Goal: Task Accomplishment & Management: Use online tool/utility

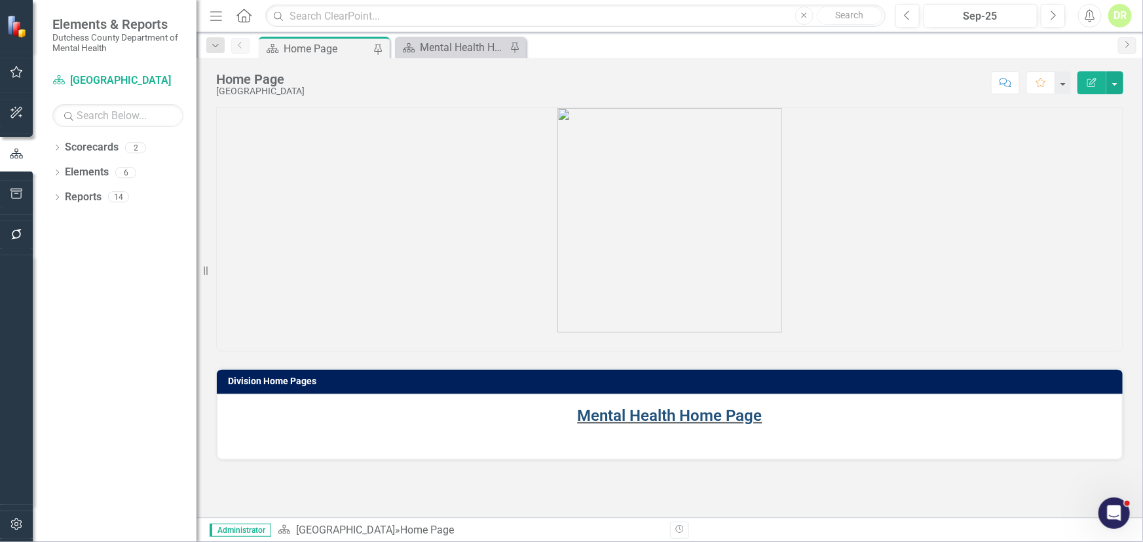
click at [660, 413] on link "Mental Health Home Page" at bounding box center [670, 416] width 185 height 18
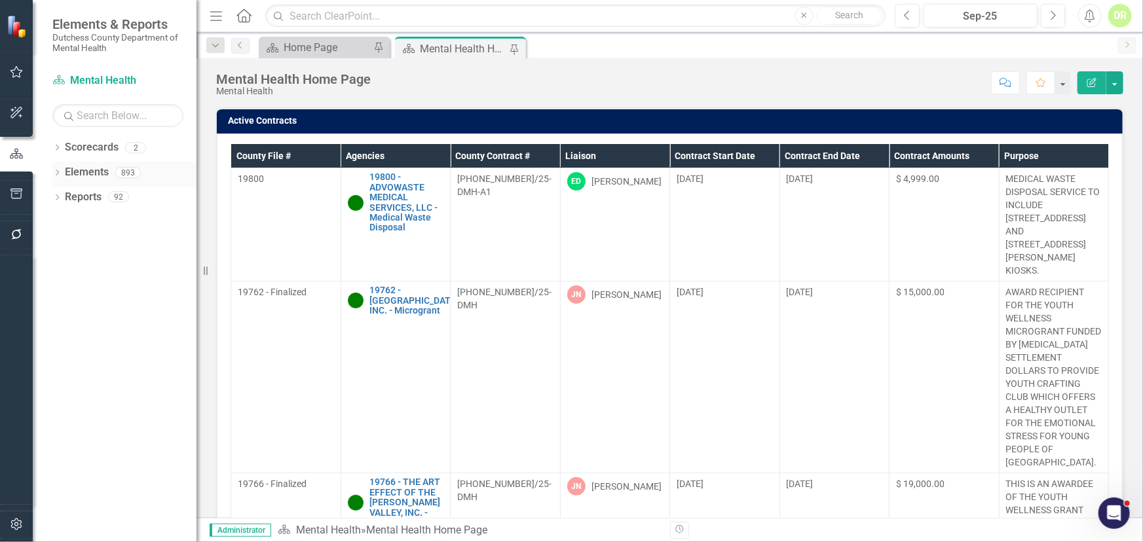
click at [104, 169] on link "Elements" at bounding box center [87, 172] width 44 height 15
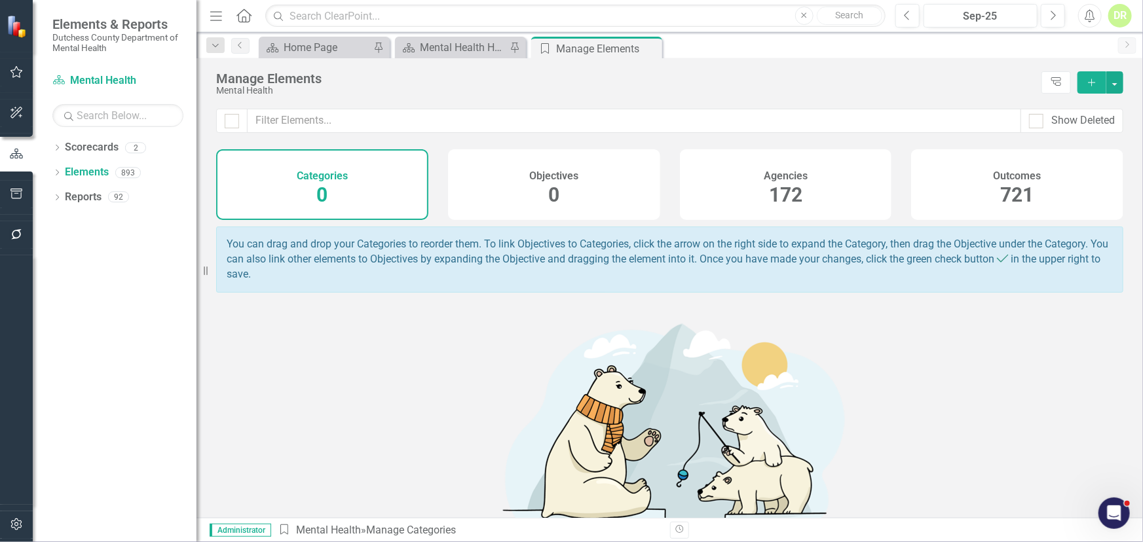
click at [781, 182] on div "172" at bounding box center [785, 195] width 33 height 28
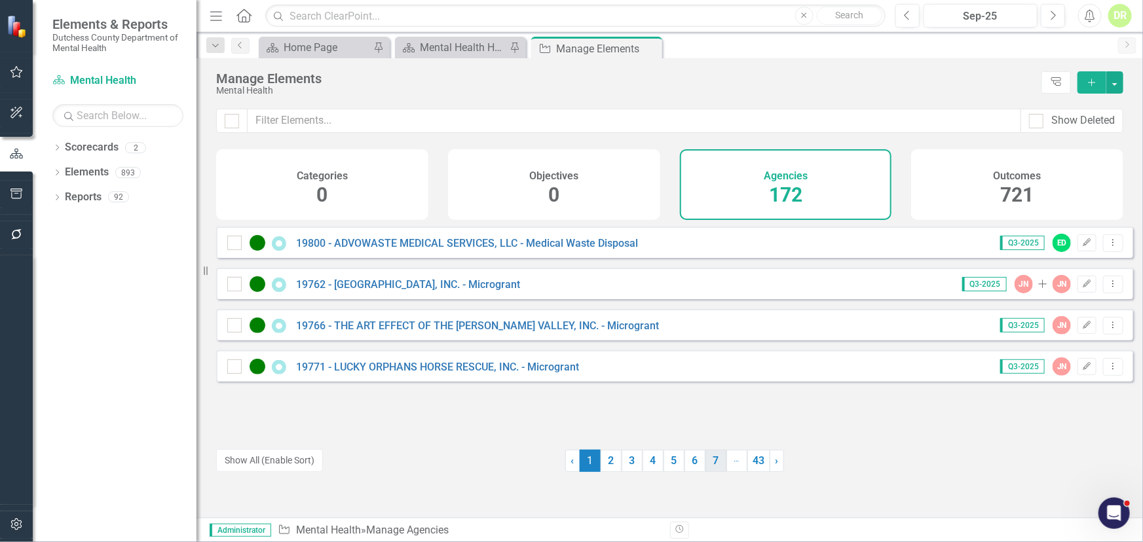
click at [710, 468] on link "7" at bounding box center [716, 461] width 21 height 22
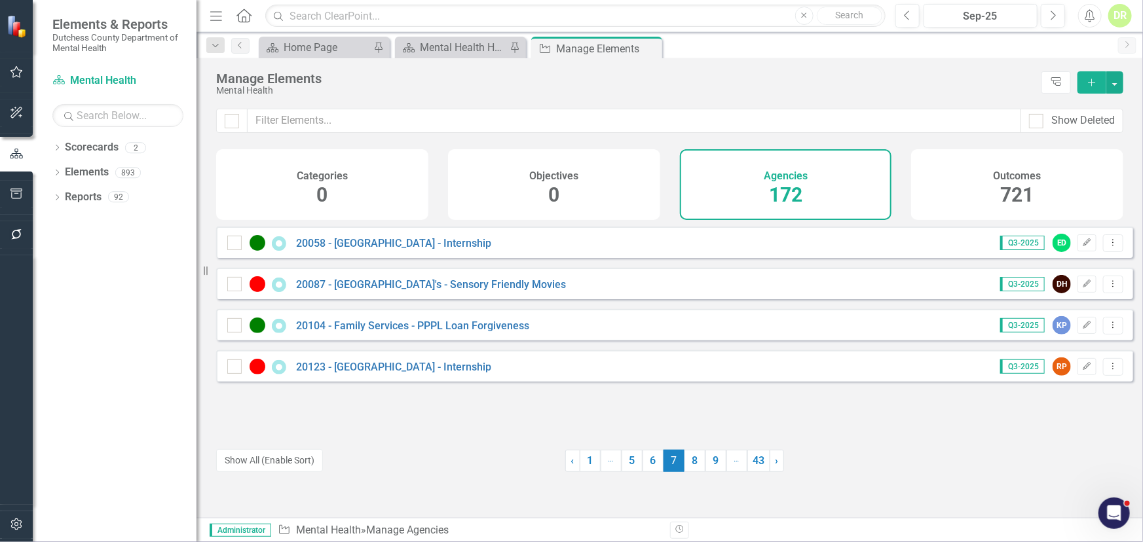
click at [710, 468] on link "9" at bounding box center [716, 461] width 21 height 22
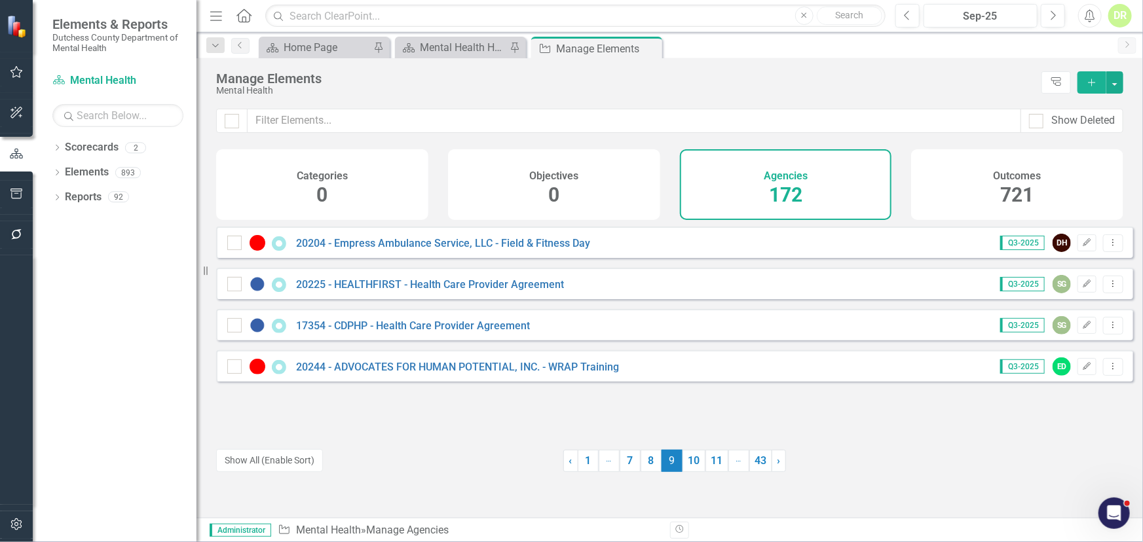
click at [710, 468] on link "11" at bounding box center [717, 461] width 23 height 22
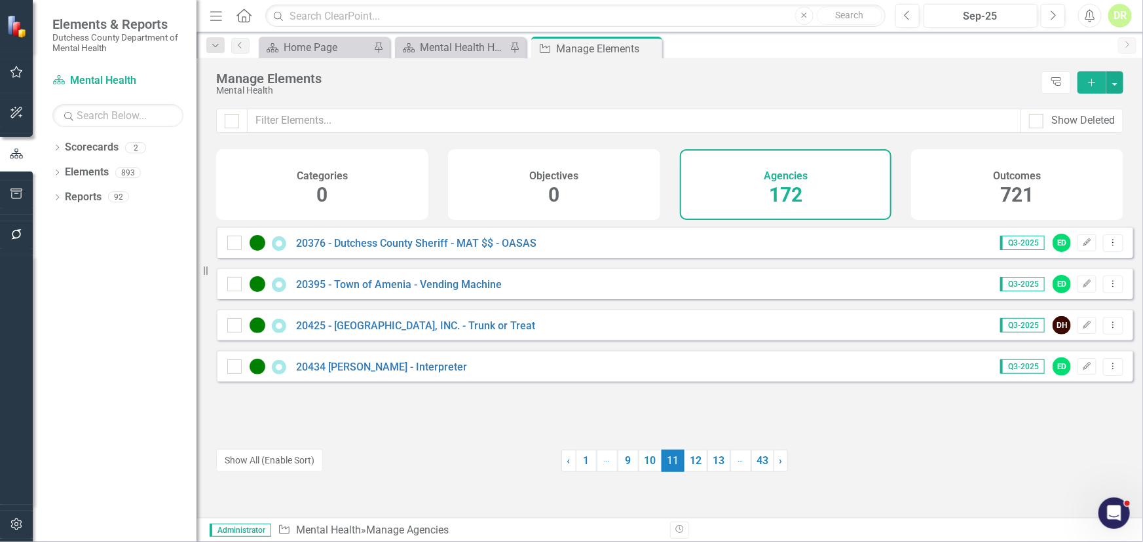
click at [710, 468] on link "13" at bounding box center [718, 461] width 23 height 22
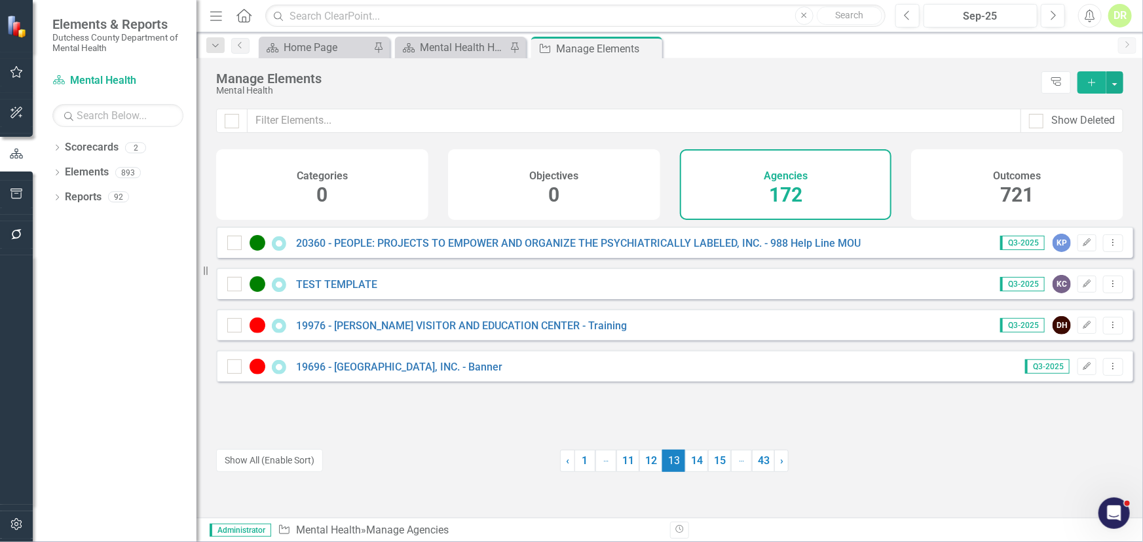
click at [710, 468] on link "15" at bounding box center [719, 461] width 23 height 22
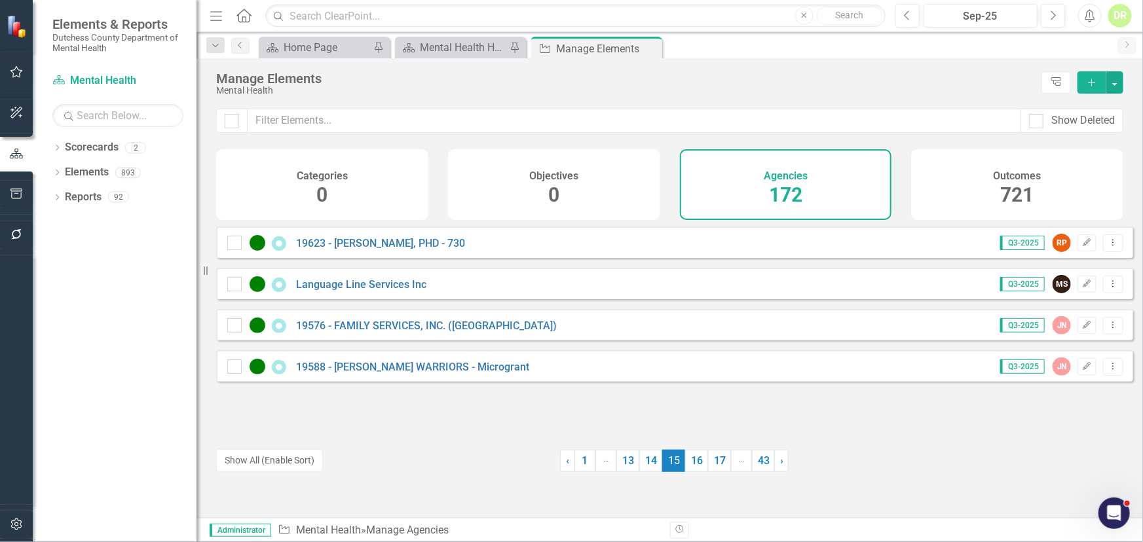
click at [710, 468] on link "17" at bounding box center [719, 461] width 23 height 22
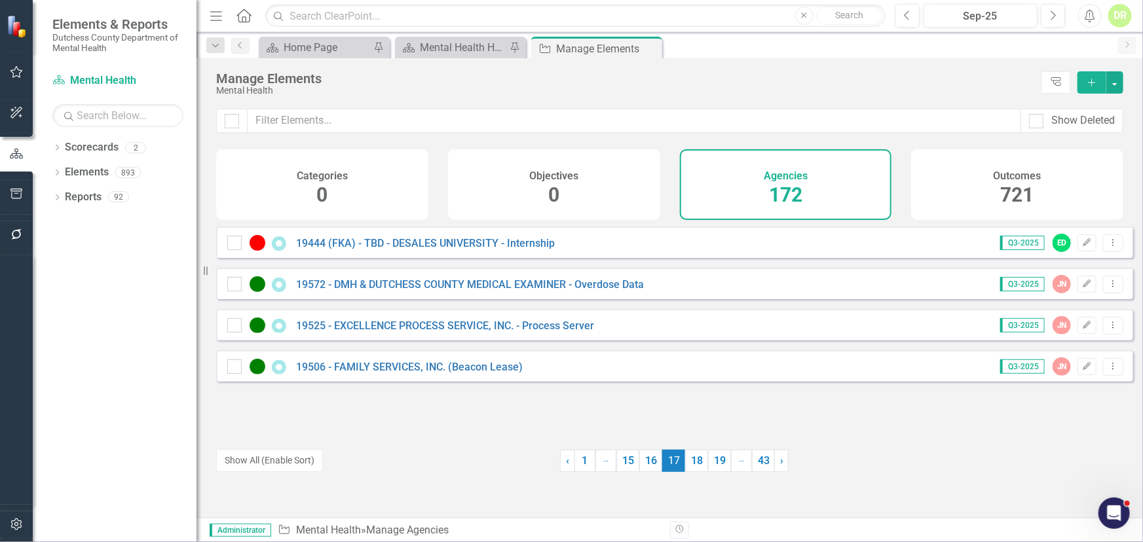
click at [710, 468] on link "19" at bounding box center [719, 461] width 23 height 22
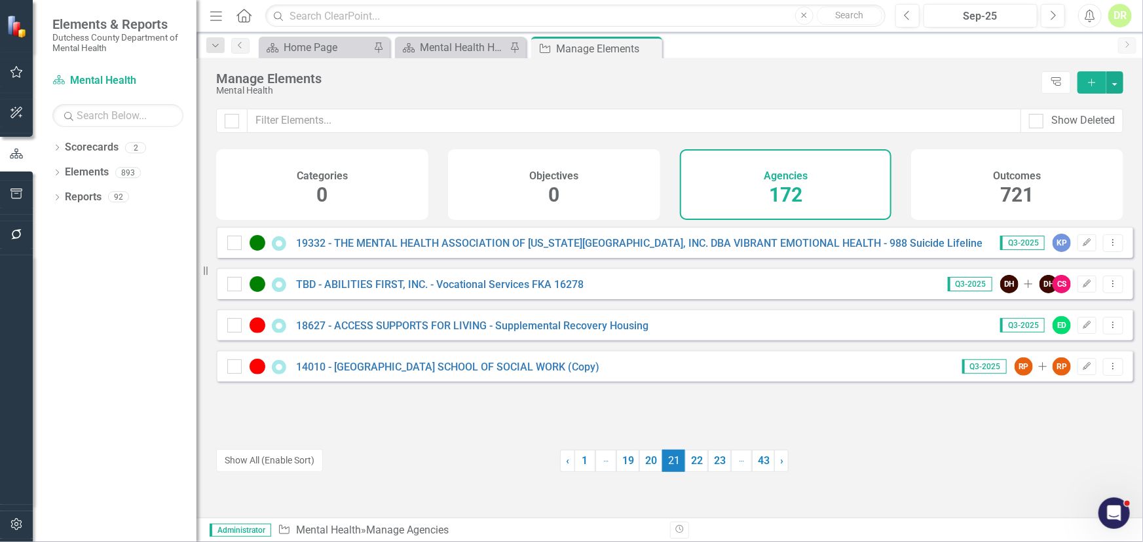
click at [710, 468] on link "23" at bounding box center [719, 461] width 23 height 22
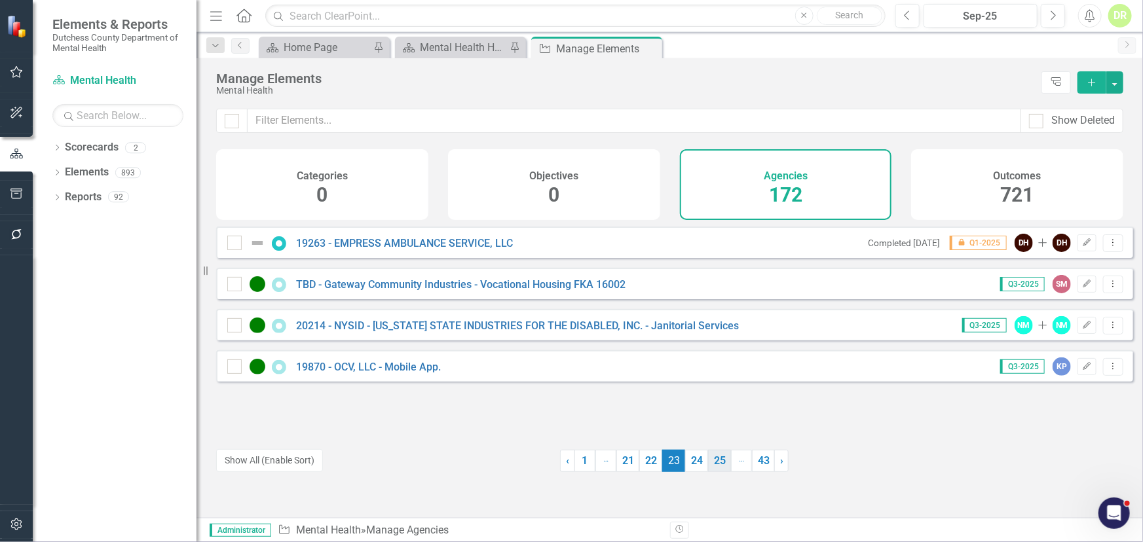
click at [714, 464] on link "25" at bounding box center [719, 461] width 23 height 22
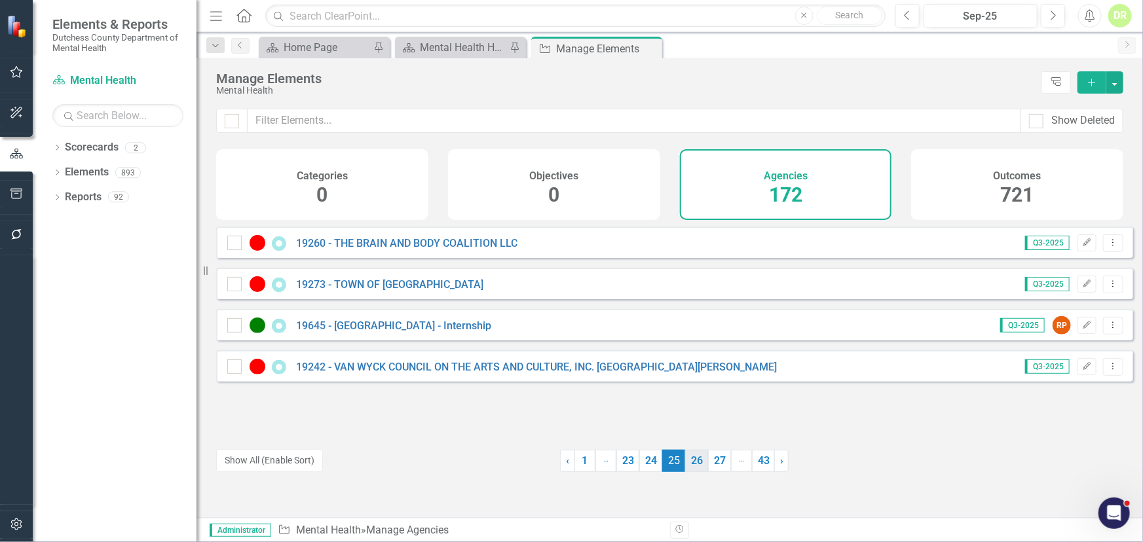
click at [694, 459] on link "26" at bounding box center [696, 461] width 23 height 22
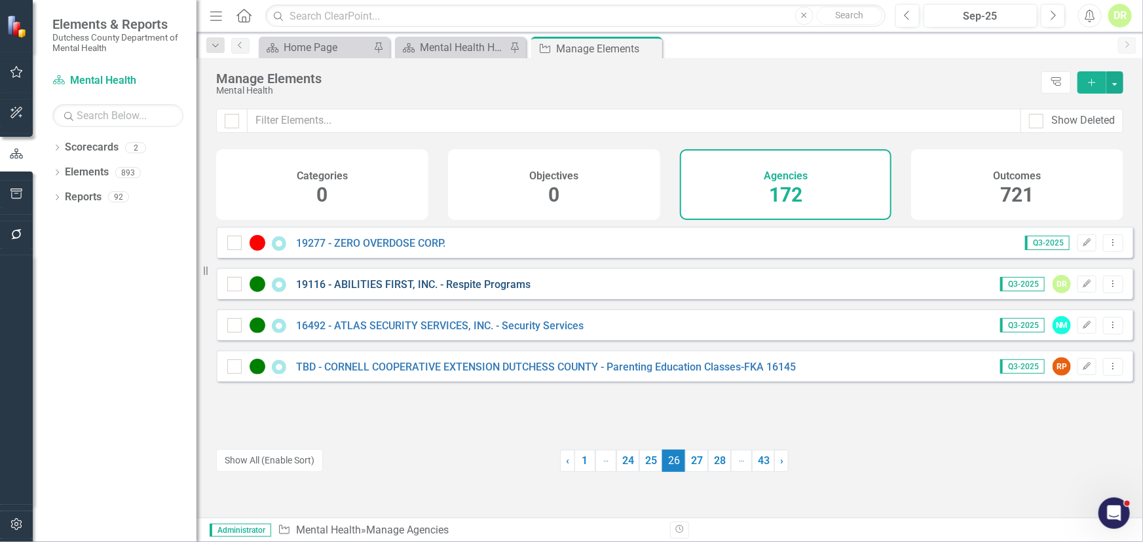
click at [393, 291] on link "19116 - ABILITIES FIRST, INC. - Respite Programs" at bounding box center [413, 284] width 235 height 12
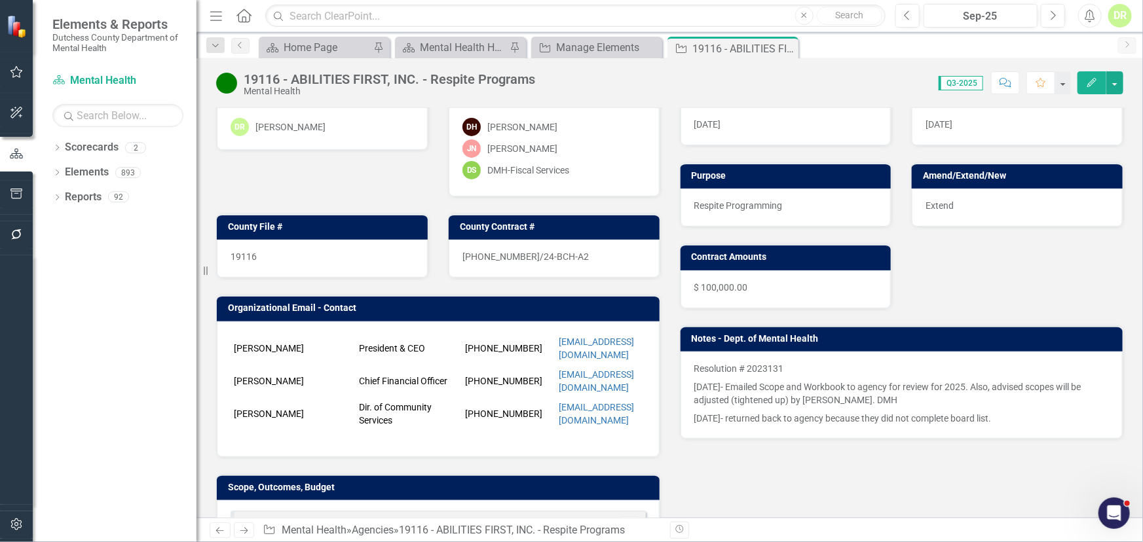
scroll to position [119, 0]
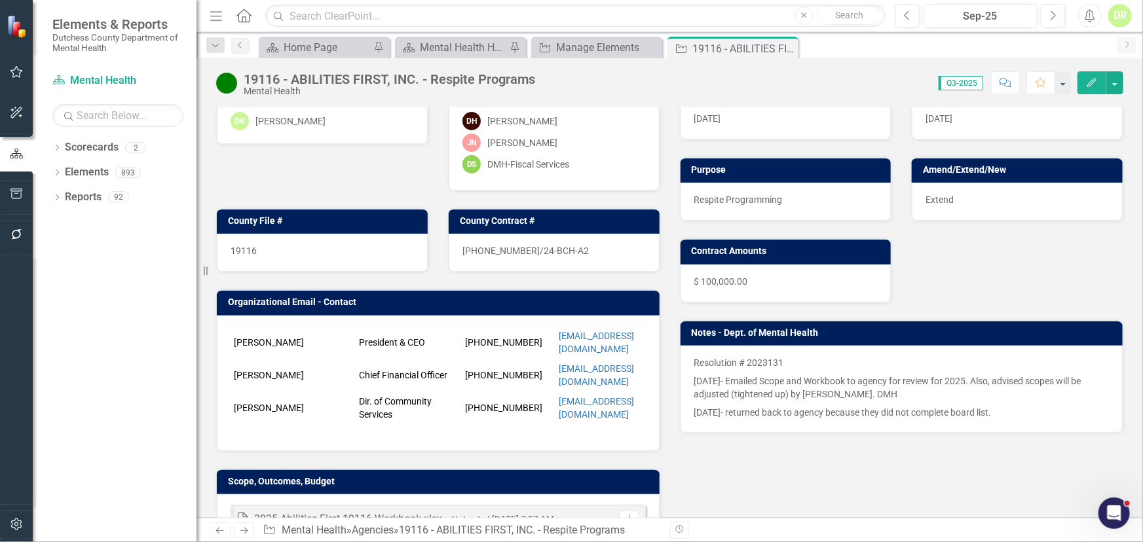
click at [764, 400] on p "[DATE]- Emailed Scope and Workbook to agency for review for 2025. Also, advised…" at bounding box center [901, 387] width 415 height 31
click at [764, 398] on p "[DATE]- Emailed Scope and Workbook to agency for review for 2025. Also, advised…" at bounding box center [901, 387] width 415 height 31
click at [740, 377] on p "[DATE]- Emailed Scope and Workbook to agency for review for 2025. Also, advised…" at bounding box center [901, 387] width 415 height 31
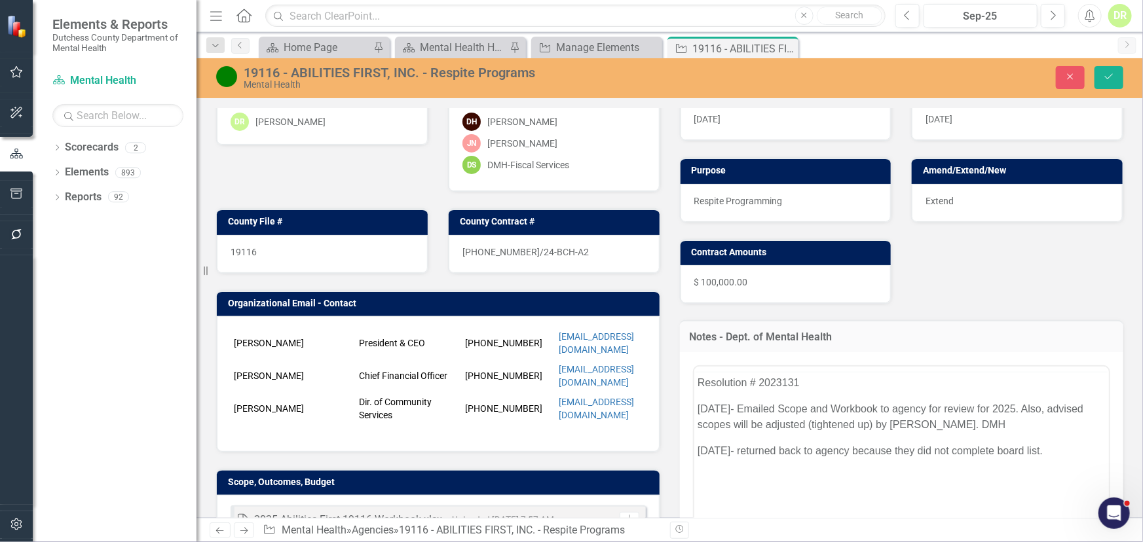
scroll to position [0, 0]
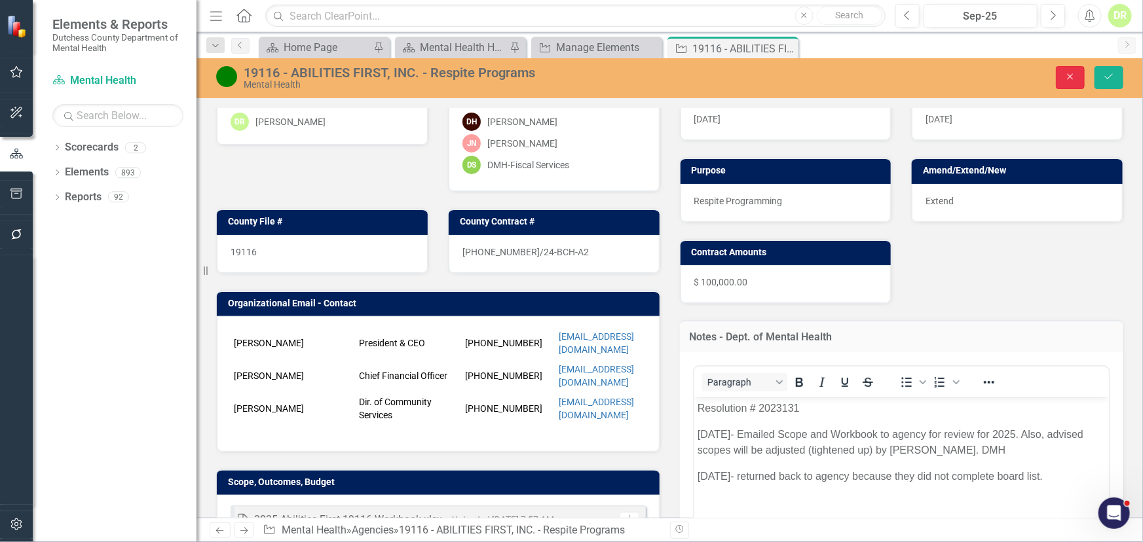
click at [1071, 78] on icon "Close" at bounding box center [1071, 76] width 12 height 9
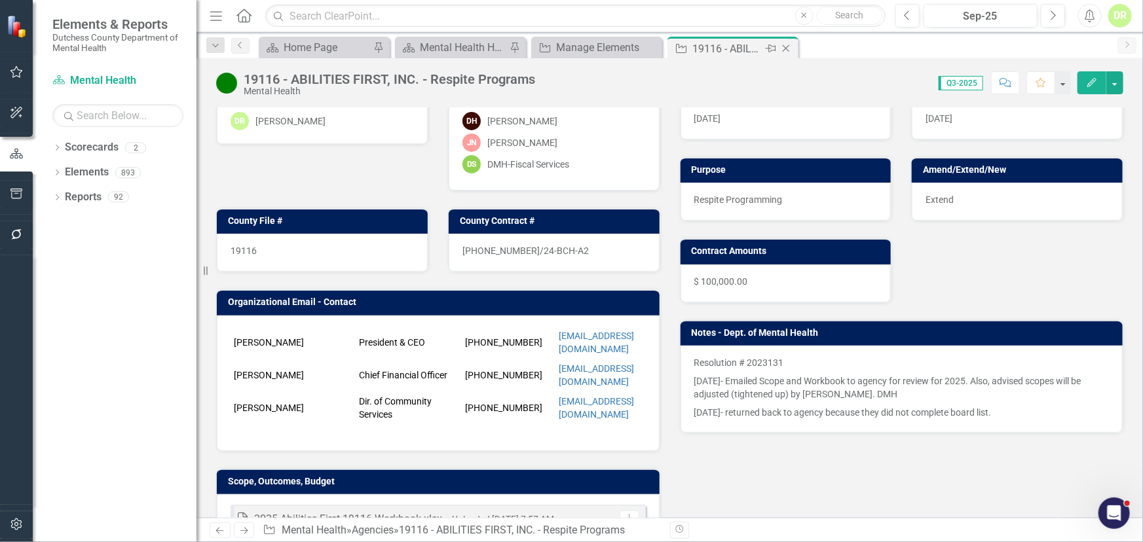
click at [785, 48] on icon at bounding box center [786, 48] width 7 height 7
click at [650, 44] on icon "Close" at bounding box center [649, 48] width 13 height 10
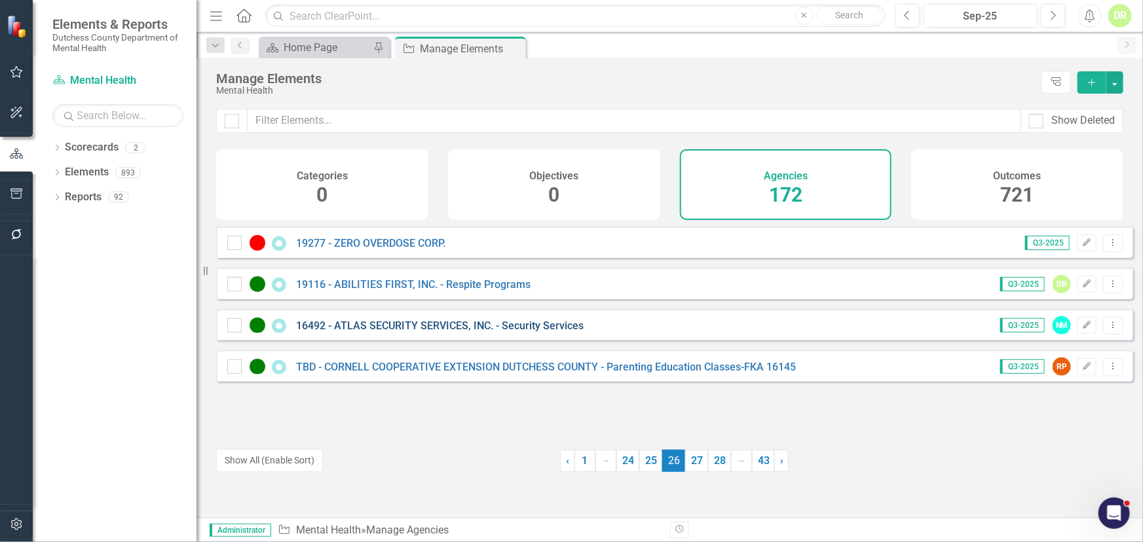
click at [396, 332] on link "16492 - ATLAS SECURITY SERVICES, INC. - Security Services" at bounding box center [440, 326] width 288 height 12
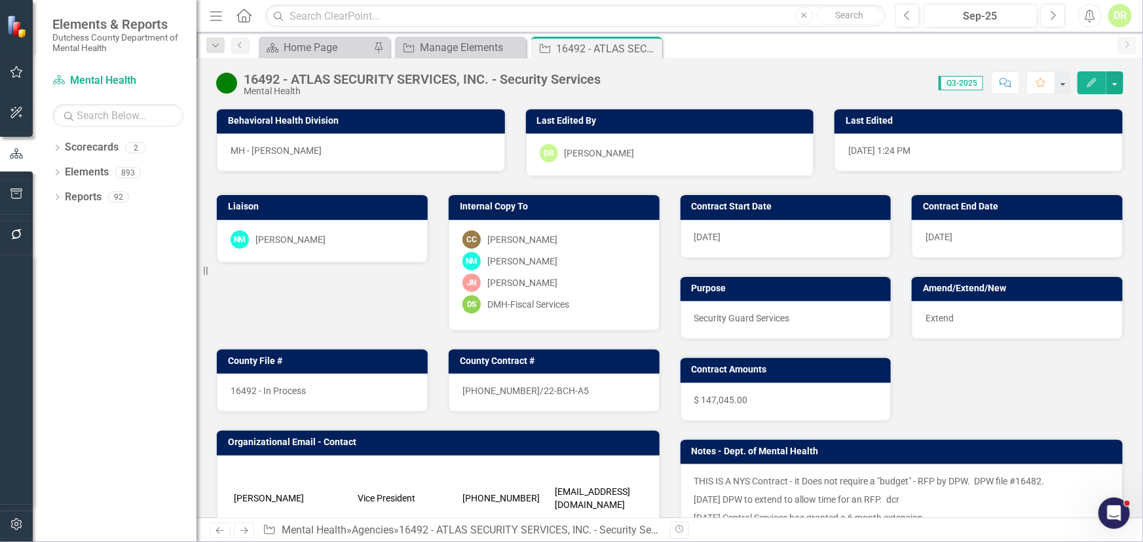
scroll to position [297, 0]
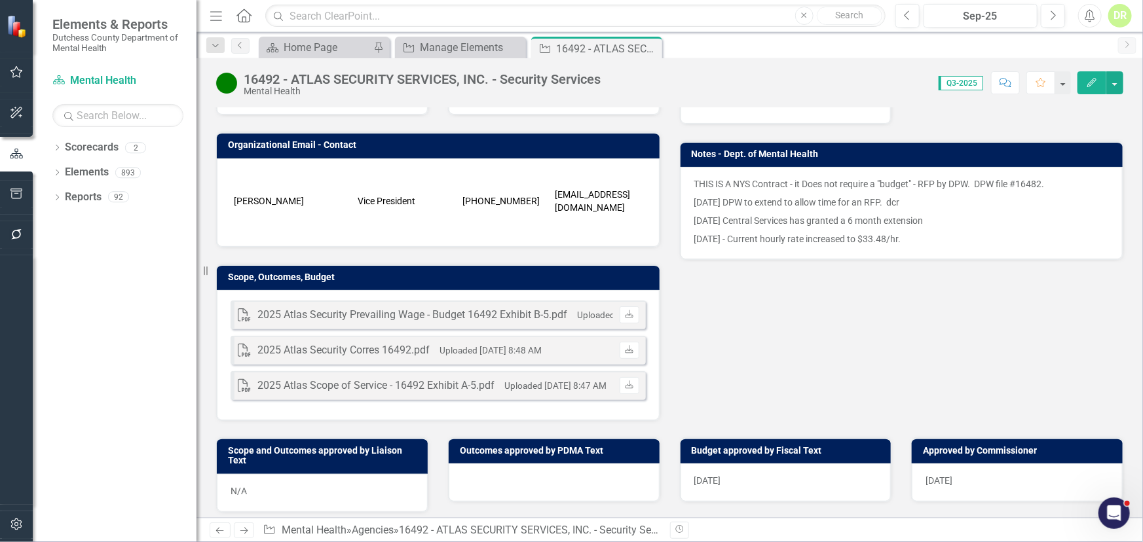
click at [457, 481] on div at bounding box center [554, 483] width 211 height 38
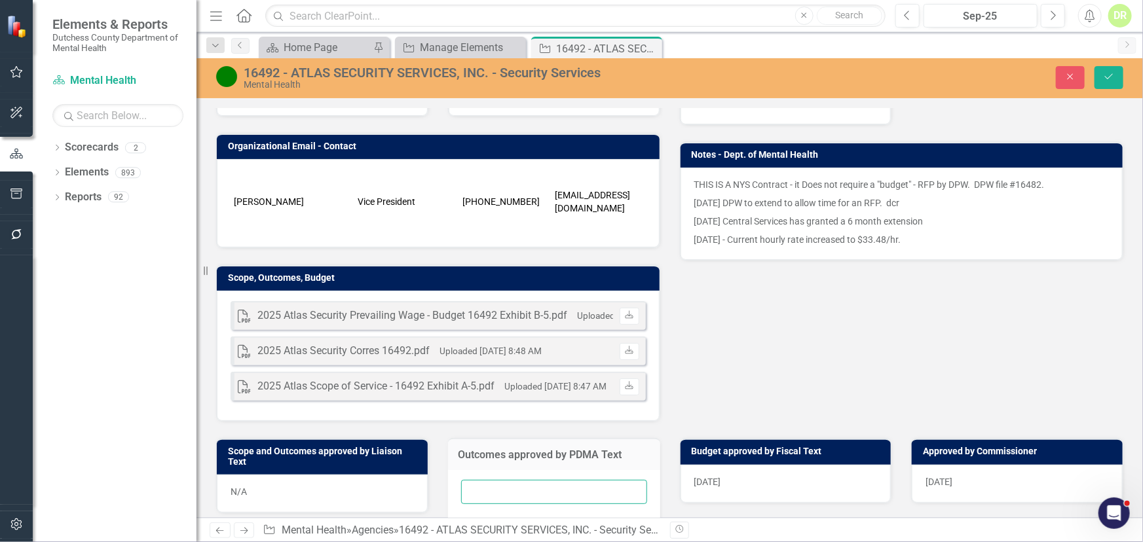
click at [464, 483] on input "text" at bounding box center [554, 492] width 186 height 24
type input "B"
type input "N/A"
drag, startPoint x: 1103, startPoint y: 77, endPoint x: 1097, endPoint y: 80, distance: 6.7
click at [1103, 77] on icon "Save" at bounding box center [1109, 76] width 12 height 9
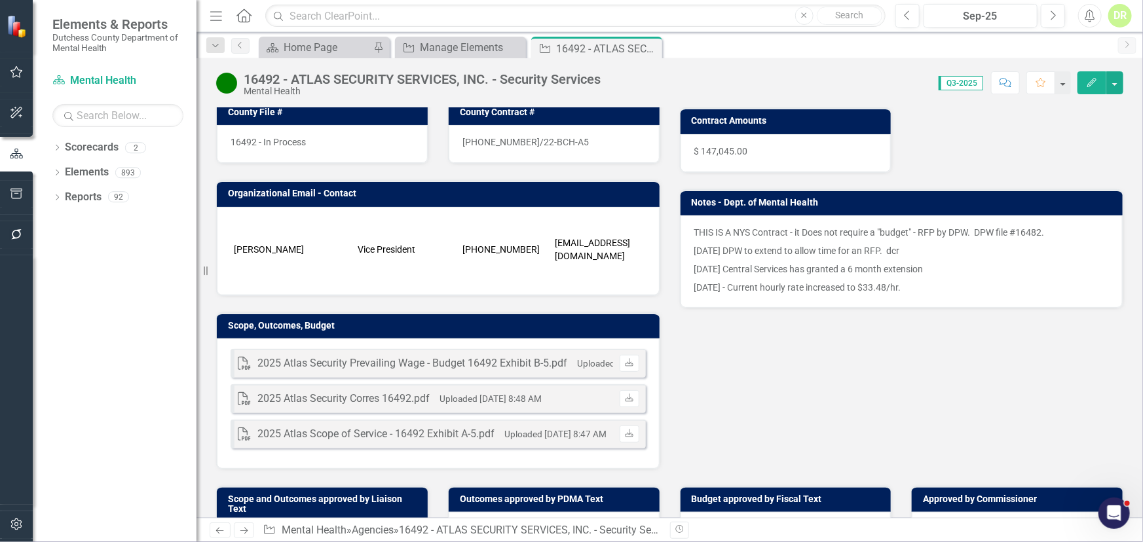
scroll to position [0, 0]
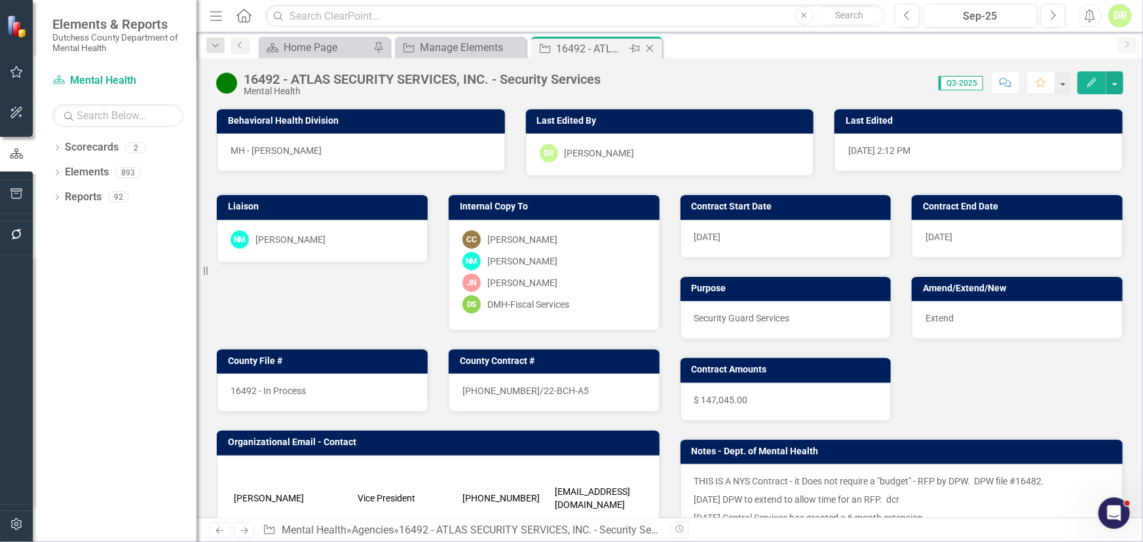
click at [648, 50] on icon "Close" at bounding box center [649, 48] width 13 height 10
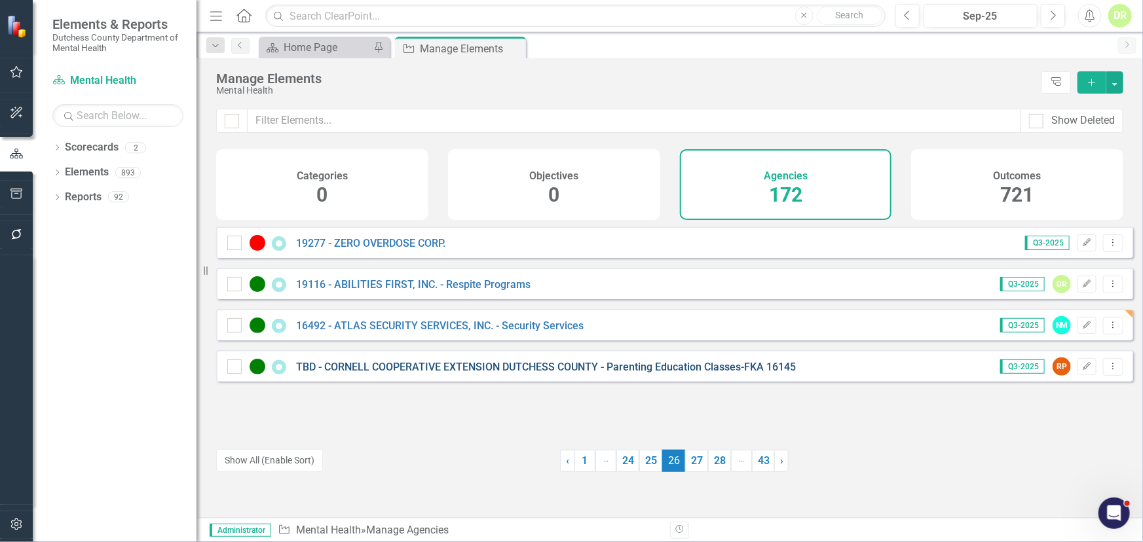
click at [466, 370] on link "TBD - CORNELL COOPERATIVE EXTENSION DUTCHESS COUNTY - Parenting Education Class…" at bounding box center [546, 367] width 500 height 12
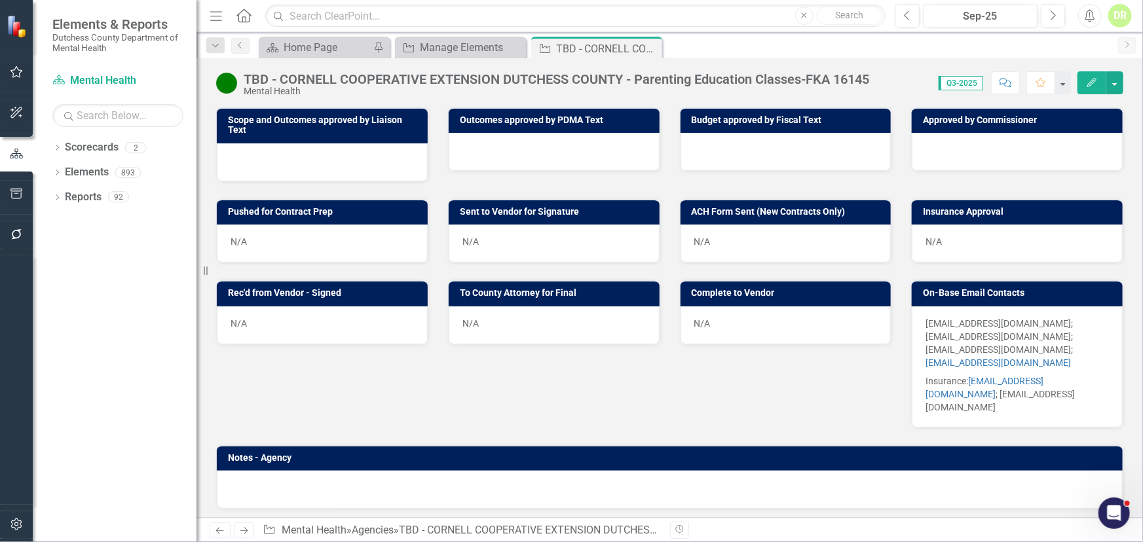
scroll to position [415, 0]
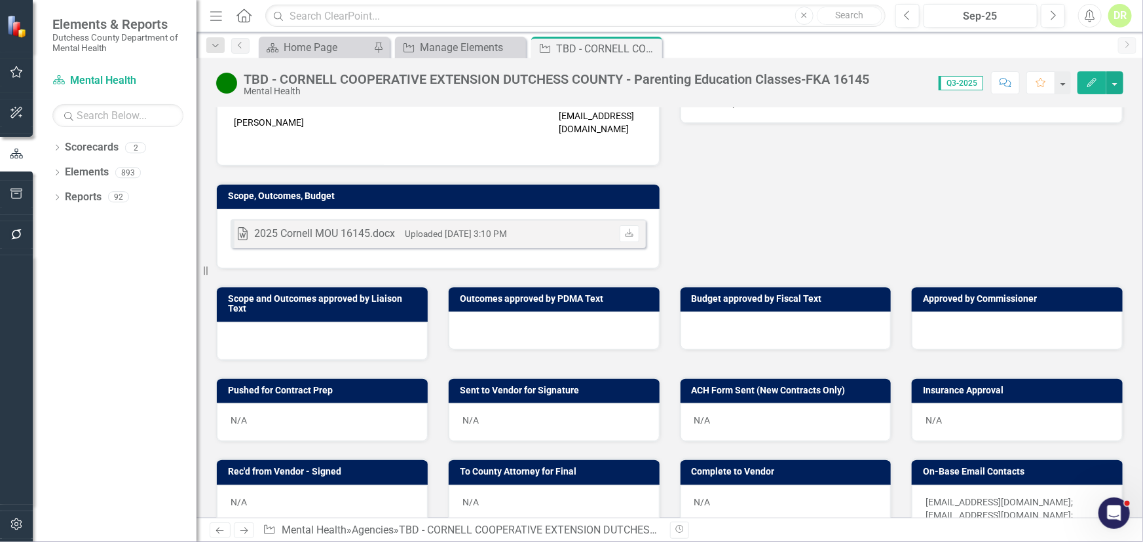
click at [476, 312] on div at bounding box center [554, 331] width 211 height 38
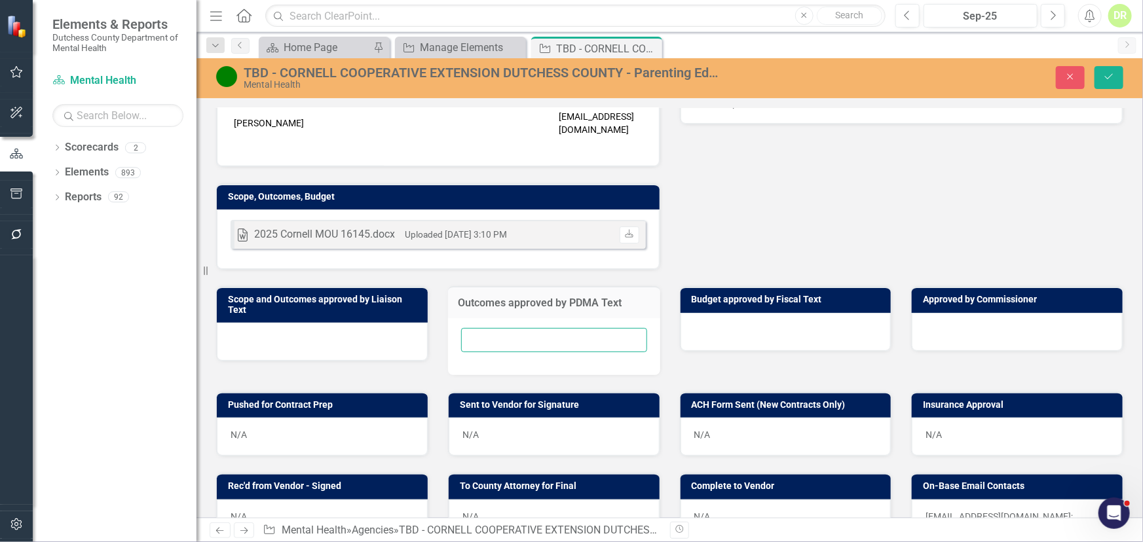
drag, startPoint x: 490, startPoint y: 294, endPoint x: 485, endPoint y: 286, distance: 9.4
click at [489, 328] on input "text" at bounding box center [554, 340] width 186 height 24
type input "B"
type input "N/A"
click at [711, 313] on div at bounding box center [786, 332] width 211 height 38
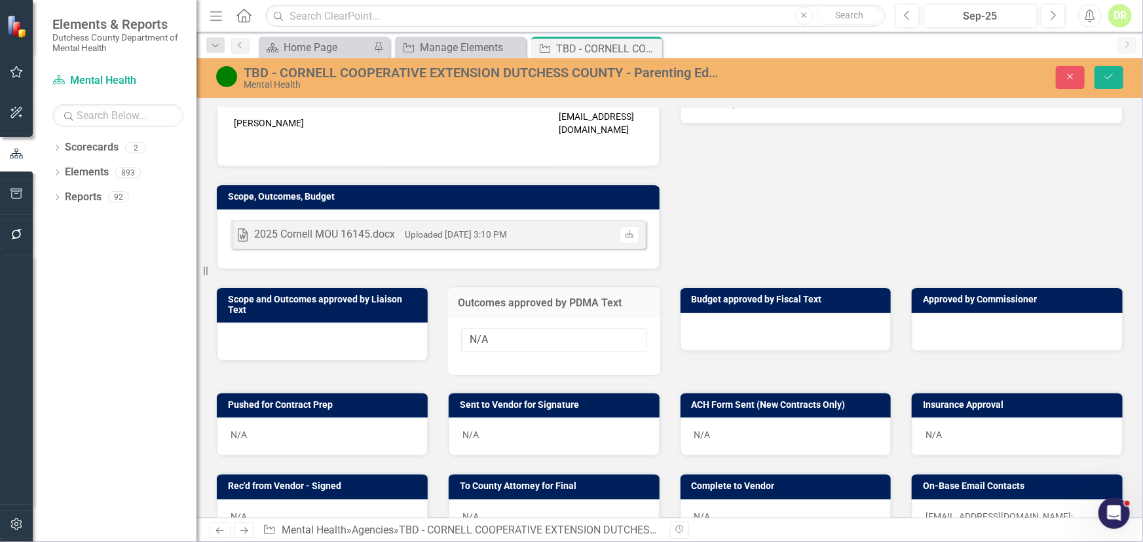
click at [711, 313] on div at bounding box center [786, 332] width 211 height 38
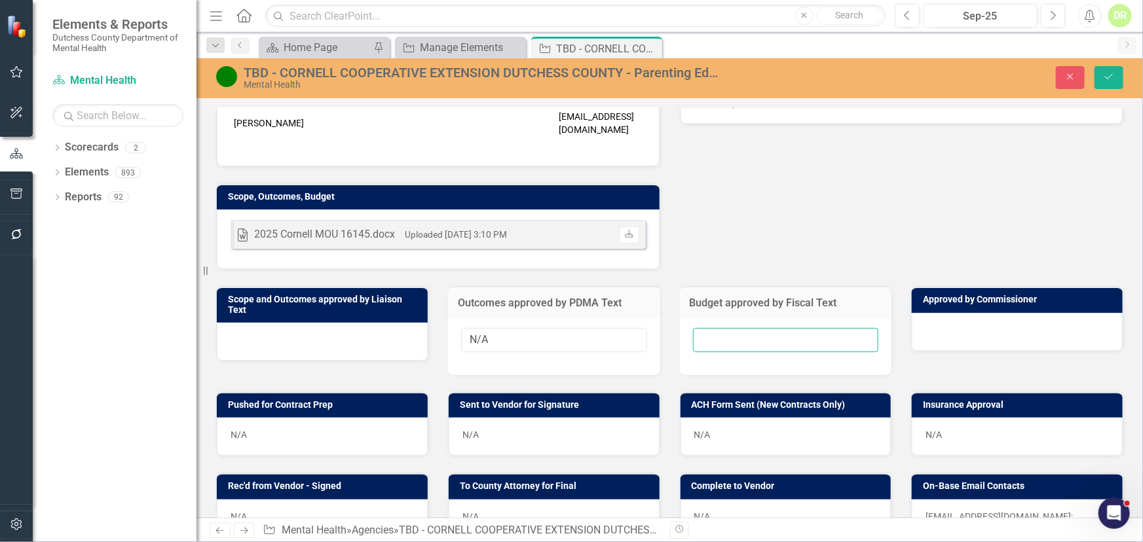
click at [711, 328] on input "text" at bounding box center [786, 340] width 186 height 24
type input "N/A"
click at [1109, 76] on icon "Save" at bounding box center [1109, 76] width 12 height 9
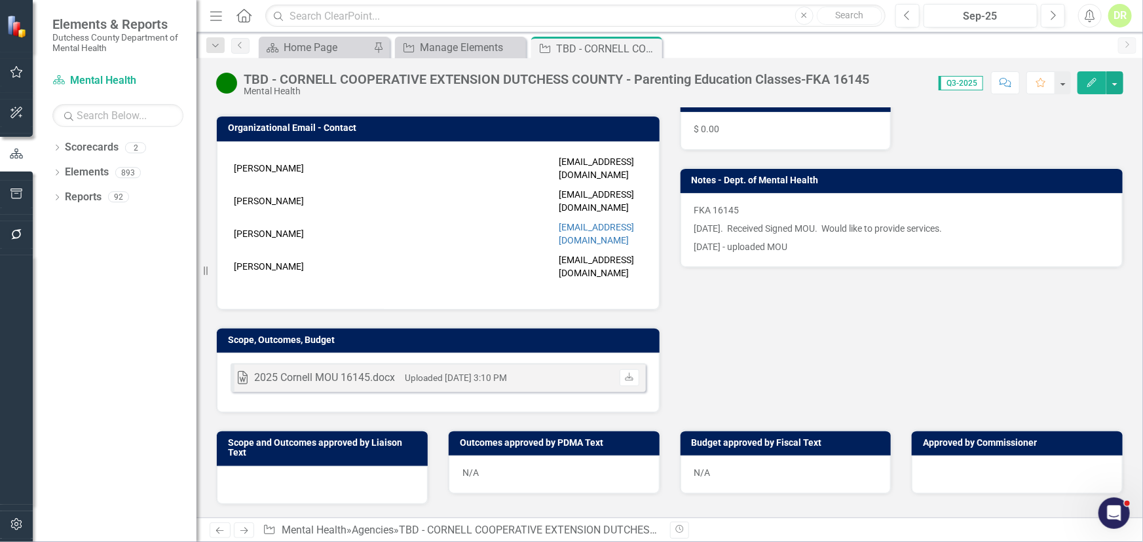
scroll to position [297, 0]
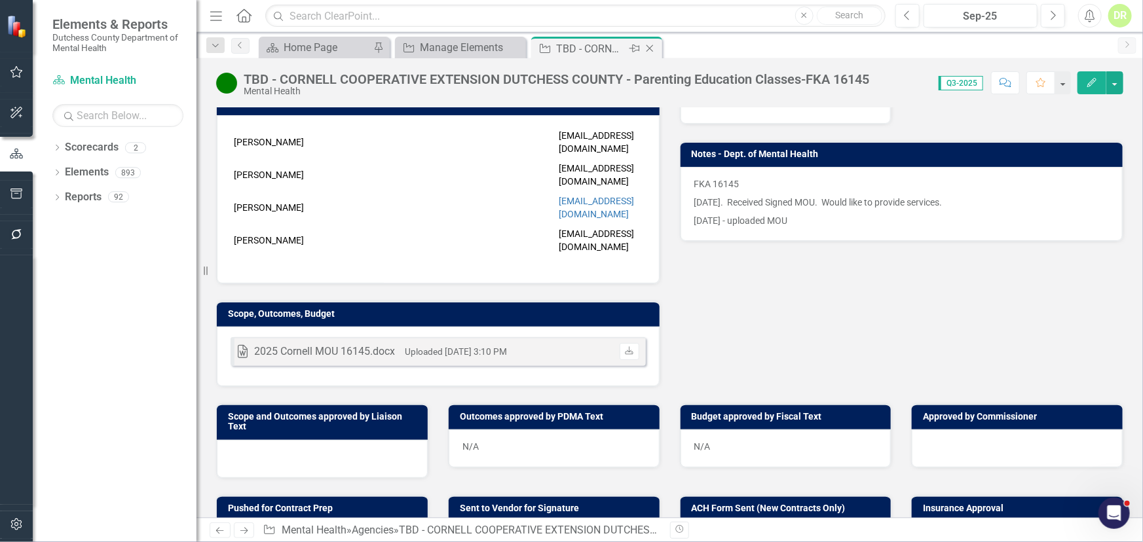
click at [649, 46] on icon "Close" at bounding box center [649, 48] width 13 height 10
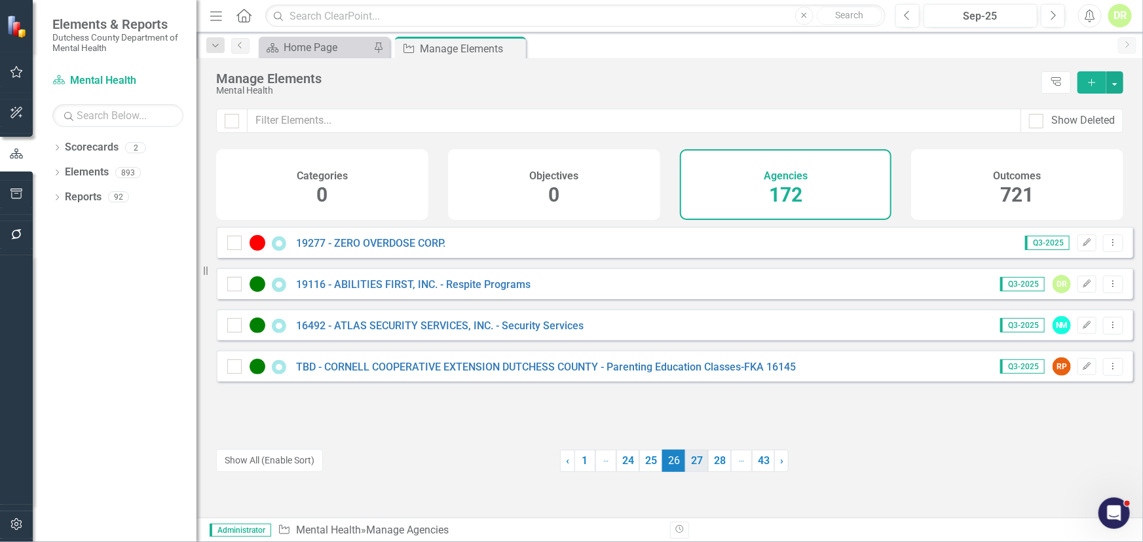
click at [687, 463] on link "27" at bounding box center [696, 461] width 23 height 22
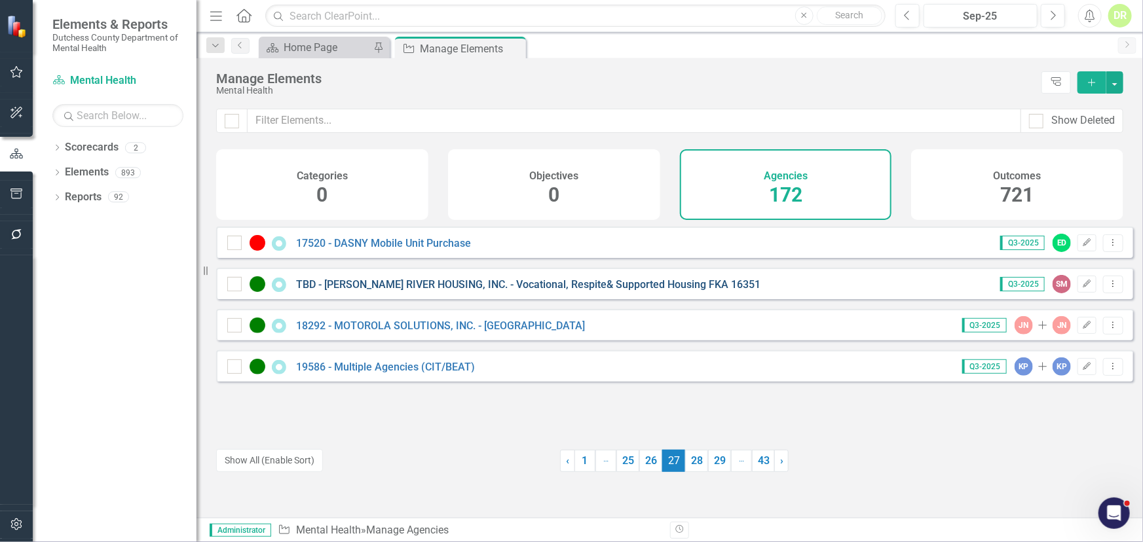
click at [369, 291] on link "TBD - [PERSON_NAME] RIVER HOUSING, INC. - Vocational, Respite& Supported Housin…" at bounding box center [528, 284] width 464 height 12
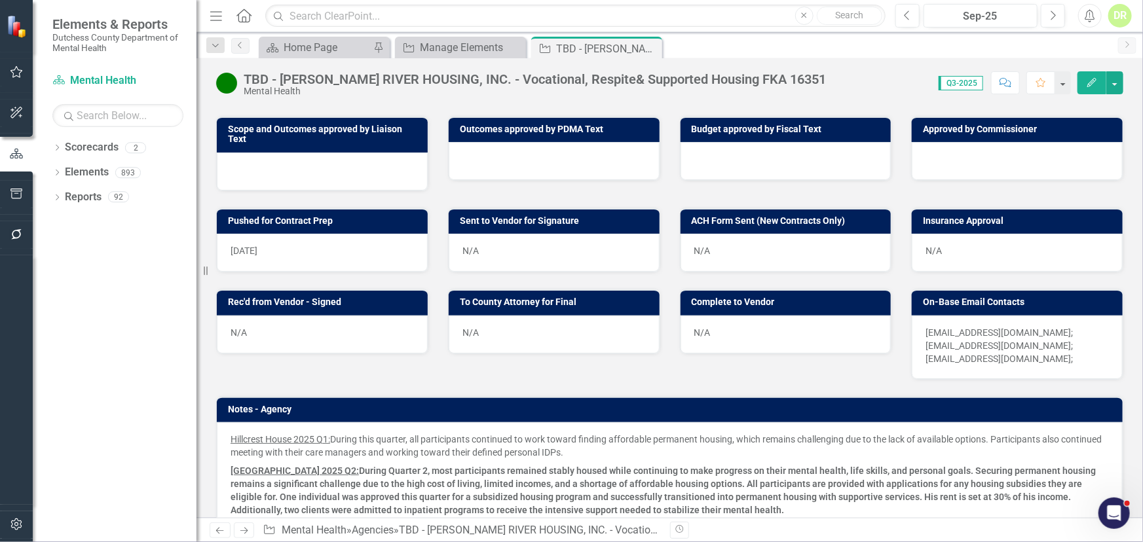
scroll to position [595, 0]
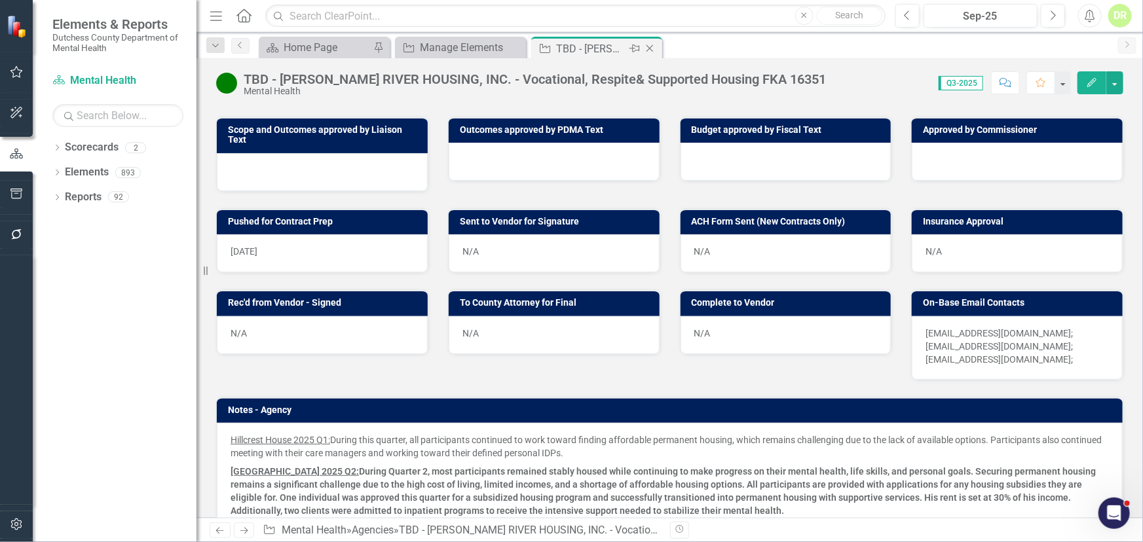
click at [651, 45] on icon "Close" at bounding box center [649, 48] width 13 height 10
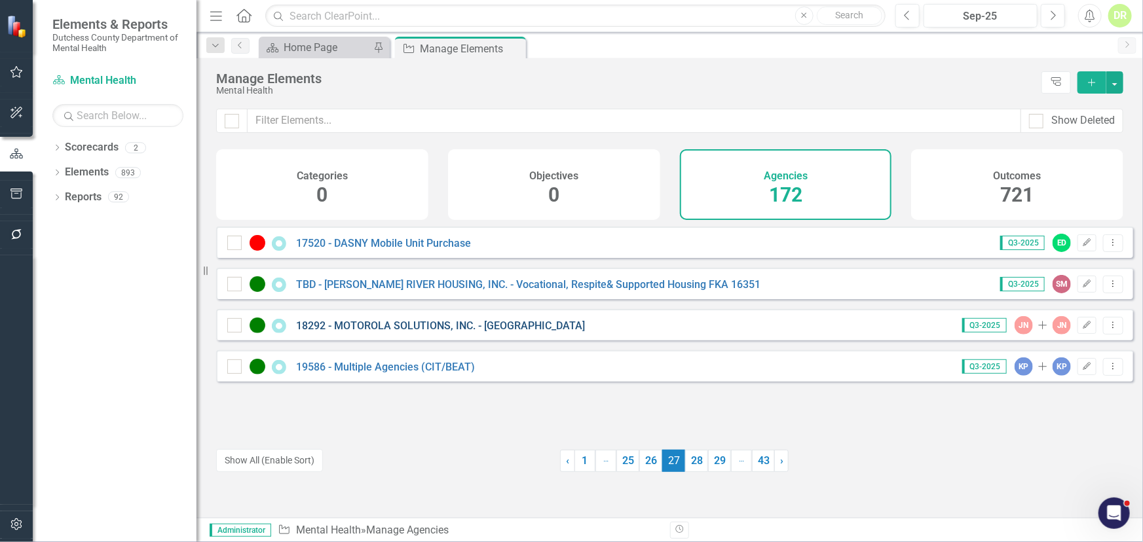
click at [430, 331] on link "18292 - MOTOROLA SOLUTIONS, INC. - [GEOGRAPHIC_DATA]" at bounding box center [440, 326] width 289 height 12
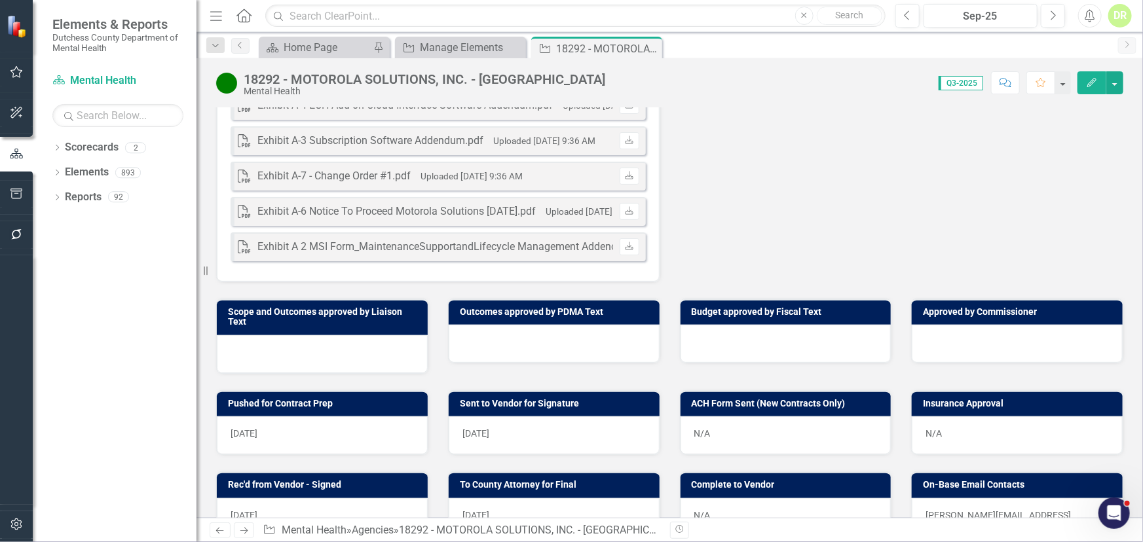
scroll to position [655, 0]
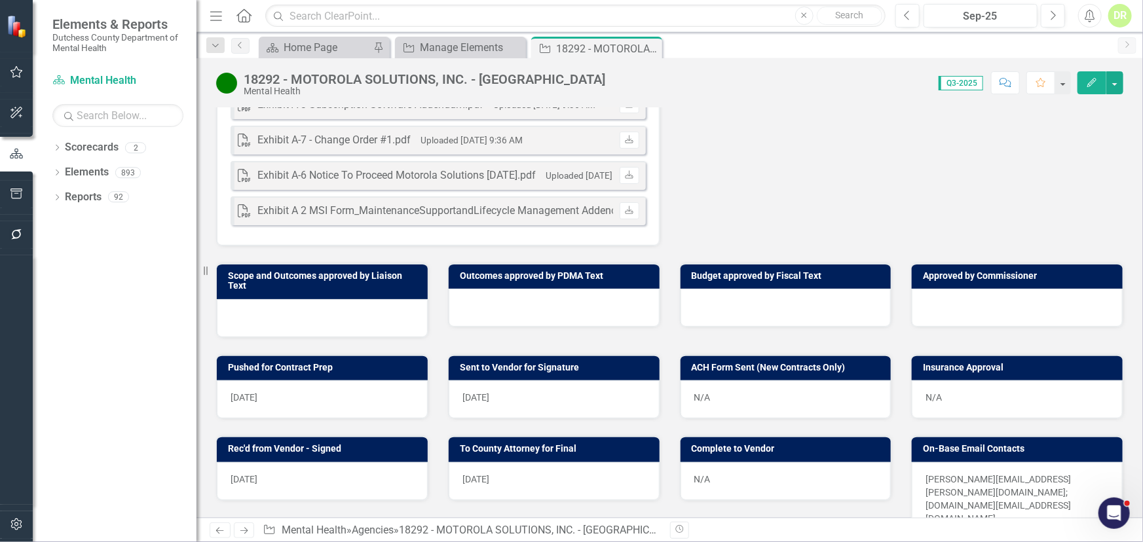
click at [491, 289] on div at bounding box center [554, 308] width 211 height 38
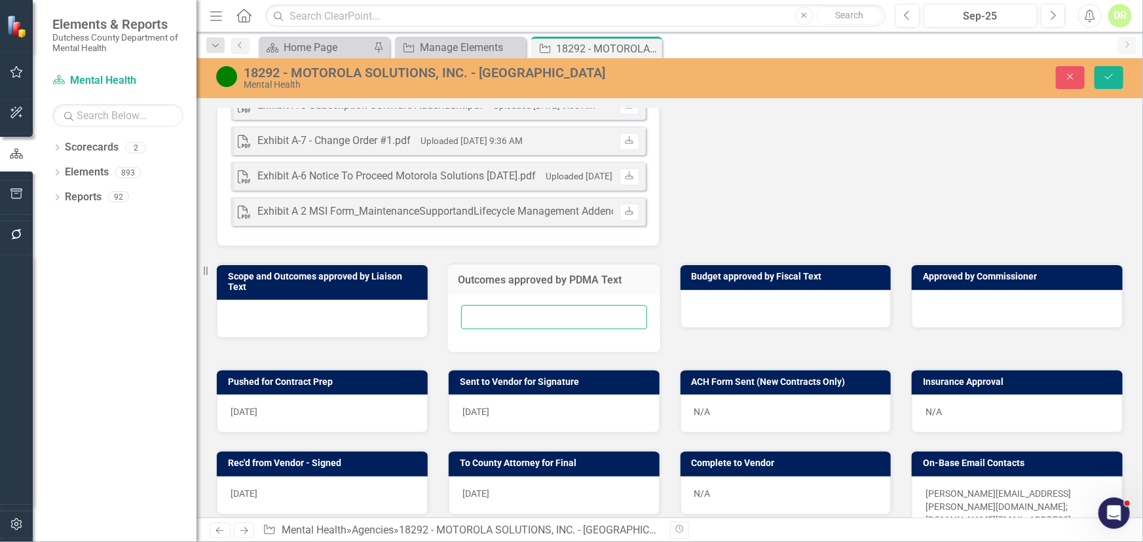
click at [480, 305] on input "text" at bounding box center [554, 317] width 186 height 24
type input "N/a"
click at [245, 300] on div at bounding box center [322, 319] width 211 height 38
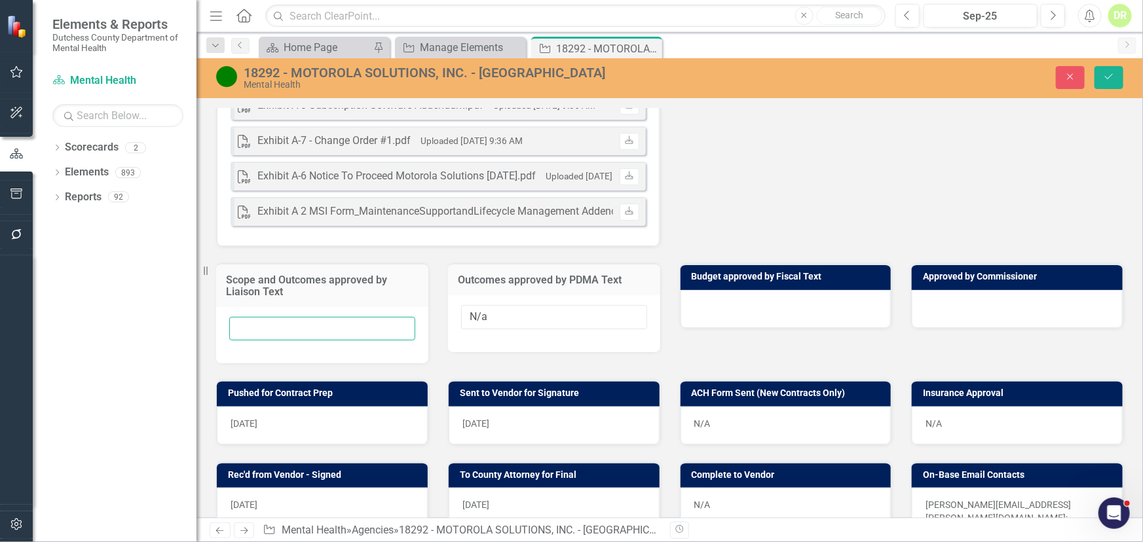
click at [238, 317] on input "text" at bounding box center [322, 329] width 186 height 24
type input "[DATE]"
type input "N/A"
click at [692, 290] on div at bounding box center [786, 309] width 211 height 38
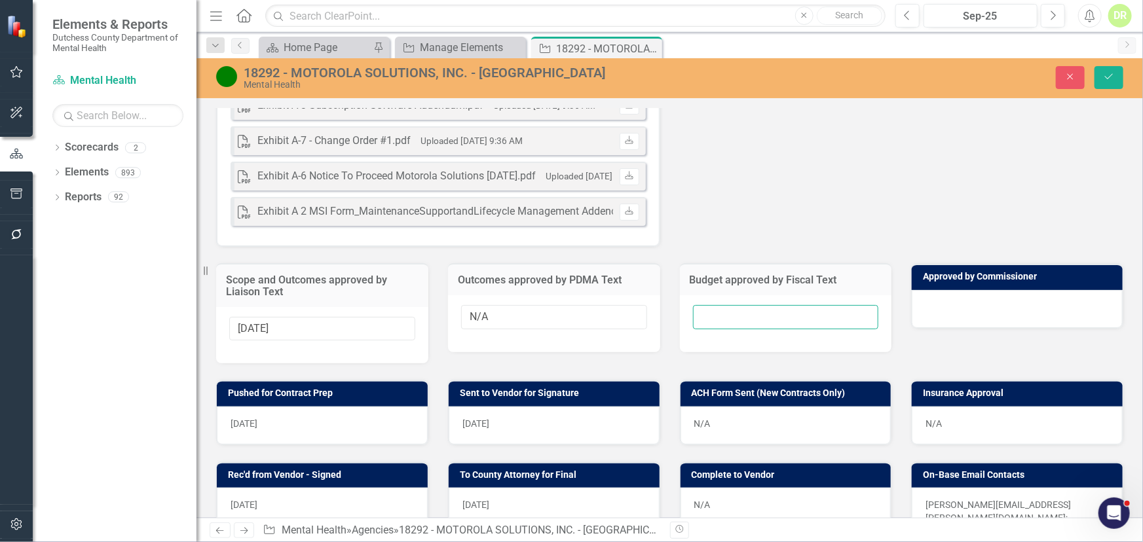
click at [703, 305] on input "text" at bounding box center [786, 317] width 186 height 24
type input "[DATE]"
click at [943, 290] on div at bounding box center [1017, 309] width 211 height 38
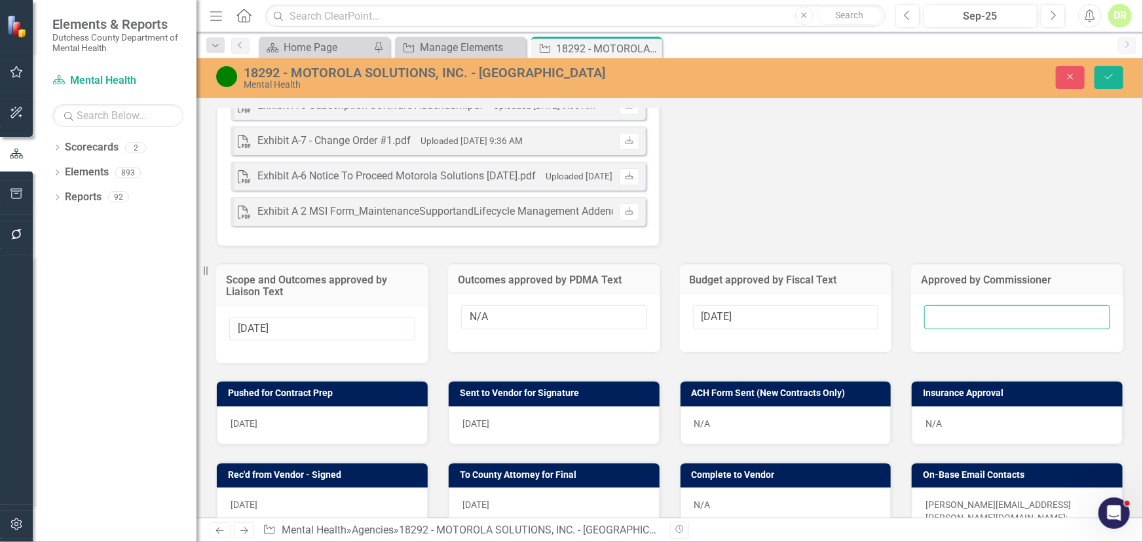
click at [943, 305] on input "text" at bounding box center [1017, 317] width 186 height 24
type input "[DATE]"
click at [1110, 81] on icon "Save" at bounding box center [1109, 76] width 12 height 9
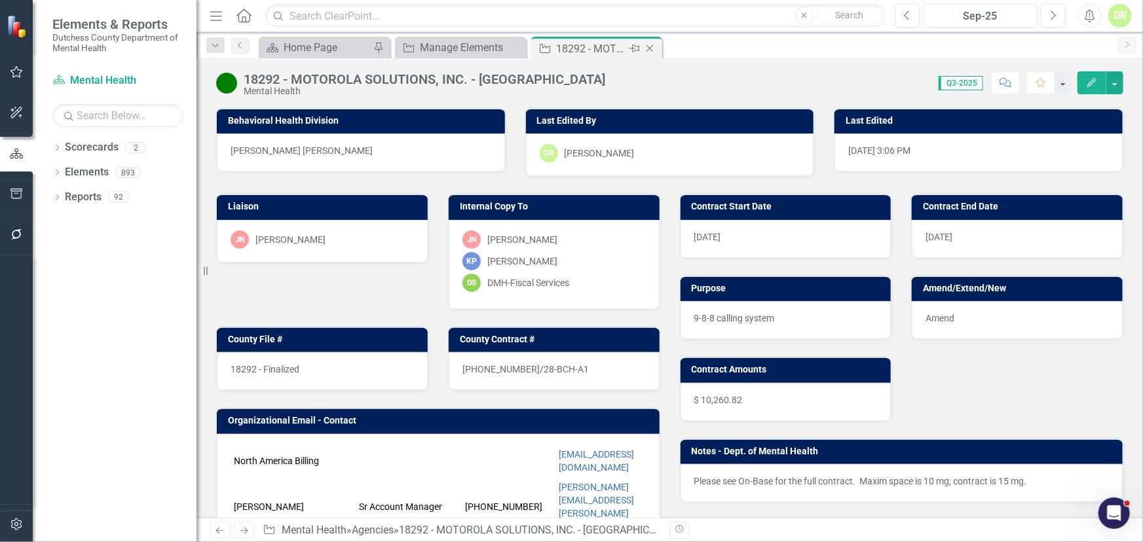
click at [651, 45] on icon "Close" at bounding box center [649, 48] width 13 height 10
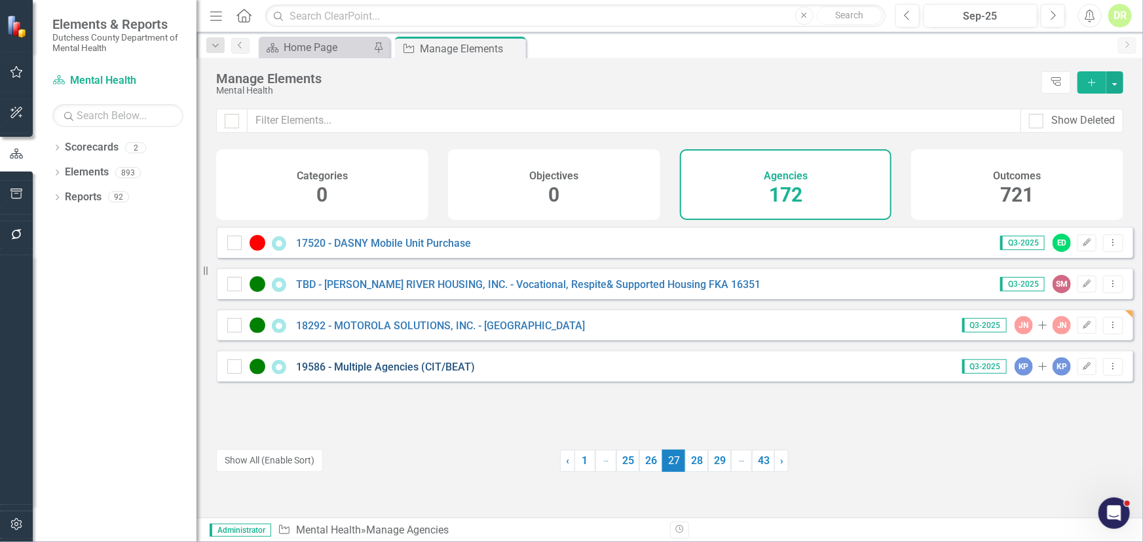
click at [352, 373] on link "19586 - Multiple Agencies (CIT/BEAT)" at bounding box center [385, 367] width 179 height 12
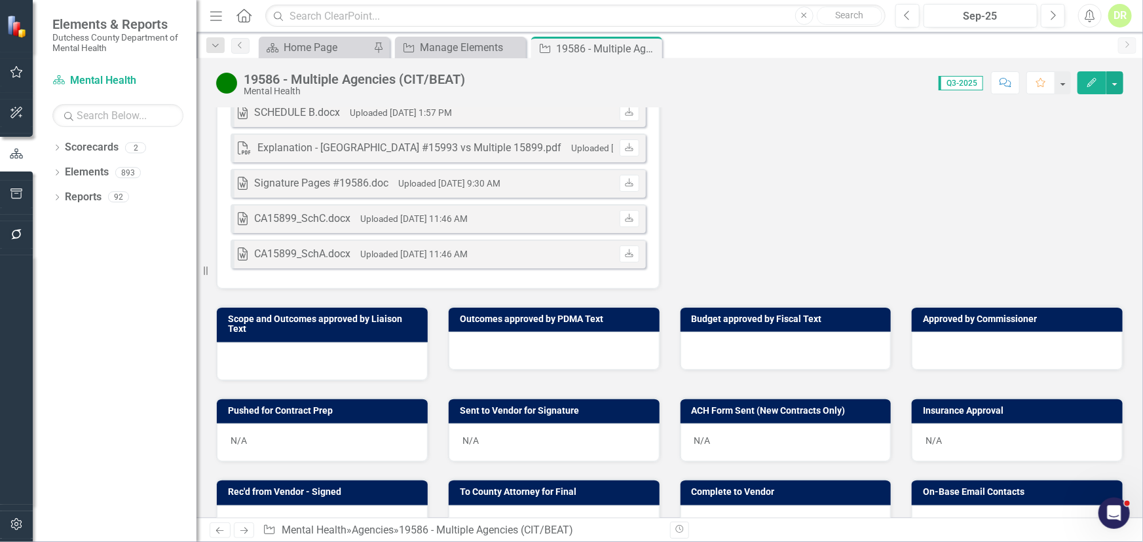
scroll to position [640, 0]
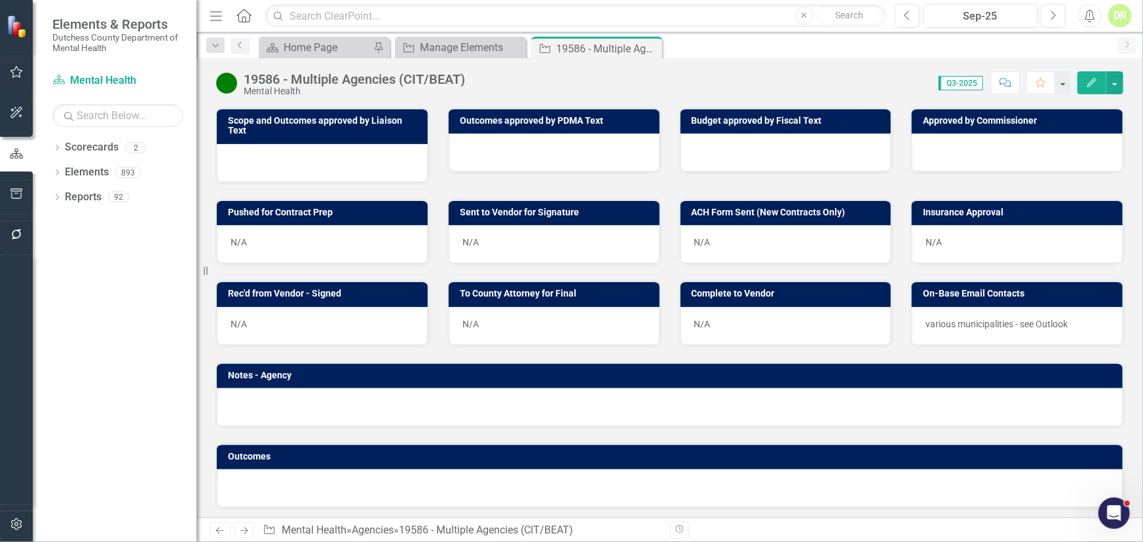
click at [458, 151] on div at bounding box center [554, 153] width 211 height 38
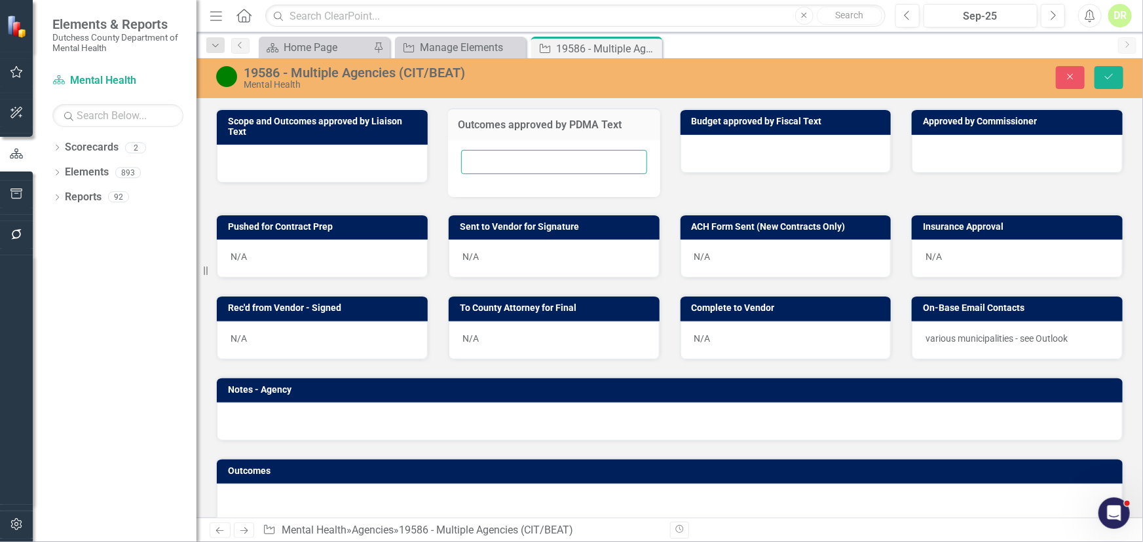
click at [478, 157] on input "text" at bounding box center [554, 162] width 186 height 24
type input "N/A"
click at [1113, 76] on icon "Save" at bounding box center [1109, 76] width 12 height 9
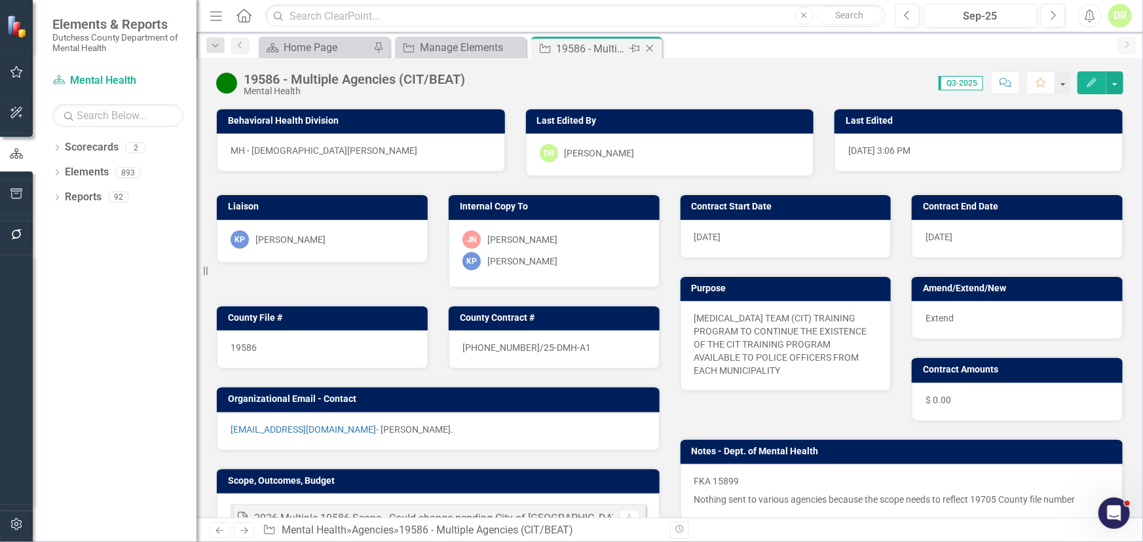
click at [649, 46] on icon "Close" at bounding box center [649, 48] width 13 height 10
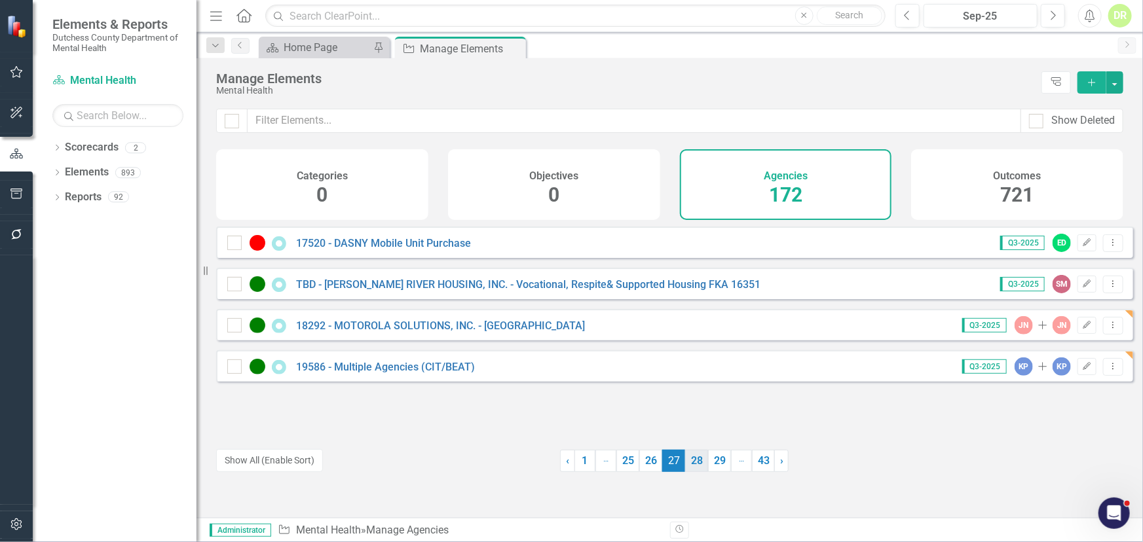
click at [686, 463] on link "28" at bounding box center [696, 461] width 23 height 22
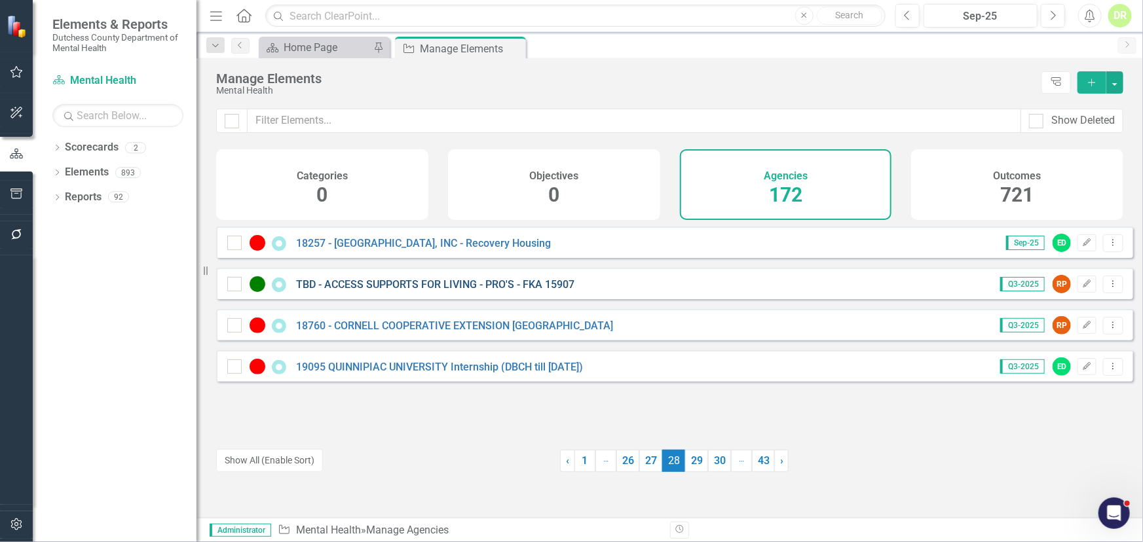
click at [400, 291] on link "TBD - ACCESS SUPPORTS FOR LIVING - PRO'S - FKA 15907" at bounding box center [435, 284] width 278 height 12
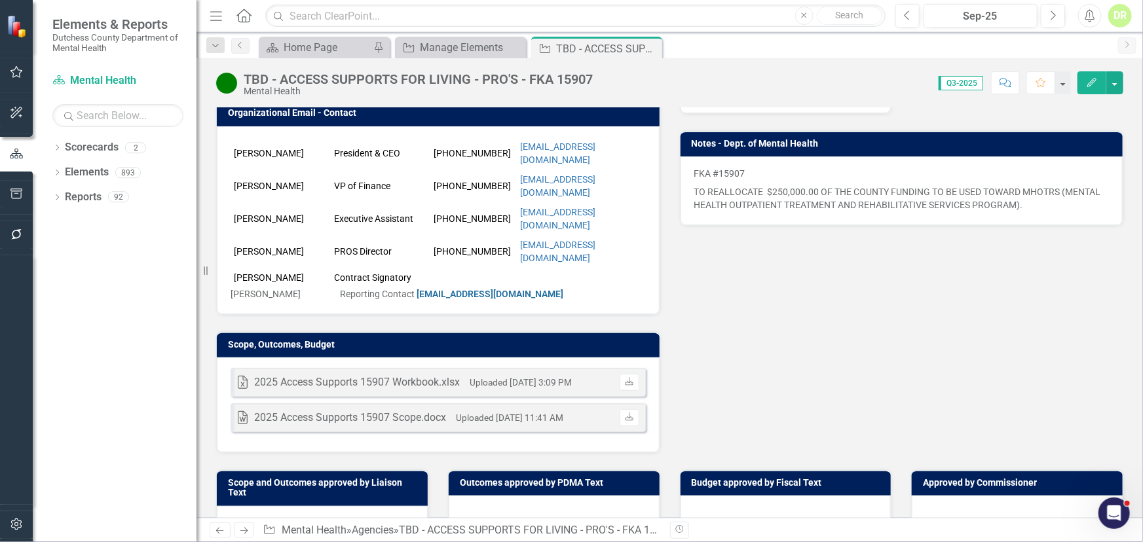
scroll to position [297, 0]
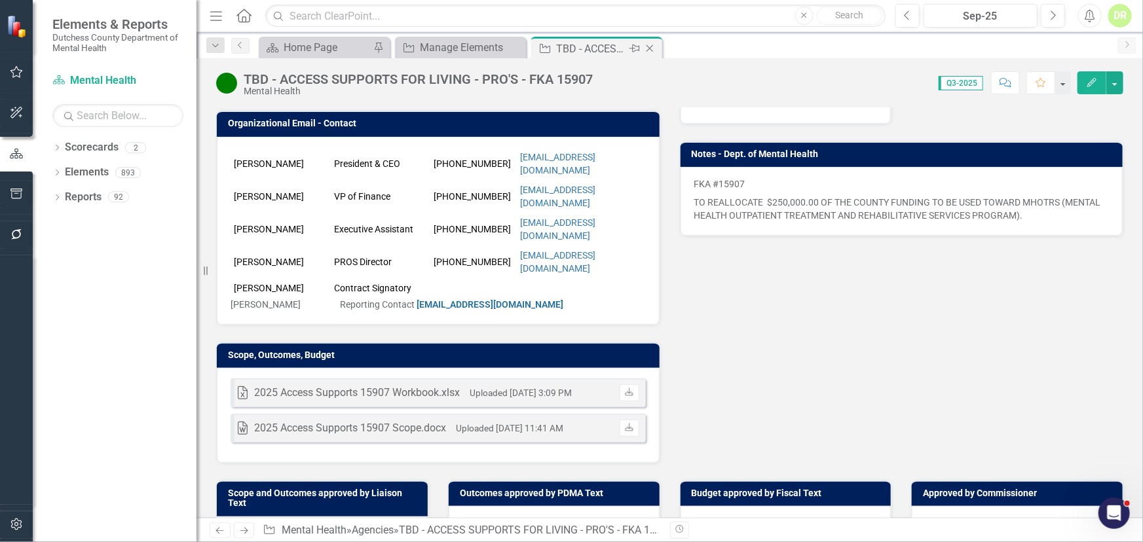
click at [648, 47] on icon "Close" at bounding box center [649, 48] width 13 height 10
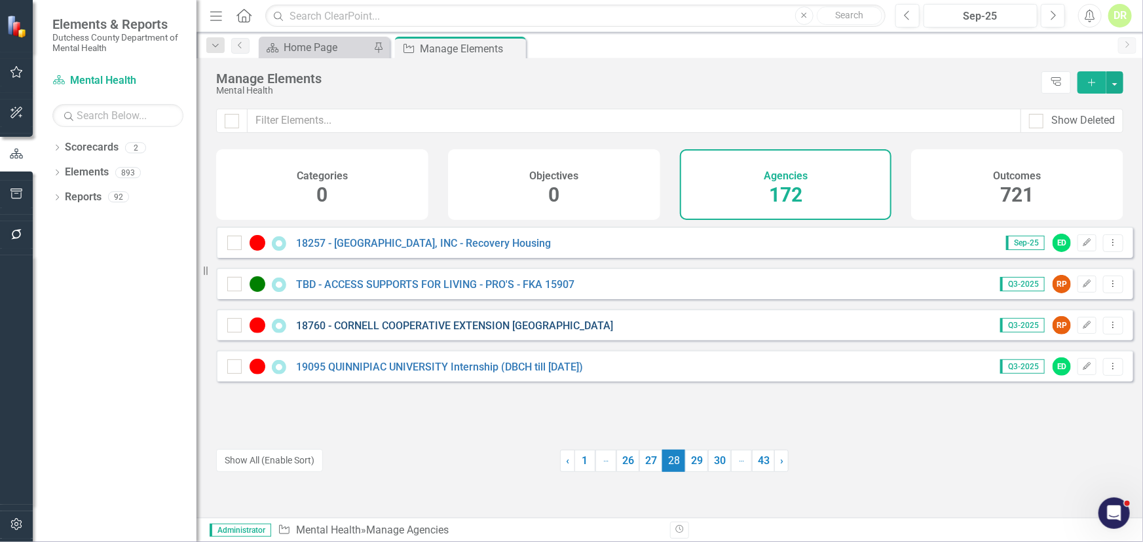
click at [462, 332] on link "18760 - CORNELL COOPERATIVE EXTENSION [GEOGRAPHIC_DATA]" at bounding box center [454, 326] width 317 height 12
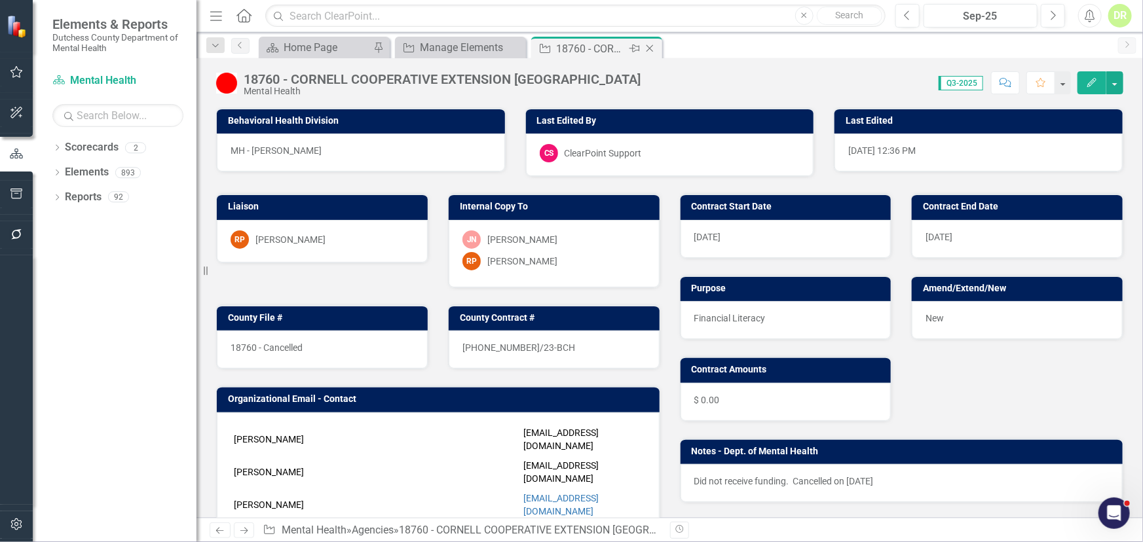
click at [652, 44] on icon "Close" at bounding box center [649, 48] width 13 height 10
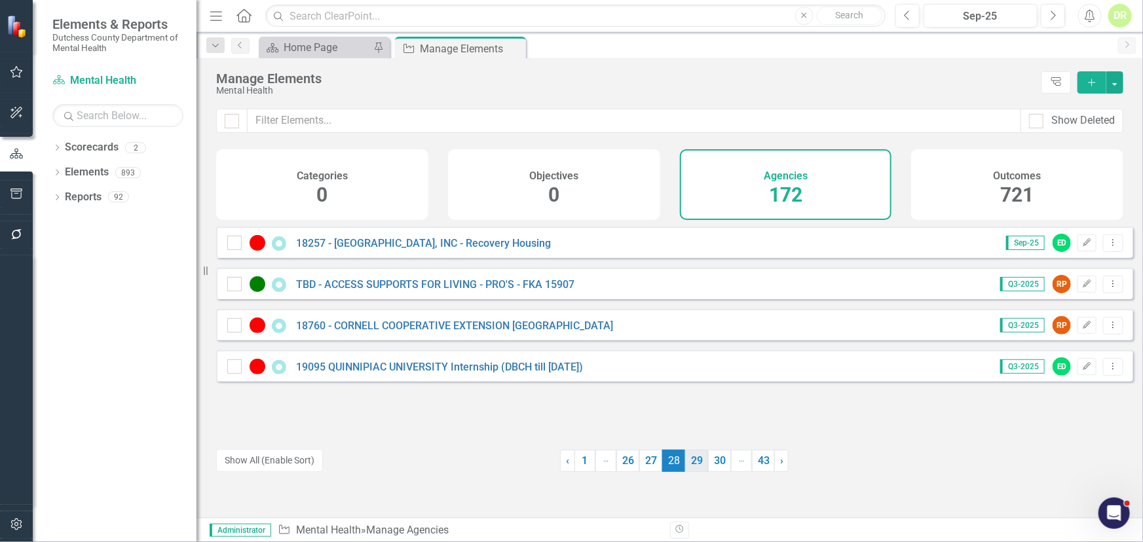
click at [692, 465] on link "29" at bounding box center [696, 461] width 23 height 22
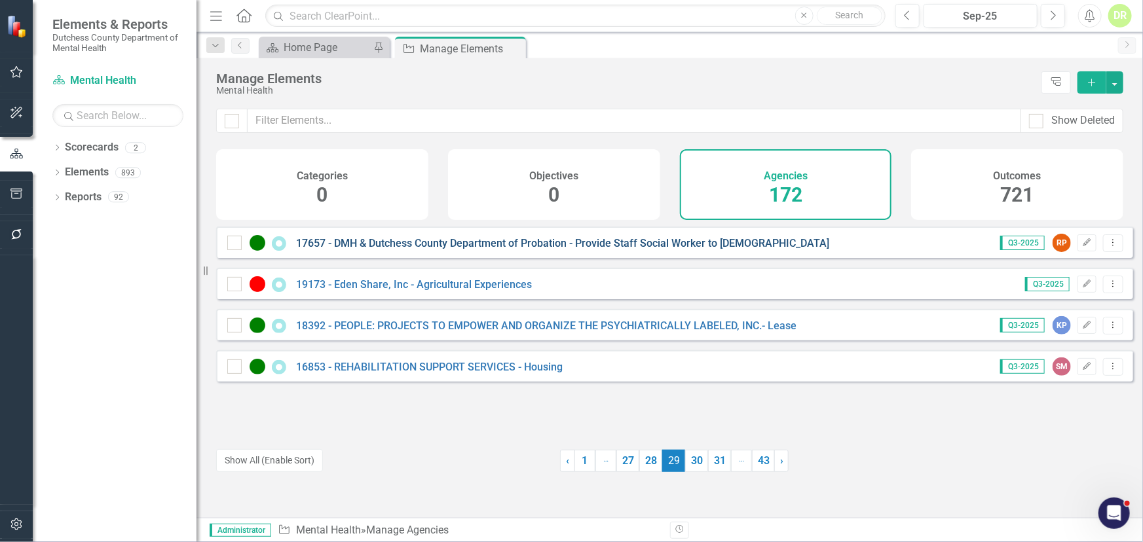
click at [485, 250] on link "17657 - DMH & Dutchess County Department of Probation - Provide Staff Social Wo…" at bounding box center [562, 243] width 533 height 12
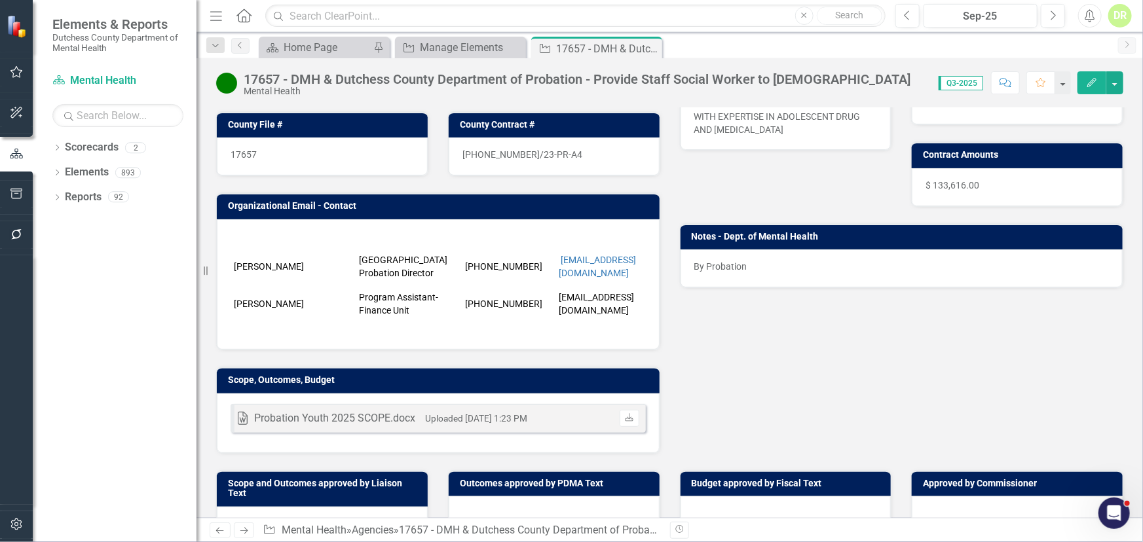
scroll to position [297, 0]
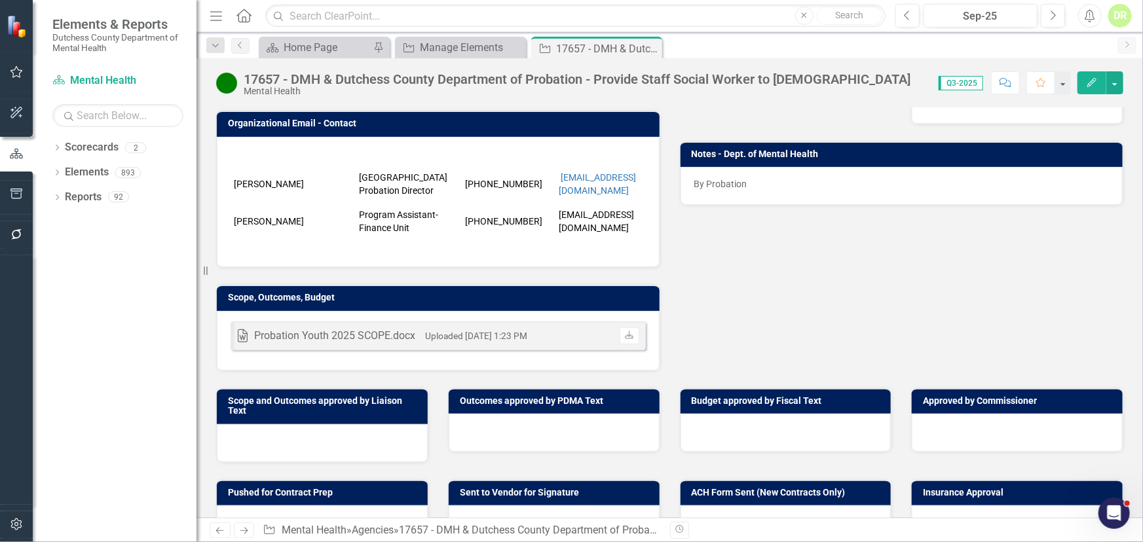
click at [502, 447] on div at bounding box center [554, 433] width 211 height 38
click at [502, 445] on div at bounding box center [554, 433] width 211 height 38
click at [490, 440] on div at bounding box center [554, 433] width 211 height 38
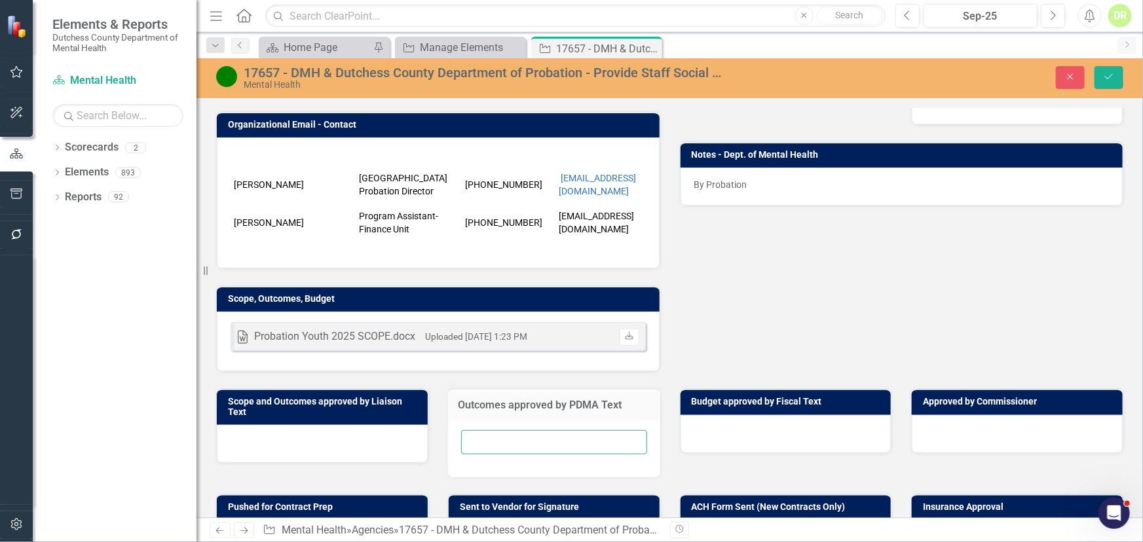
click at [489, 440] on input "text" at bounding box center [554, 442] width 186 height 24
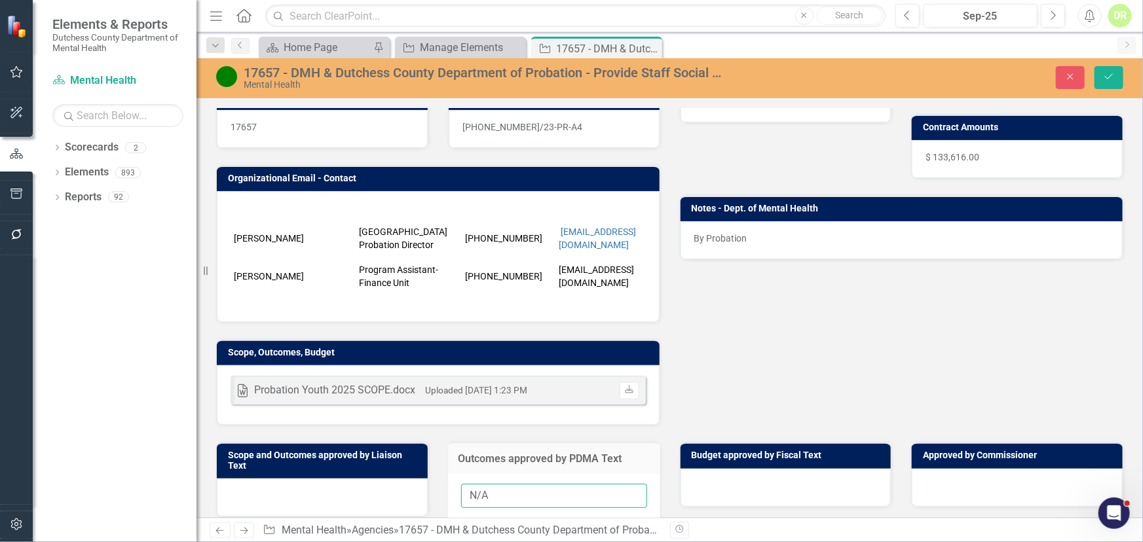
scroll to position [0, 0]
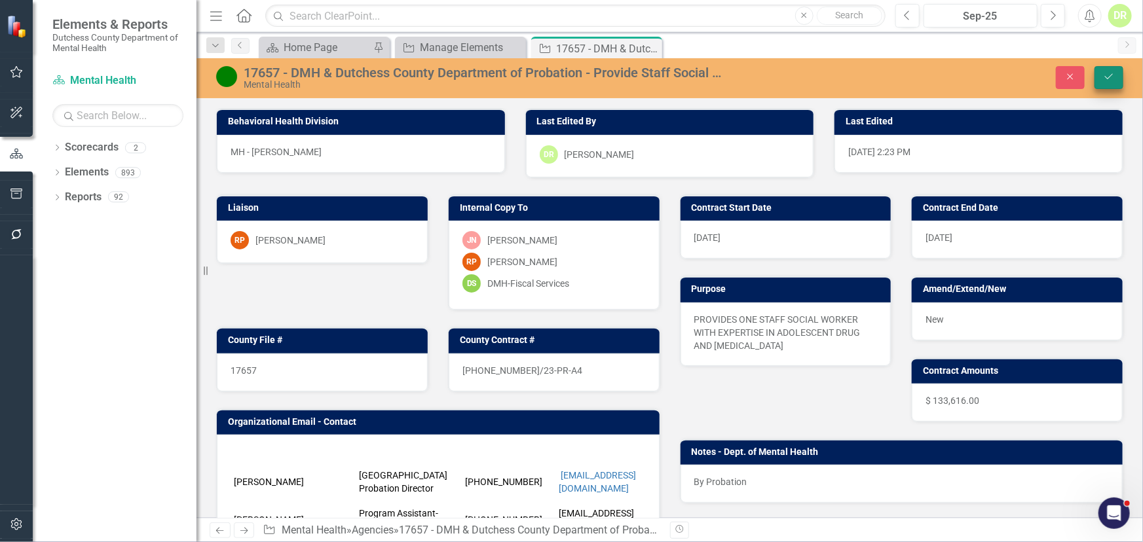
type input "N/A"
click at [1113, 78] on icon "Save" at bounding box center [1109, 76] width 12 height 9
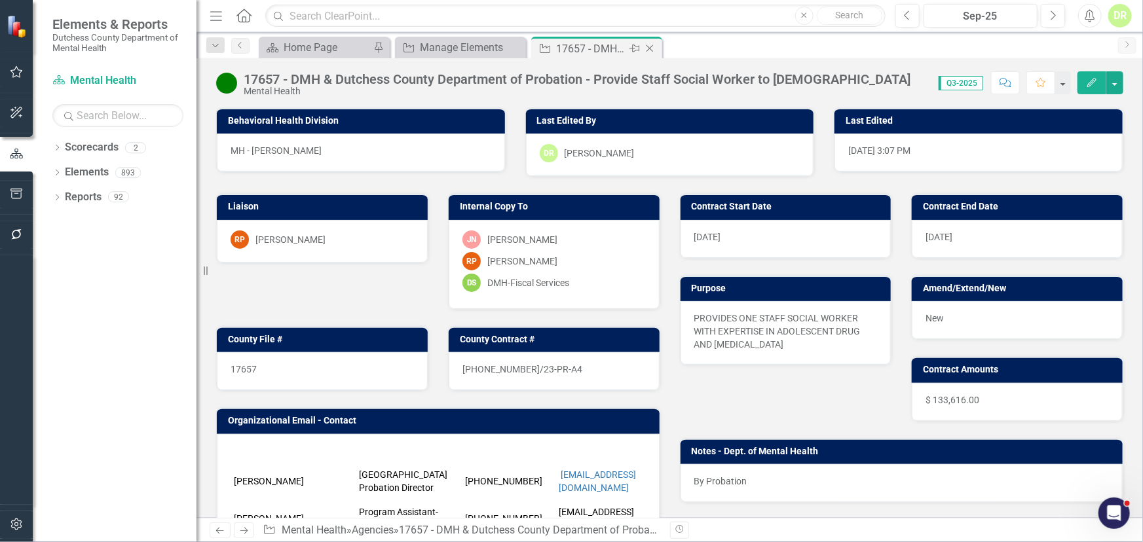
click at [650, 46] on icon "Close" at bounding box center [649, 48] width 13 height 10
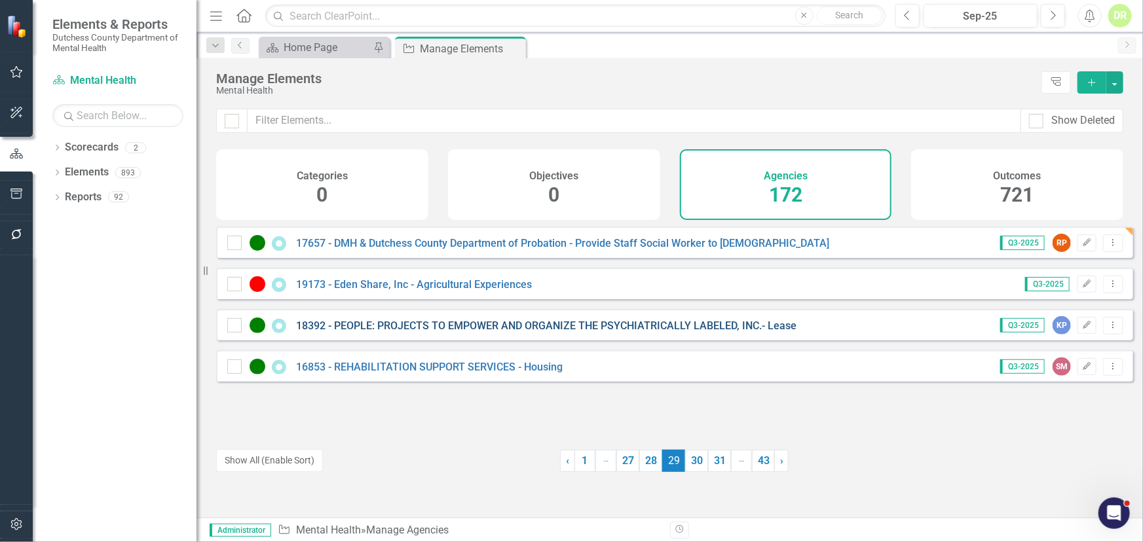
click at [427, 332] on link "18392 - PEOPLE: PROJECTS TO EMPOWER AND ORGANIZE THE PSYCHIATRICALLY LABELED, I…" at bounding box center [546, 326] width 500 height 12
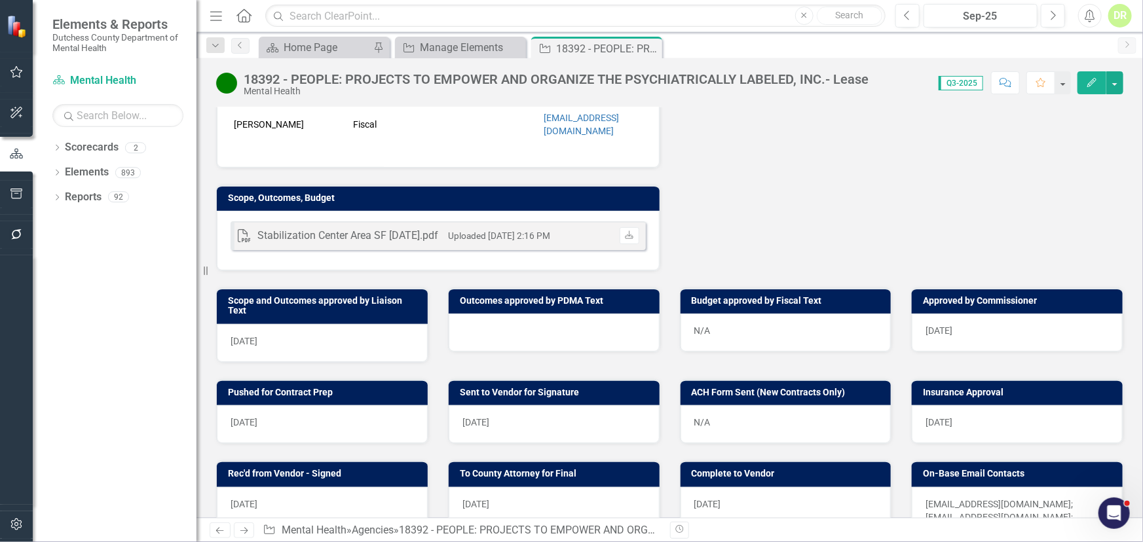
scroll to position [417, 0]
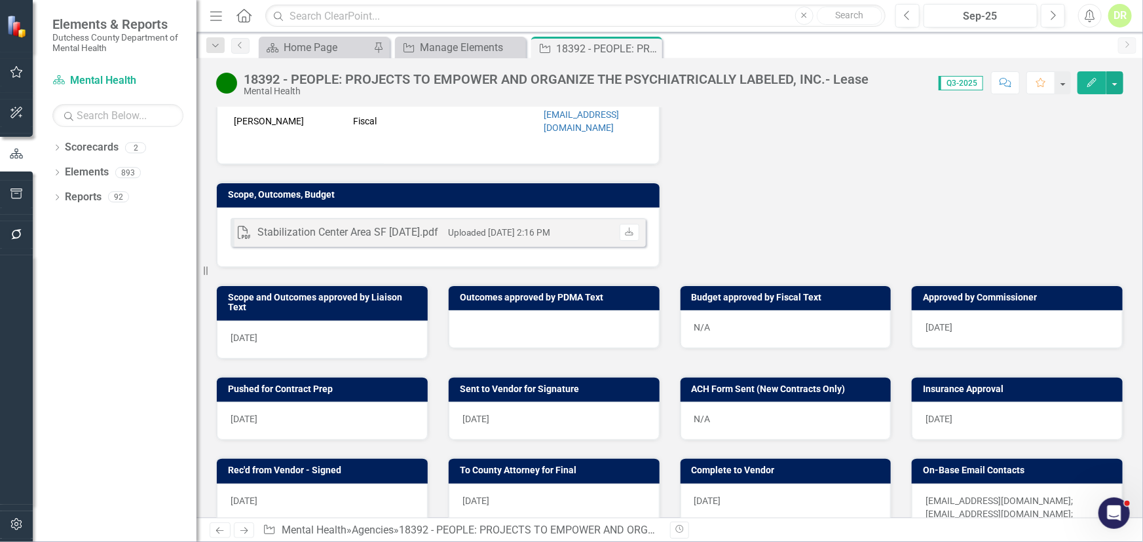
click at [478, 326] on div at bounding box center [554, 330] width 211 height 38
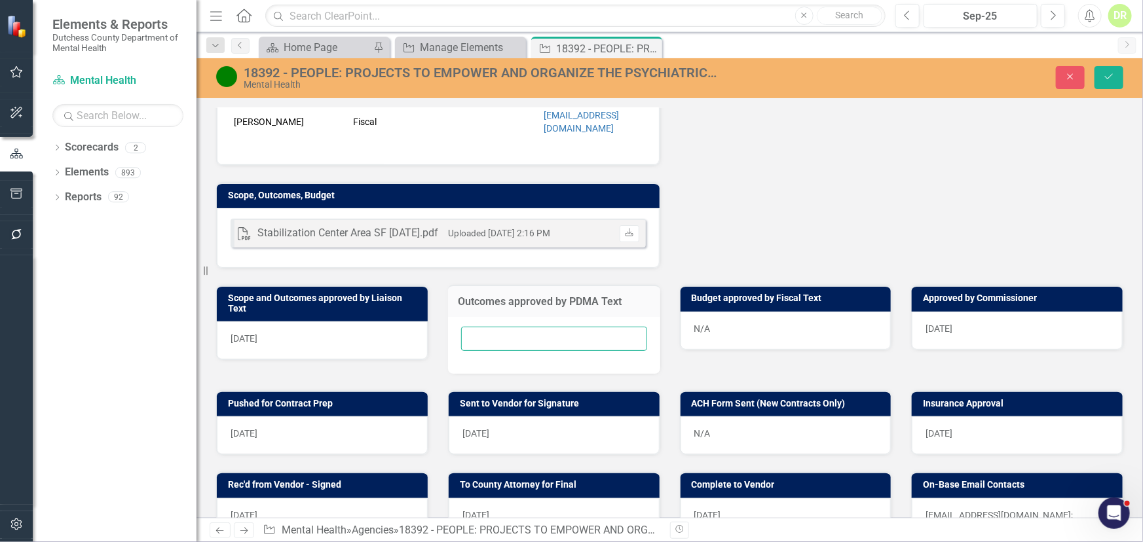
click at [478, 327] on input "text" at bounding box center [554, 339] width 186 height 24
click at [766, 212] on div "Liaison KP [PERSON_NAME] Internal Copy To JN [PERSON_NAME] [PERSON_NAME] [PERSO…" at bounding box center [669, 16] width 927 height 508
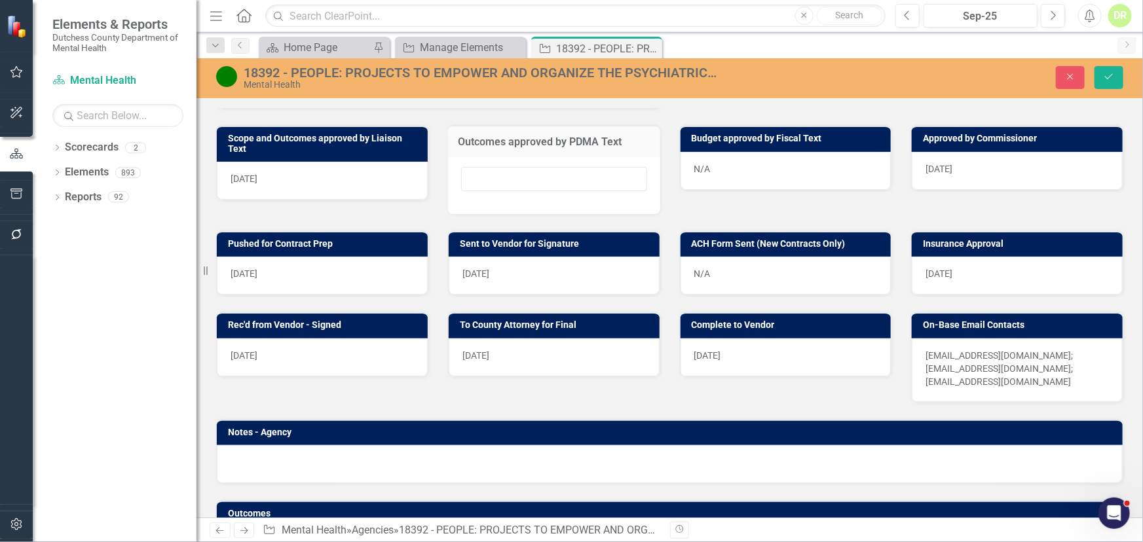
scroll to position [451, 0]
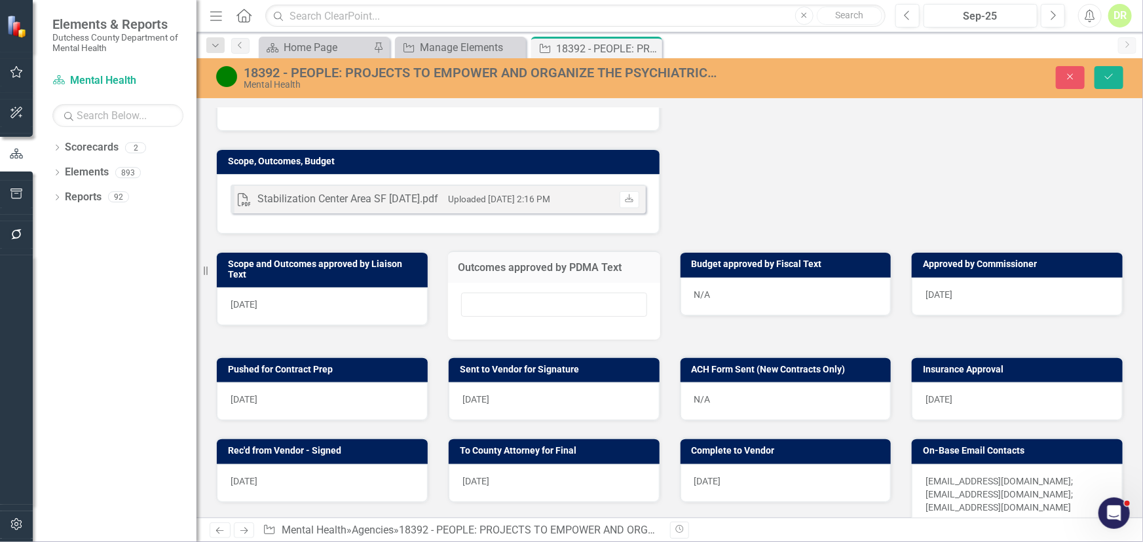
click at [513, 284] on div at bounding box center [554, 311] width 212 height 57
click at [470, 305] on input "text" at bounding box center [554, 305] width 186 height 24
type input "N/A"
click at [1105, 71] on button "Save" at bounding box center [1109, 77] width 29 height 23
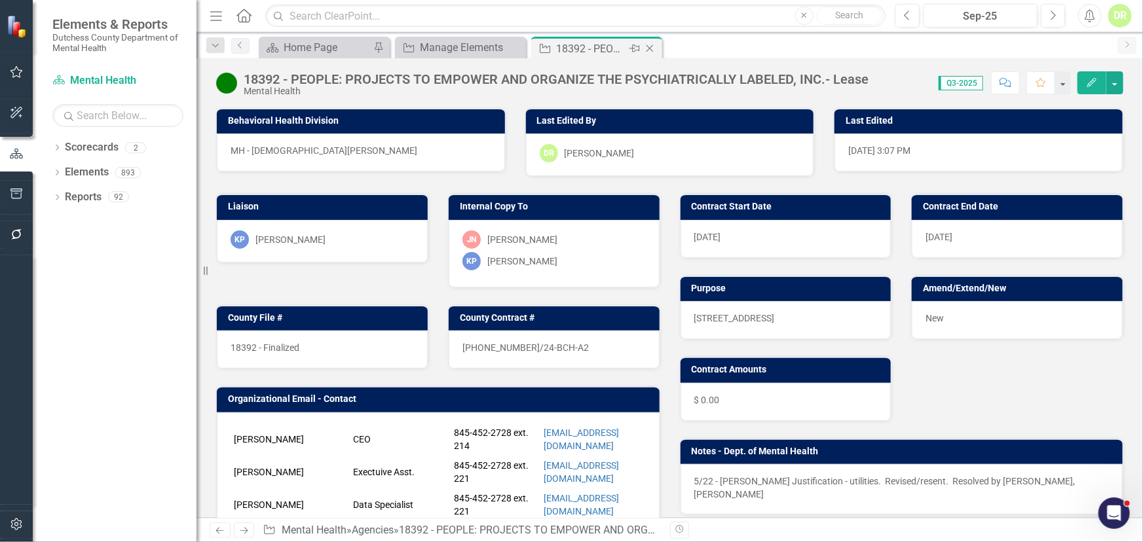
click at [654, 50] on icon "Close" at bounding box center [649, 48] width 13 height 10
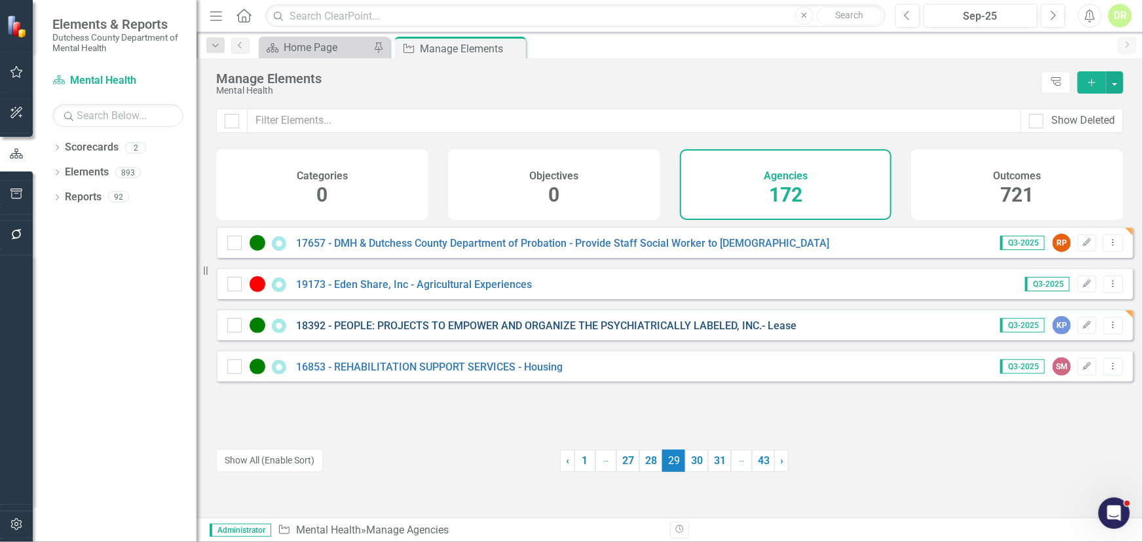
click at [482, 332] on link "18392 - PEOPLE: PROJECTS TO EMPOWER AND ORGANIZE THE PSYCHIATRICALLY LABELED, I…" at bounding box center [546, 326] width 500 height 12
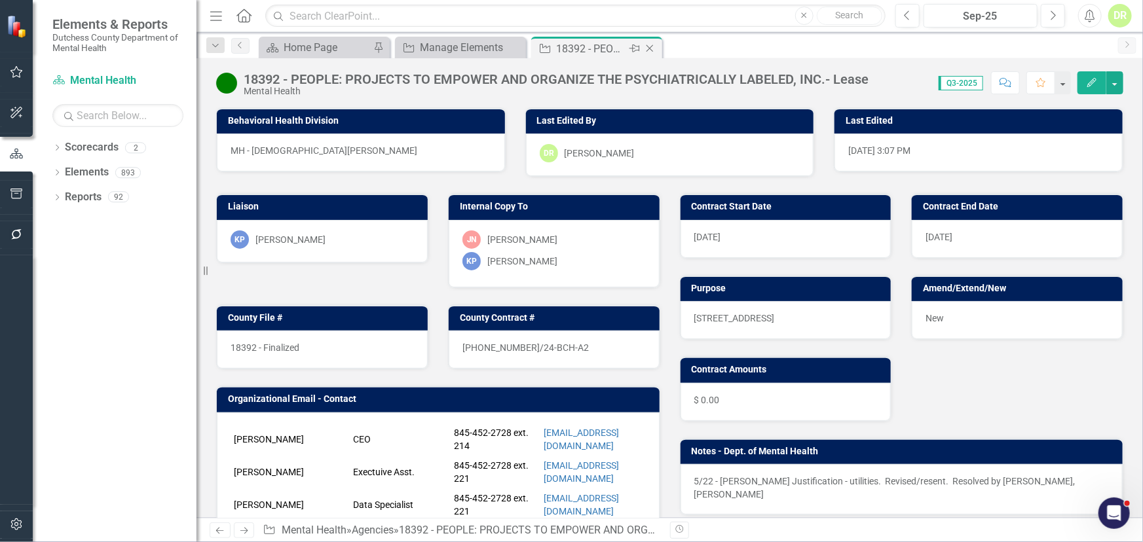
click at [650, 48] on icon "Close" at bounding box center [649, 48] width 13 height 10
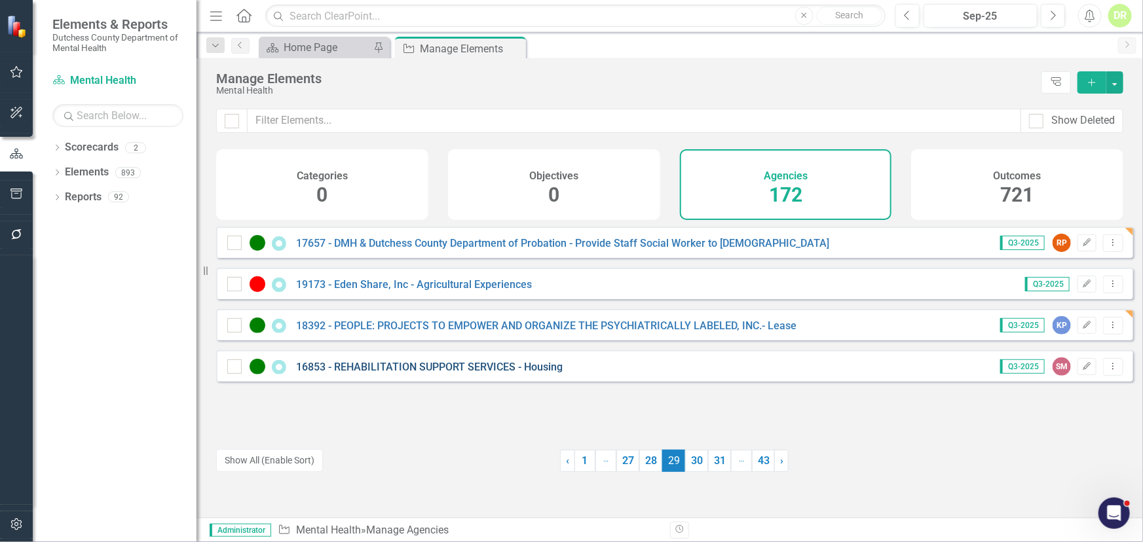
click at [481, 373] on link "16853 - REHABILITATION SUPPORT SERVICES - Housing" at bounding box center [429, 367] width 267 height 12
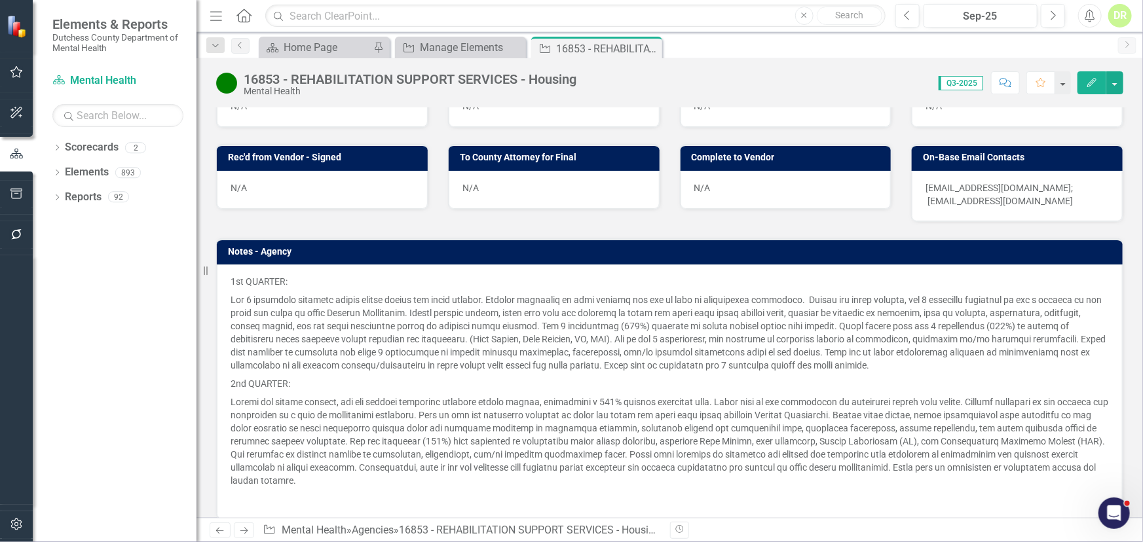
scroll to position [417, 0]
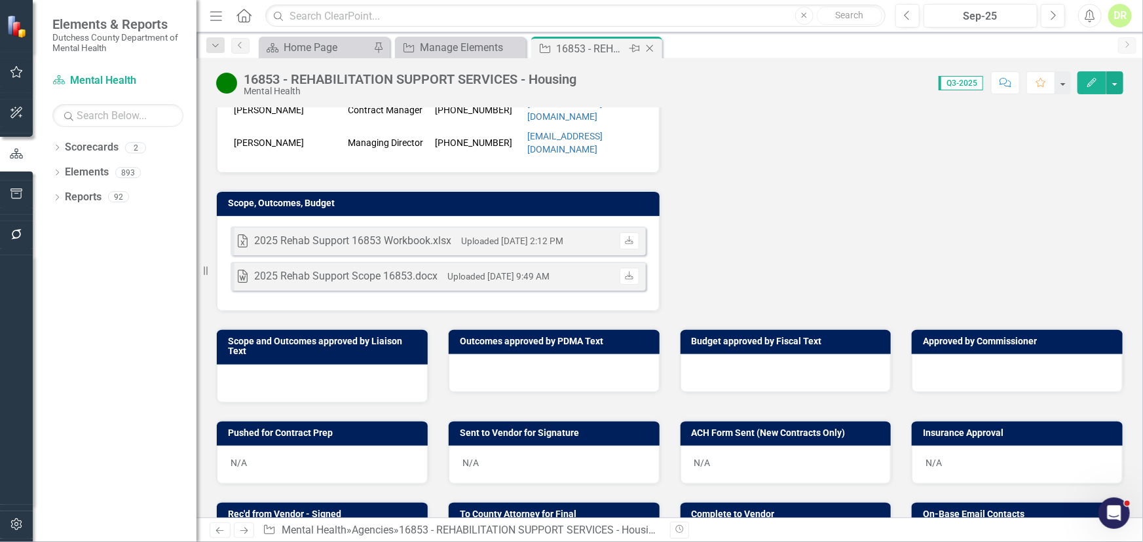
click at [651, 45] on icon "Close" at bounding box center [649, 48] width 13 height 10
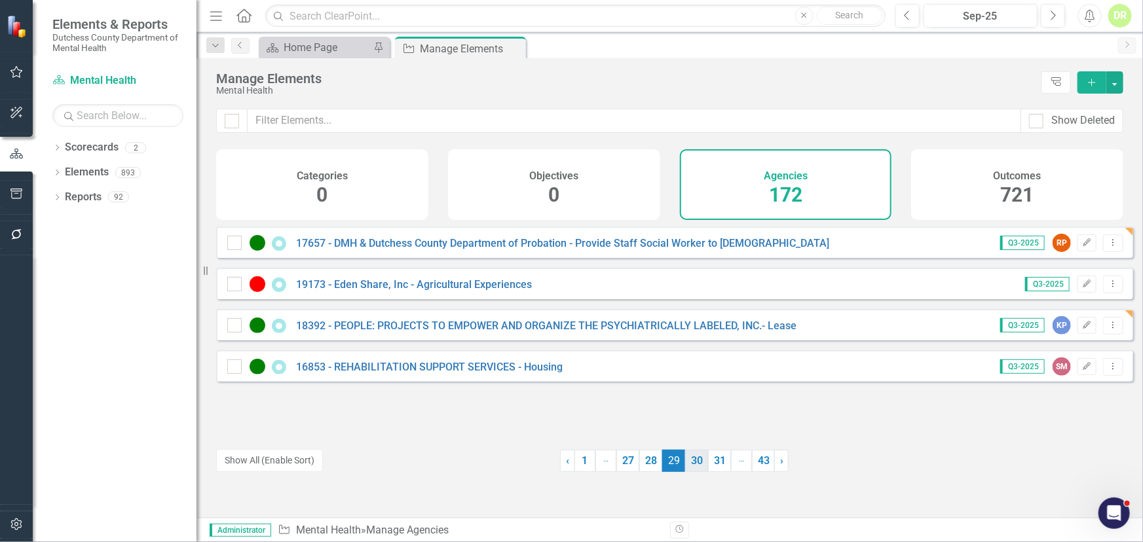
click at [693, 462] on link "30" at bounding box center [696, 461] width 23 height 22
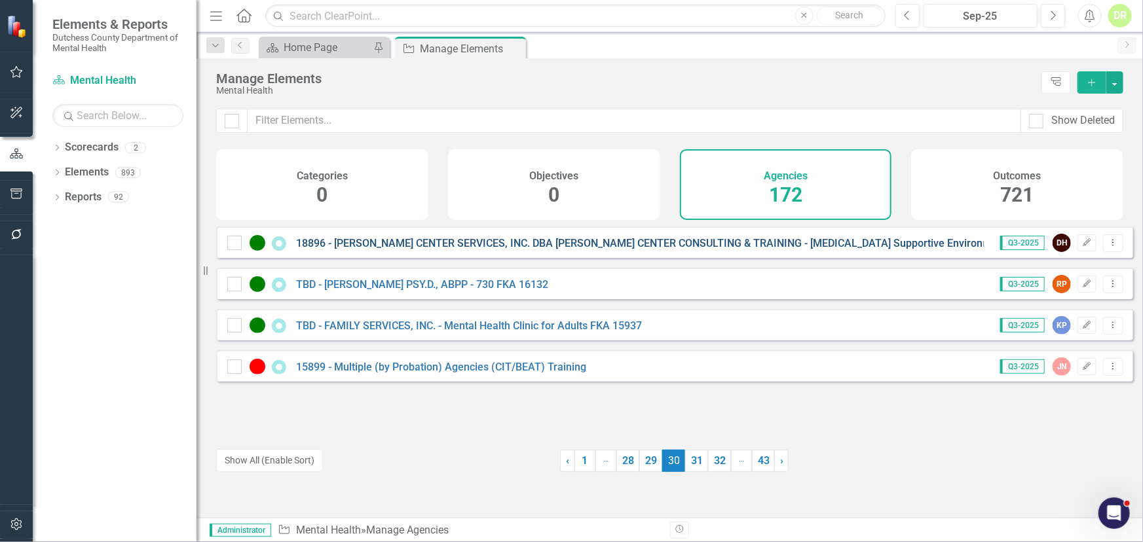
click at [434, 250] on link "18896 - [PERSON_NAME] CENTER SERVICES, INC. DBA [PERSON_NAME] CENTER CONSULTING…" at bounding box center [651, 243] width 711 height 12
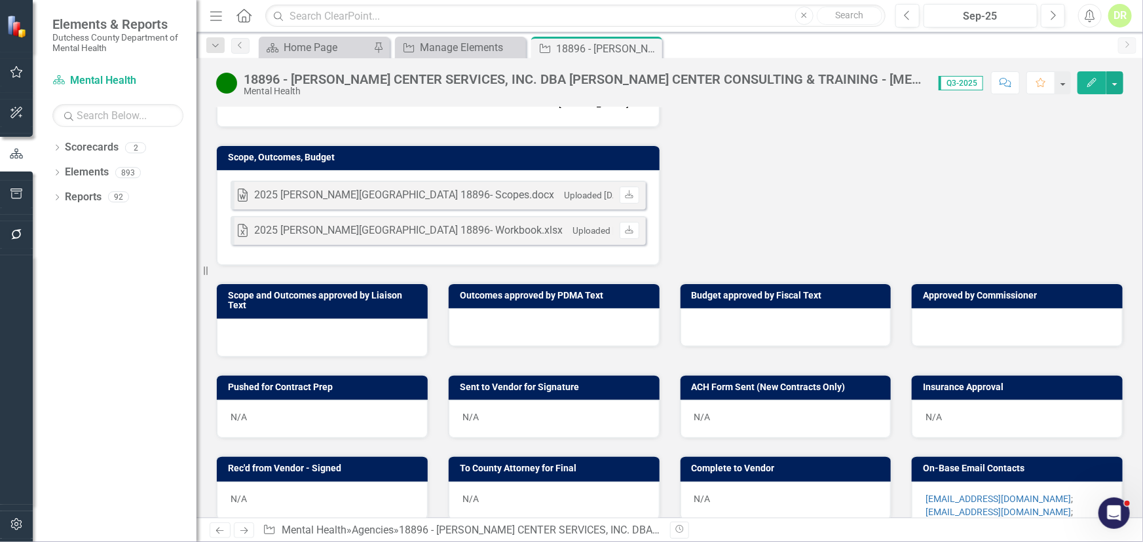
scroll to position [417, 0]
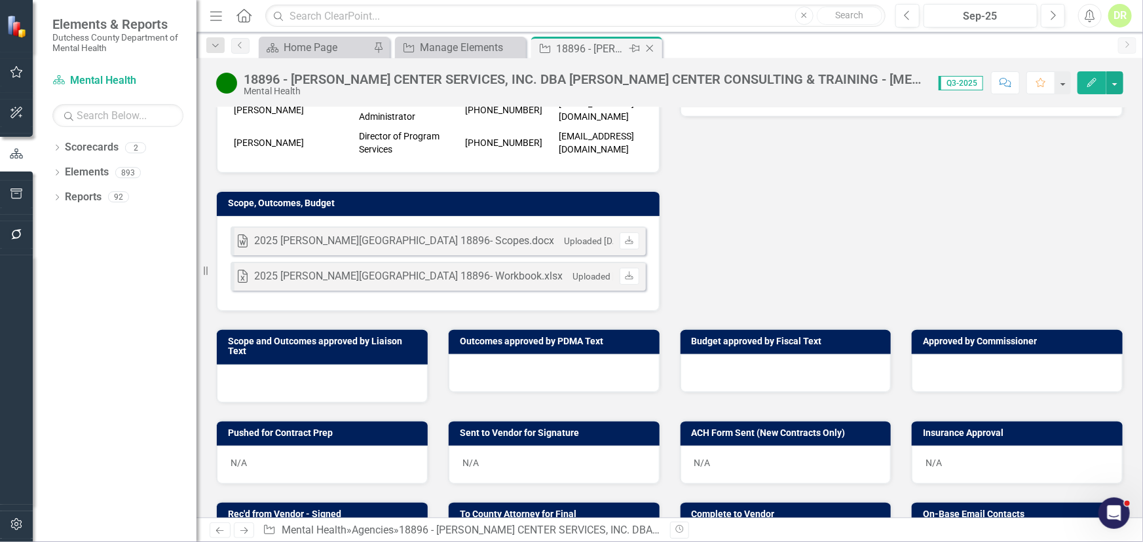
click at [650, 41] on div "Close" at bounding box center [651, 49] width 16 height 16
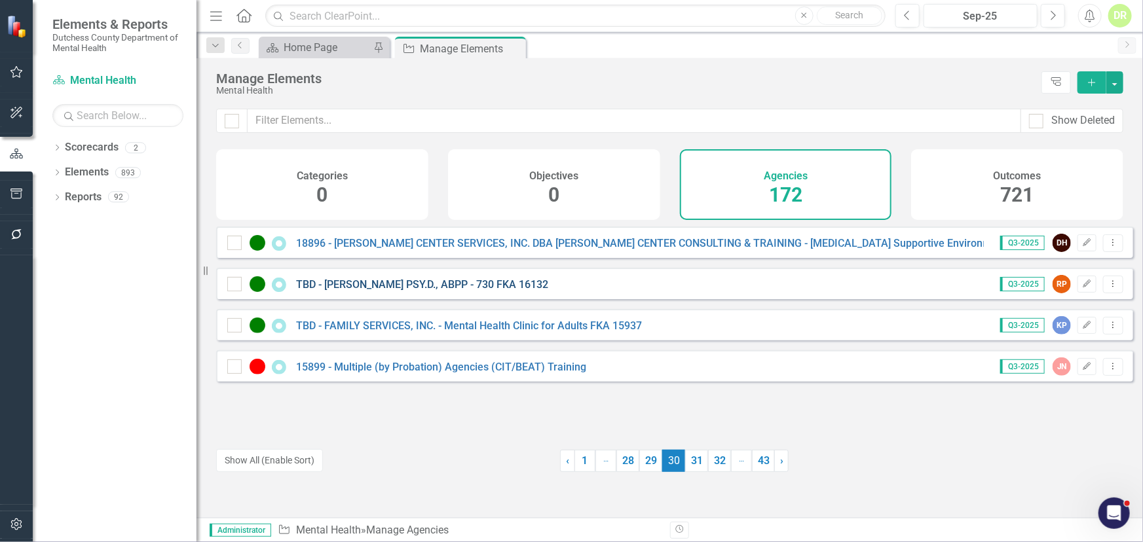
click at [405, 291] on link "TBD - [PERSON_NAME] PSY.D., ABPP - 730 FKA 16132" at bounding box center [422, 284] width 252 height 12
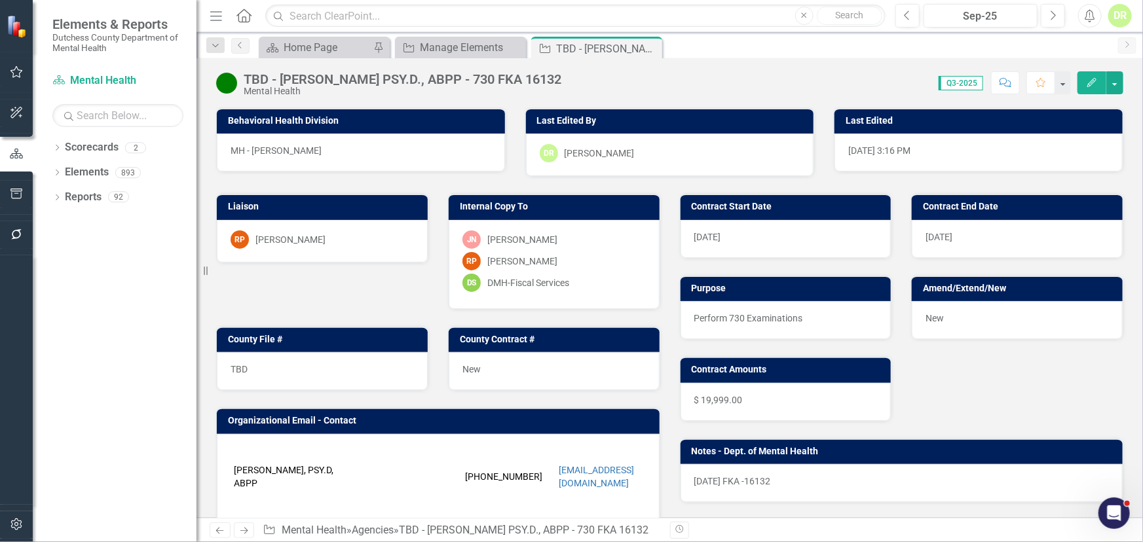
scroll to position [238, 0]
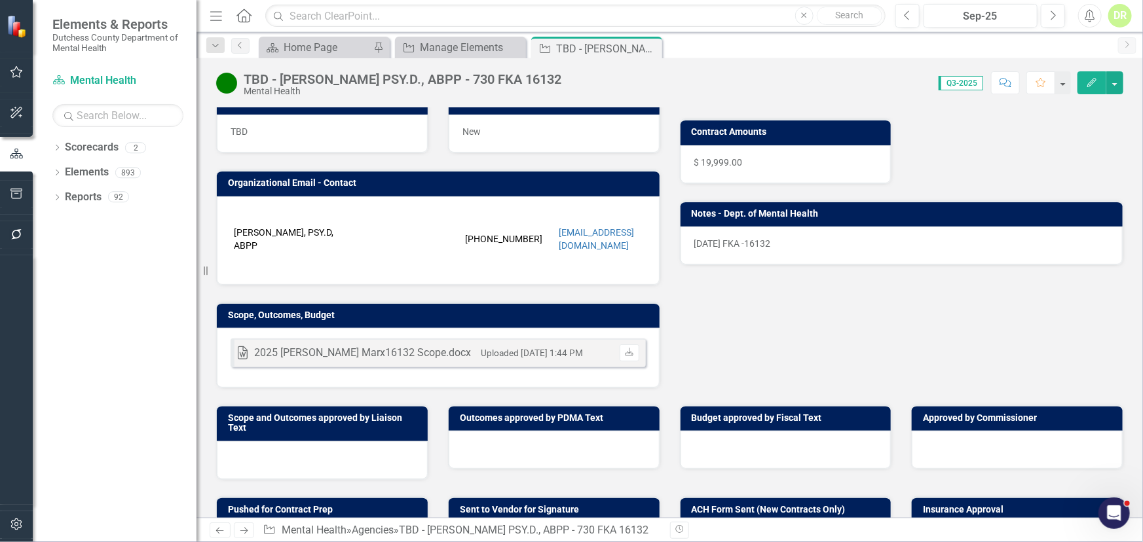
click at [518, 452] on div at bounding box center [554, 450] width 211 height 38
click at [518, 450] on div at bounding box center [554, 450] width 211 height 38
click at [519, 448] on div at bounding box center [554, 450] width 211 height 38
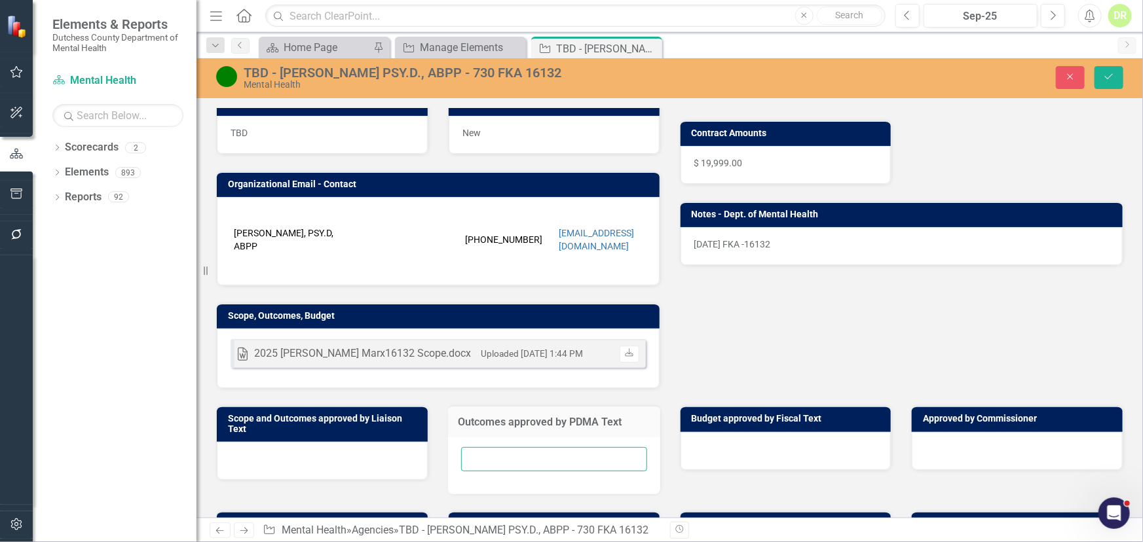
click at [518, 447] on input "text" at bounding box center [554, 459] width 186 height 24
type input "N/A"
click at [1114, 73] on icon "Save" at bounding box center [1109, 76] width 12 height 9
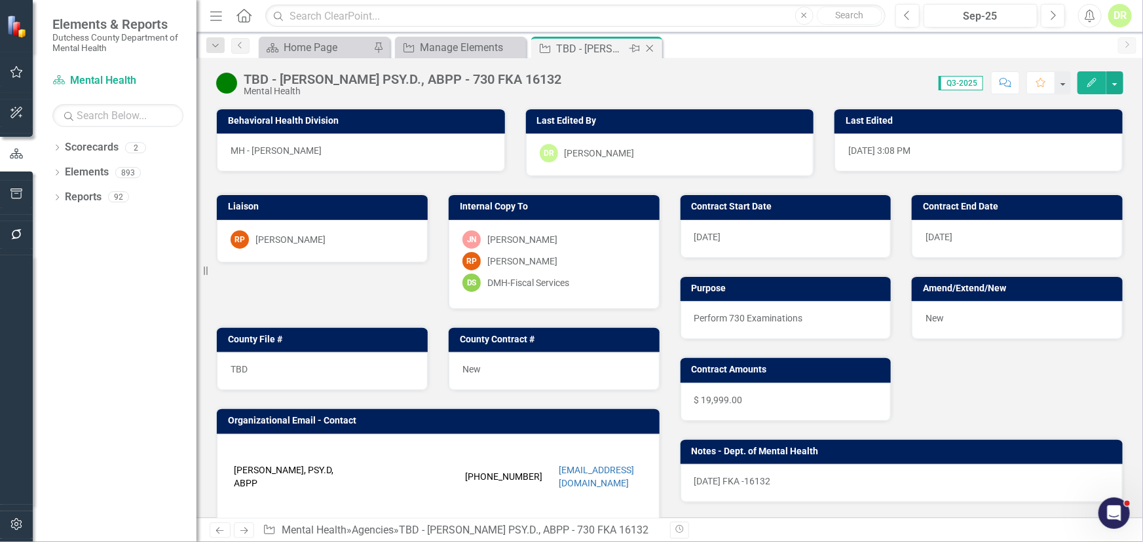
click at [649, 50] on icon "Close" at bounding box center [649, 48] width 13 height 10
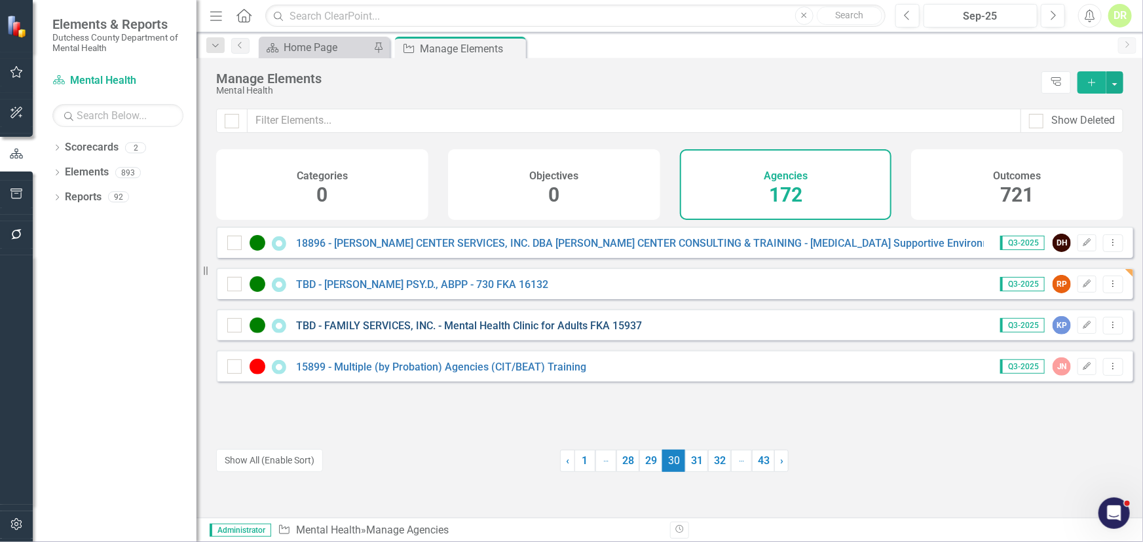
click at [484, 332] on link "TBD - FAMILY SERVICES, INC. - Mental Health Clinic for Adults FKA 15937" at bounding box center [469, 326] width 346 height 12
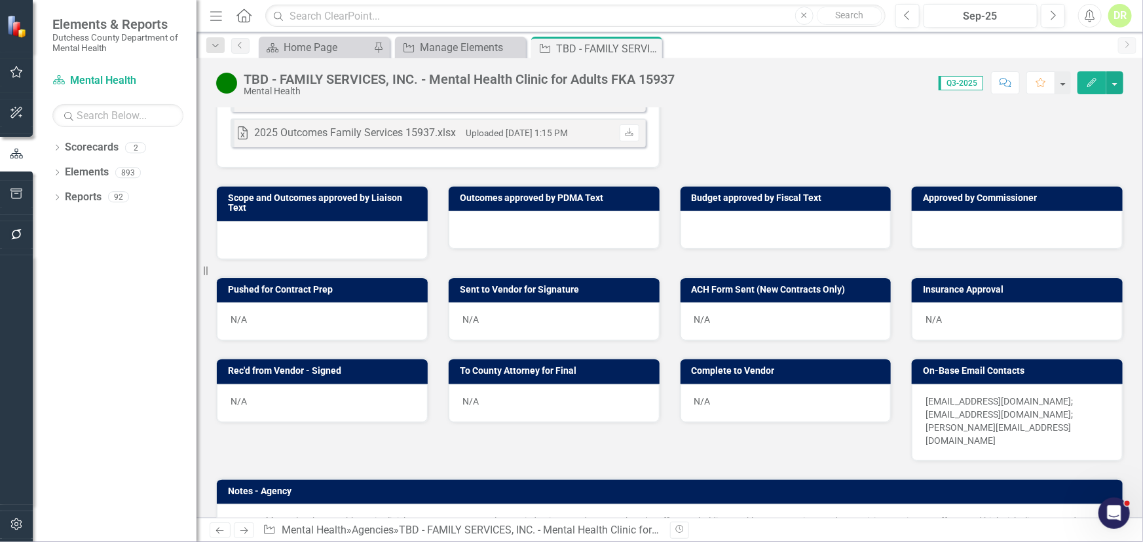
scroll to position [655, 0]
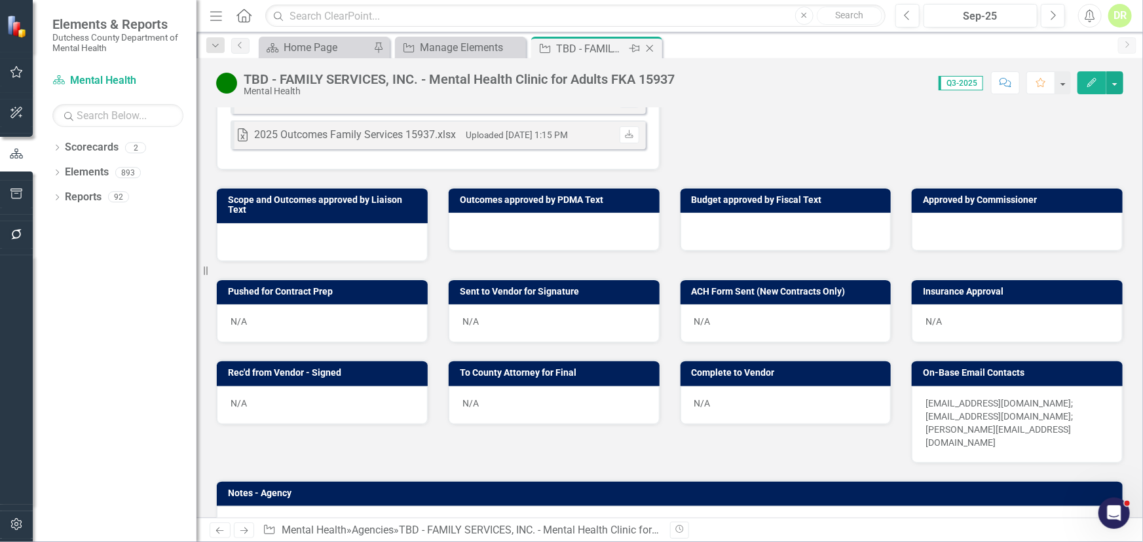
click at [648, 49] on icon at bounding box center [650, 48] width 7 height 7
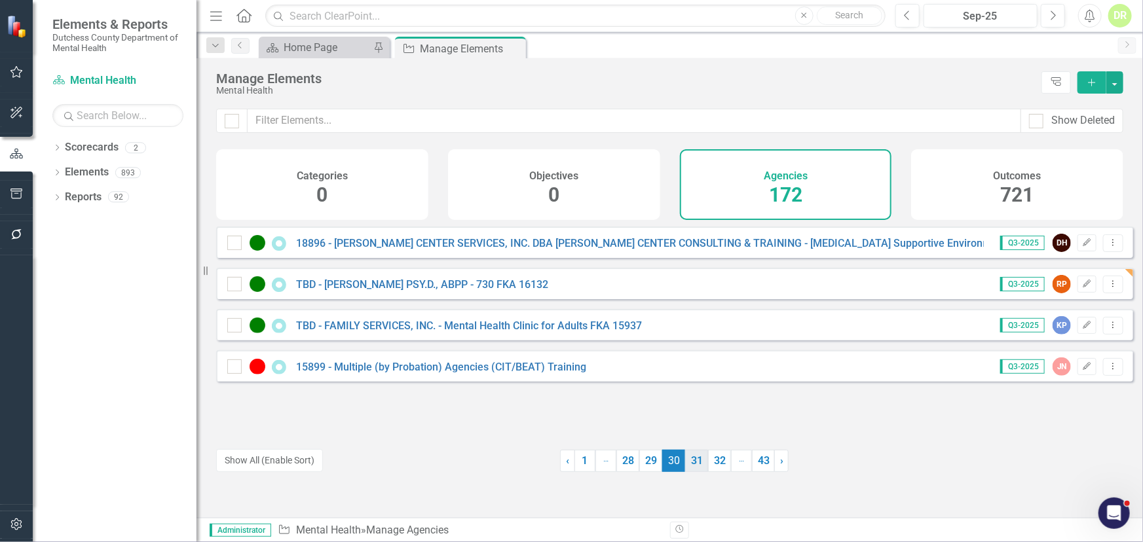
click at [690, 462] on link "31" at bounding box center [696, 461] width 23 height 22
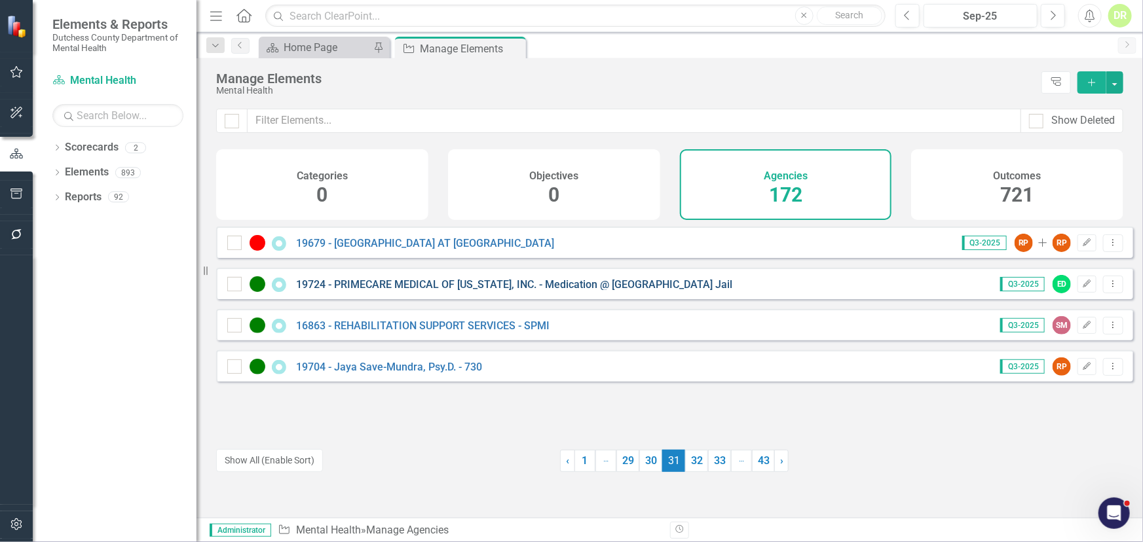
click at [500, 291] on link "19724 - PRIMECARE MEDICAL OF [US_STATE], INC. - Medication @ [GEOGRAPHIC_DATA] …" at bounding box center [514, 284] width 436 height 12
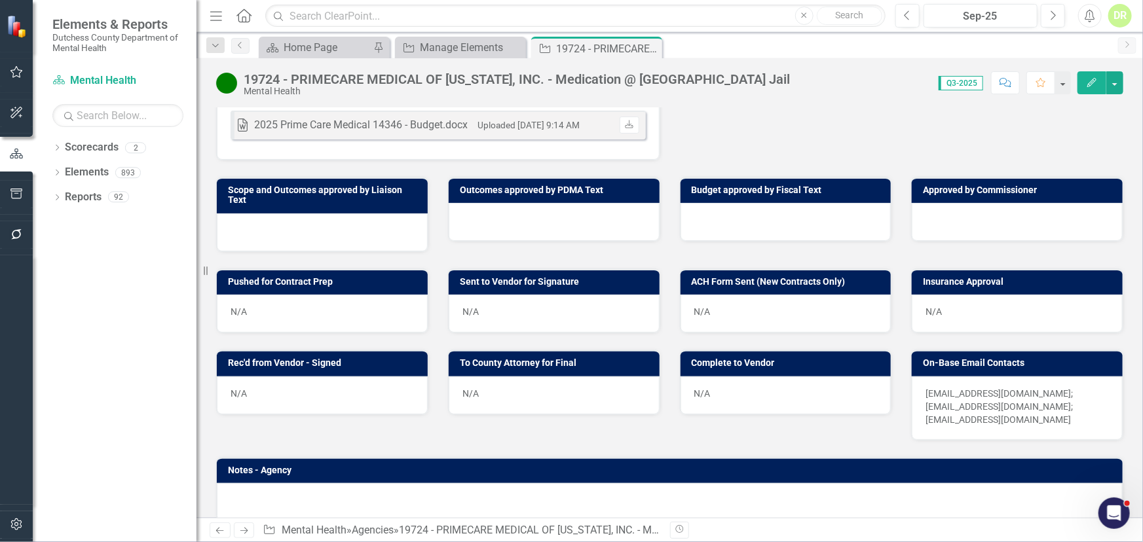
scroll to position [481, 0]
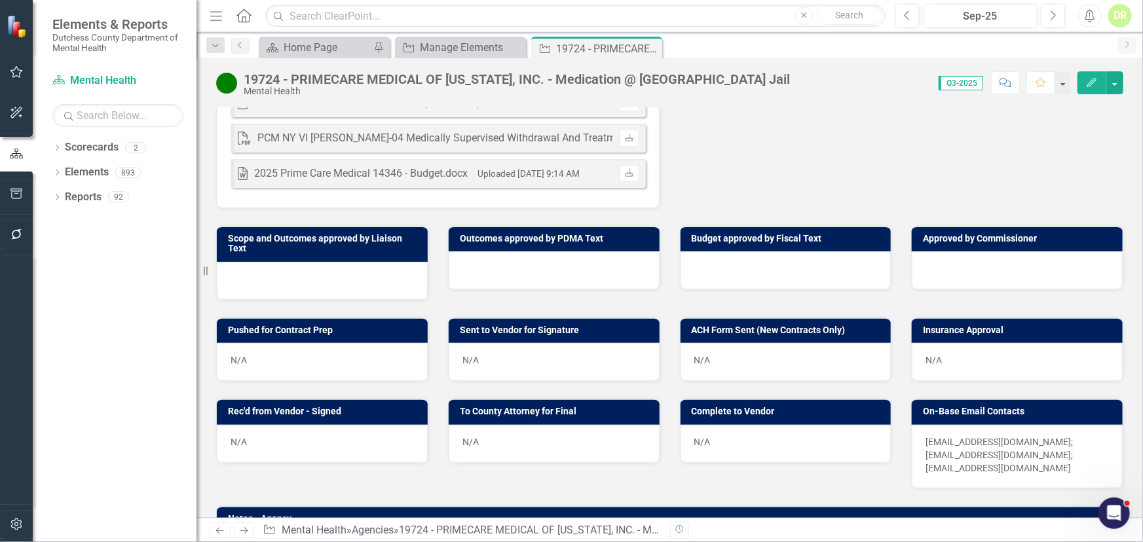
click at [486, 290] on div at bounding box center [554, 271] width 211 height 38
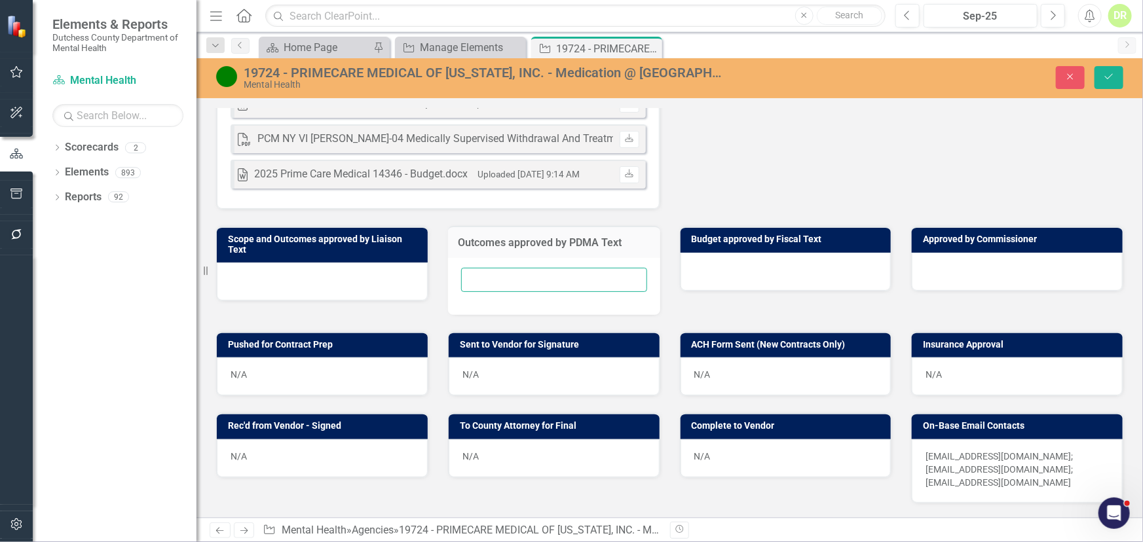
click at [481, 292] on input "text" at bounding box center [554, 280] width 186 height 24
type input "N/A"
click at [1103, 81] on button "Save" at bounding box center [1109, 77] width 29 height 23
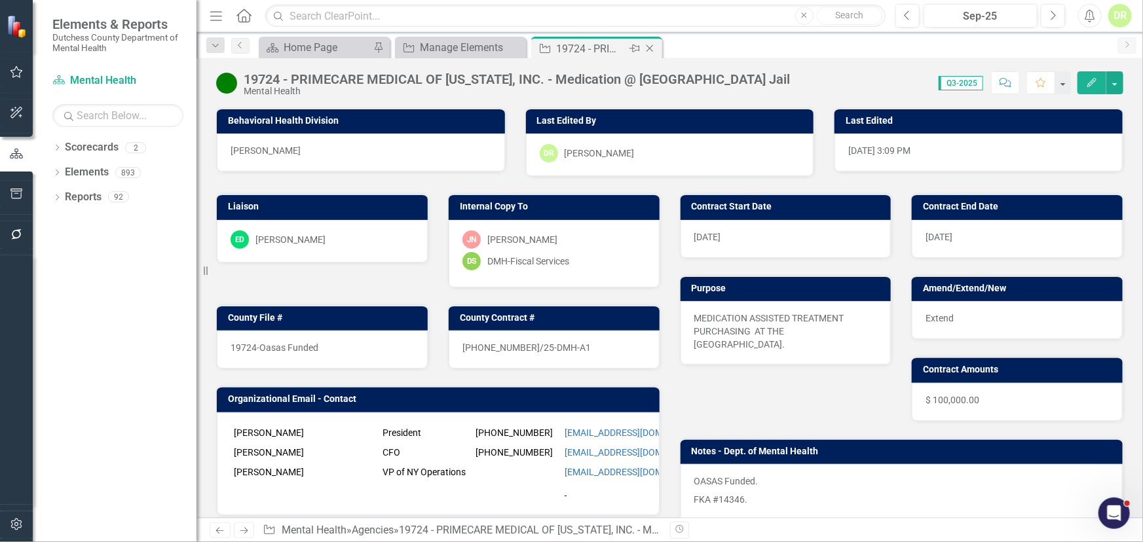
click at [650, 46] on icon "Close" at bounding box center [649, 48] width 13 height 10
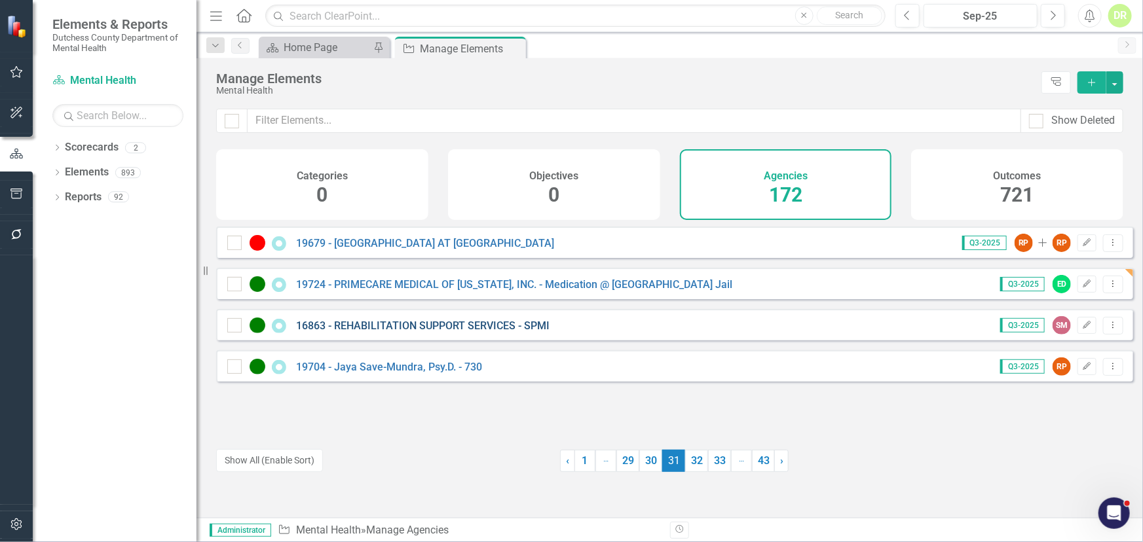
click at [459, 332] on link "16863 - REHABILITATION SUPPORT SERVICES - SPMI" at bounding box center [423, 326] width 254 height 12
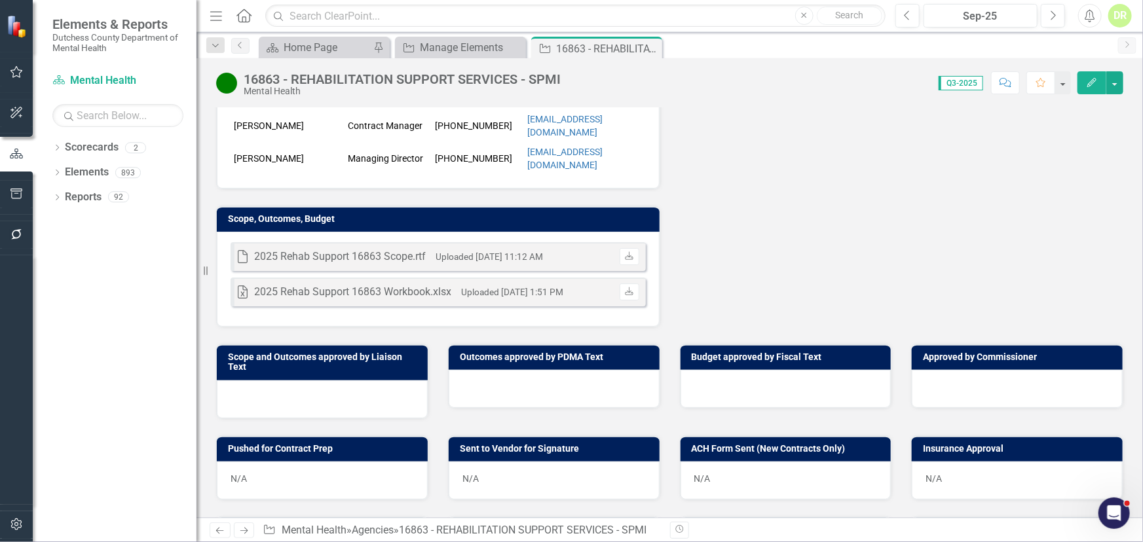
scroll to position [417, 0]
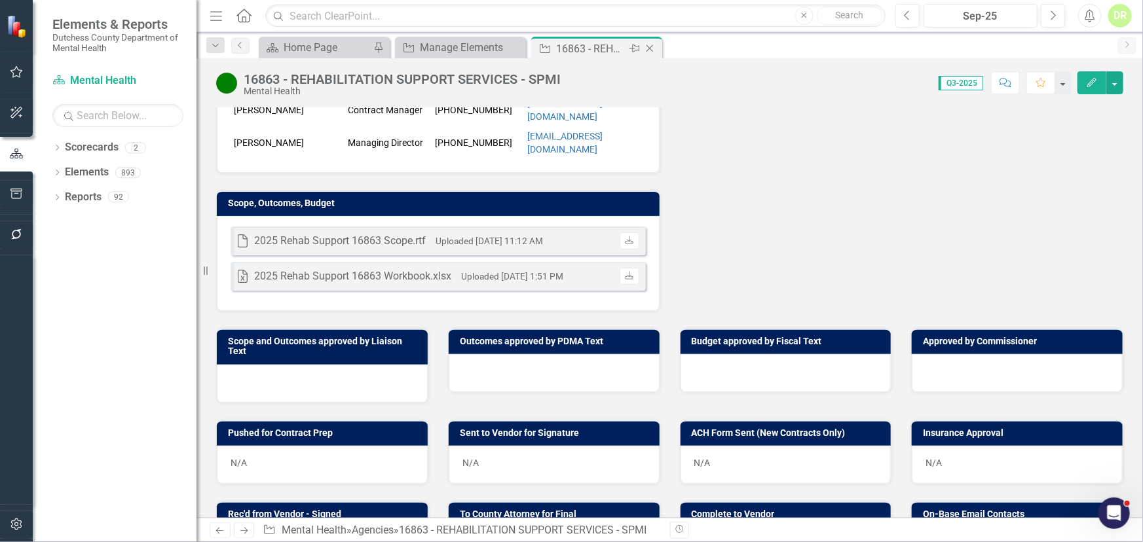
click at [649, 46] on icon "Close" at bounding box center [649, 48] width 13 height 10
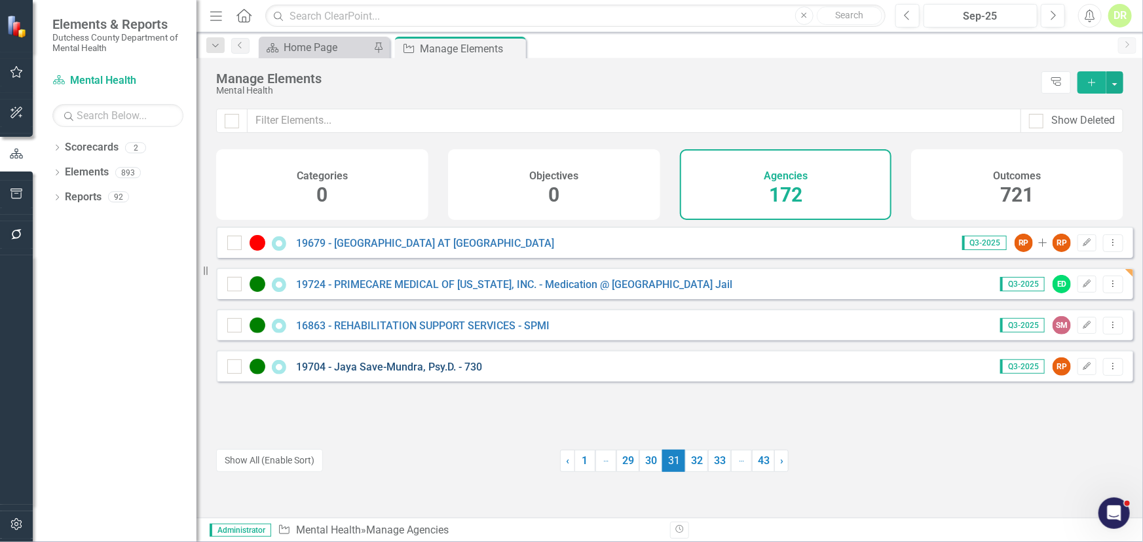
click at [368, 373] on link "19704 - Jaya Save-Mundra, Psy.D. - 730" at bounding box center [389, 367] width 186 height 12
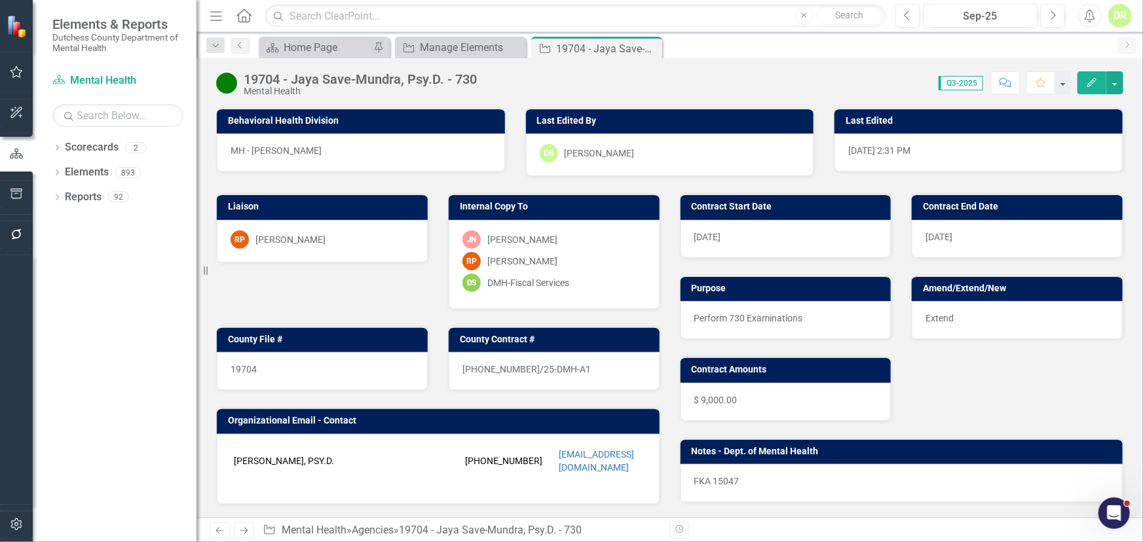
scroll to position [297, 0]
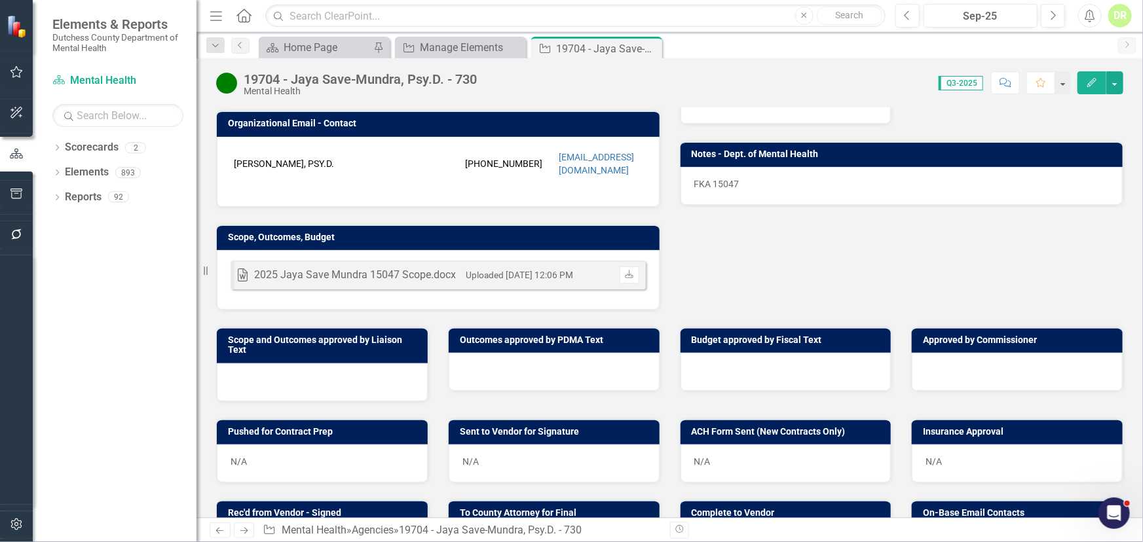
click at [468, 356] on div at bounding box center [554, 372] width 211 height 38
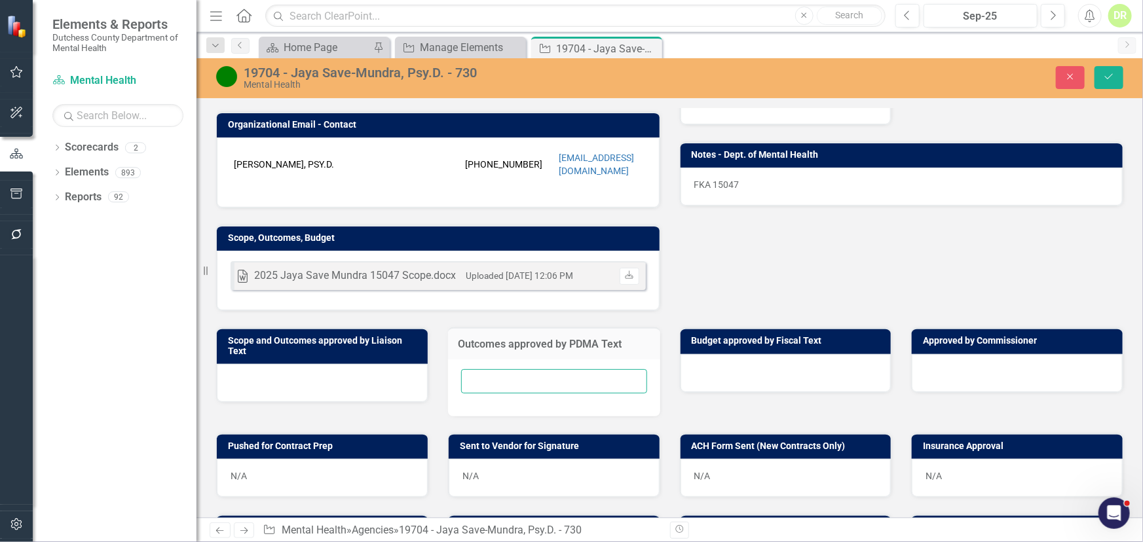
click at [468, 370] on input "text" at bounding box center [554, 381] width 186 height 24
type input "N/A"
click at [1109, 74] on icon "Save" at bounding box center [1109, 76] width 12 height 9
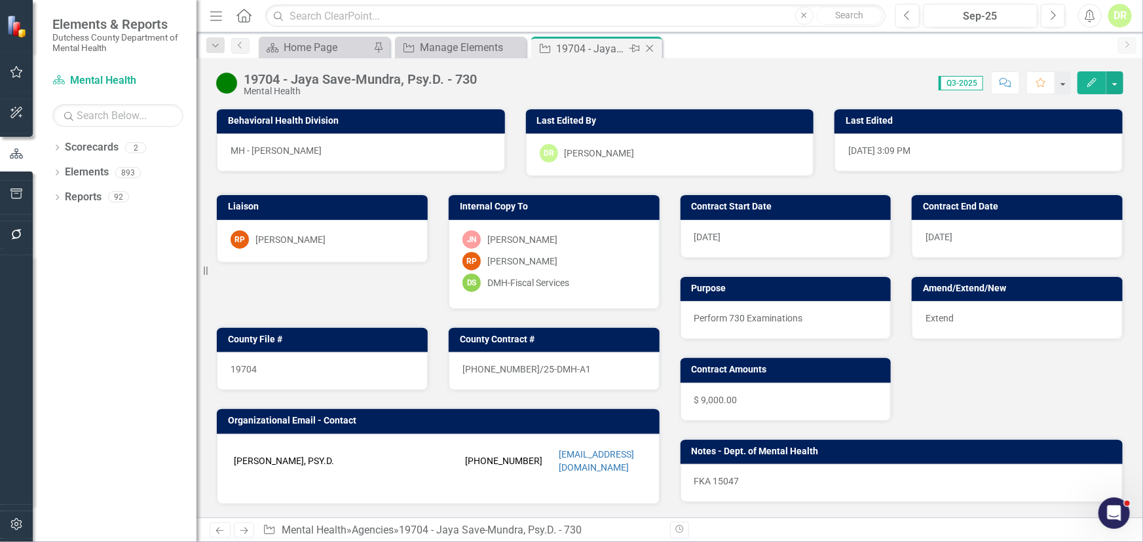
click at [649, 44] on icon "Close" at bounding box center [649, 48] width 13 height 10
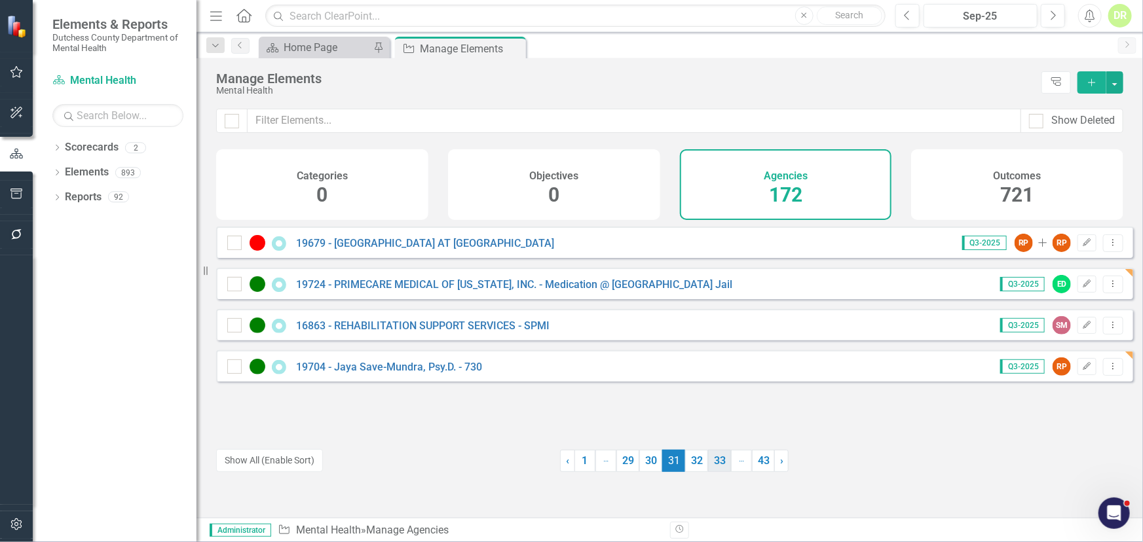
drag, startPoint x: 694, startPoint y: 461, endPoint x: 683, endPoint y: 459, distance: 10.8
click at [694, 461] on link "32" at bounding box center [696, 461] width 23 height 22
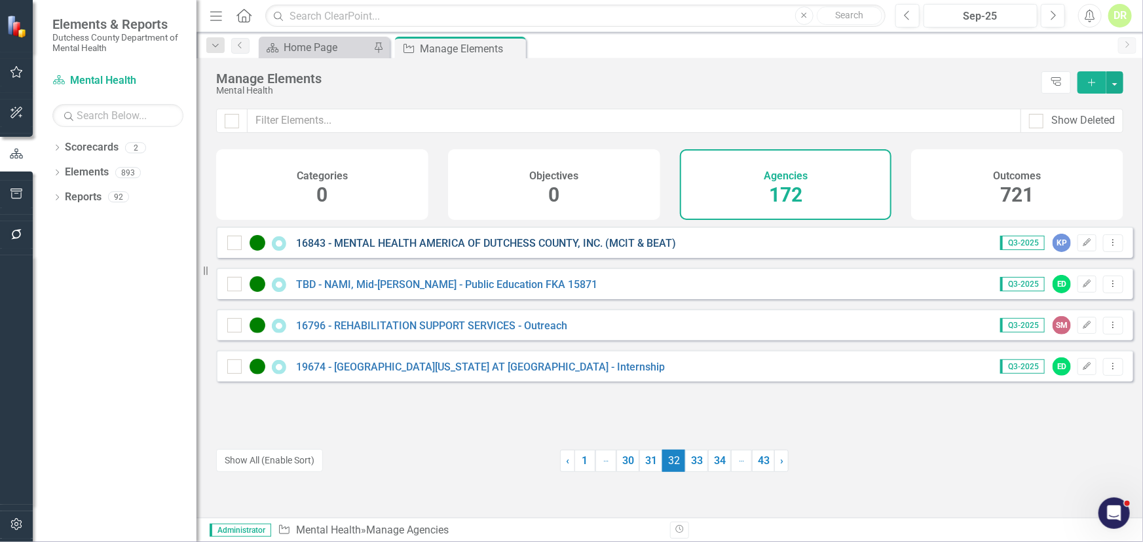
click at [417, 250] on link "16843 - MENTAL HEALTH AMERICA OF DUTCHESS COUNTY, INC. (MCIT & BEAT)" at bounding box center [486, 243] width 380 height 12
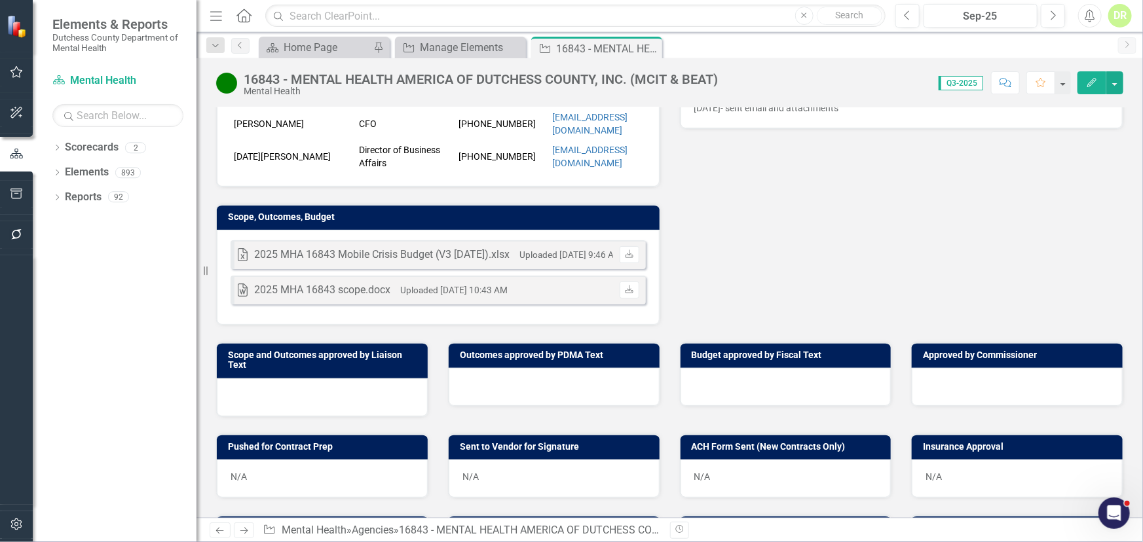
scroll to position [238, 0]
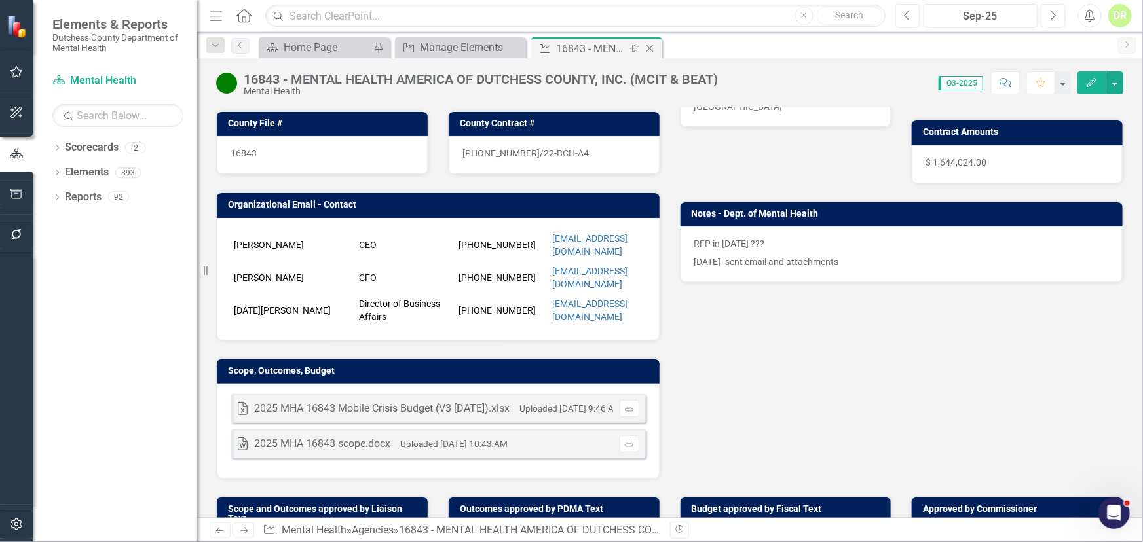
click at [647, 49] on icon "Close" at bounding box center [649, 48] width 13 height 10
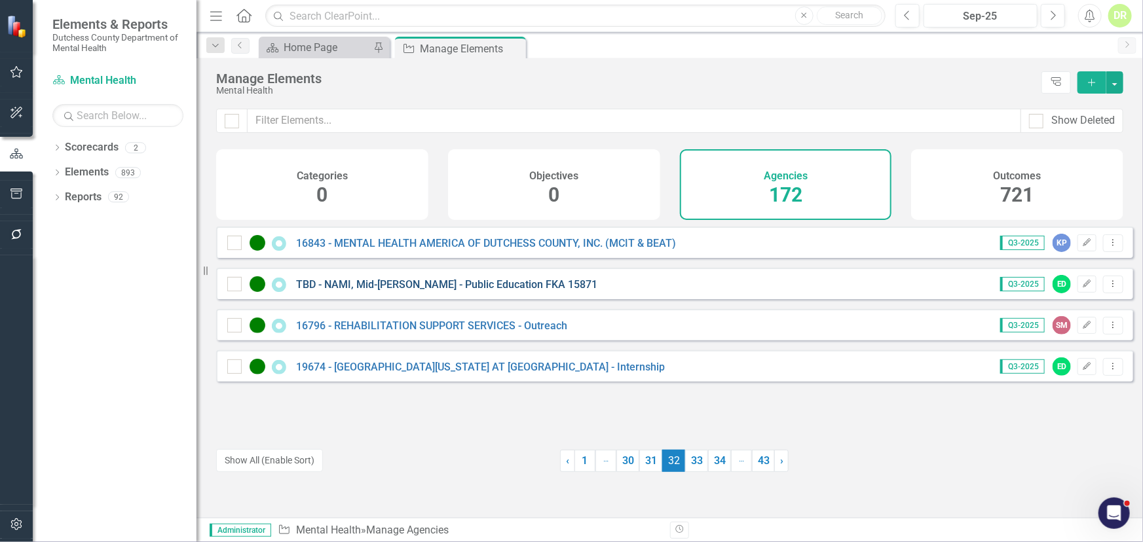
click at [400, 291] on link "TBD - NAMI, Mid-[PERSON_NAME] - Public Education FKA 15871" at bounding box center [446, 284] width 301 height 12
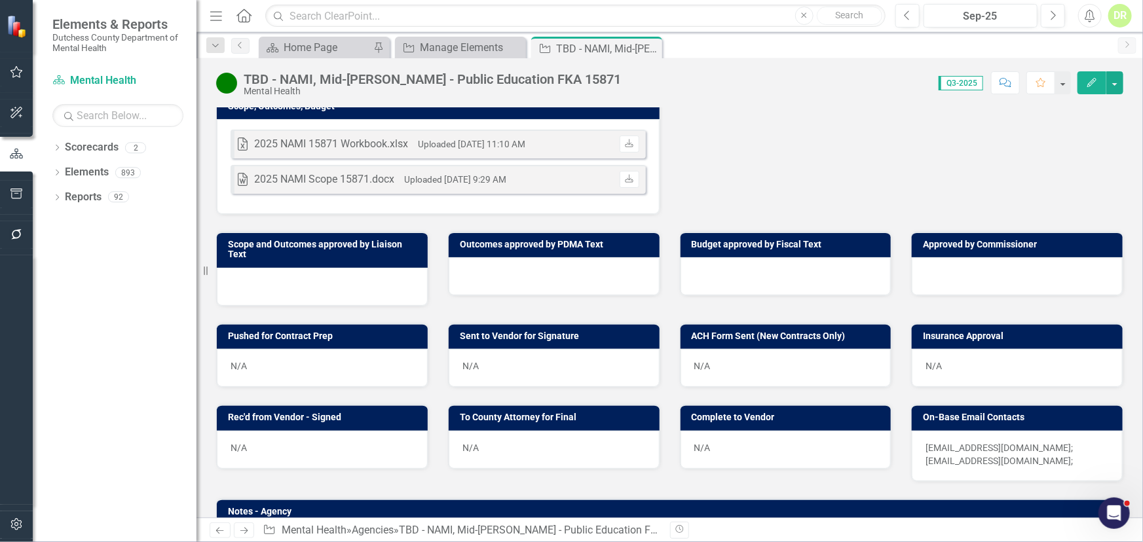
scroll to position [476, 0]
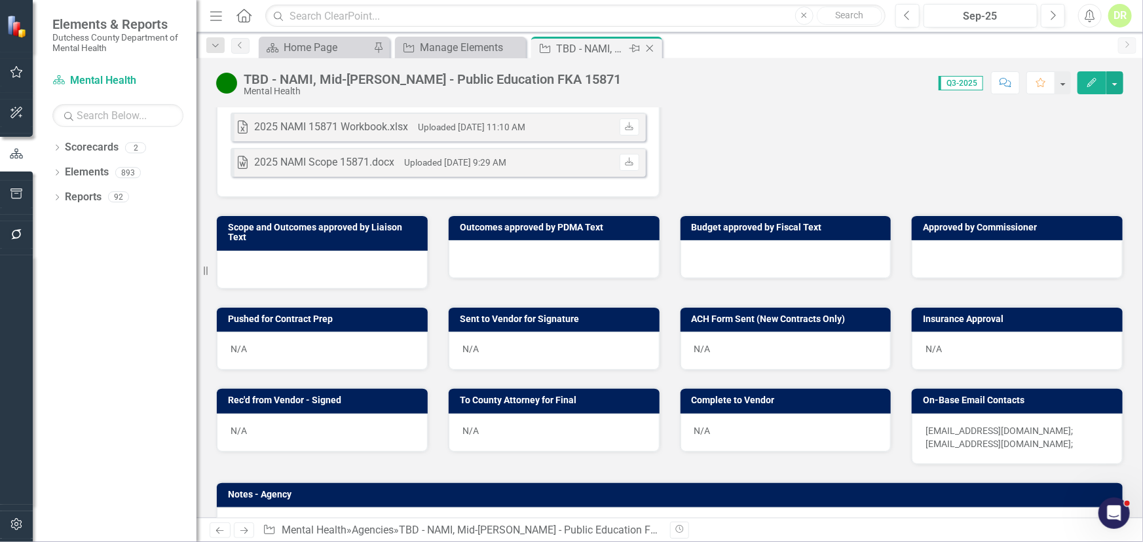
click at [649, 46] on icon "Close" at bounding box center [649, 48] width 13 height 10
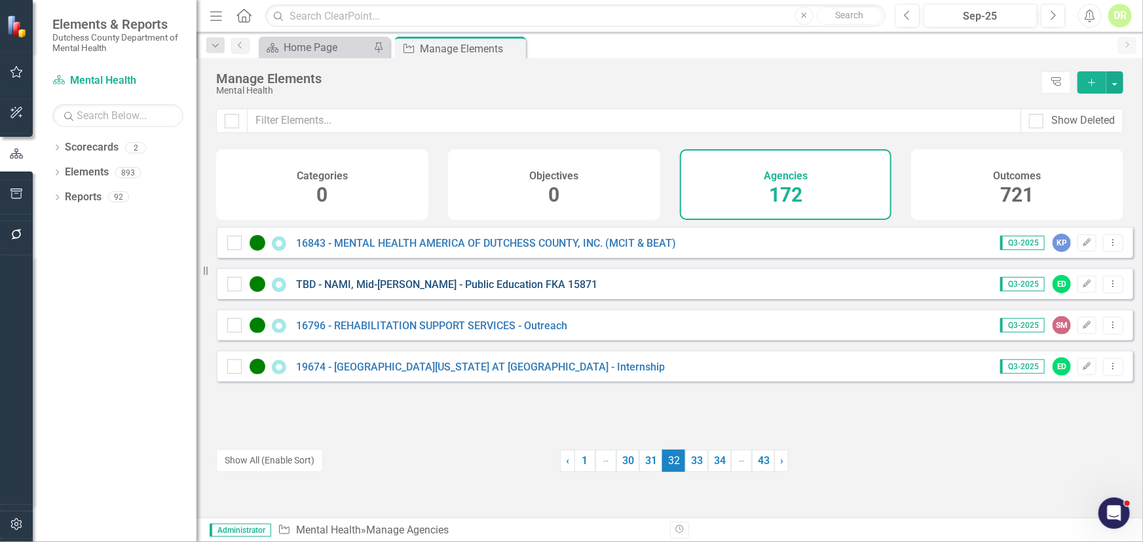
click at [476, 291] on link "TBD - NAMI, Mid-[PERSON_NAME] - Public Education FKA 15871" at bounding box center [446, 284] width 301 height 12
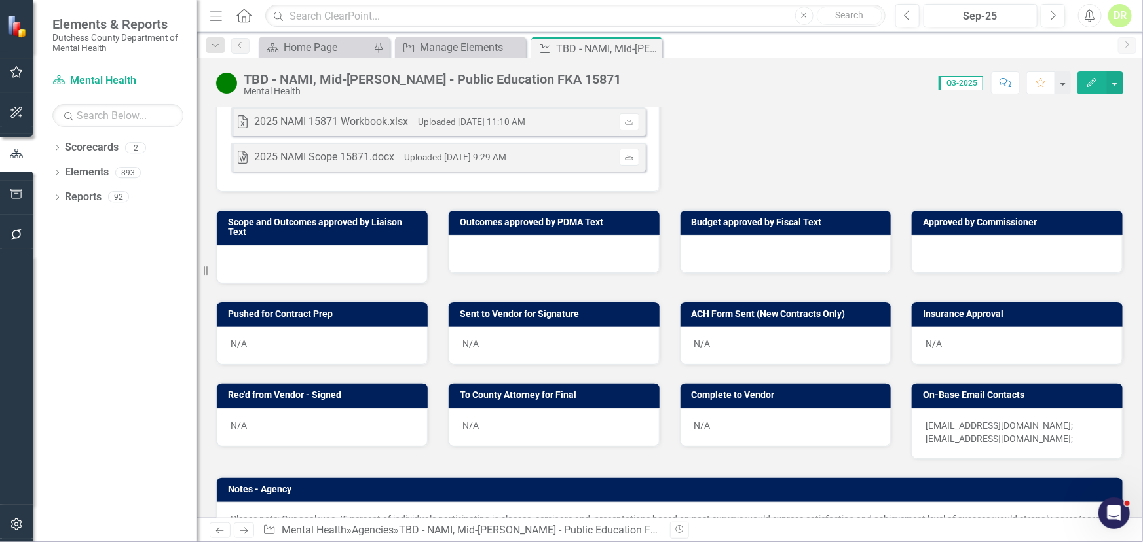
scroll to position [476, 0]
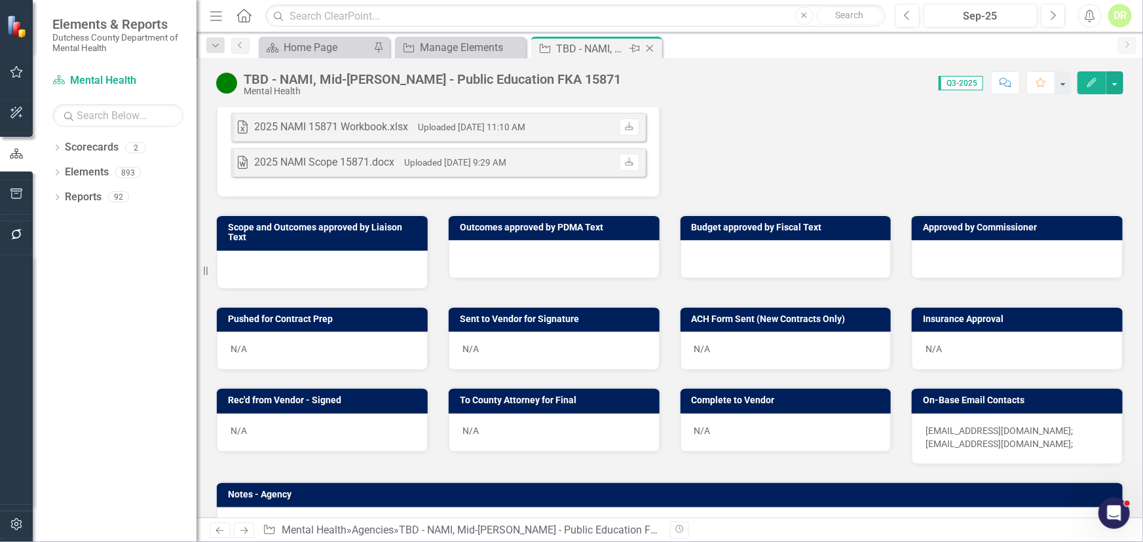
click at [652, 52] on icon "Close" at bounding box center [649, 48] width 13 height 10
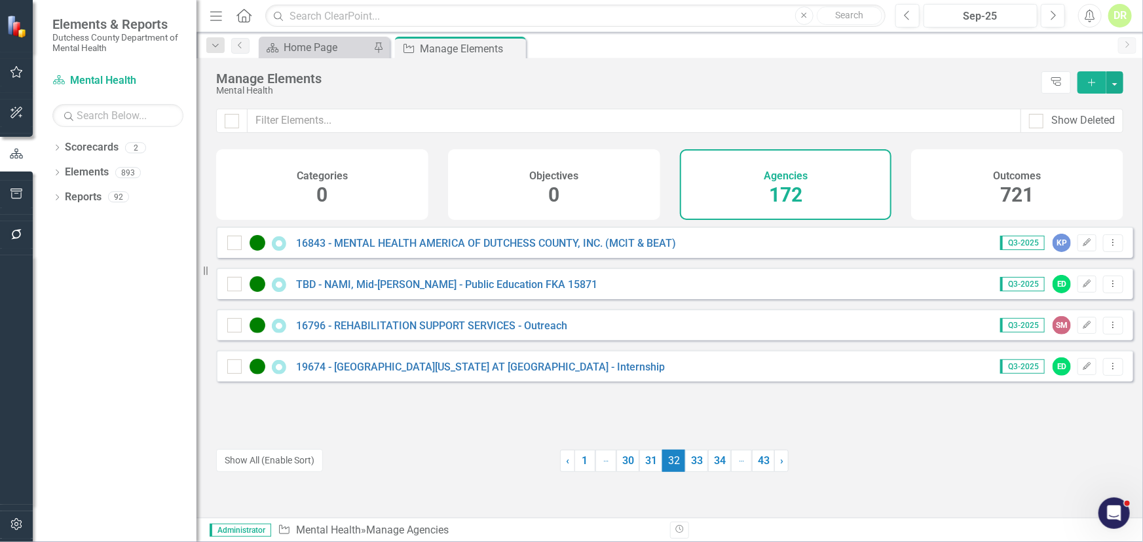
click at [432, 327] on div "16796 - REHABILITATION SUPPORT SERVICES - Outreach" at bounding box center [398, 326] width 343 height 16
click at [432, 331] on link "16796 - REHABILITATION SUPPORT SERVICES - Outreach" at bounding box center [431, 326] width 271 height 12
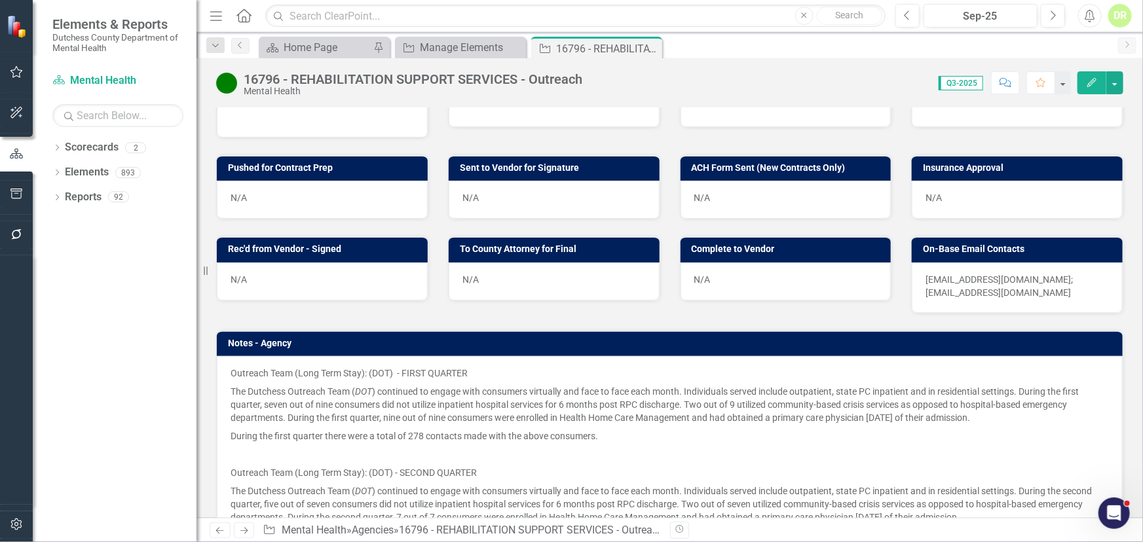
scroll to position [476, 0]
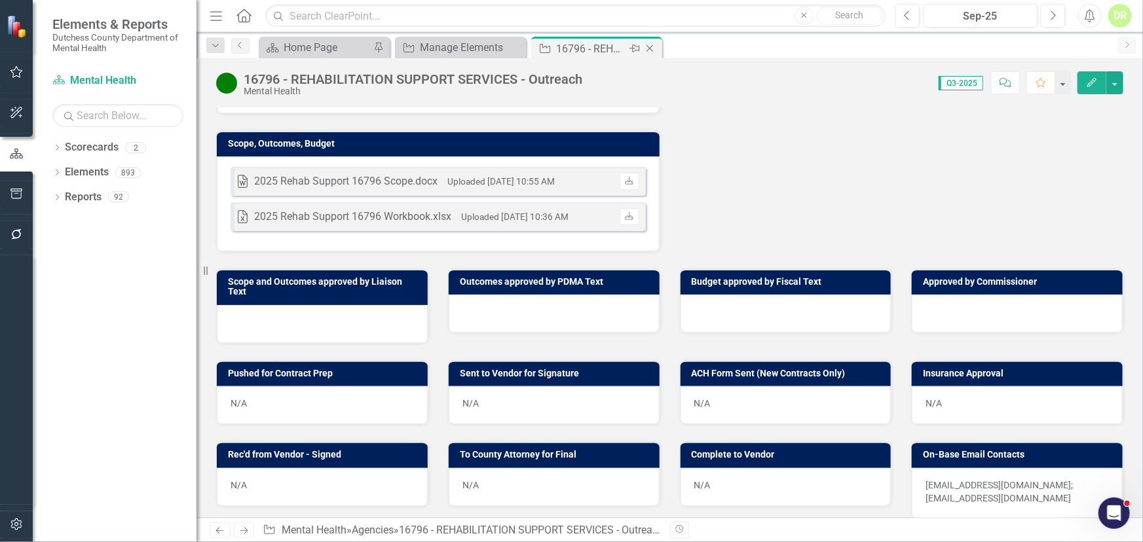
click at [648, 47] on icon "Close" at bounding box center [649, 48] width 13 height 10
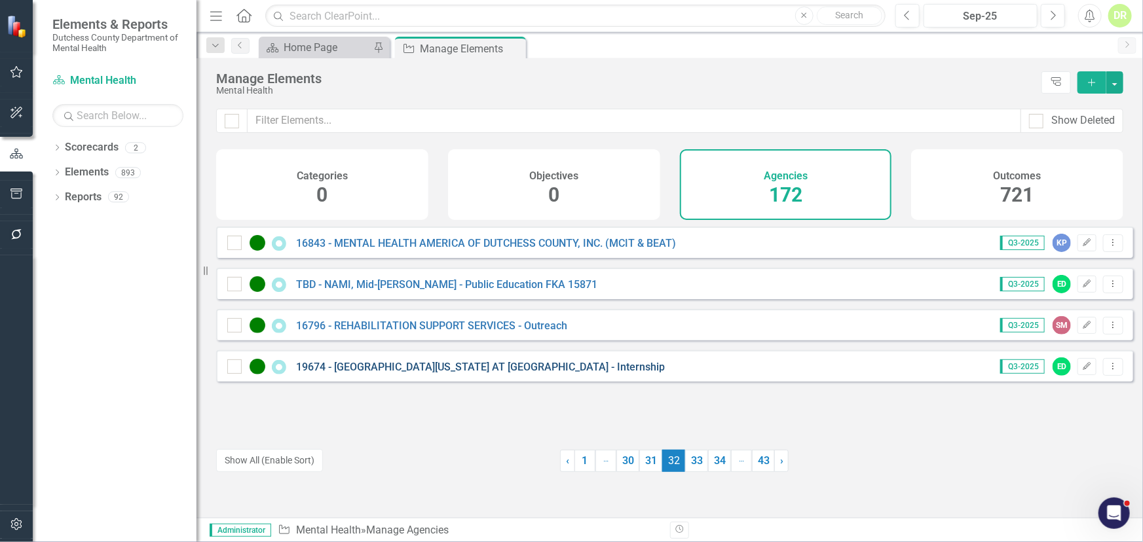
click at [437, 373] on link "19674 - [GEOGRAPHIC_DATA][US_STATE] AT [GEOGRAPHIC_DATA] - Internship" at bounding box center [480, 367] width 369 height 12
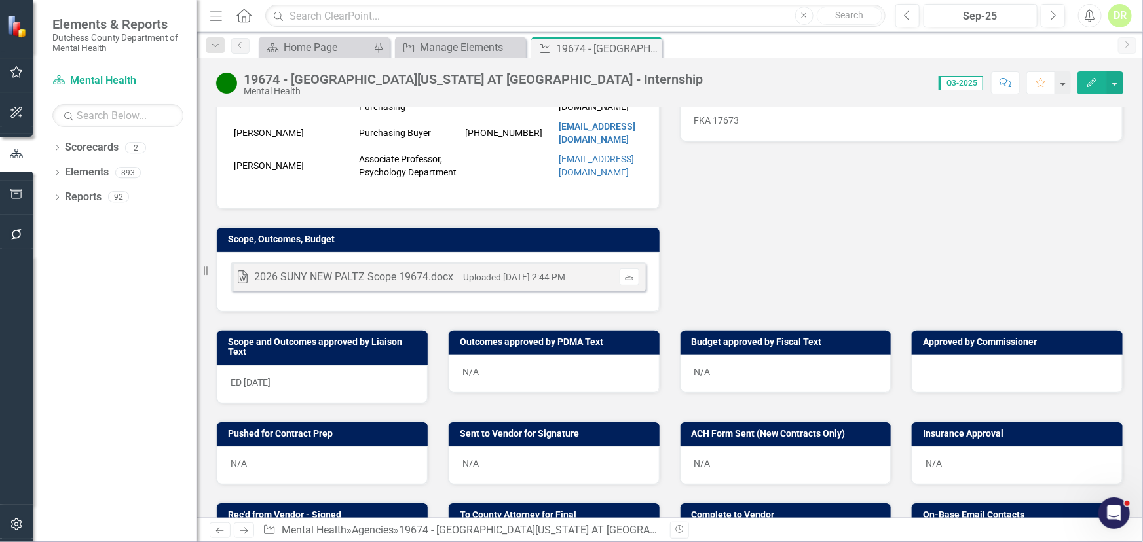
scroll to position [536, 0]
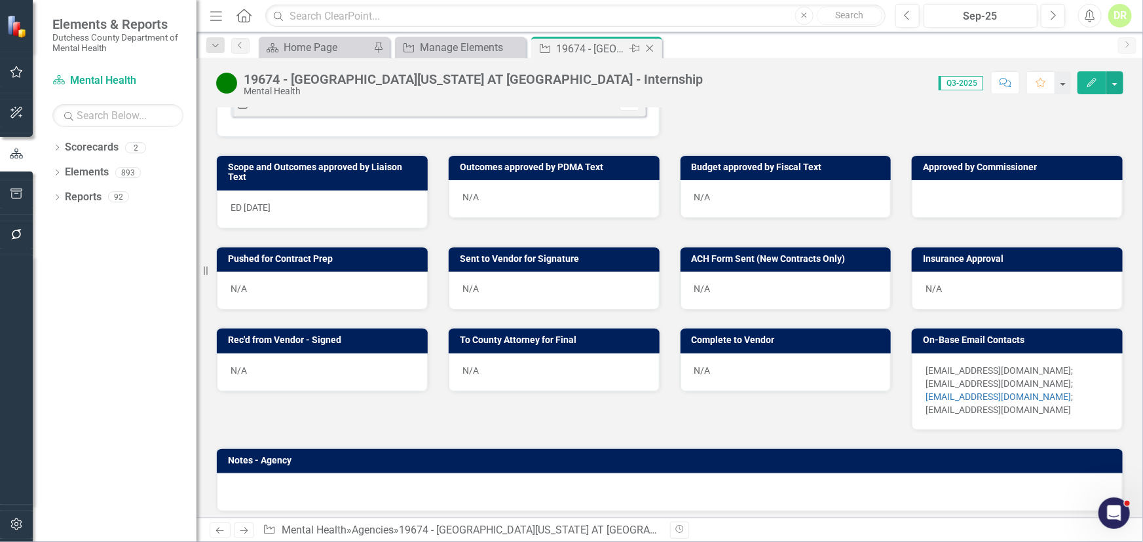
click at [652, 46] on icon "Close" at bounding box center [649, 48] width 13 height 10
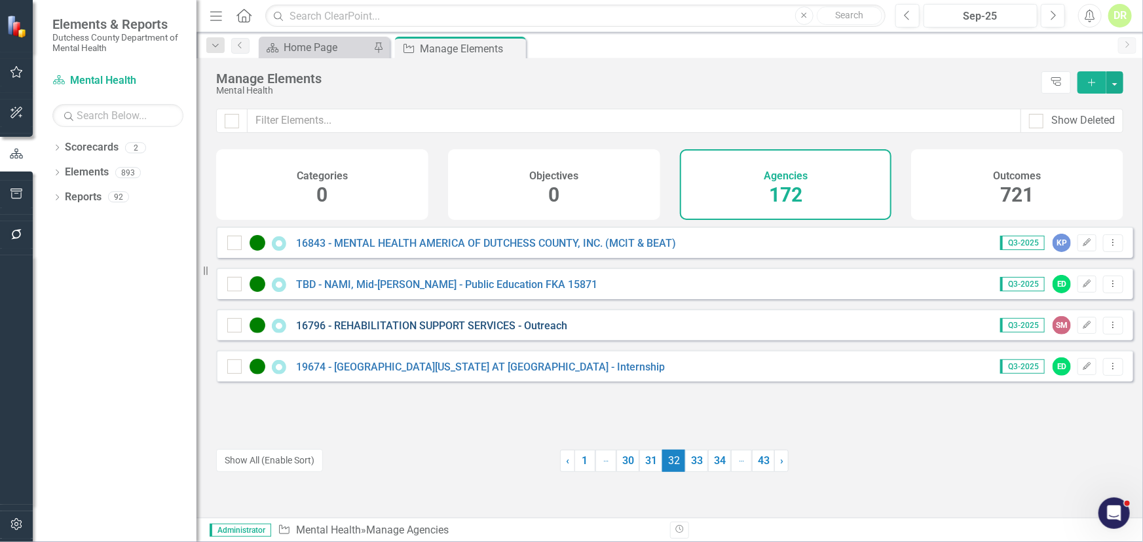
click at [502, 332] on link "16796 - REHABILITATION SUPPORT SERVICES - Outreach" at bounding box center [431, 326] width 271 height 12
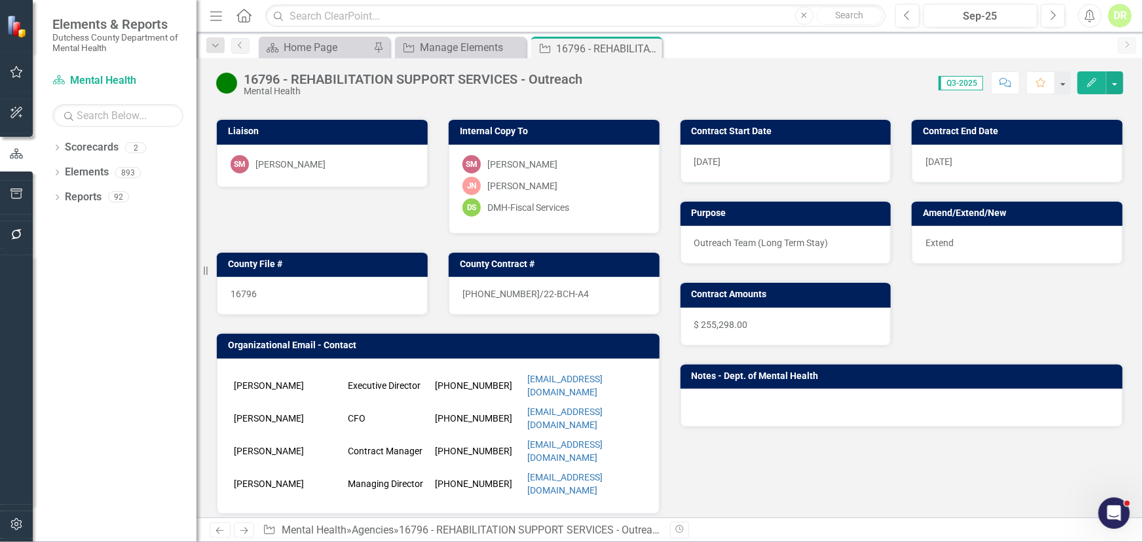
scroll to position [357, 0]
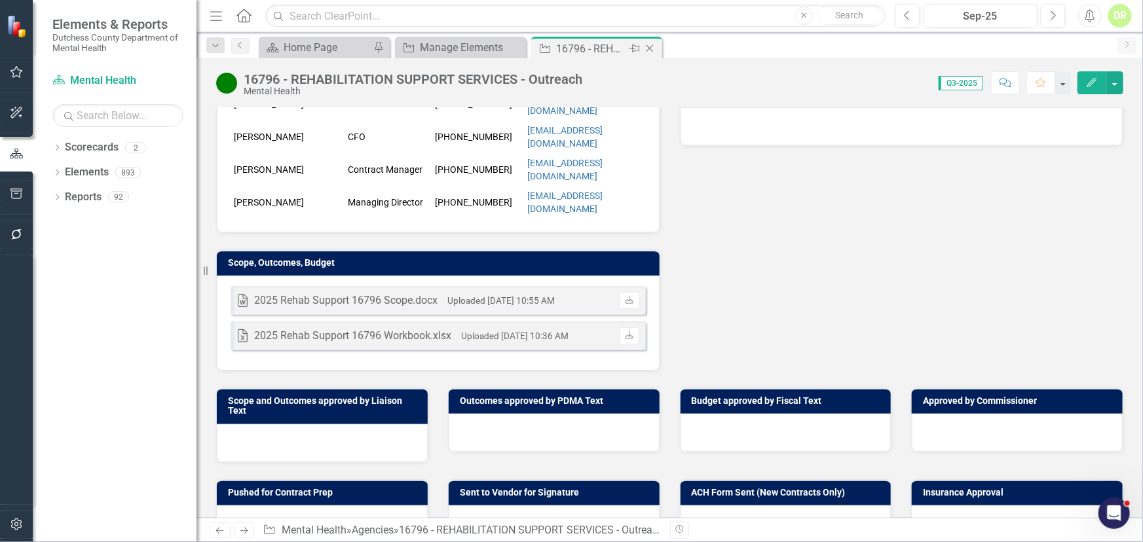
click at [652, 47] on icon "Close" at bounding box center [649, 48] width 13 height 10
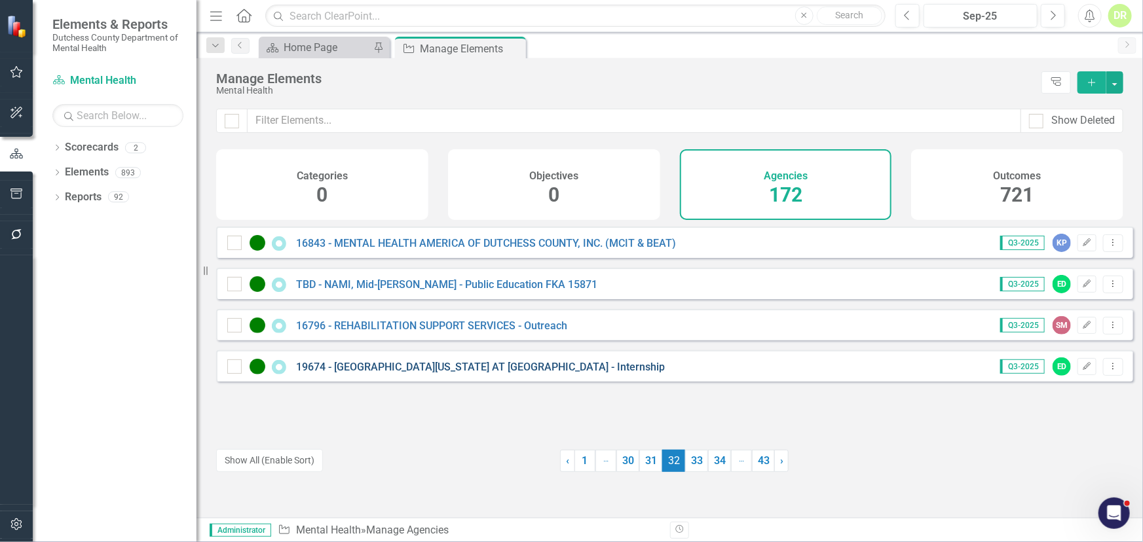
click at [468, 373] on link "19674 - [GEOGRAPHIC_DATA][US_STATE] AT [GEOGRAPHIC_DATA] - Internship" at bounding box center [480, 367] width 369 height 12
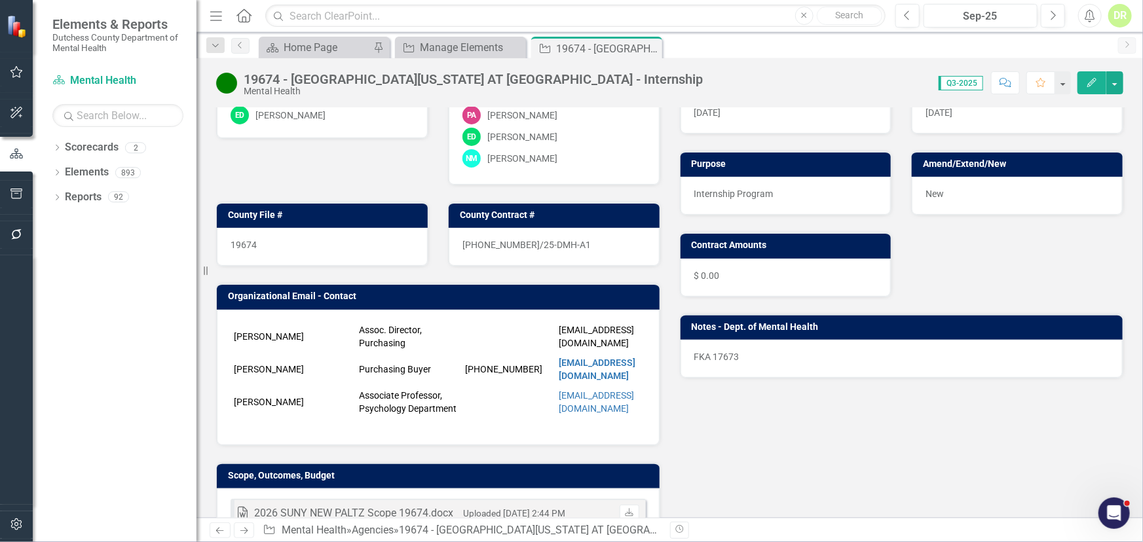
scroll to position [119, 0]
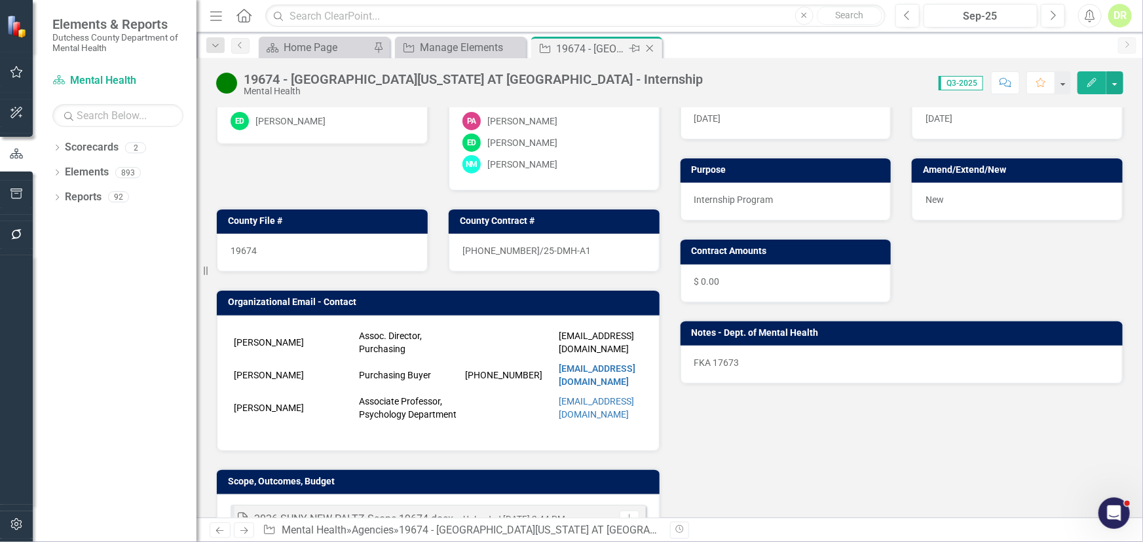
click at [647, 48] on icon "Close" at bounding box center [649, 48] width 13 height 10
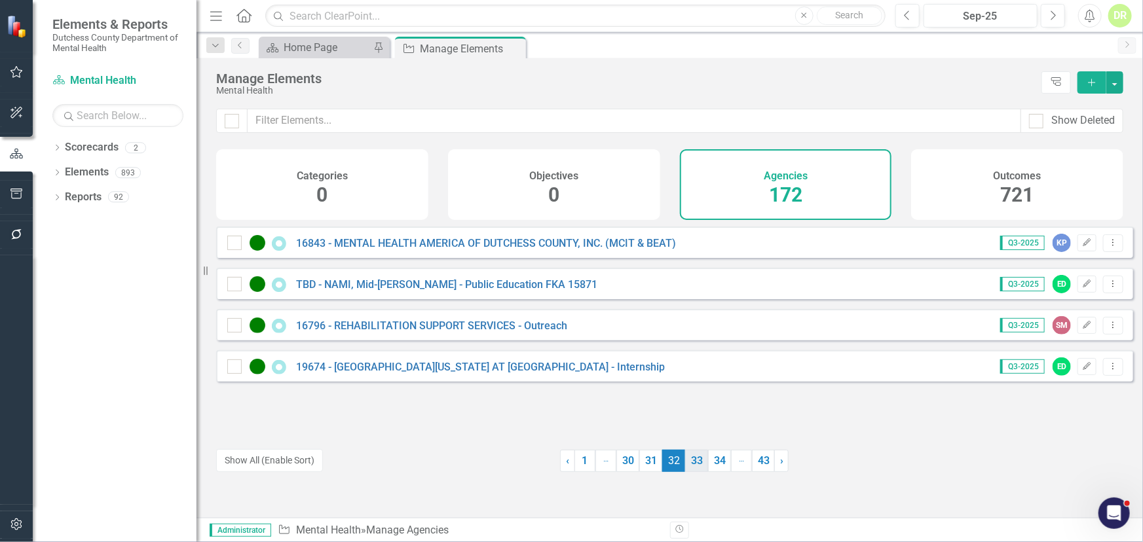
click at [691, 462] on link "33" at bounding box center [696, 461] width 23 height 22
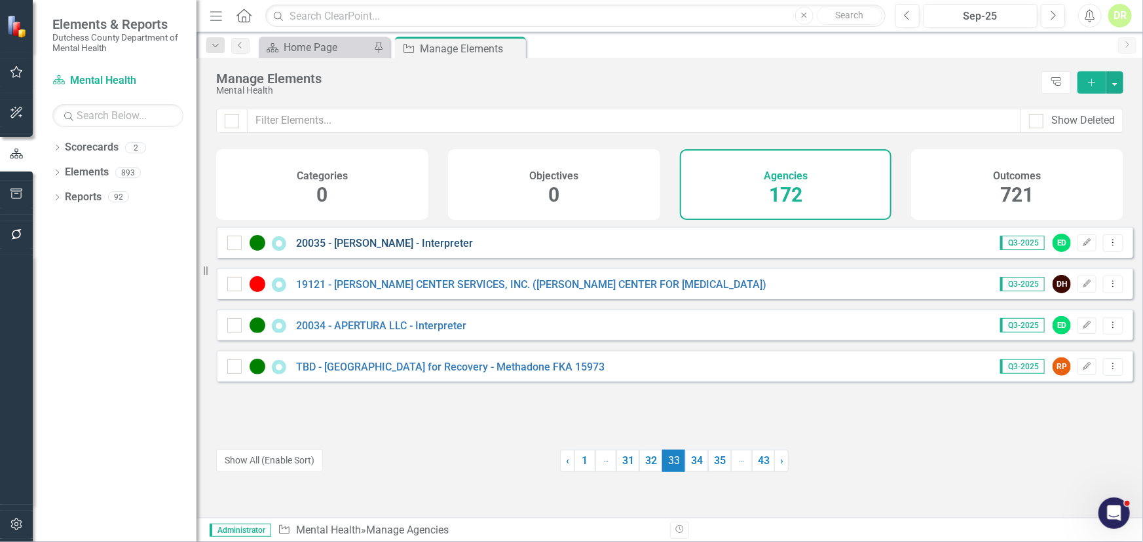
click at [384, 250] on link "20035 - [PERSON_NAME] - Interpreter" at bounding box center [384, 243] width 177 height 12
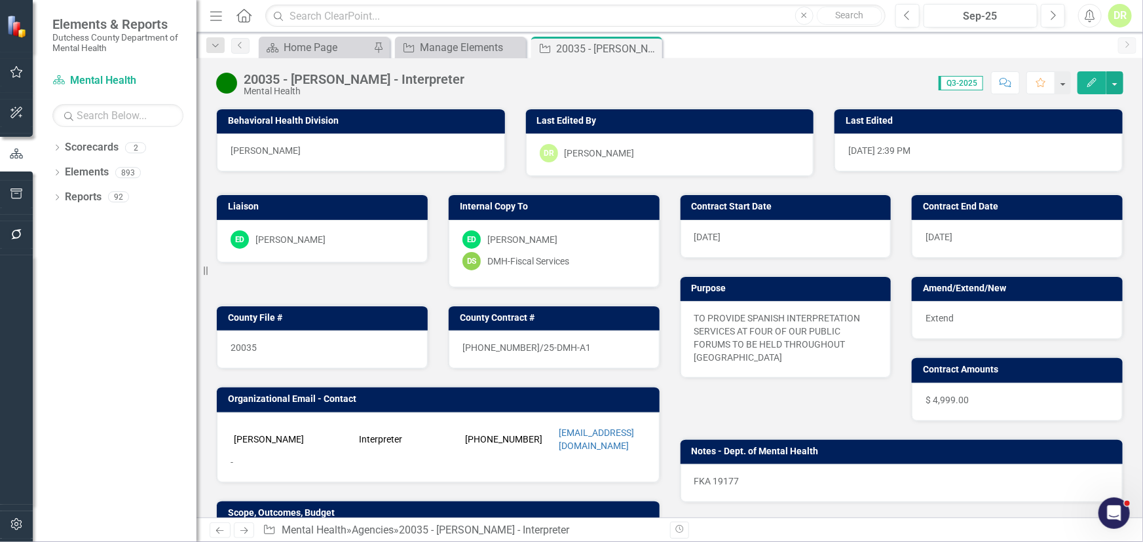
scroll to position [238, 0]
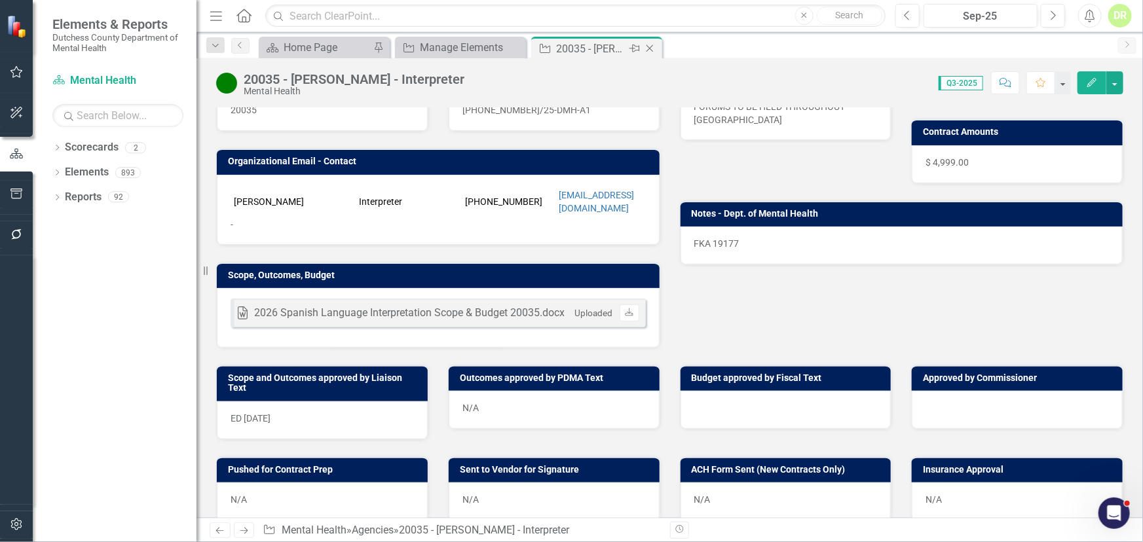
click at [654, 47] on icon "Close" at bounding box center [649, 48] width 13 height 10
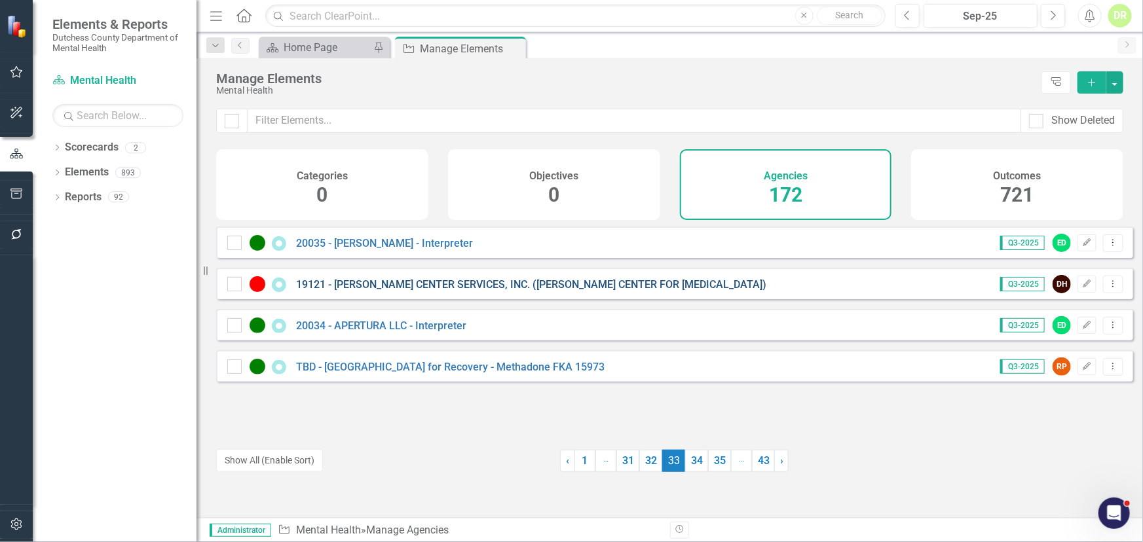
click at [442, 290] on link "19121 - [PERSON_NAME] CENTER SERVICES, INC. ([PERSON_NAME] CENTER FOR [MEDICAL_…" at bounding box center [531, 284] width 470 height 12
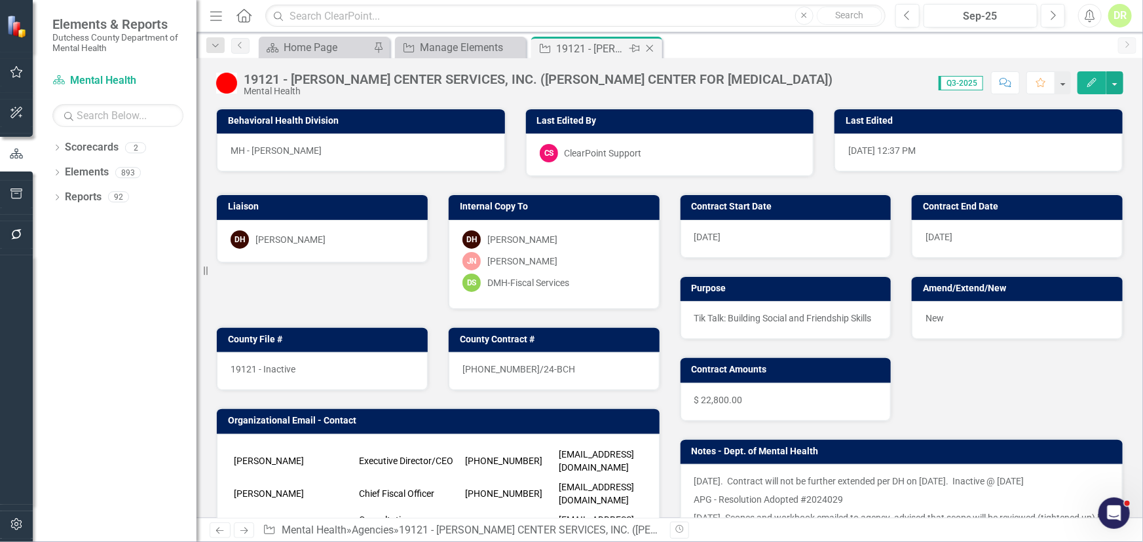
click at [651, 47] on icon "Close" at bounding box center [649, 48] width 13 height 10
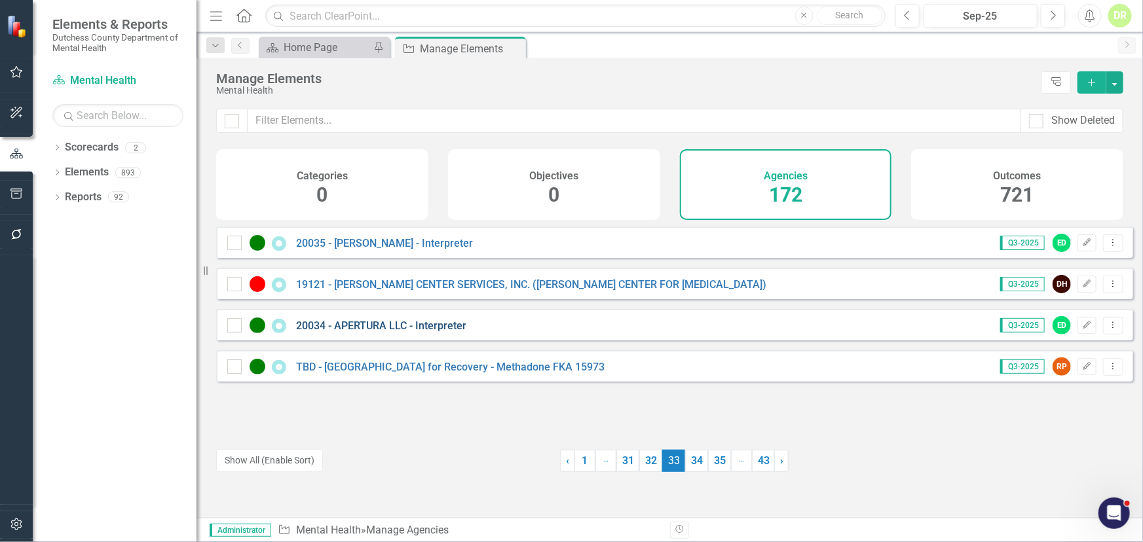
click at [383, 332] on link "20034 - APERTURA LLC - Interpreter" at bounding box center [381, 326] width 170 height 12
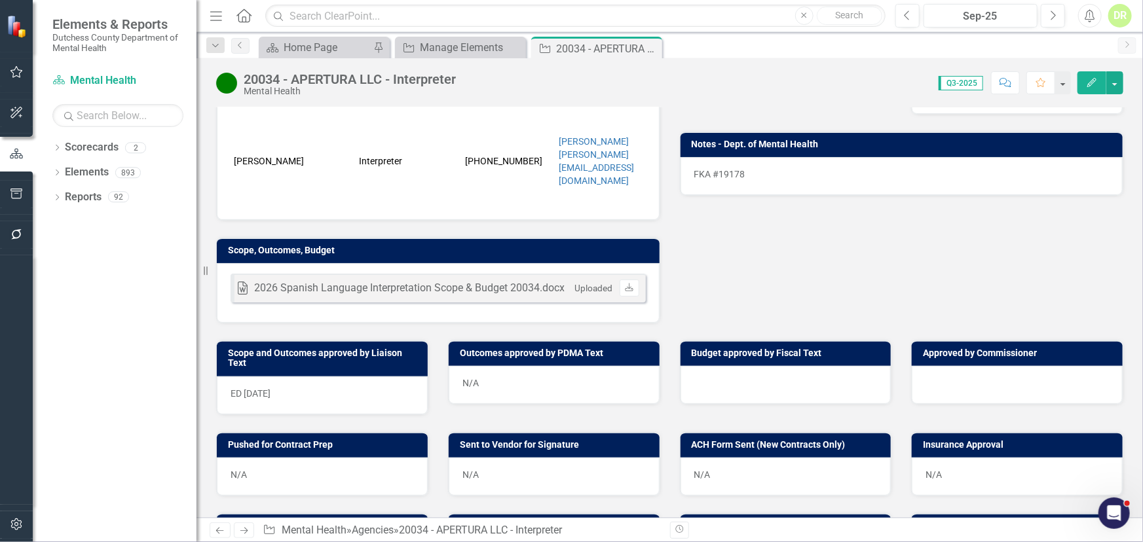
scroll to position [357, 0]
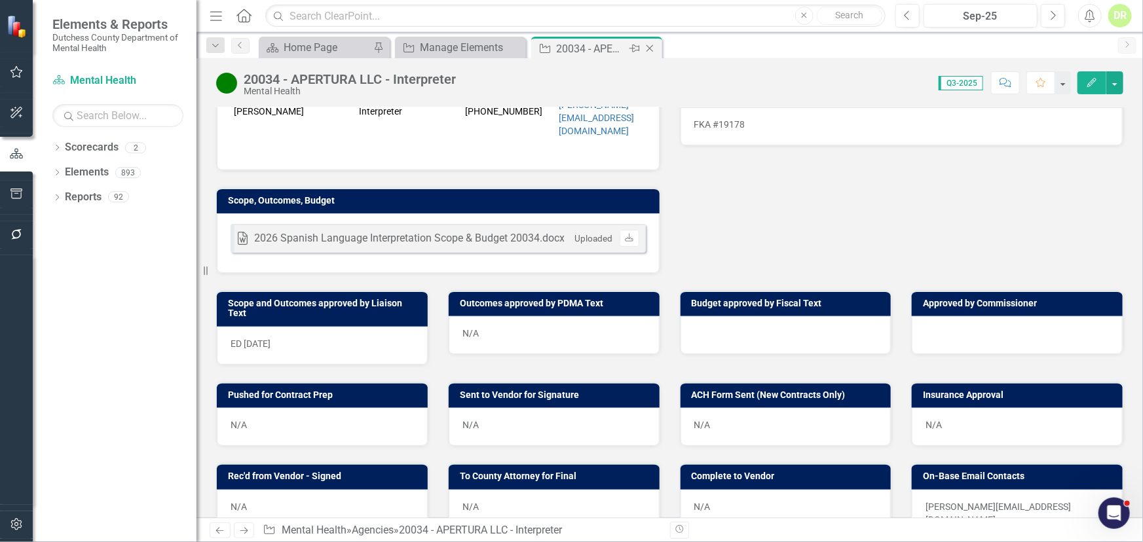
click at [653, 49] on icon "Close" at bounding box center [649, 48] width 13 height 10
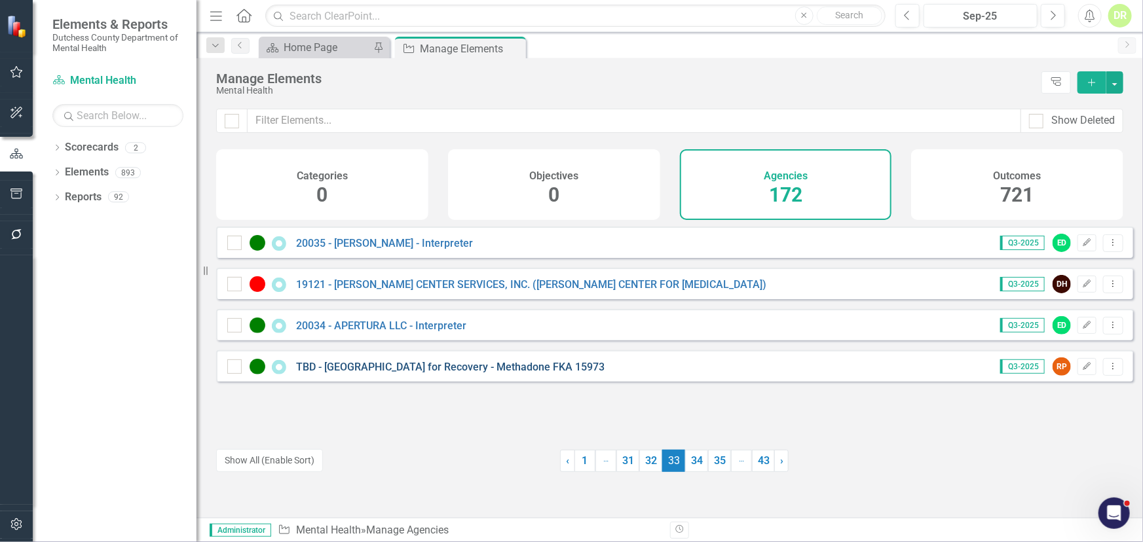
click at [409, 373] on link "TBD - [GEOGRAPHIC_DATA] for Recovery - Methadone FKA 15973" at bounding box center [450, 367] width 309 height 12
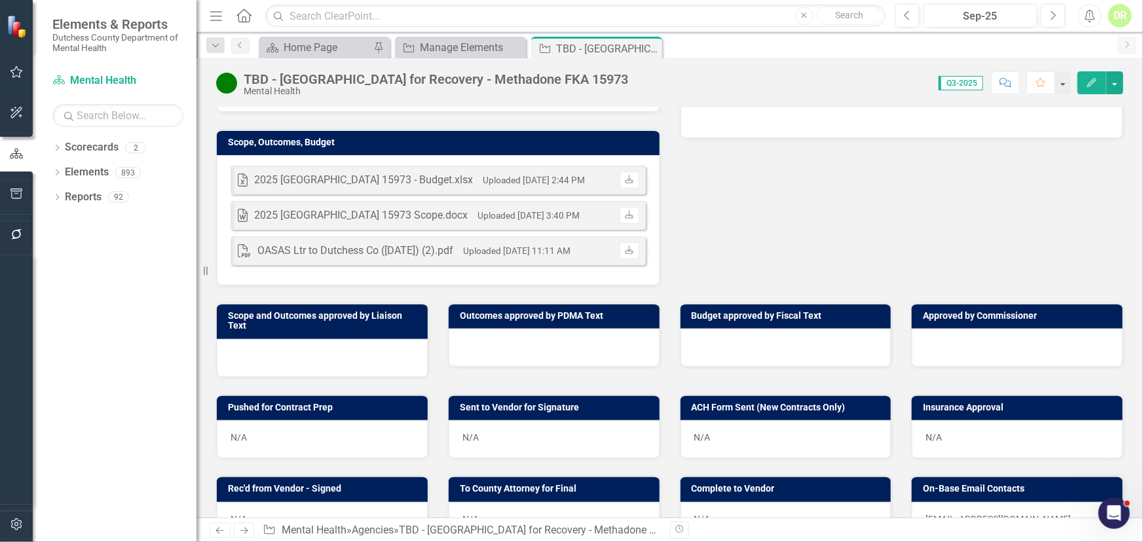
scroll to position [417, 0]
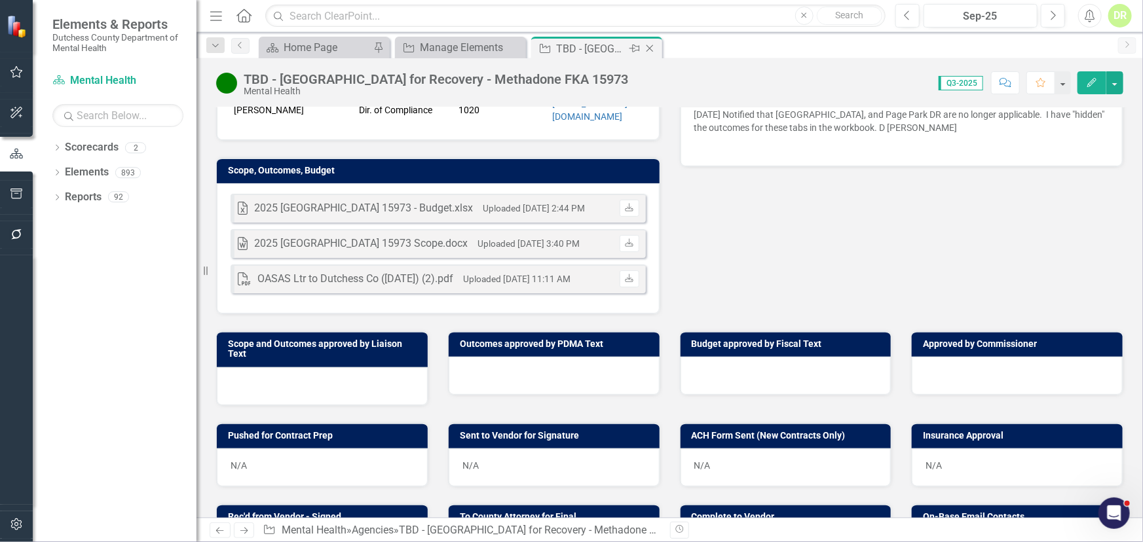
click at [654, 47] on icon "Close" at bounding box center [649, 48] width 13 height 10
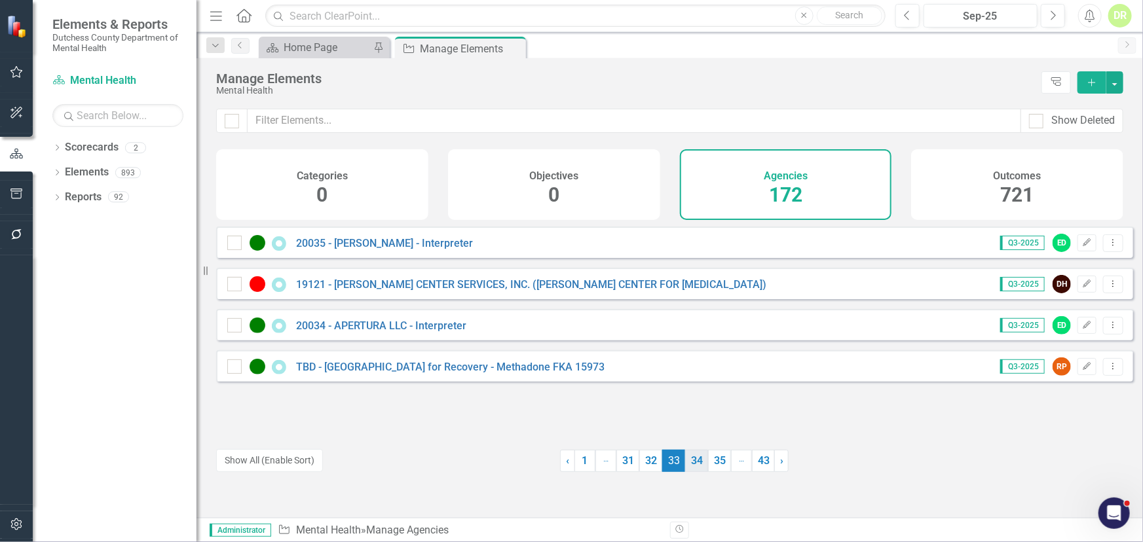
click at [694, 465] on link "34" at bounding box center [696, 461] width 23 height 22
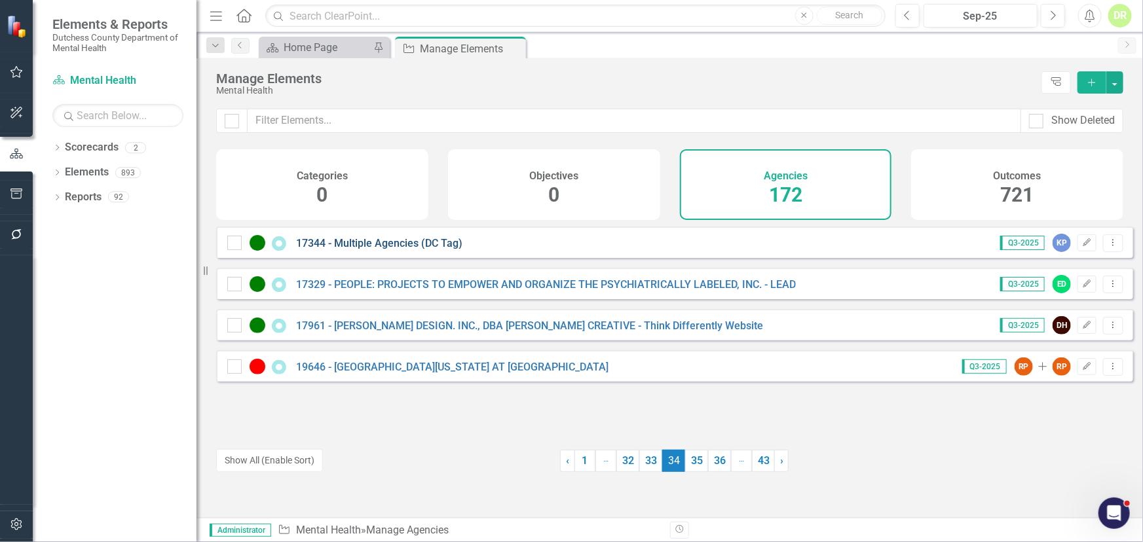
click at [328, 250] on link "17344 - Multiple Agencies (DC Tag)" at bounding box center [379, 243] width 166 height 12
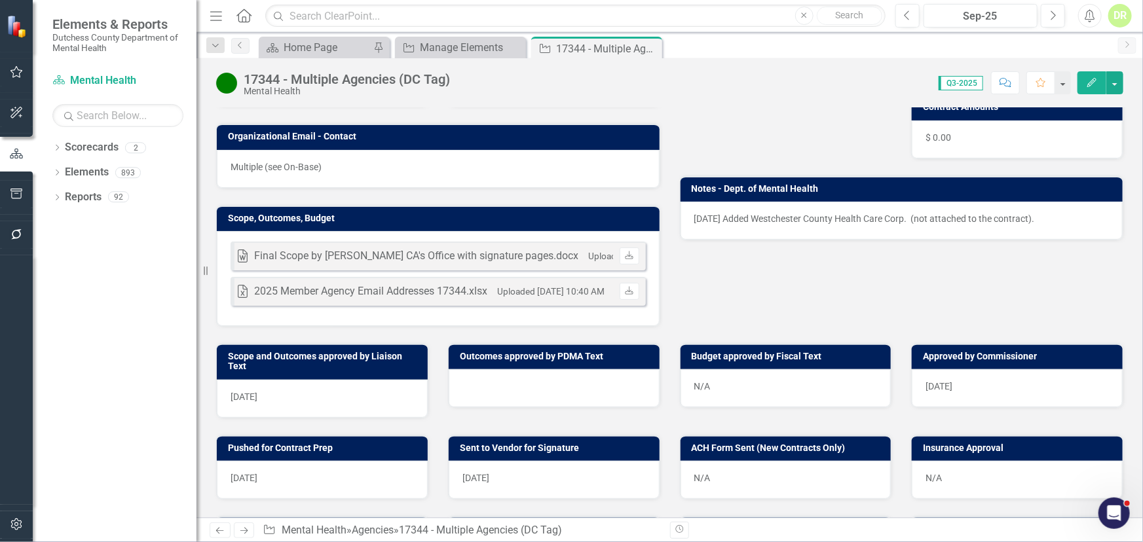
scroll to position [297, 0]
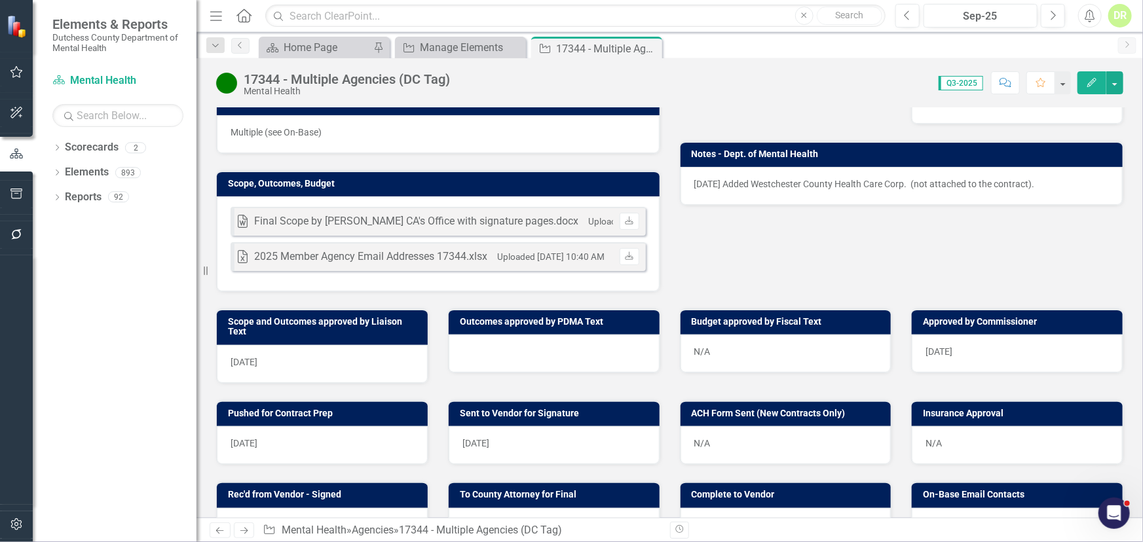
click at [469, 347] on div at bounding box center [554, 354] width 211 height 38
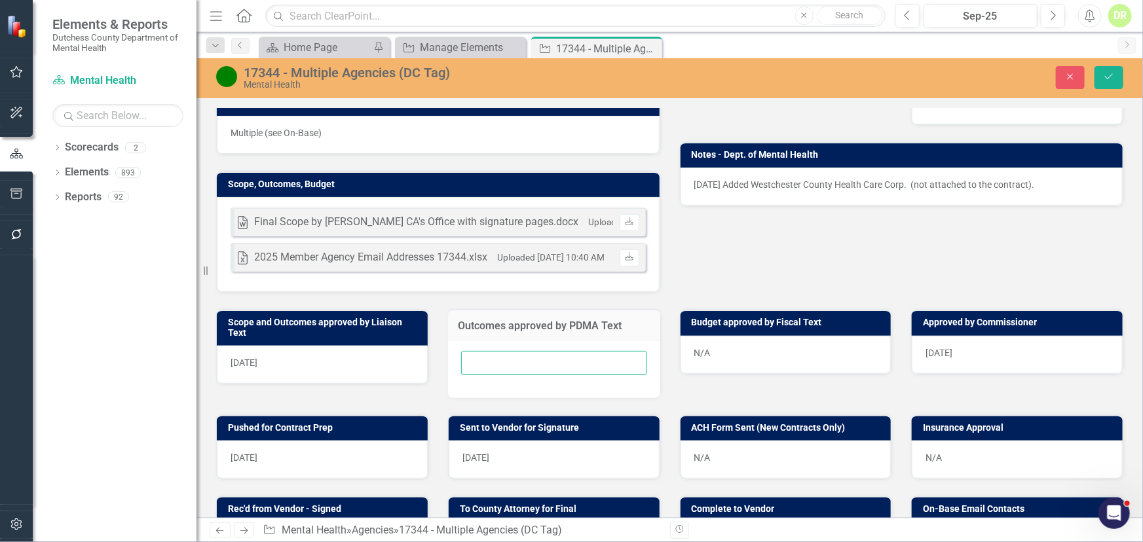
click at [469, 355] on input "text" at bounding box center [554, 363] width 186 height 24
type input "N/A"
drag, startPoint x: 1110, startPoint y: 73, endPoint x: 1022, endPoint y: 119, distance: 99.6
click at [1110, 73] on icon "Save" at bounding box center [1109, 76] width 12 height 9
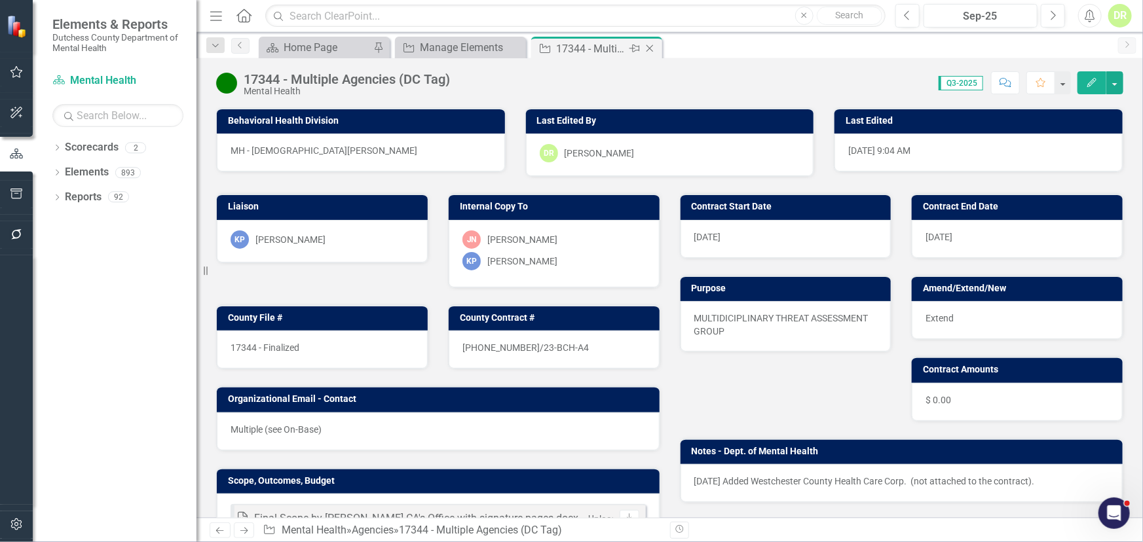
click at [650, 48] on icon "Close" at bounding box center [649, 48] width 13 height 10
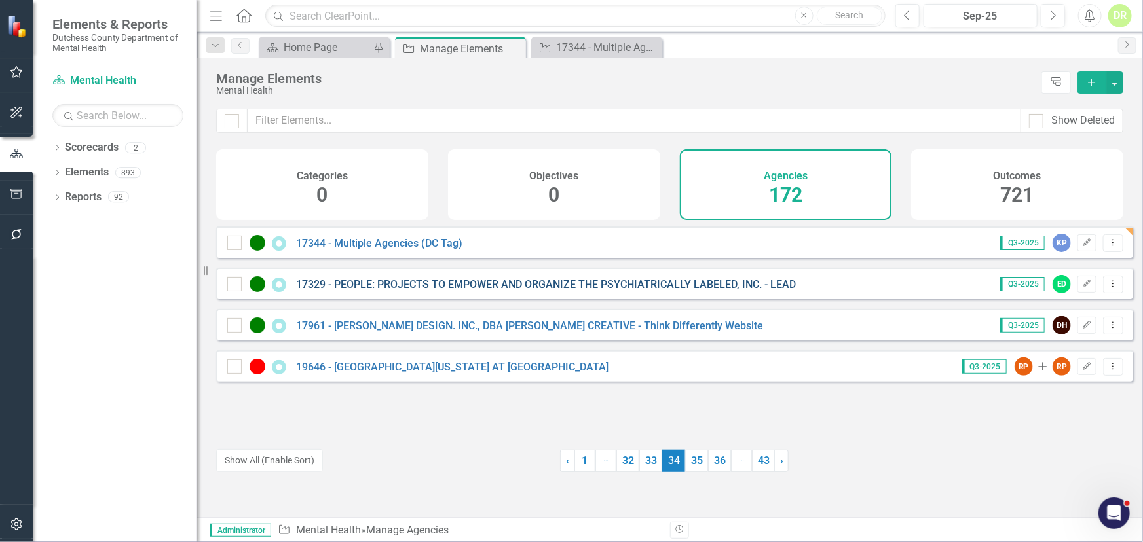
click at [406, 291] on link "17329 - PEOPLE: PROJECTS TO EMPOWER AND ORGANIZE THE PSYCHIATRICALLY LABELED, I…" at bounding box center [546, 284] width 500 height 12
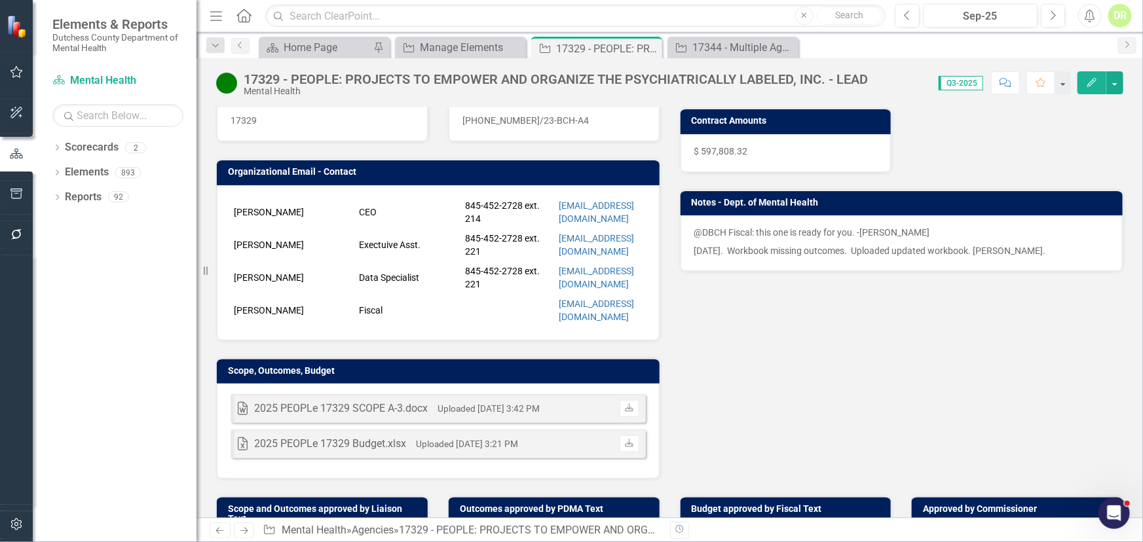
scroll to position [238, 0]
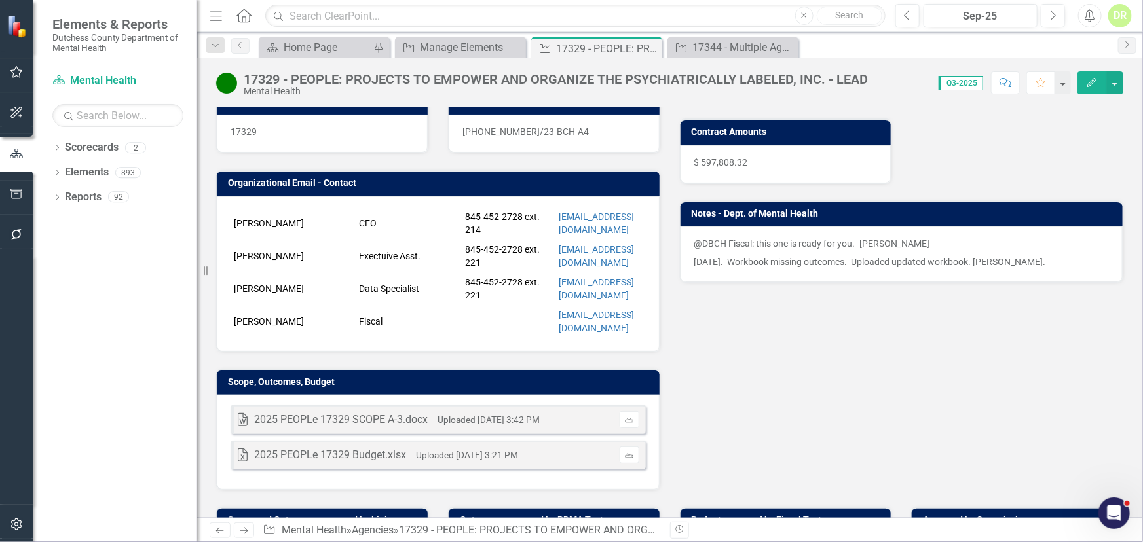
click at [783, 332] on div "Liaison ED [PERSON_NAME] Internal Copy To JN [PERSON_NAME] [PERSON_NAME] [PERSO…" at bounding box center [669, 215] width 927 height 552
click at [863, 271] on div "@DBCH Fiscal: this one is ready for you. -[PERSON_NAME] [DATE]. Workbook missin…" at bounding box center [902, 255] width 443 height 56
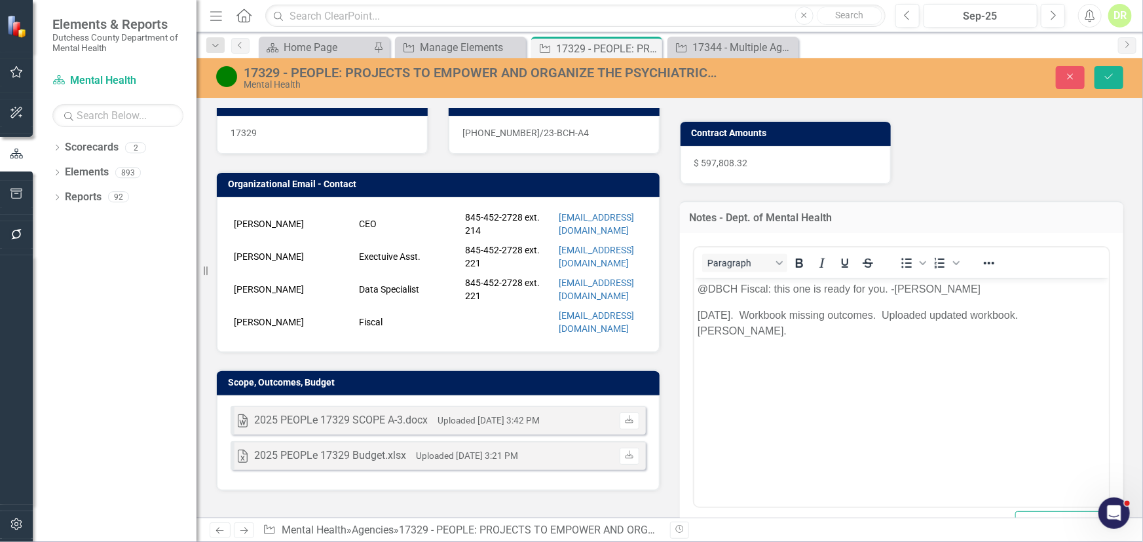
scroll to position [0, 0]
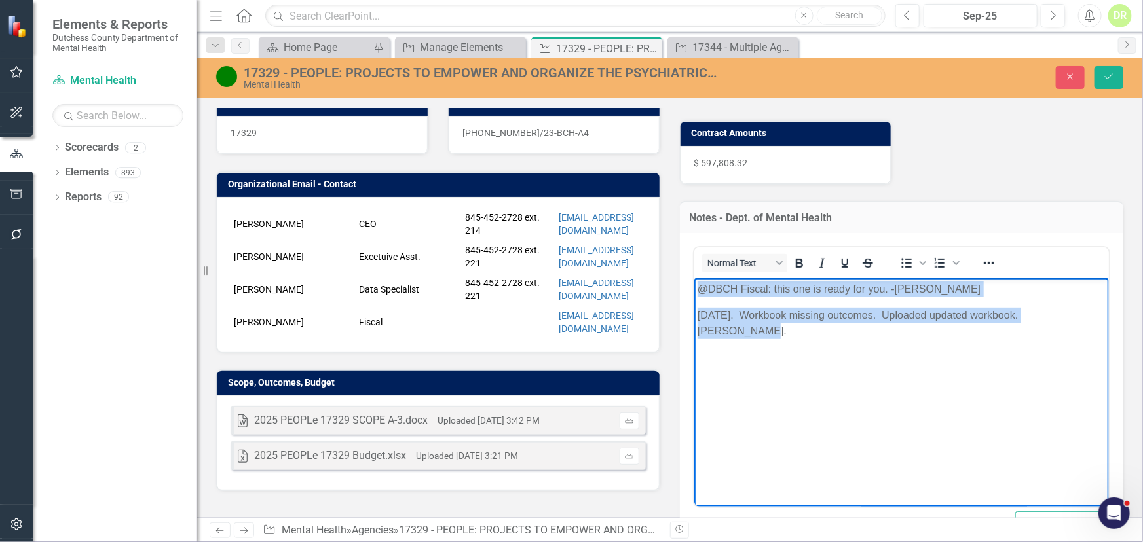
drag, startPoint x: 1083, startPoint y: 318, endPoint x: 604, endPoint y: 238, distance: 485.4
click at [694, 278] on html "@DBCH Fiscal: this one is ready for you. -[PERSON_NAME] [DATE]. Workbook missin…" at bounding box center [901, 376] width 415 height 197
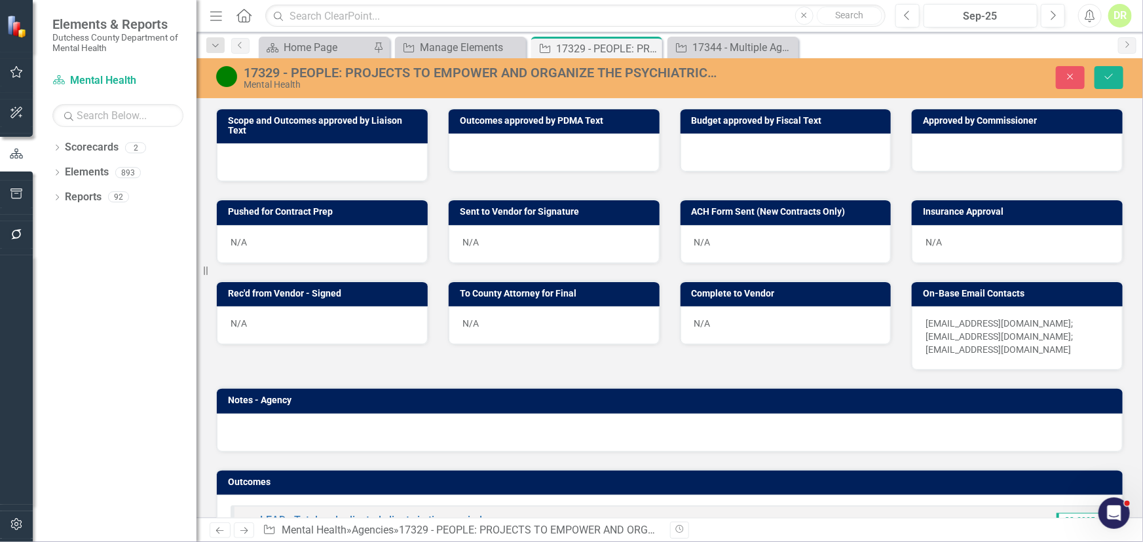
scroll to position [1012, 0]
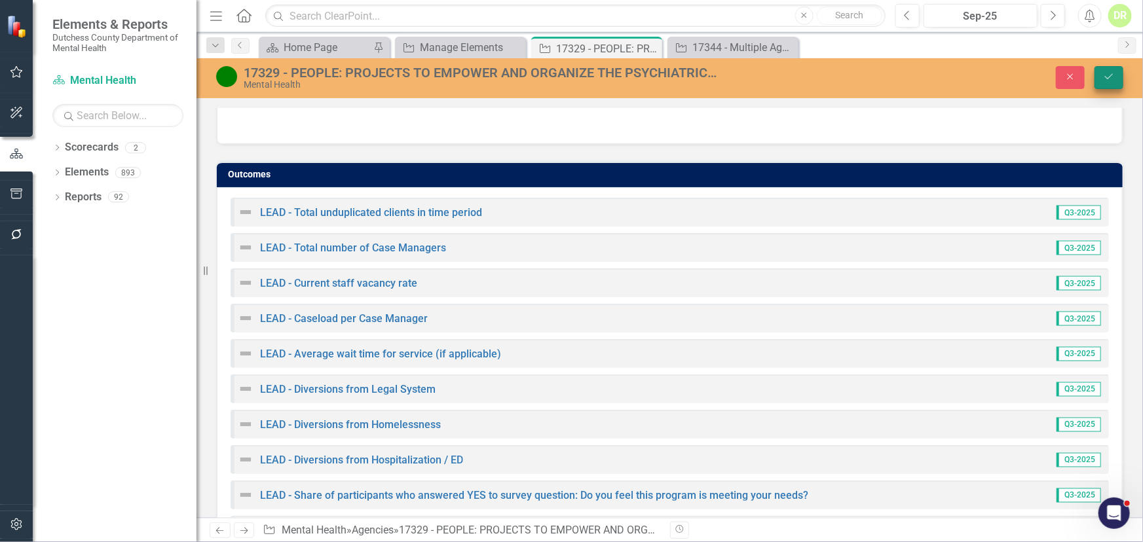
click at [1109, 72] on icon "Save" at bounding box center [1109, 76] width 12 height 9
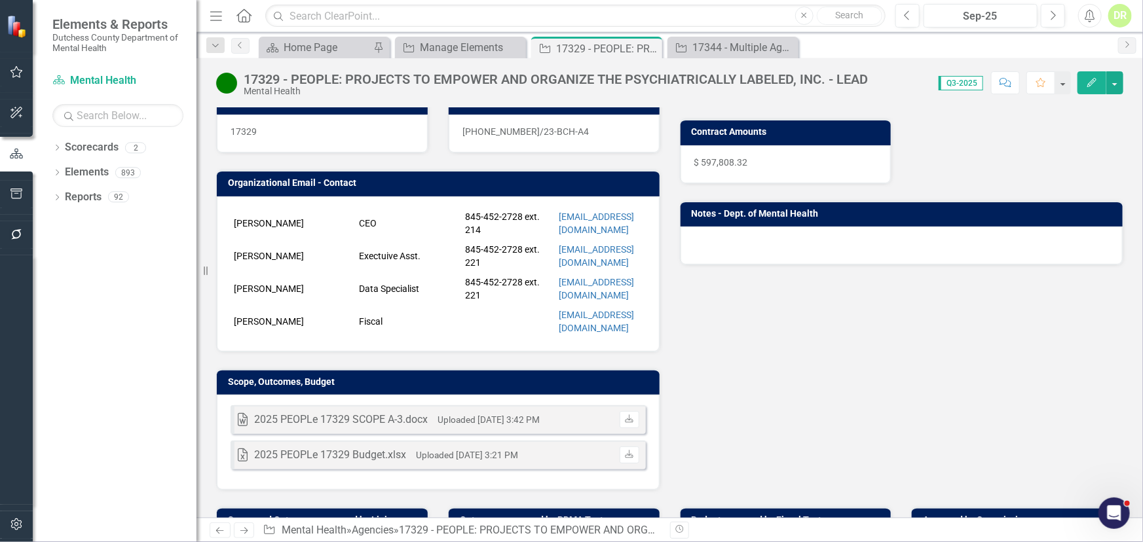
scroll to position [297, 0]
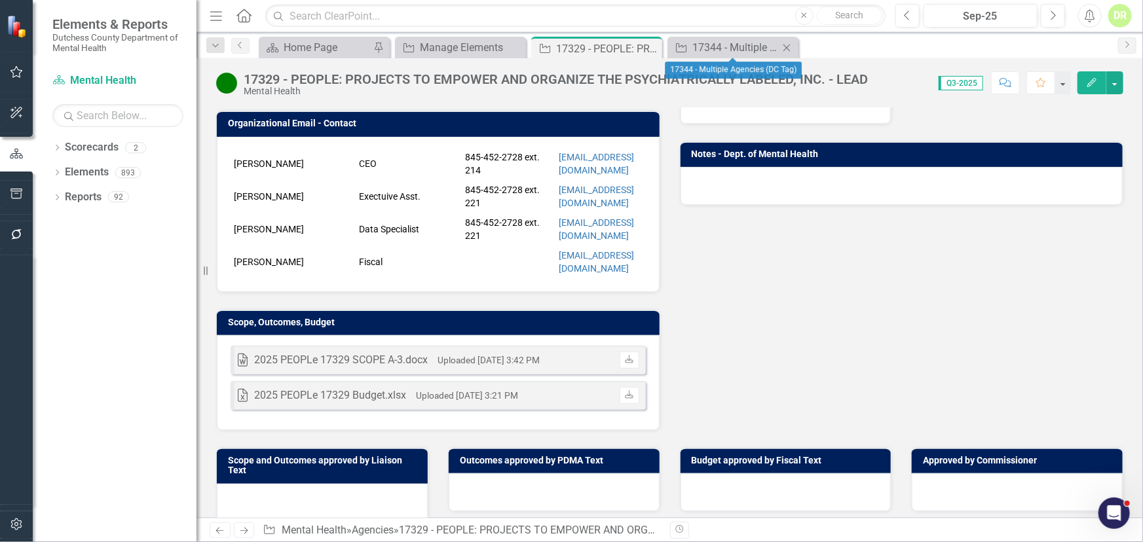
click at [785, 45] on icon "Close" at bounding box center [786, 48] width 13 height 10
click at [644, 45] on icon "Close" at bounding box center [649, 48] width 13 height 10
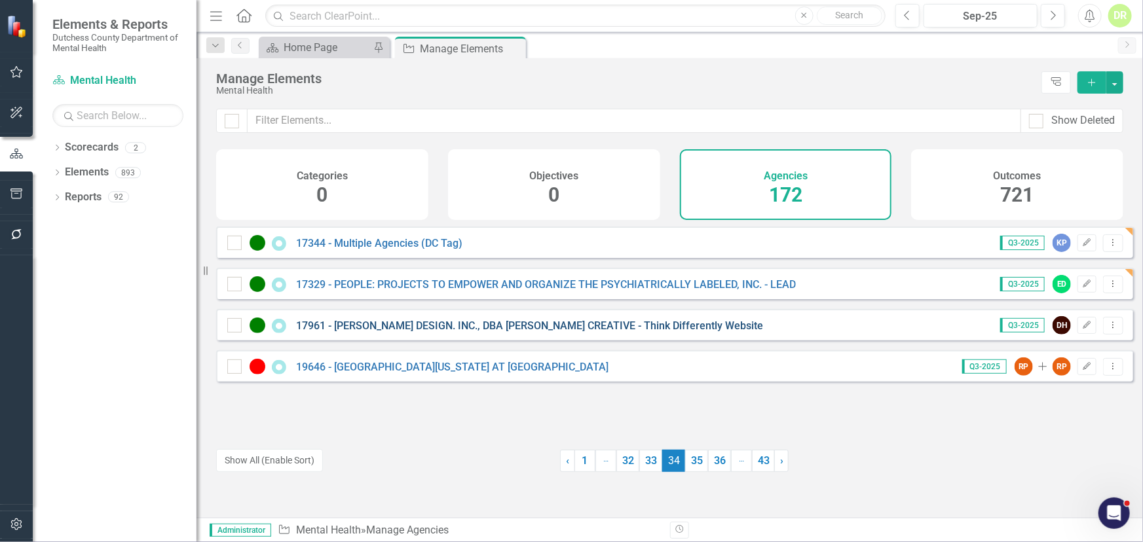
click at [433, 332] on link "17961 - [PERSON_NAME] DESIGN. INC., DBA [PERSON_NAME] CREATIVE - Think Differen…" at bounding box center [529, 326] width 467 height 12
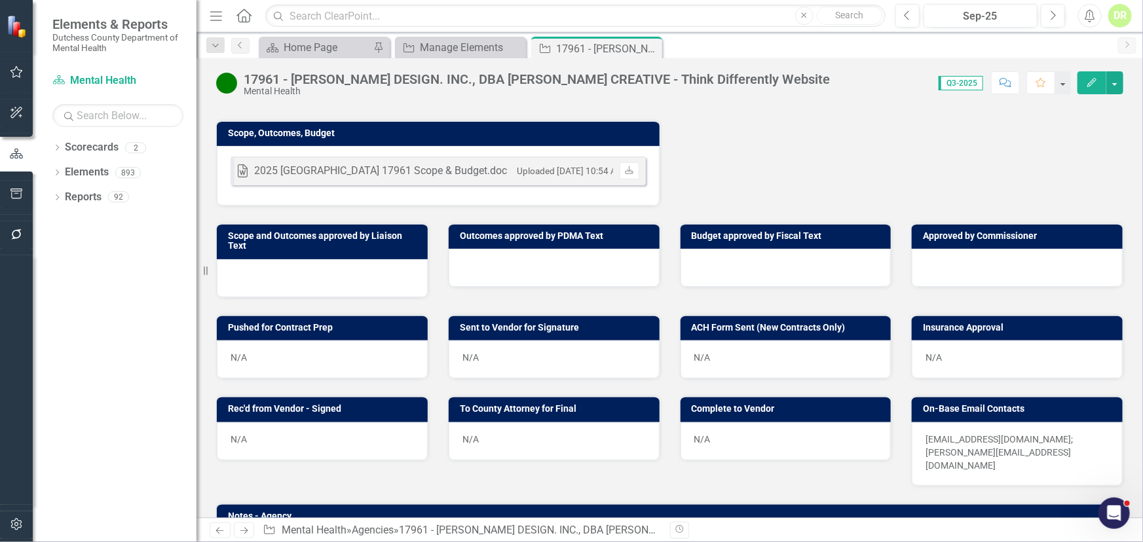
scroll to position [439, 0]
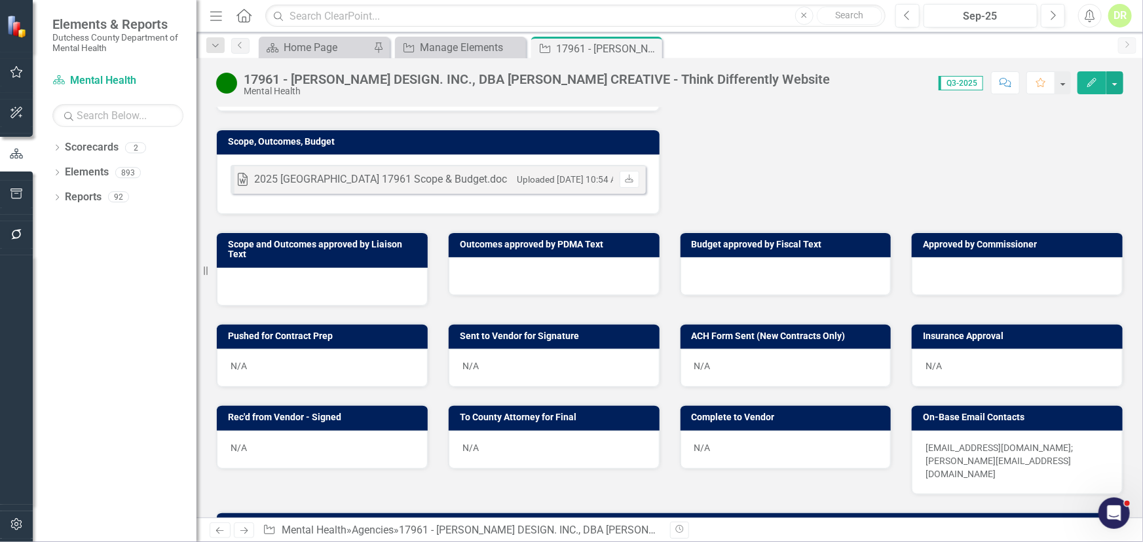
click at [487, 257] on div at bounding box center [554, 276] width 211 height 38
click at [486, 257] on div at bounding box center [554, 276] width 211 height 38
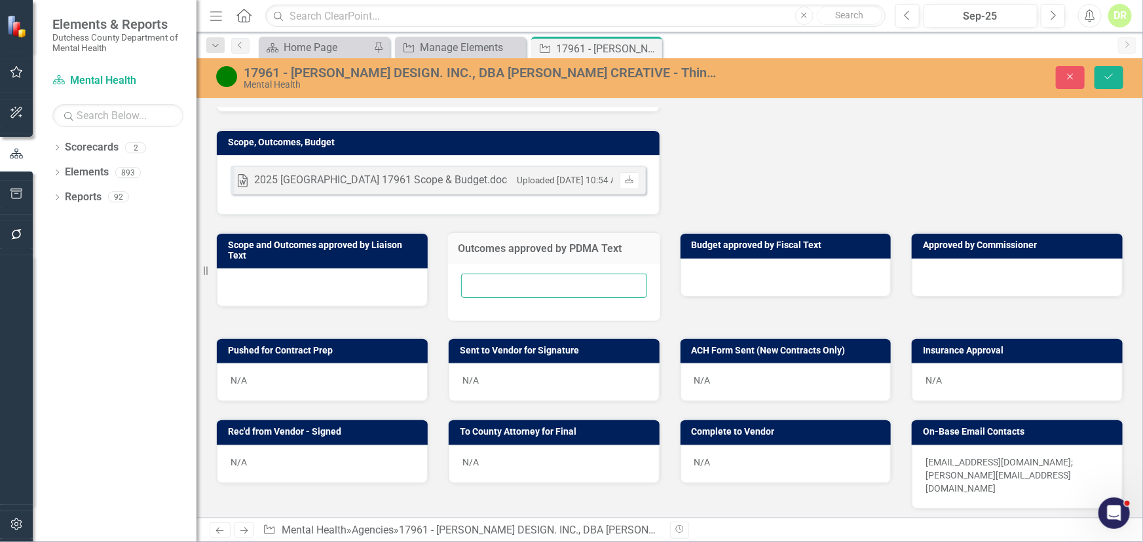
click at [485, 274] on input "text" at bounding box center [554, 286] width 186 height 24
type input "N/A"
click at [1114, 72] on icon "Save" at bounding box center [1109, 76] width 12 height 9
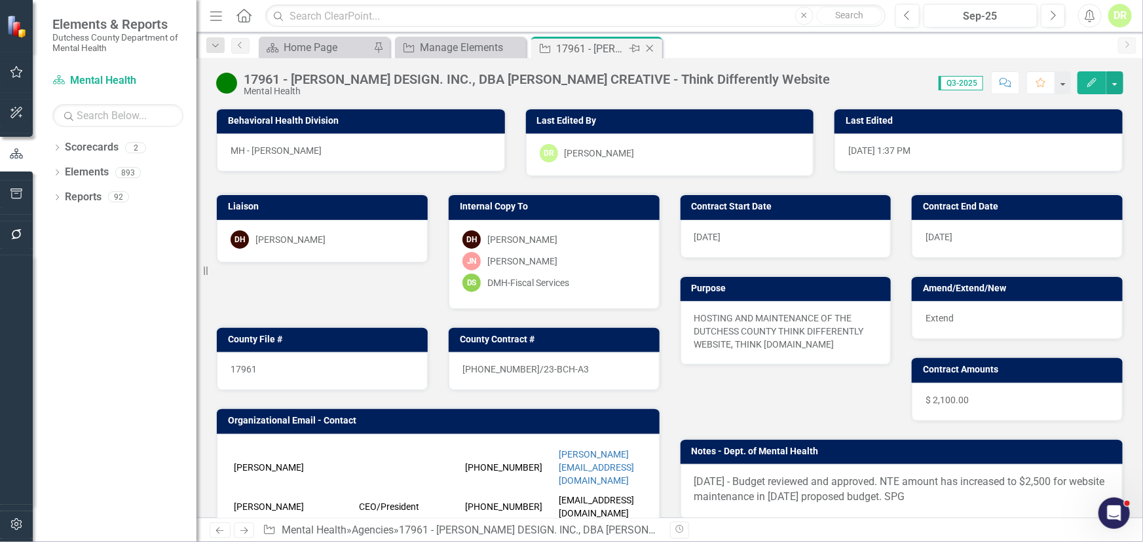
click at [651, 47] on icon "Close" at bounding box center [649, 48] width 13 height 10
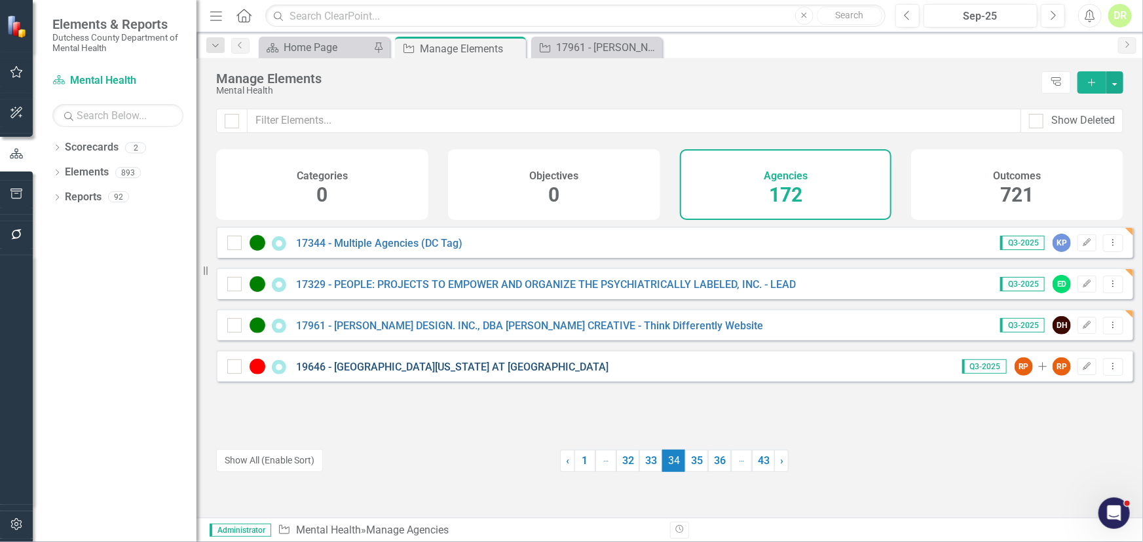
click at [443, 373] on link "19646 - [GEOGRAPHIC_DATA][US_STATE] AT [GEOGRAPHIC_DATA]" at bounding box center [452, 367] width 312 height 12
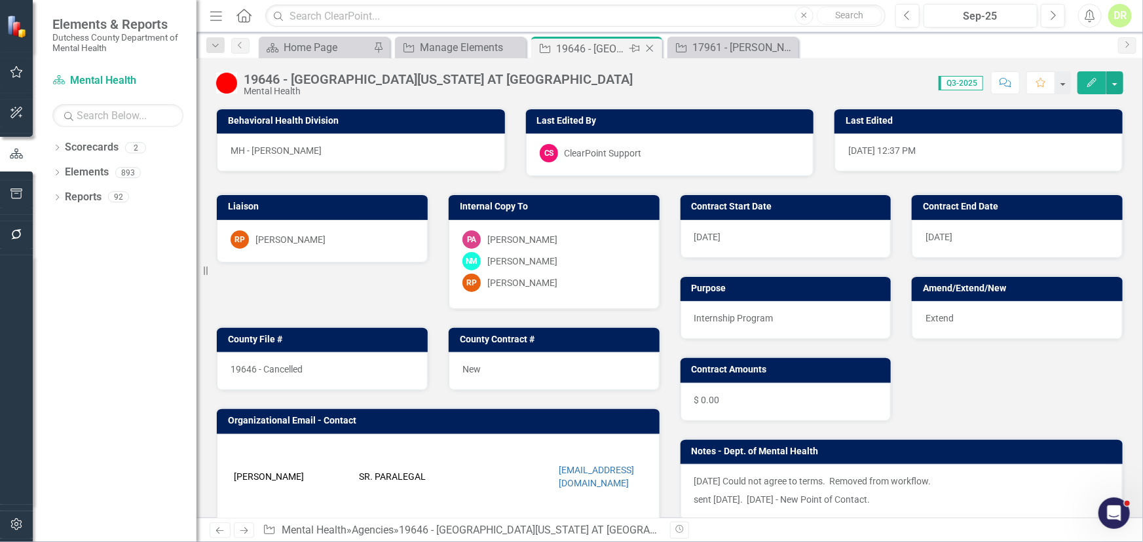
click at [645, 47] on icon "Close" at bounding box center [649, 48] width 13 height 10
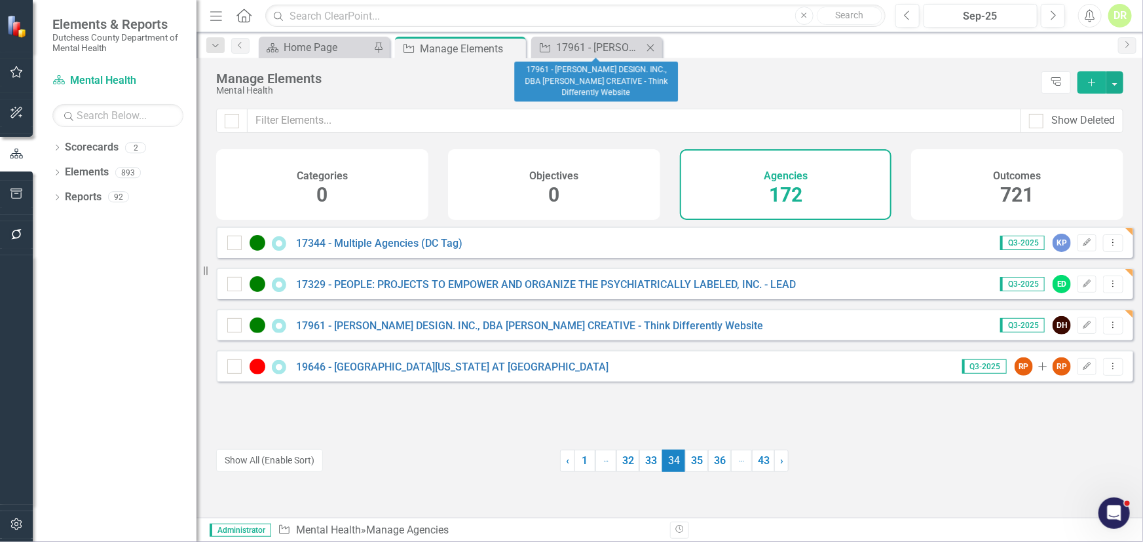
click at [656, 49] on icon "Close" at bounding box center [650, 48] width 13 height 10
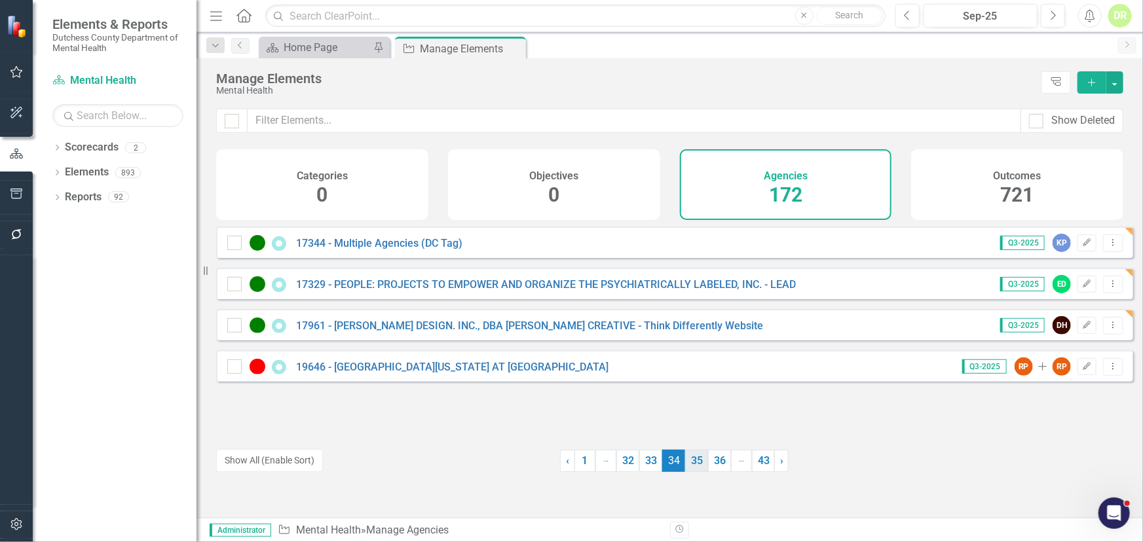
click at [687, 460] on link "35" at bounding box center [696, 461] width 23 height 22
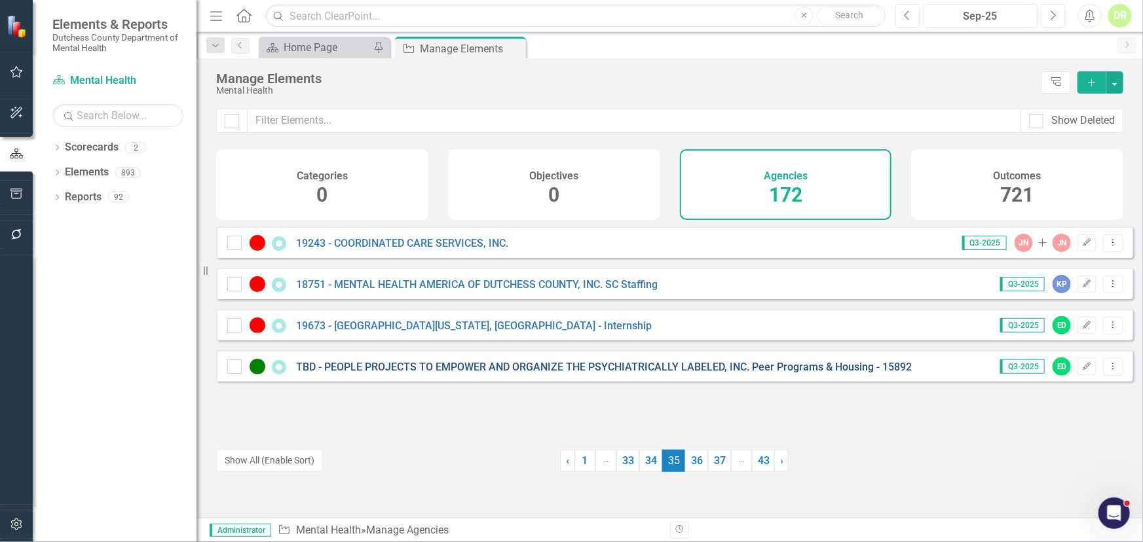
click at [424, 373] on link "TBD - PEOPLE PROJECTS TO EMPOWER AND ORGANIZE THE PSYCHIATRICALLY LABELED, INC.…" at bounding box center [604, 367] width 616 height 12
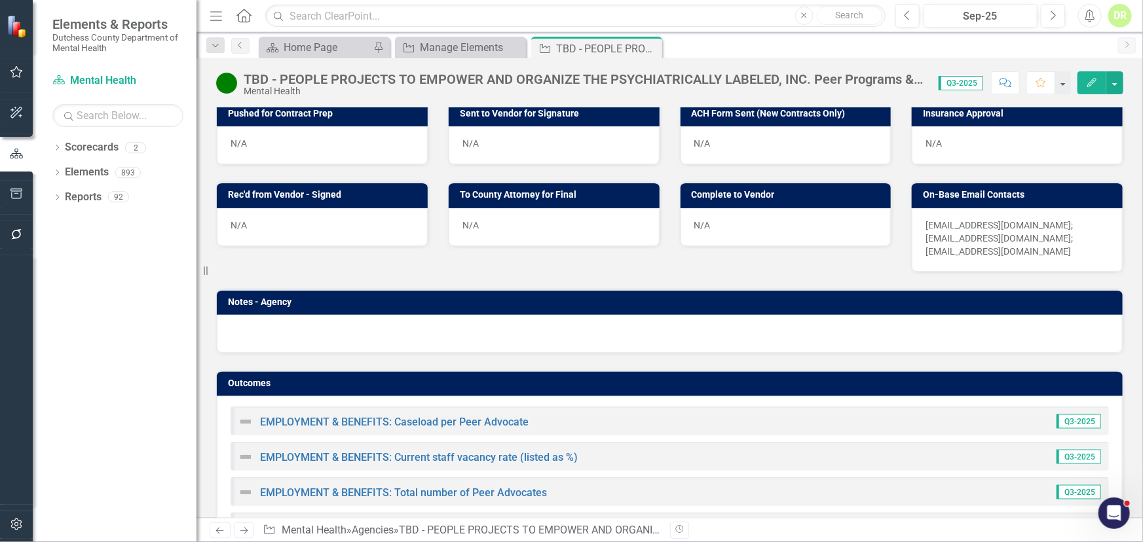
scroll to position [536, 0]
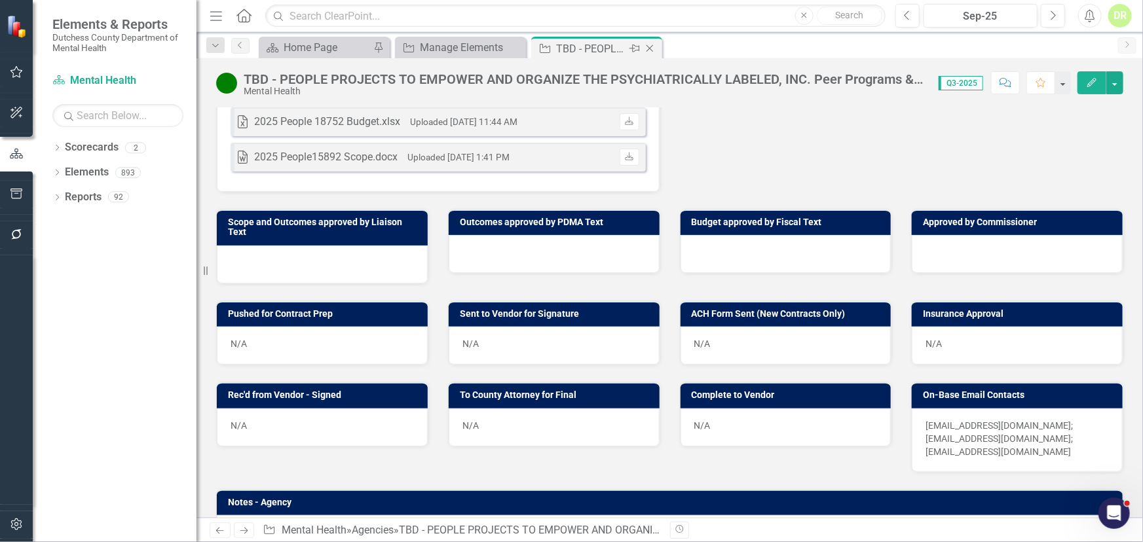
click at [652, 45] on icon "Close" at bounding box center [649, 48] width 13 height 10
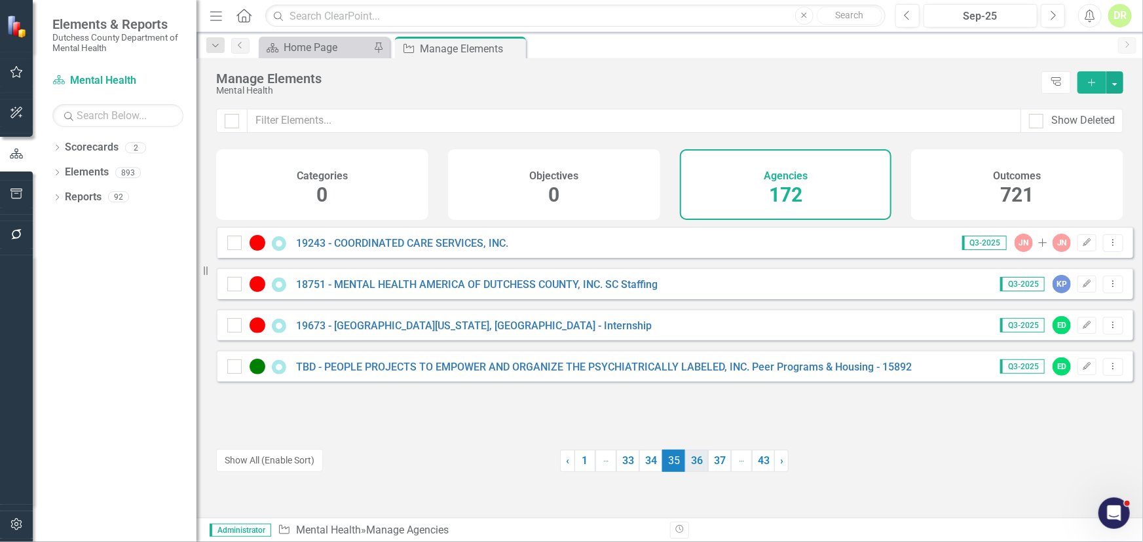
click at [694, 465] on link "36" at bounding box center [696, 461] width 23 height 22
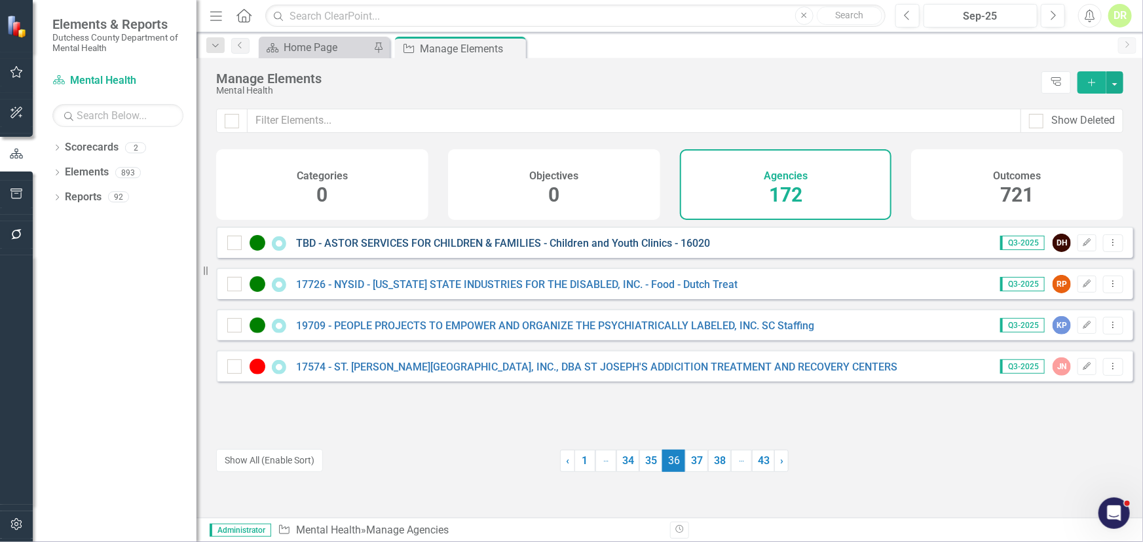
click at [531, 250] on link "TBD - ASTOR SERVICES FOR CHILDREN & FAMILIES - Children and Youth Clinics - 160…" at bounding box center [503, 243] width 414 height 12
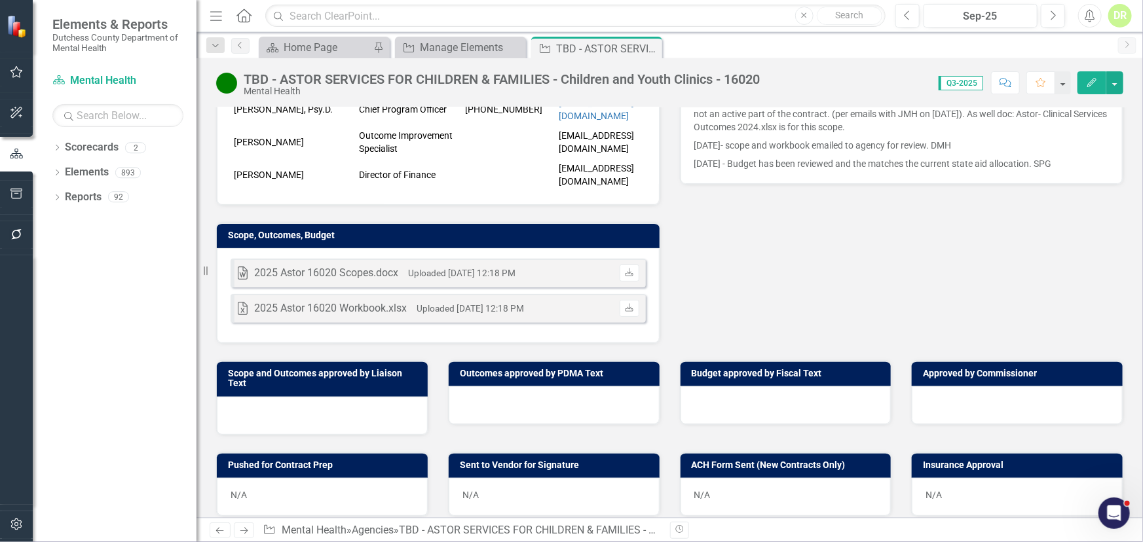
scroll to position [417, 0]
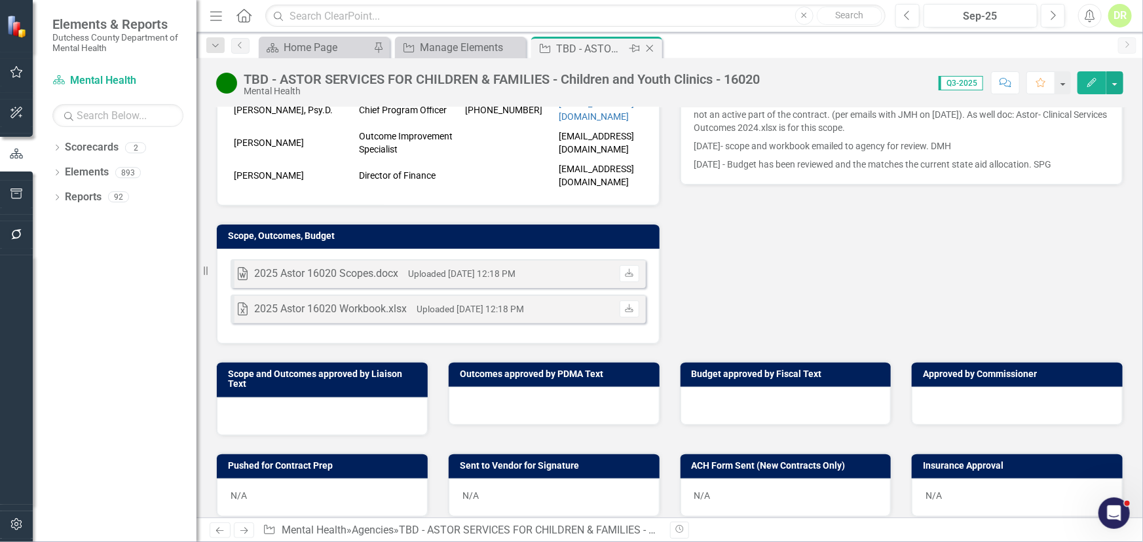
click at [650, 46] on icon "Close" at bounding box center [649, 48] width 13 height 10
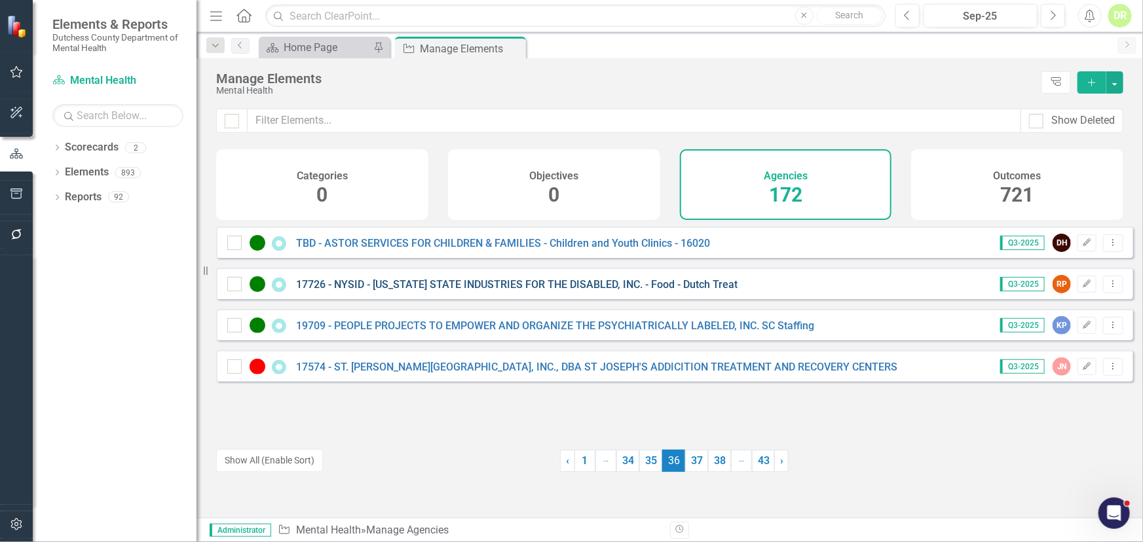
click at [537, 291] on link "17726 - NYSID - [US_STATE] STATE INDUSTRIES FOR THE DISABLED, INC. - Food - Dut…" at bounding box center [517, 284] width 442 height 12
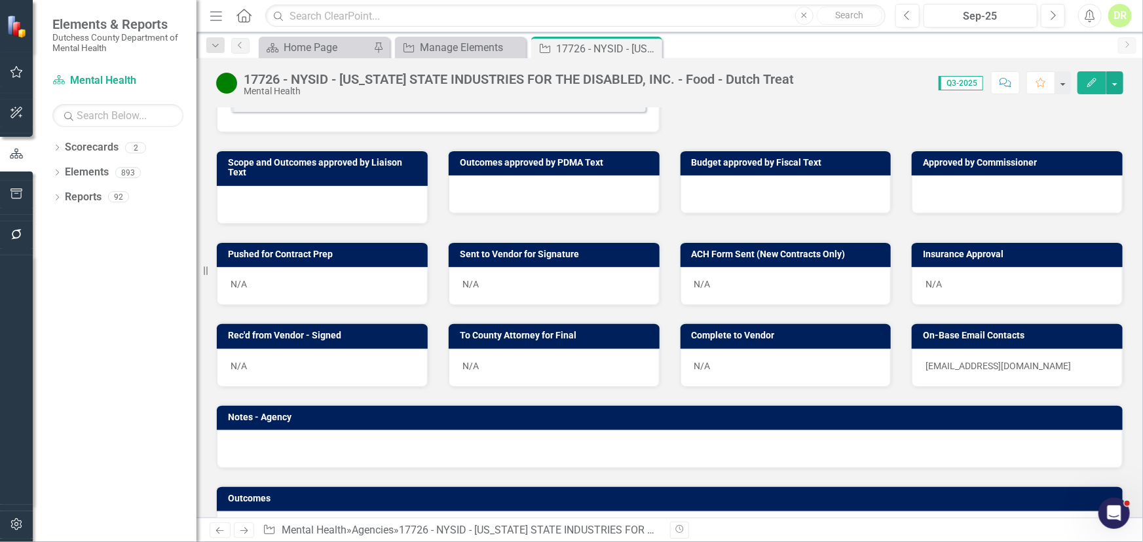
scroll to position [649, 0]
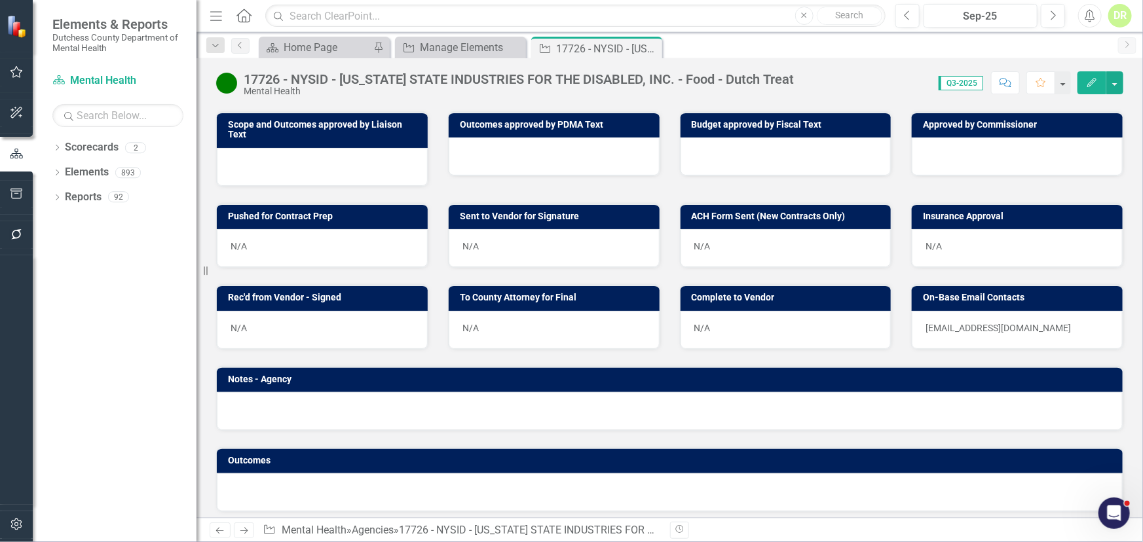
click at [478, 146] on div at bounding box center [554, 157] width 211 height 38
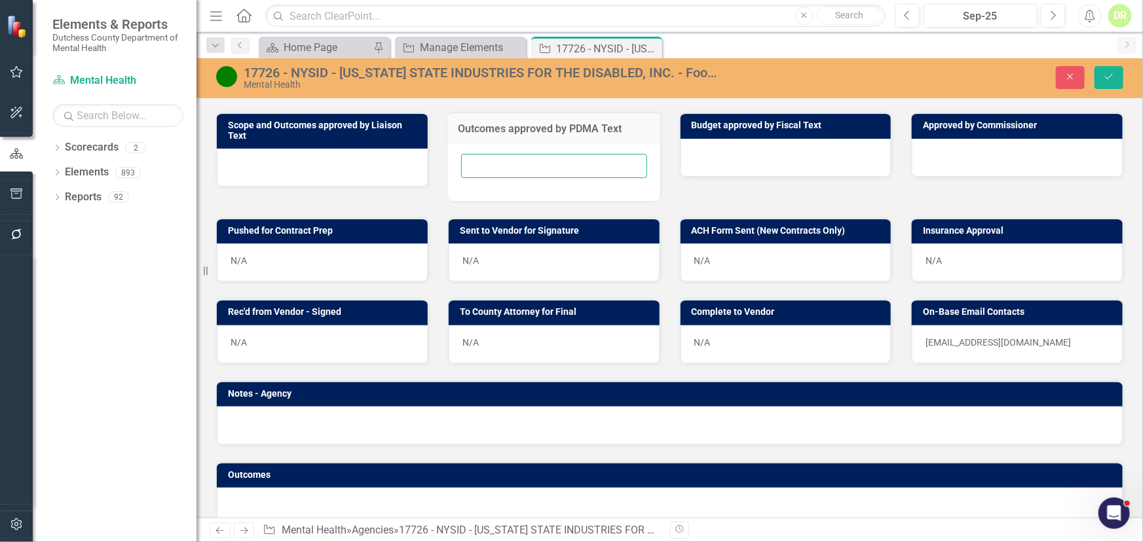
click at [480, 154] on input "text" at bounding box center [554, 166] width 186 height 24
type input "N/A"
drag, startPoint x: 1108, startPoint y: 77, endPoint x: 913, endPoint y: 105, distance: 197.1
click at [1107, 77] on icon "Save" at bounding box center [1109, 76] width 12 height 9
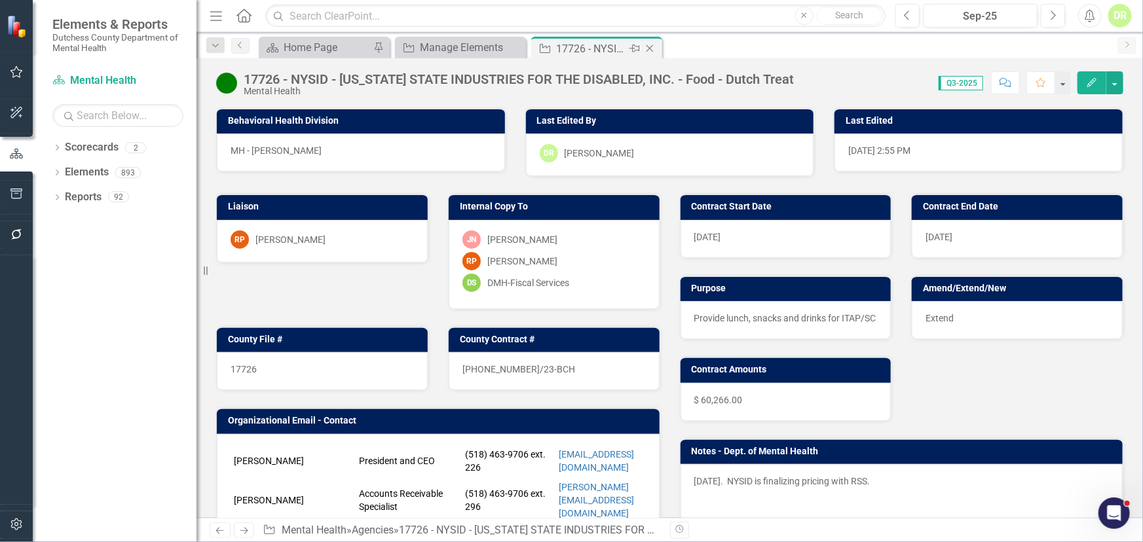
click at [644, 46] on icon "Close" at bounding box center [649, 48] width 13 height 10
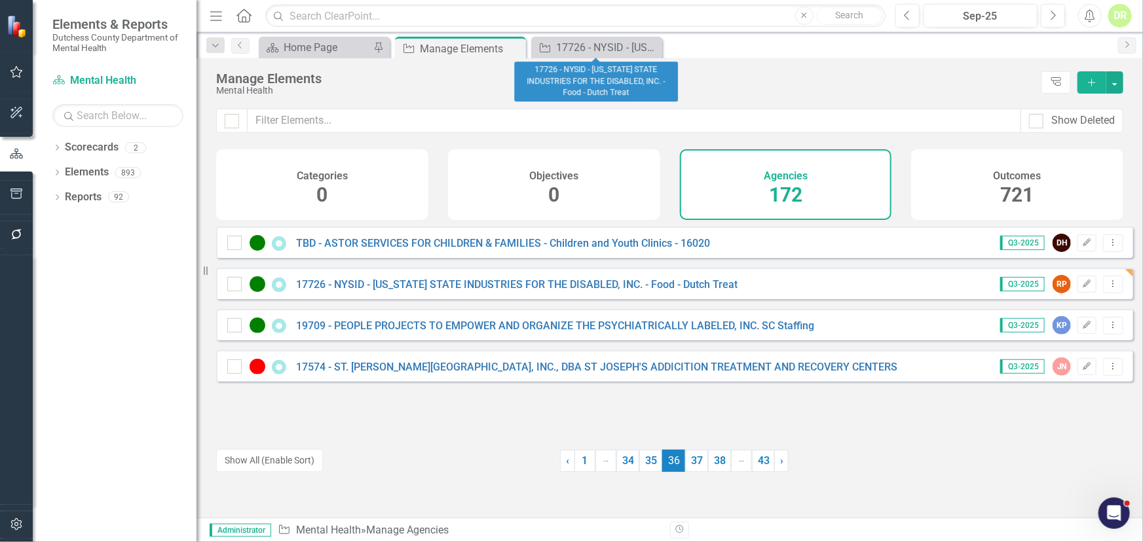
drag, startPoint x: 648, startPoint y: 47, endPoint x: 657, endPoint y: 81, distance: 35.3
click at [0, 0] on icon "Close" at bounding box center [0, 0] width 0 height 0
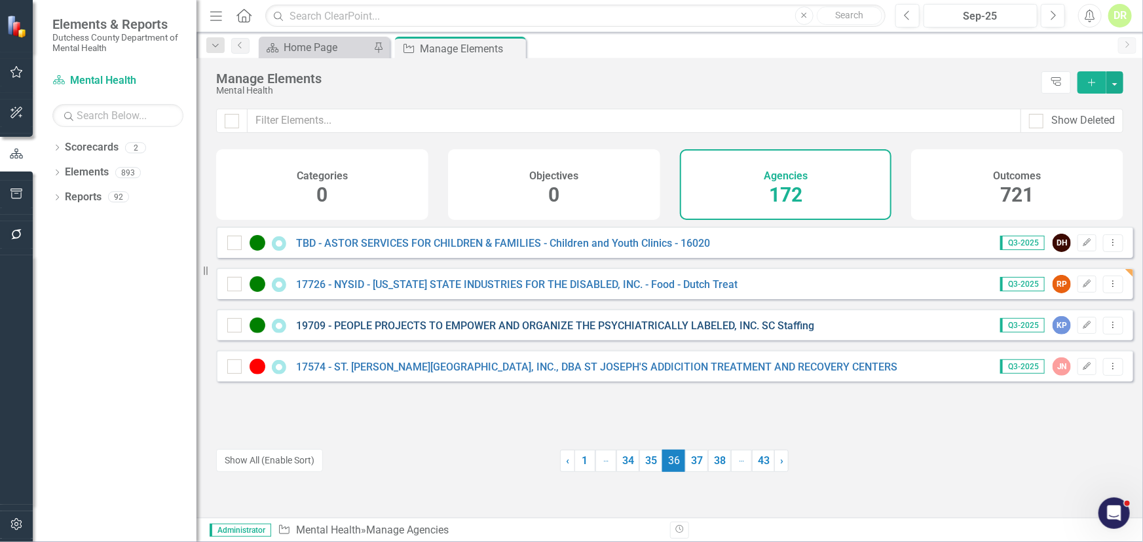
click at [509, 332] on link "19709 - PEOPLE PROJECTS TO EMPOWER AND ORGANIZE THE PSYCHIATRICALLY LABELED, IN…" at bounding box center [555, 326] width 518 height 12
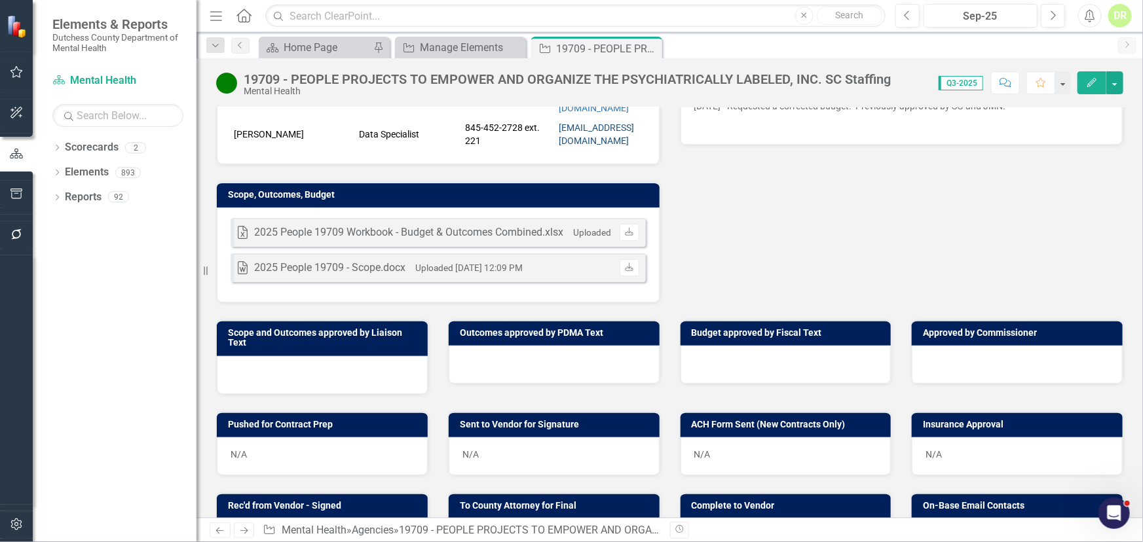
scroll to position [417, 0]
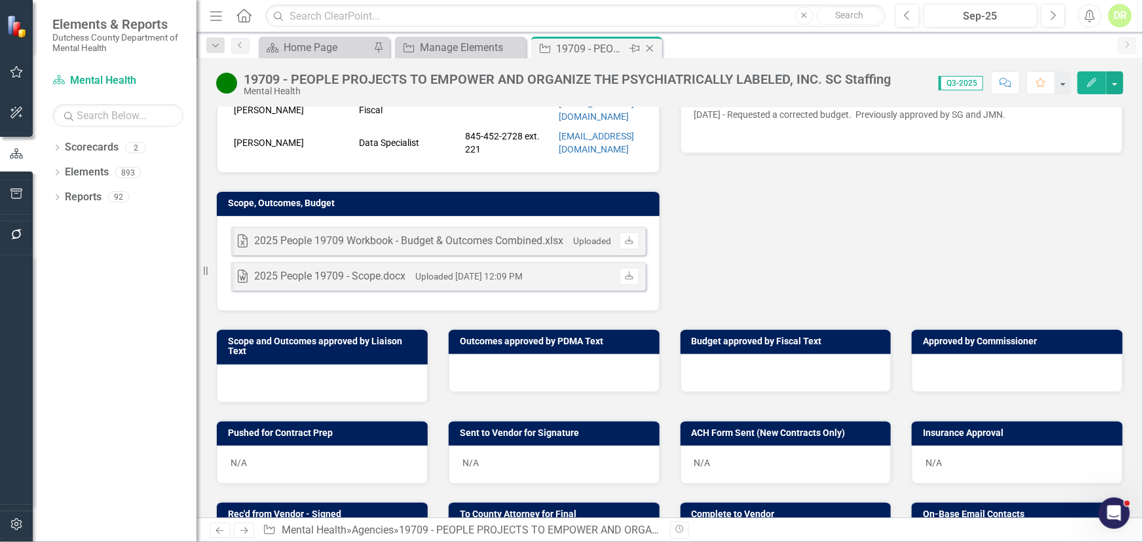
click at [648, 47] on icon at bounding box center [650, 48] width 7 height 7
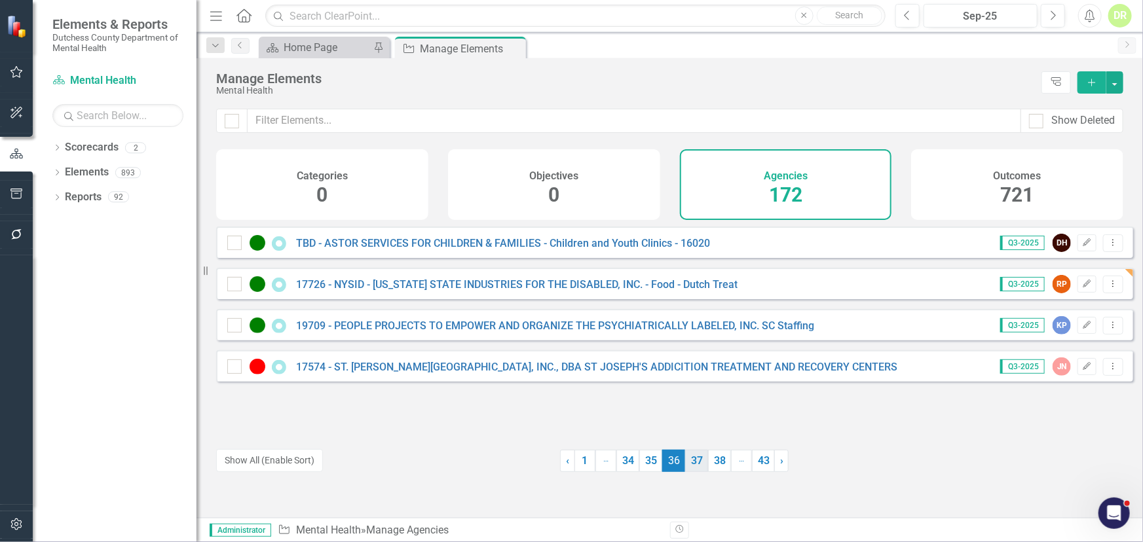
click at [692, 464] on link "37" at bounding box center [696, 461] width 23 height 22
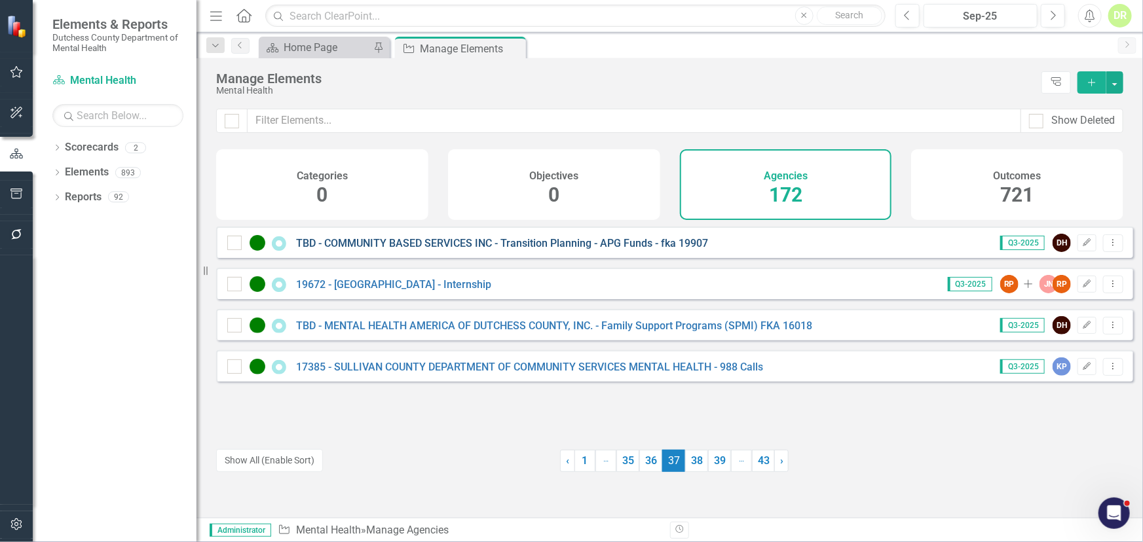
click at [498, 250] on link "TBD - COMMUNITY BASED SERVICES INC - Transition Planning - APG Funds - fka 19907" at bounding box center [502, 243] width 412 height 12
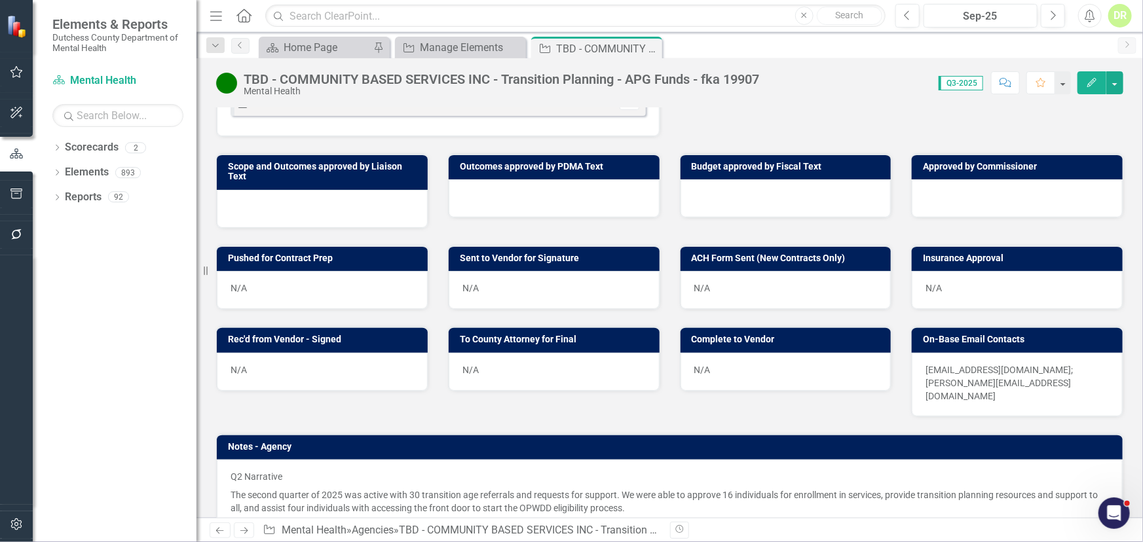
scroll to position [357, 0]
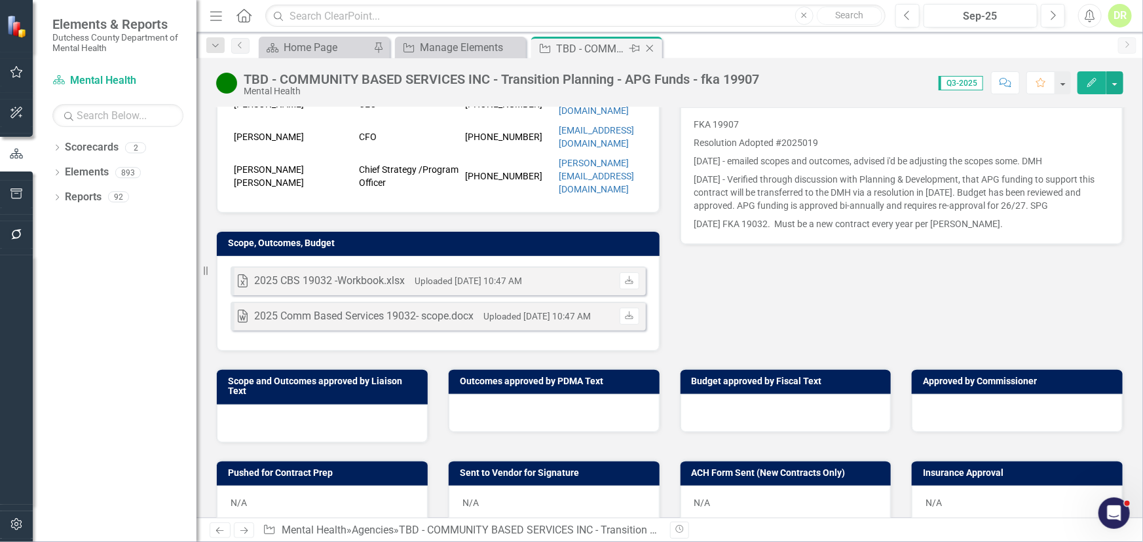
click at [648, 47] on icon "Close" at bounding box center [649, 48] width 13 height 10
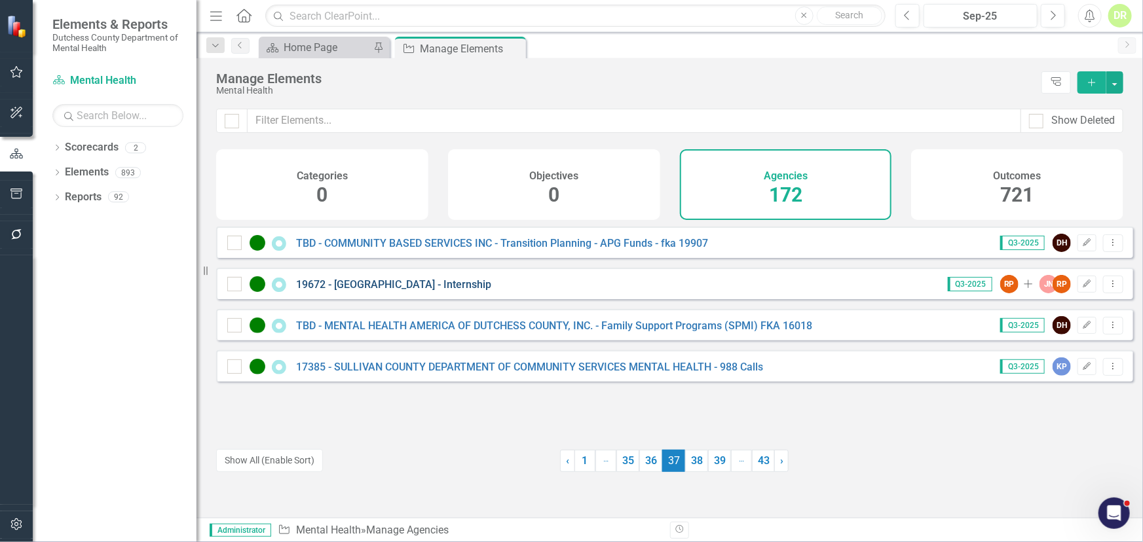
click at [455, 290] on link "19672 - [GEOGRAPHIC_DATA] - Internship" at bounding box center [393, 284] width 195 height 12
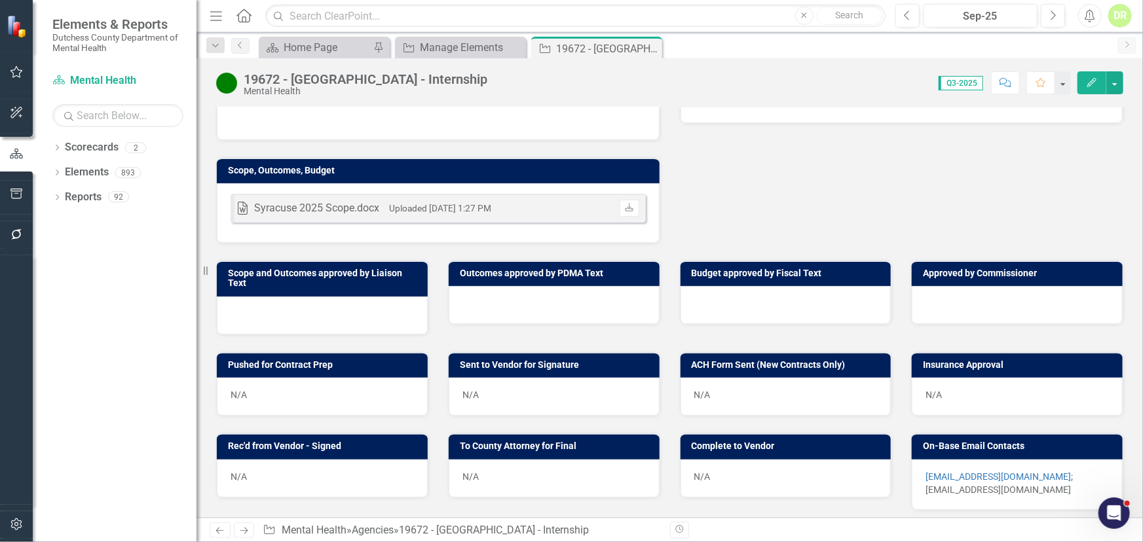
scroll to position [417, 0]
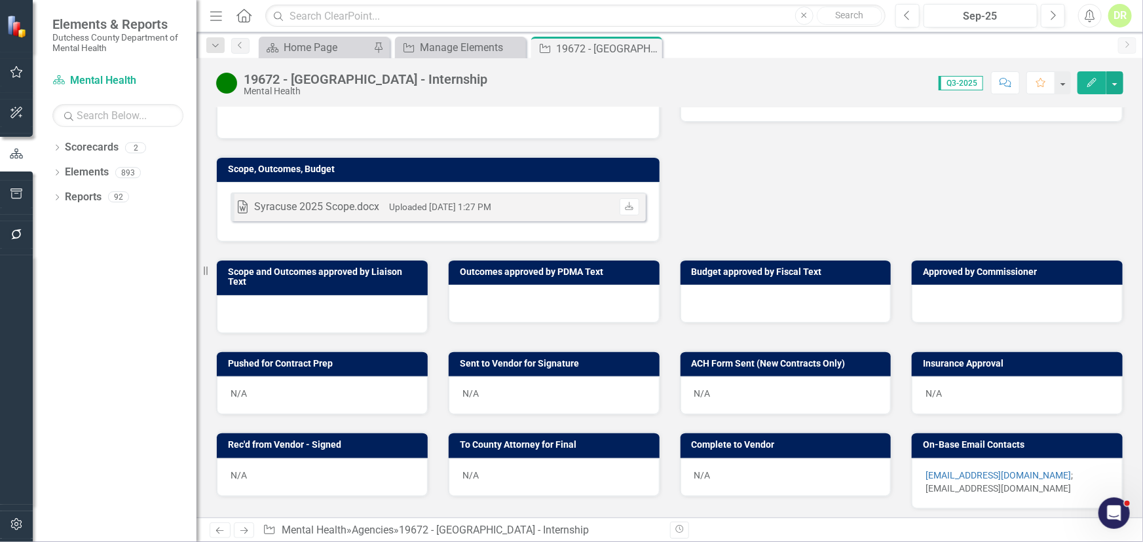
click at [457, 314] on div at bounding box center [554, 304] width 211 height 38
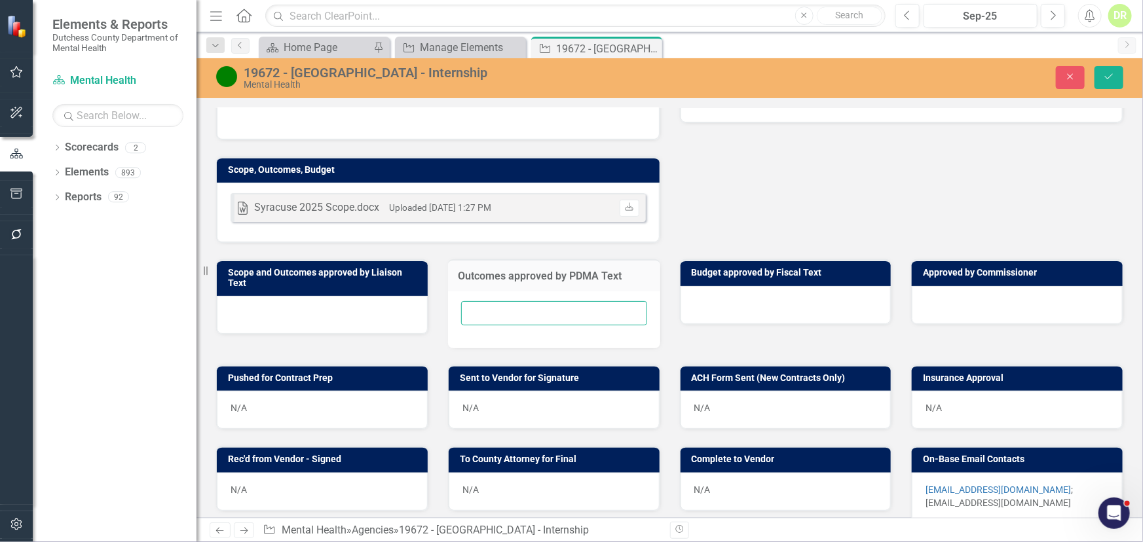
click at [461, 319] on input "text" at bounding box center [554, 313] width 186 height 24
type input "N/A"
click at [1118, 75] on button "Save" at bounding box center [1109, 77] width 29 height 23
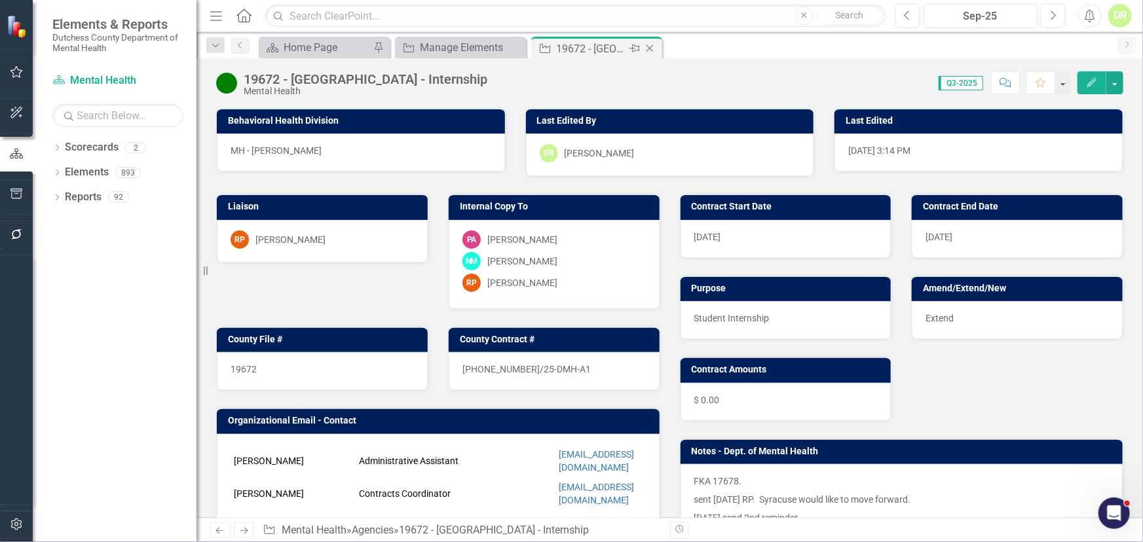
click at [651, 45] on icon "Close" at bounding box center [649, 48] width 13 height 10
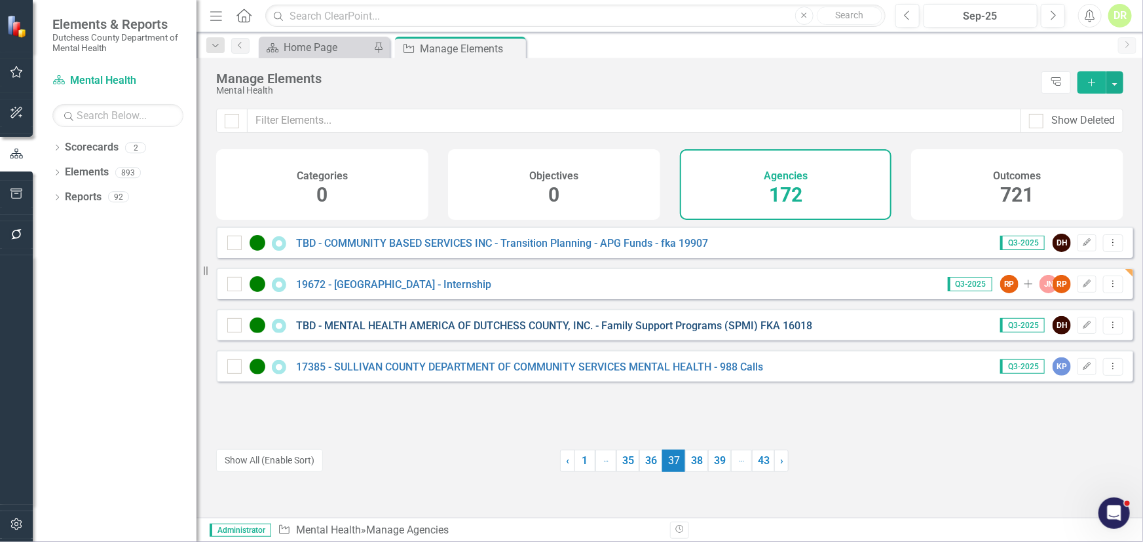
click at [424, 332] on link "TBD - MENTAL HEALTH AMERICA OF DUTCHESS COUNTY, INC. - Family Support Programs …" at bounding box center [554, 326] width 516 height 12
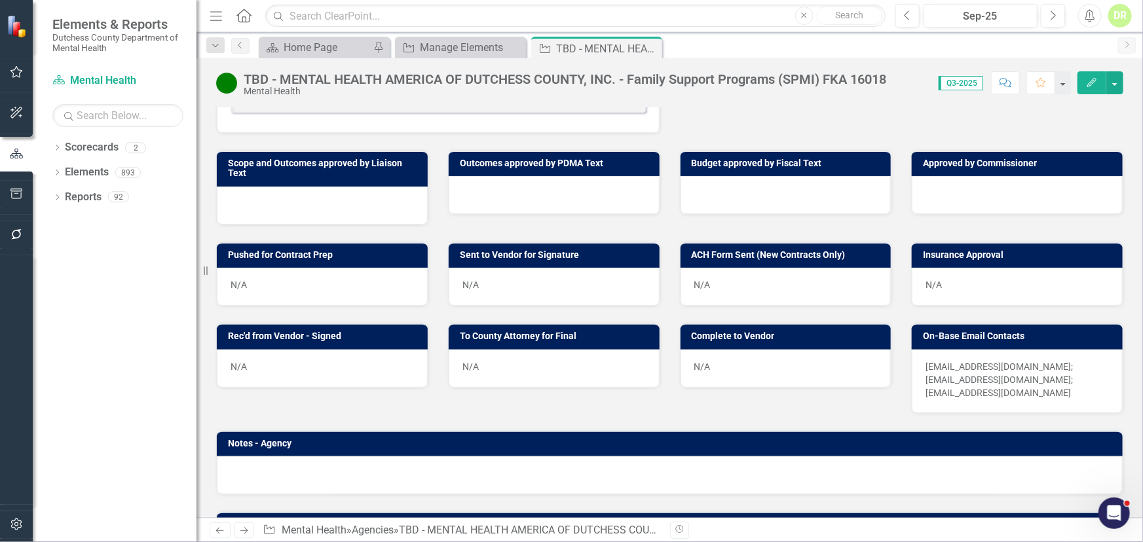
scroll to position [357, 0]
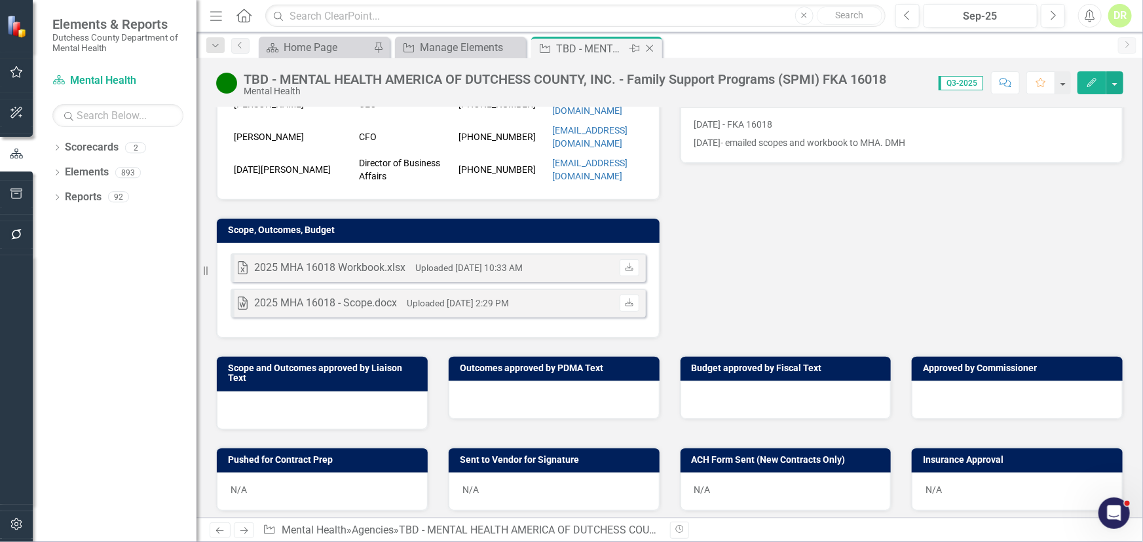
click at [655, 46] on icon "Close" at bounding box center [649, 48] width 13 height 10
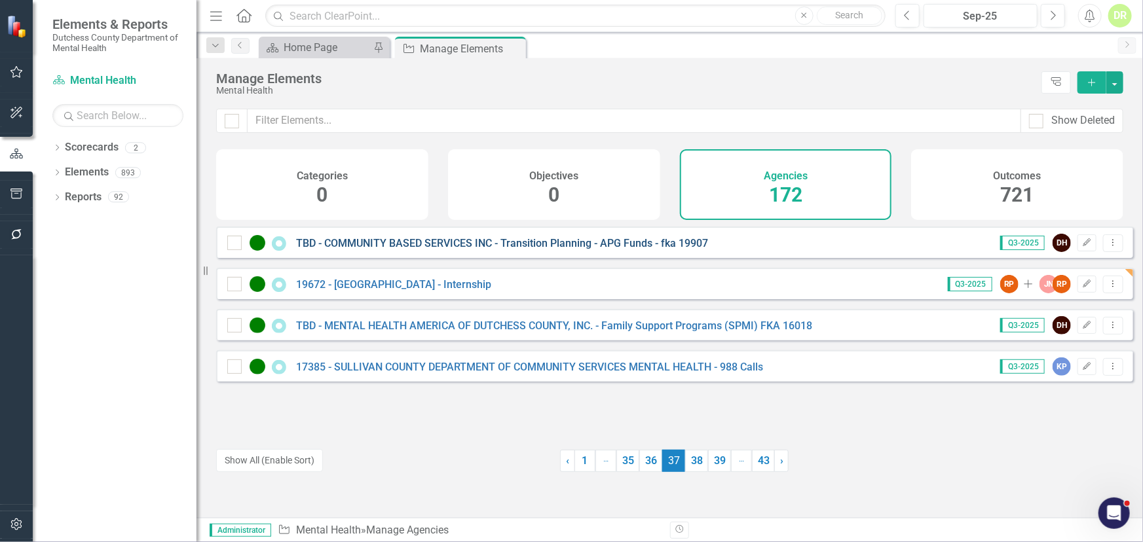
click at [462, 250] on link "TBD - COMMUNITY BASED SERVICES INC - Transition Planning - APG Funds - fka 19907" at bounding box center [502, 243] width 412 height 12
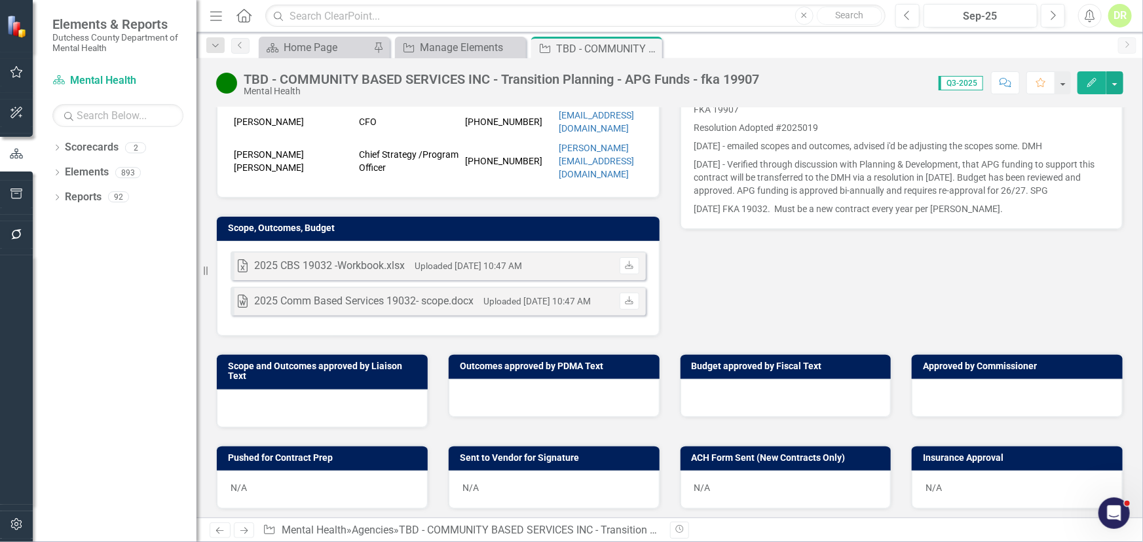
scroll to position [655, 0]
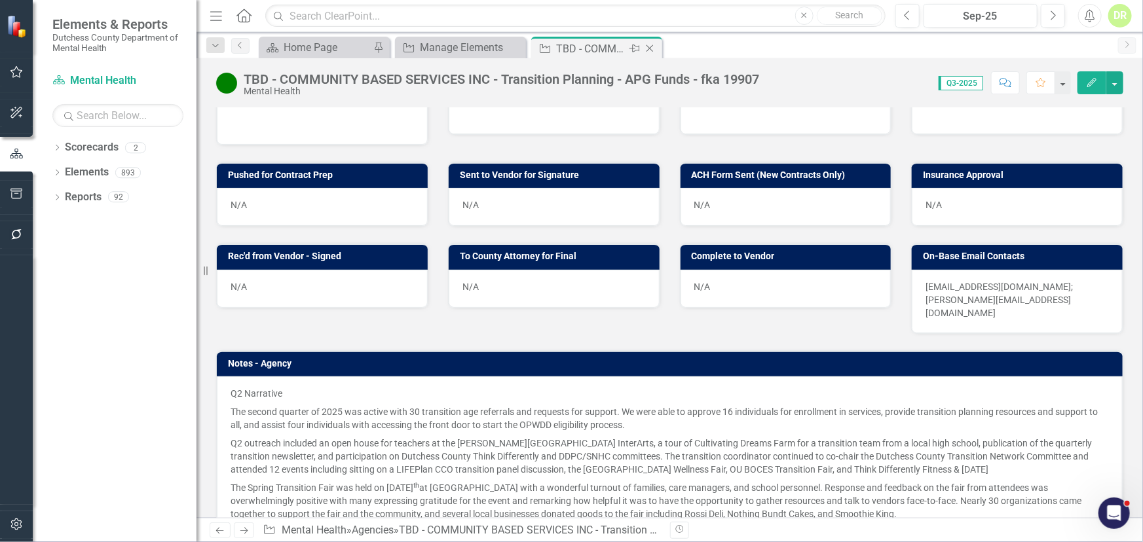
click at [650, 45] on icon "Close" at bounding box center [649, 48] width 13 height 10
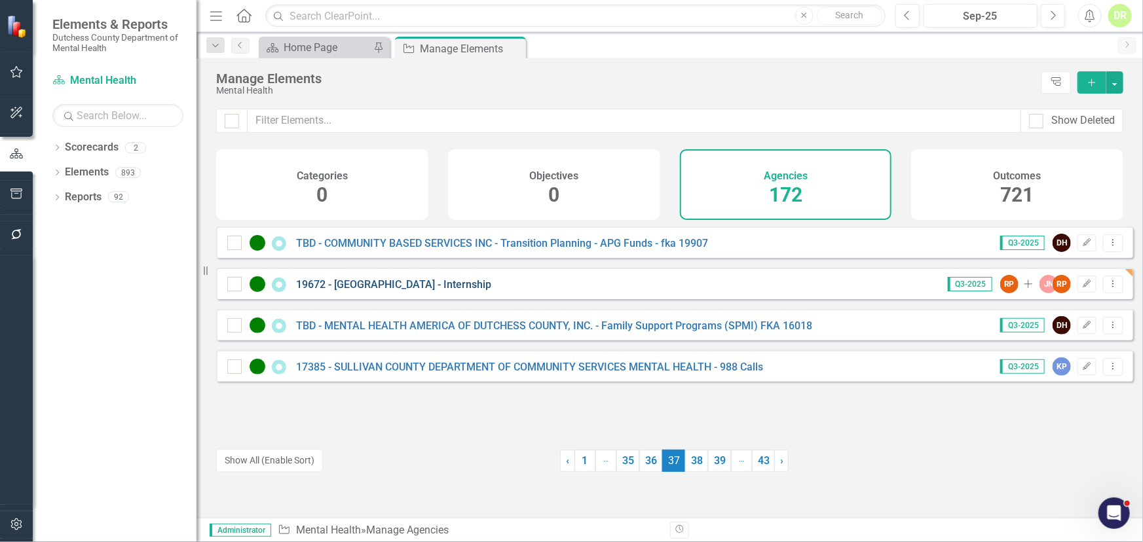
click at [407, 291] on link "19672 - [GEOGRAPHIC_DATA] - Internship" at bounding box center [393, 284] width 195 height 12
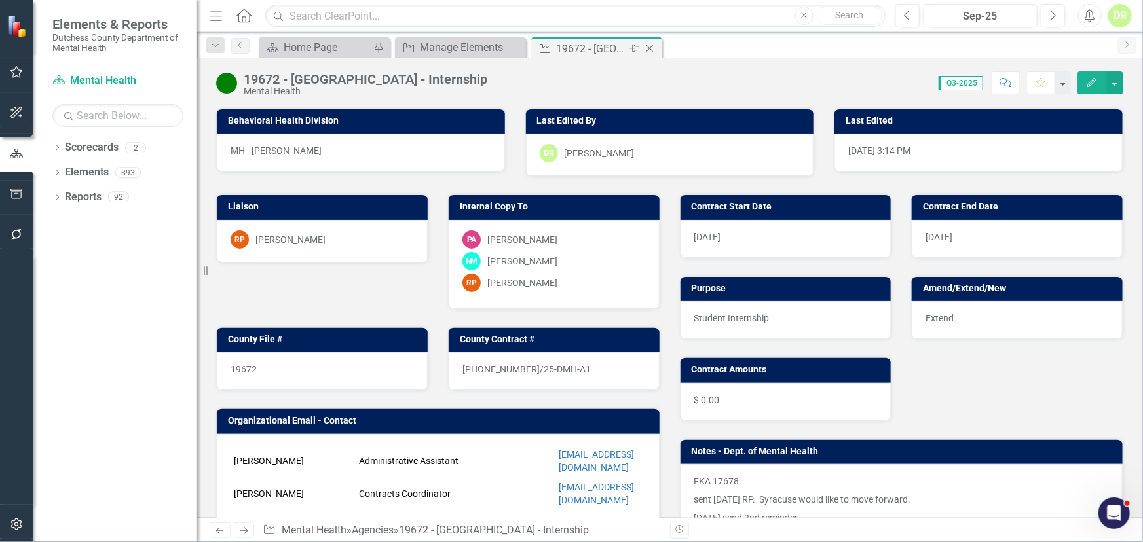
click at [652, 41] on div "Close" at bounding box center [651, 49] width 16 height 16
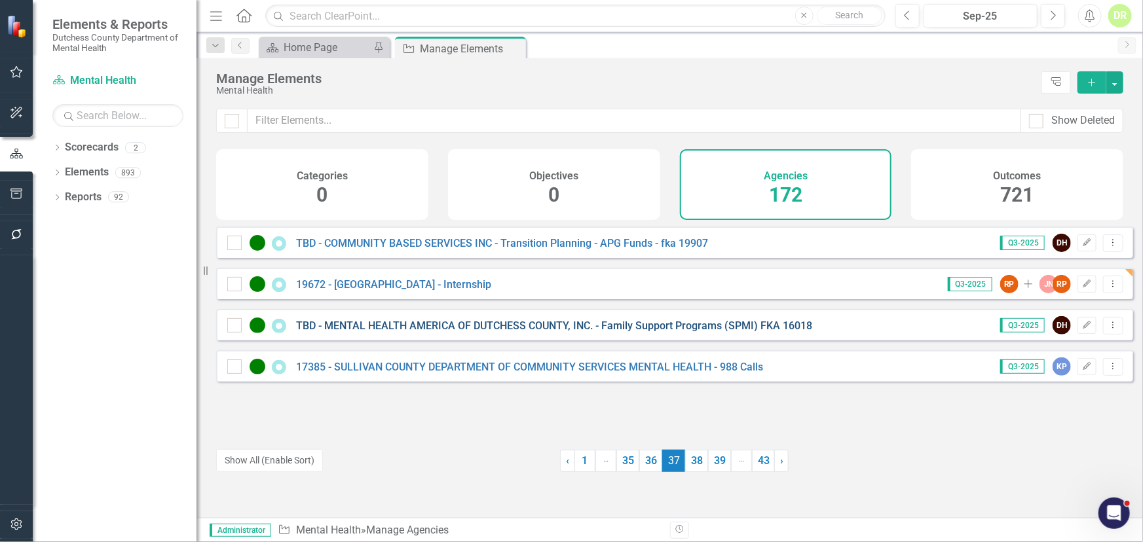
click at [434, 332] on link "TBD - MENTAL HEALTH AMERICA OF DUTCHESS COUNTY, INC. - Family Support Programs …" at bounding box center [554, 326] width 516 height 12
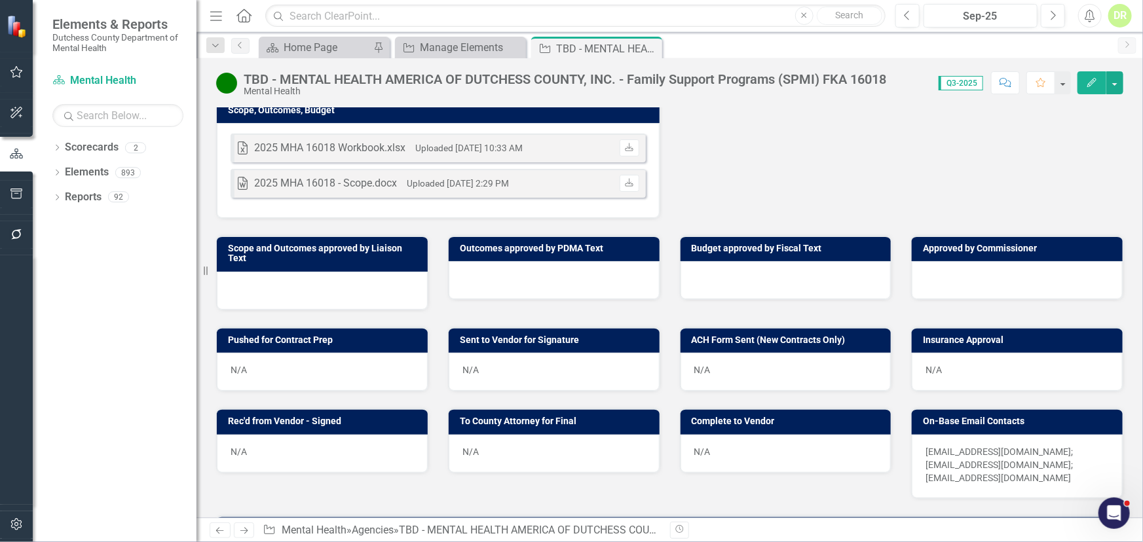
scroll to position [476, 0]
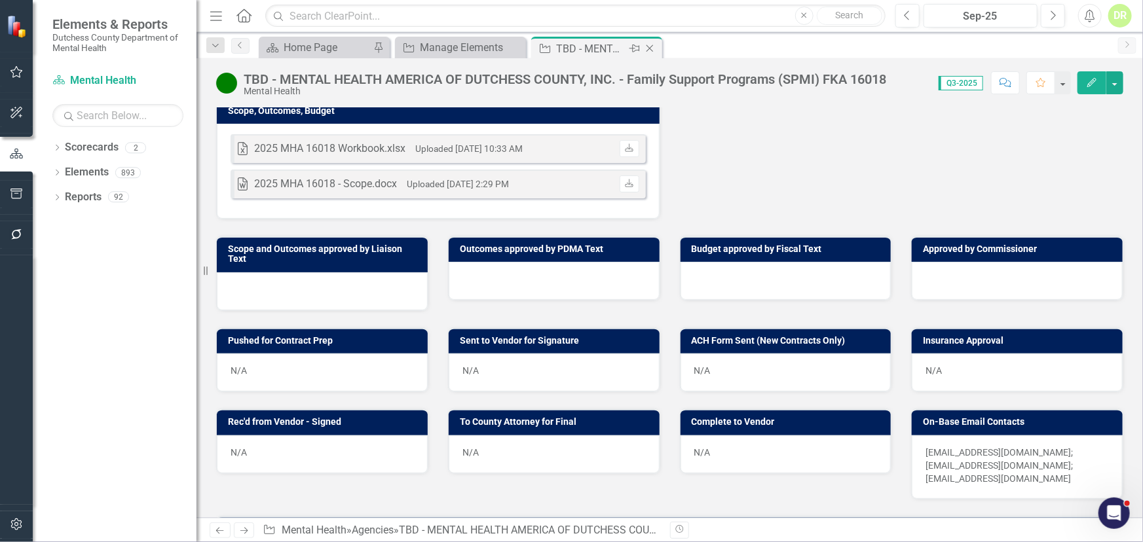
click at [654, 45] on icon "Close" at bounding box center [649, 48] width 13 height 10
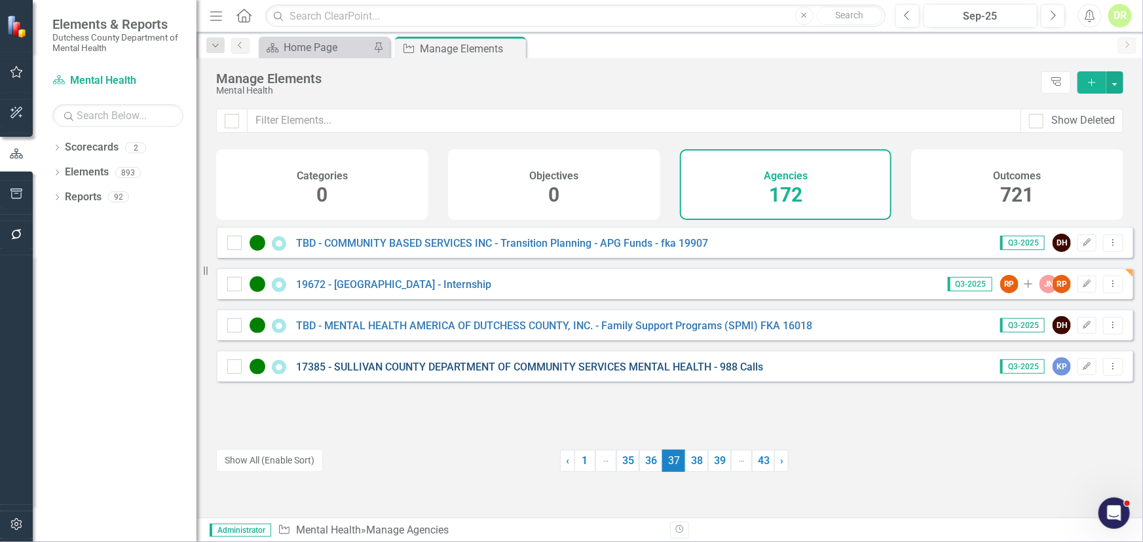
click at [474, 370] on link "17385 - SULLIVAN COUNTY DEPARTMENT OF COMMUNITY SERVICES MENTAL HEALTH - 988 Ca…" at bounding box center [529, 367] width 467 height 12
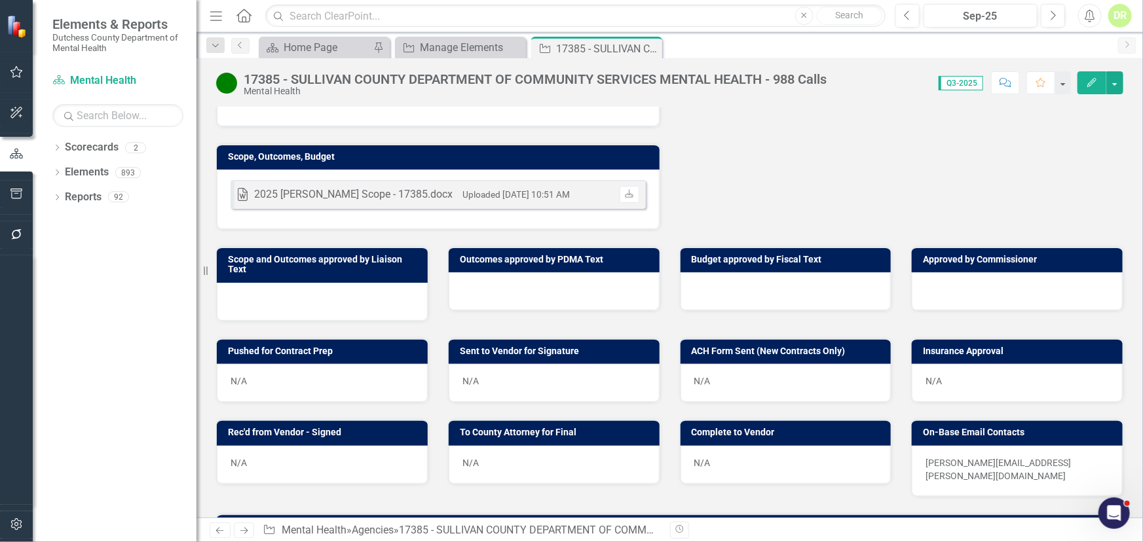
scroll to position [238, 0]
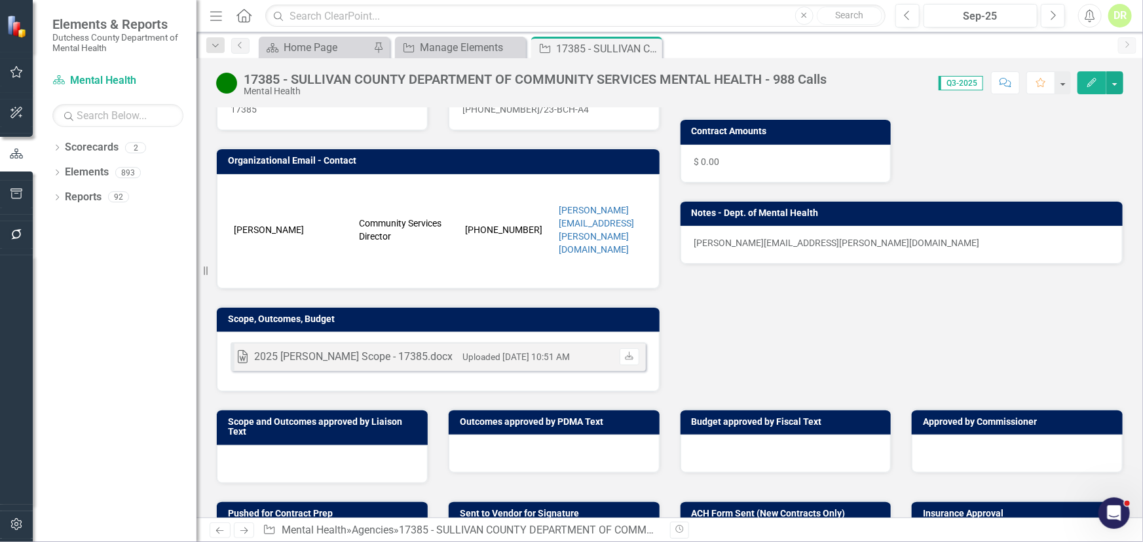
click at [485, 439] on div at bounding box center [554, 454] width 211 height 38
click at [485, 438] on div at bounding box center [554, 454] width 211 height 38
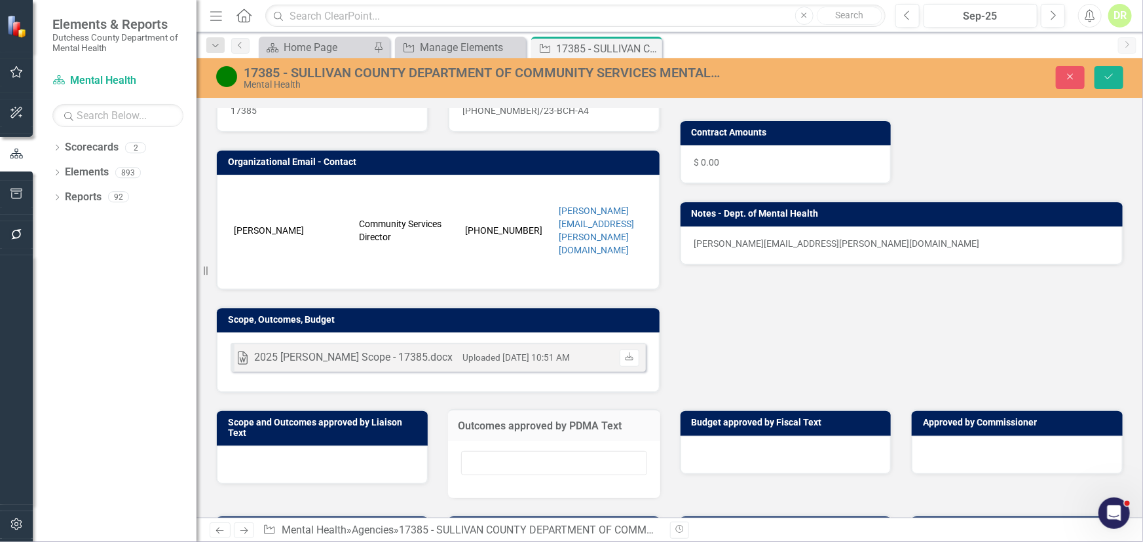
click at [483, 444] on div at bounding box center [554, 470] width 212 height 57
click at [477, 456] on input "text" at bounding box center [554, 463] width 186 height 24
type input "N/A"
click at [1120, 72] on button "Save" at bounding box center [1109, 77] width 29 height 23
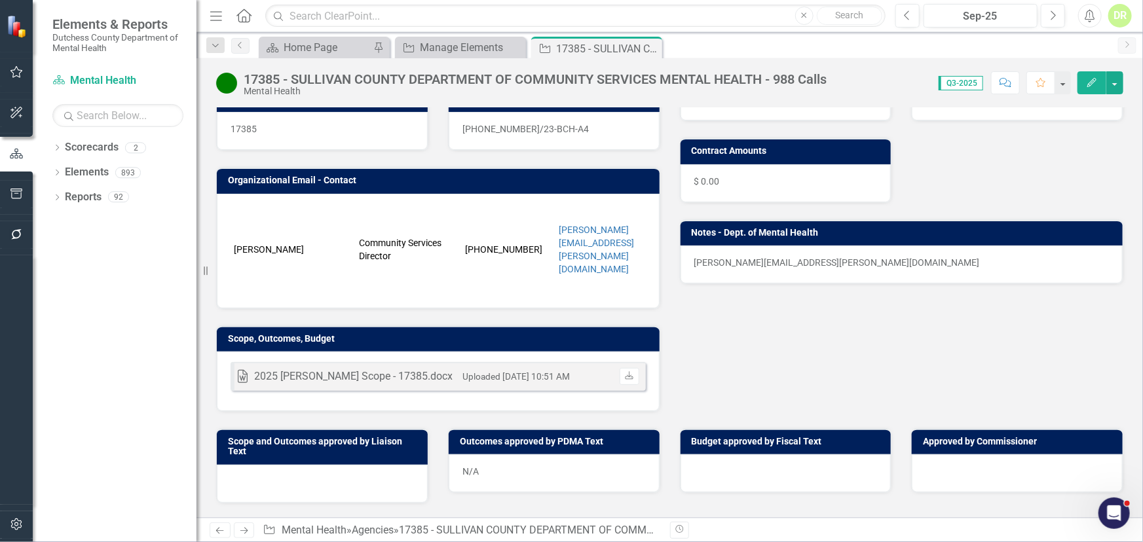
scroll to position [357, 0]
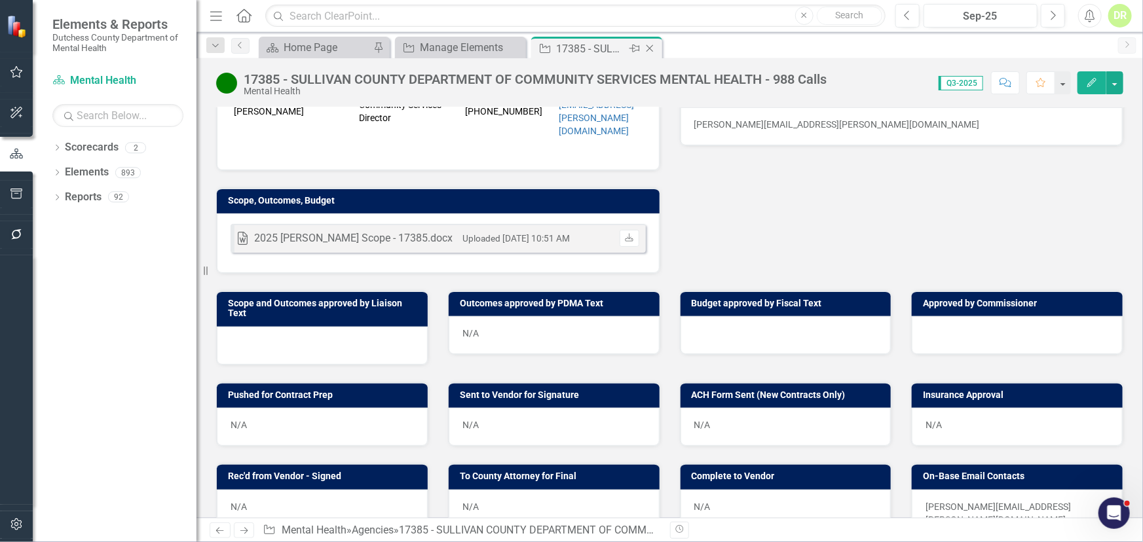
click at [648, 50] on icon at bounding box center [650, 48] width 7 height 7
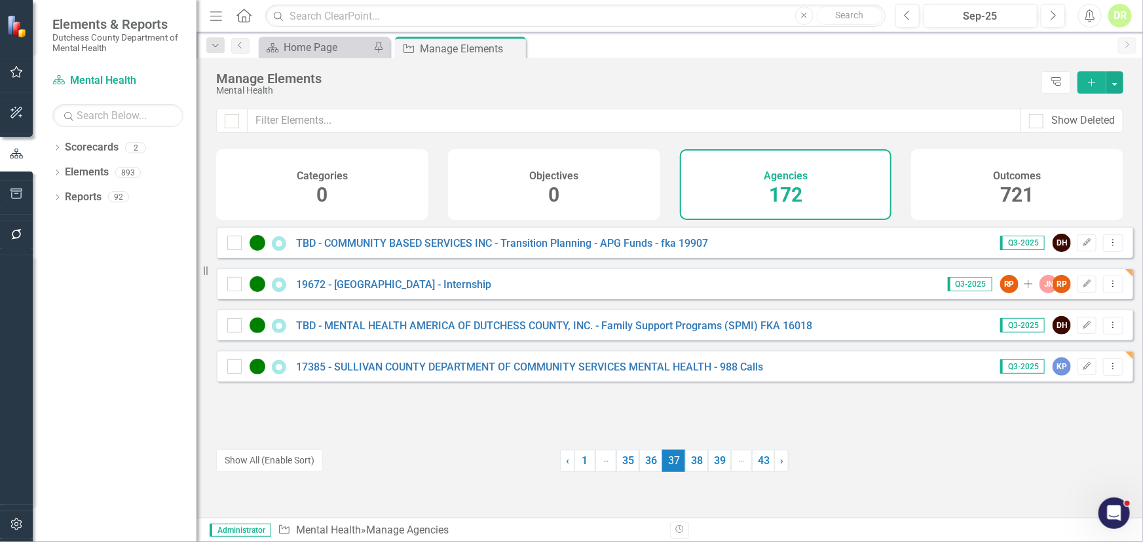
drag, startPoint x: 688, startPoint y: 458, endPoint x: 671, endPoint y: 393, distance: 66.9
click at [688, 457] on link "38" at bounding box center [696, 461] width 23 height 22
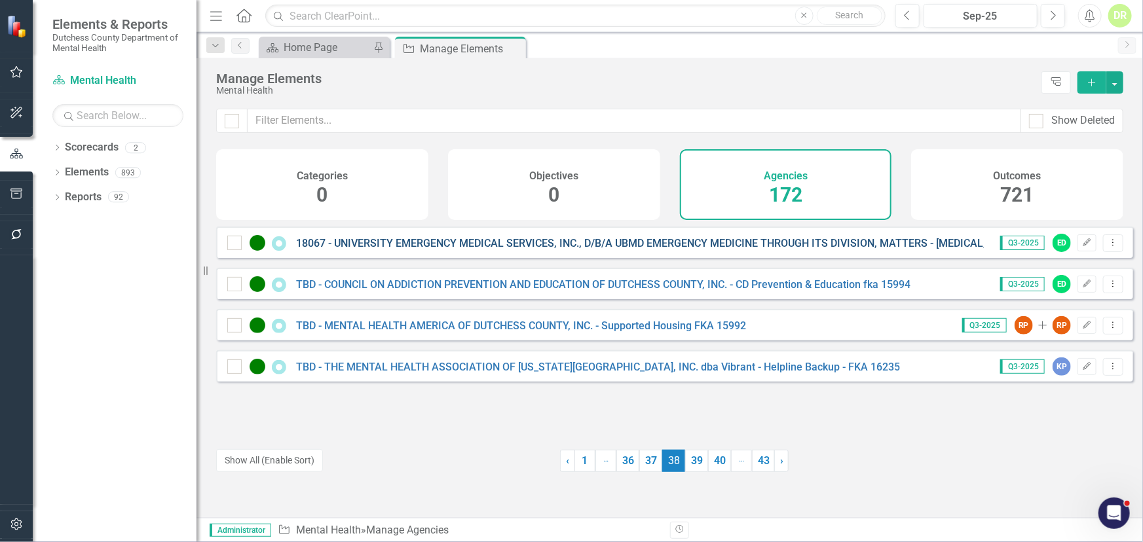
click at [611, 248] on link "18067 - UNIVERSITY EMERGENCY MEDICAL SERVICES, INC., D/B/A UBMD EMERGENCY MEDIC…" at bounding box center [698, 243] width 805 height 12
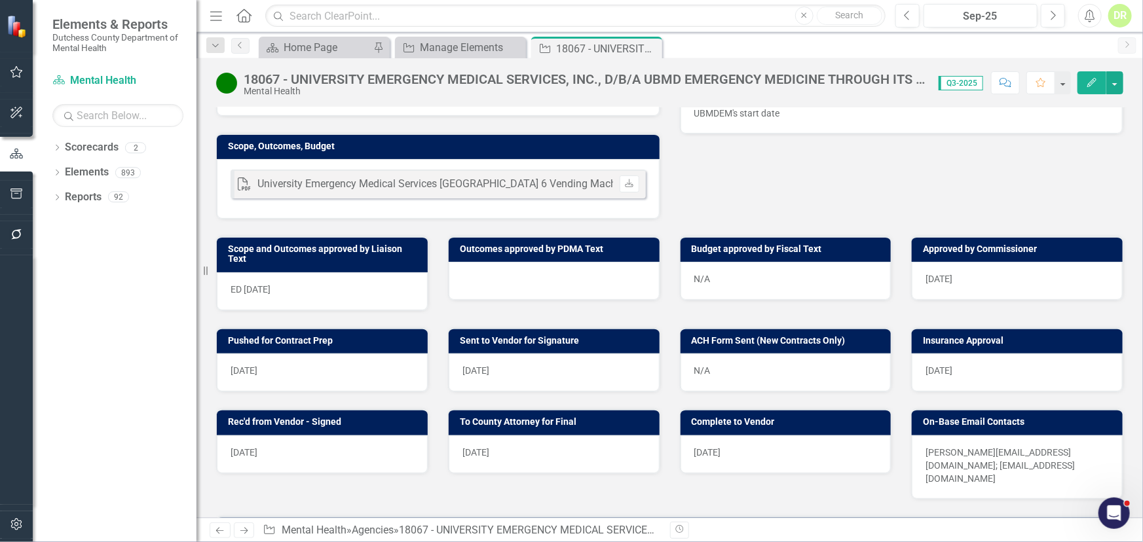
scroll to position [345, 0]
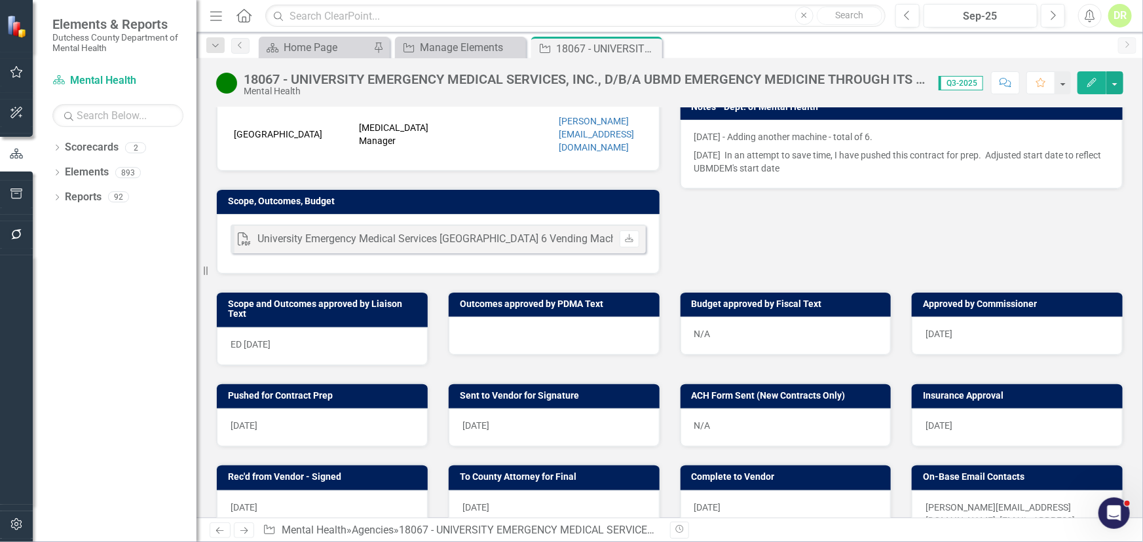
click at [503, 317] on div at bounding box center [554, 336] width 211 height 38
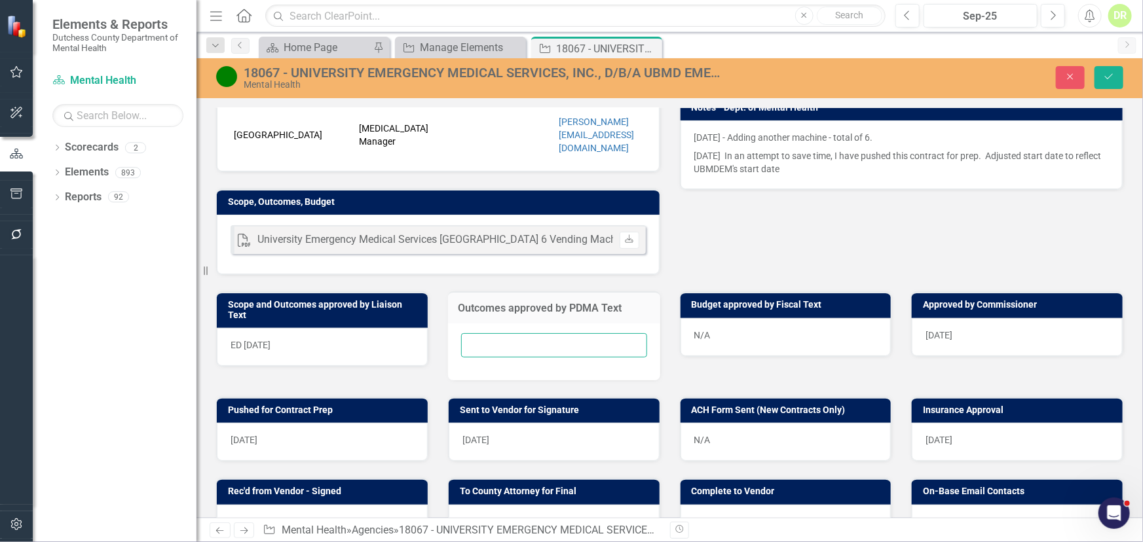
drag, startPoint x: 503, startPoint y: 316, endPoint x: 498, endPoint y: 323, distance: 8.4
click at [498, 333] on input "text" at bounding box center [554, 345] width 186 height 24
type input "N/A"
click at [1109, 76] on icon "Save" at bounding box center [1109, 76] width 12 height 9
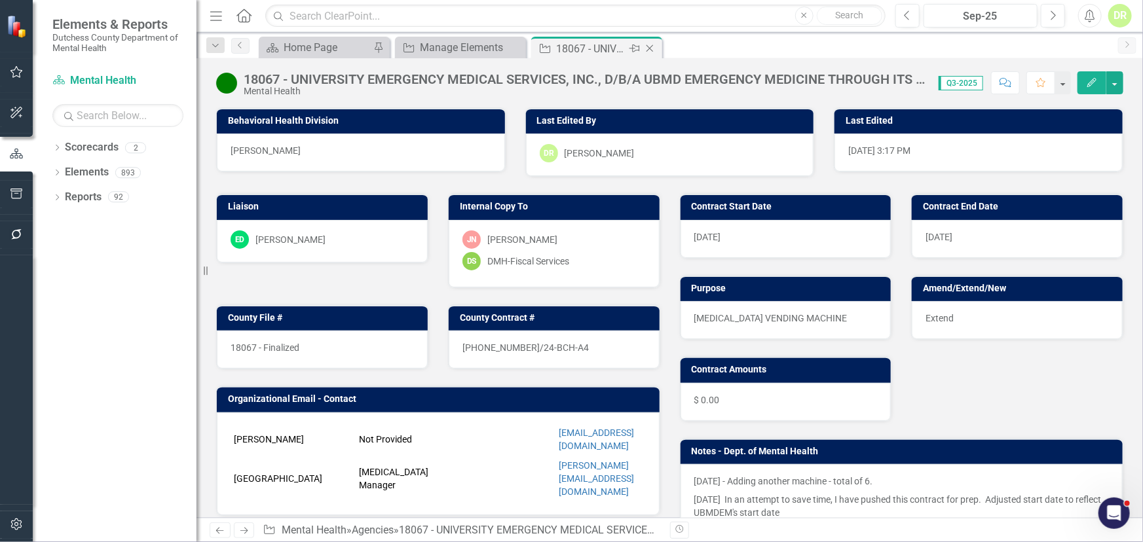
click at [649, 48] on icon at bounding box center [650, 48] width 7 height 7
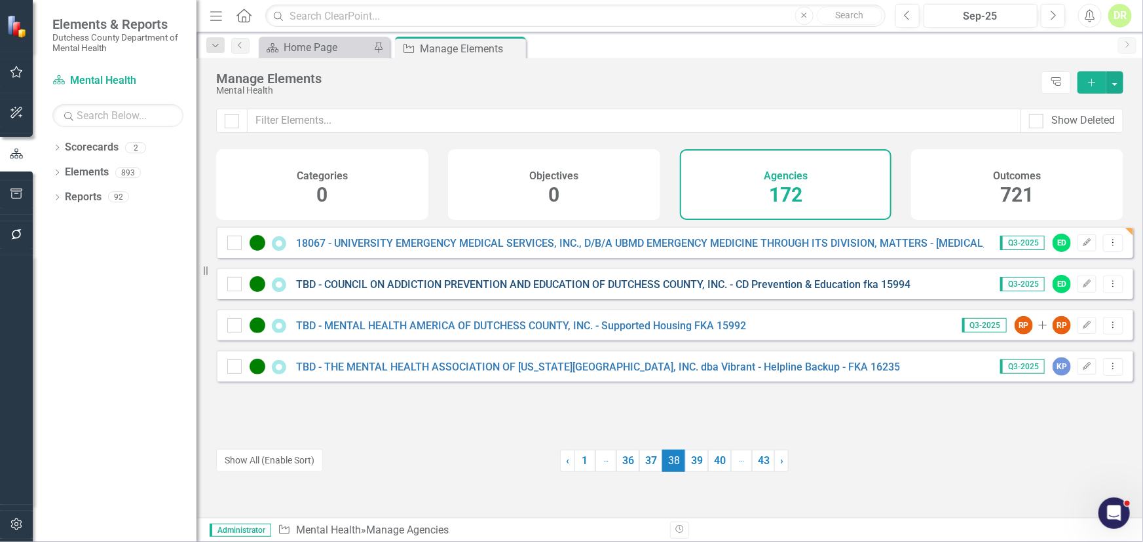
click at [500, 291] on link "TBD - COUNCIL ON ADDICTION PREVENTION AND EDUCATION OF DUTCHESS COUNTY, INC. - …" at bounding box center [603, 284] width 614 height 12
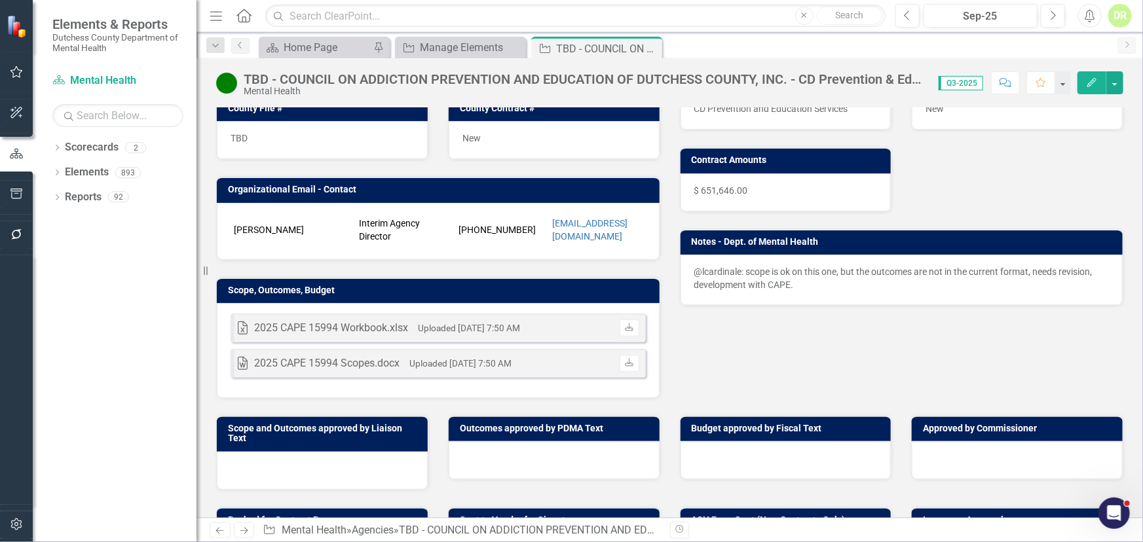
scroll to position [235, 0]
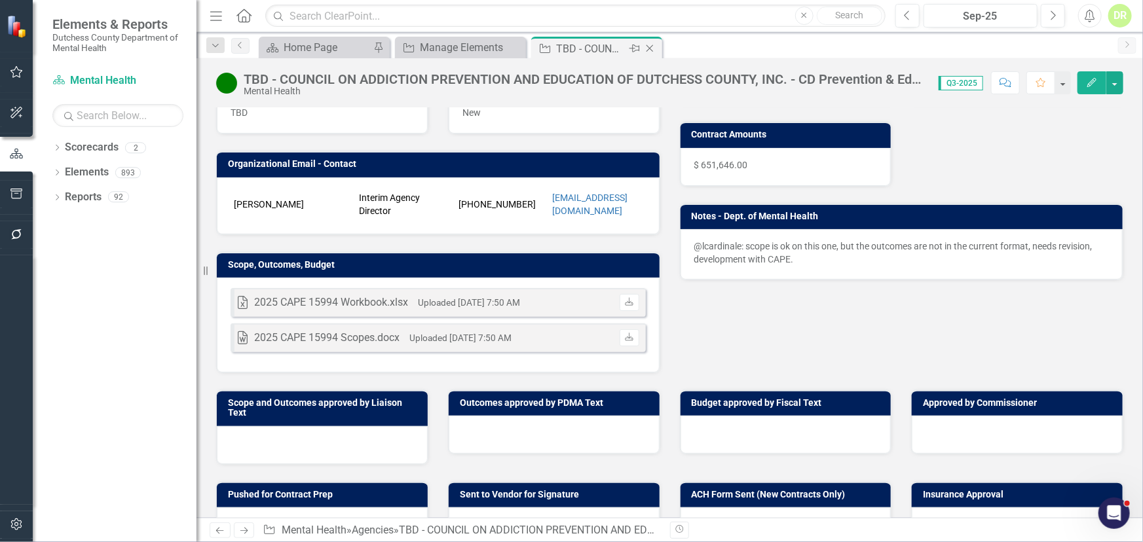
click at [650, 45] on icon "Close" at bounding box center [649, 48] width 13 height 10
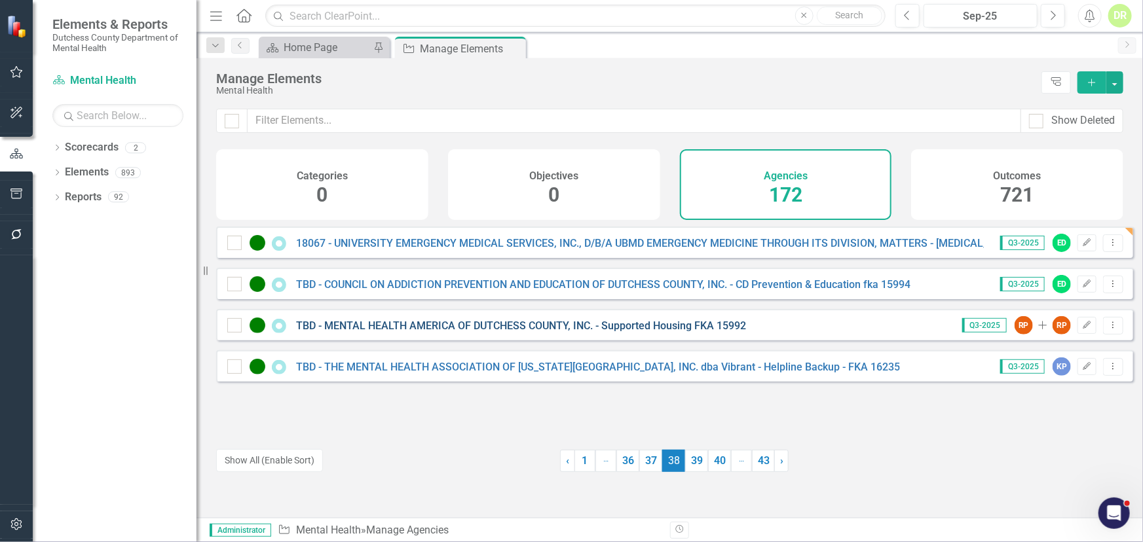
click at [552, 332] on link "TBD - MENTAL HEALTH AMERICA OF DUTCHESS COUNTY, INC. - Supported Housing FKA 15…" at bounding box center [521, 326] width 450 height 12
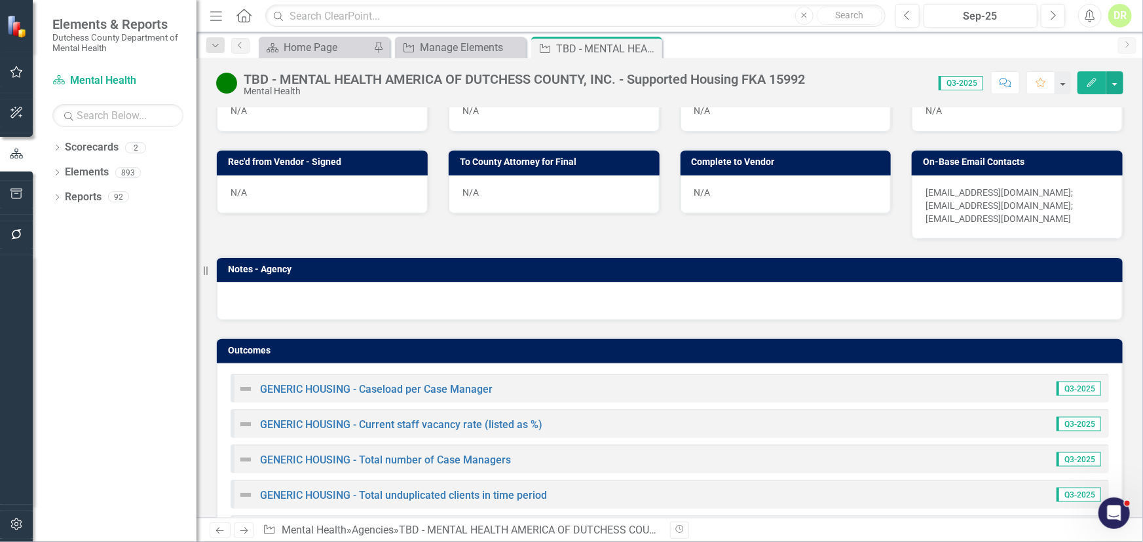
scroll to position [476, 0]
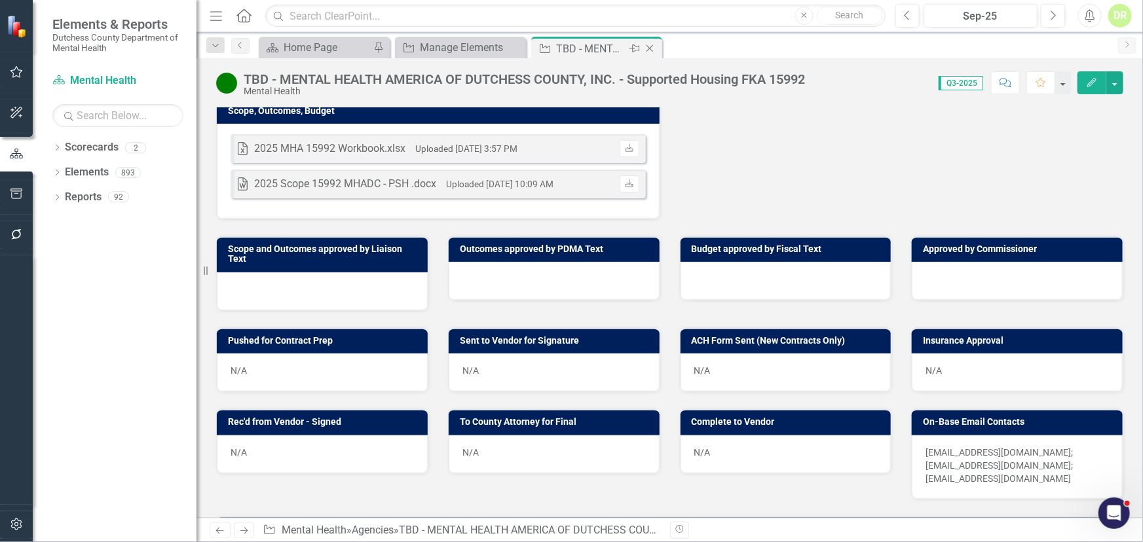
click at [651, 46] on icon "Close" at bounding box center [649, 48] width 13 height 10
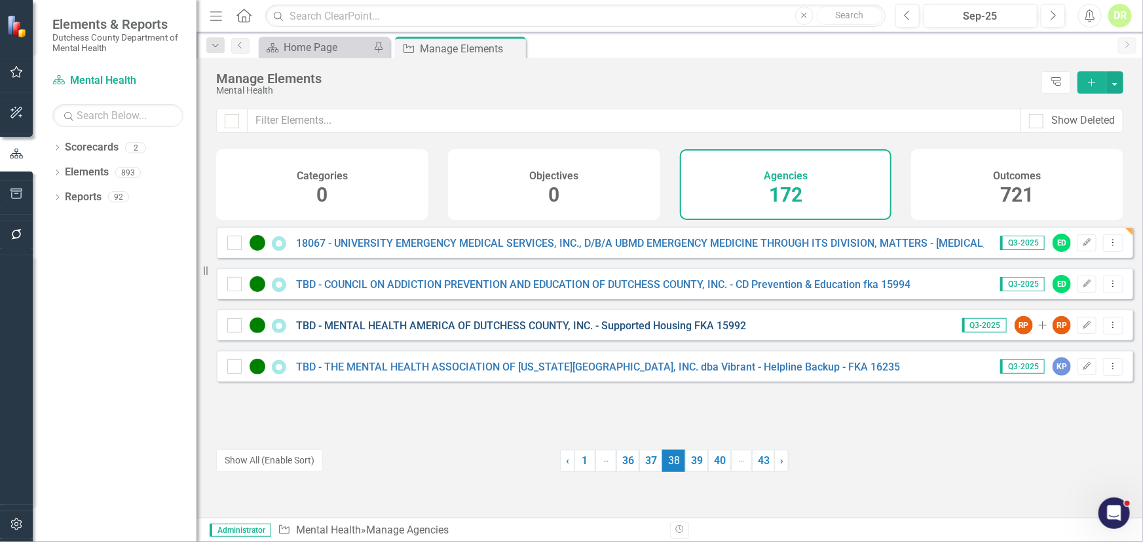
click at [527, 332] on link "TBD - MENTAL HEALTH AMERICA OF DUTCHESS COUNTY, INC. - Supported Housing FKA 15…" at bounding box center [521, 326] width 450 height 12
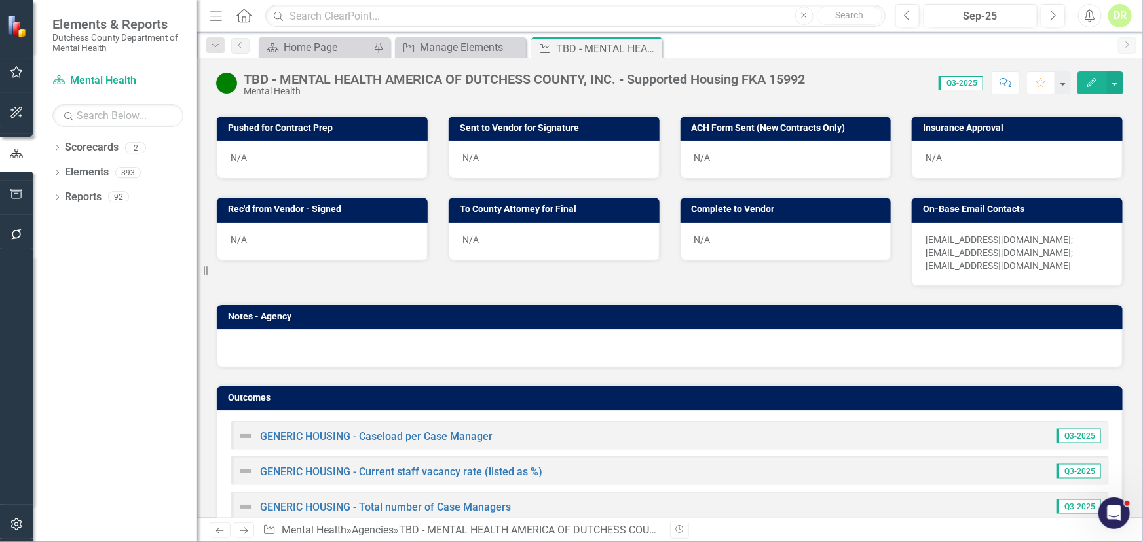
scroll to position [714, 0]
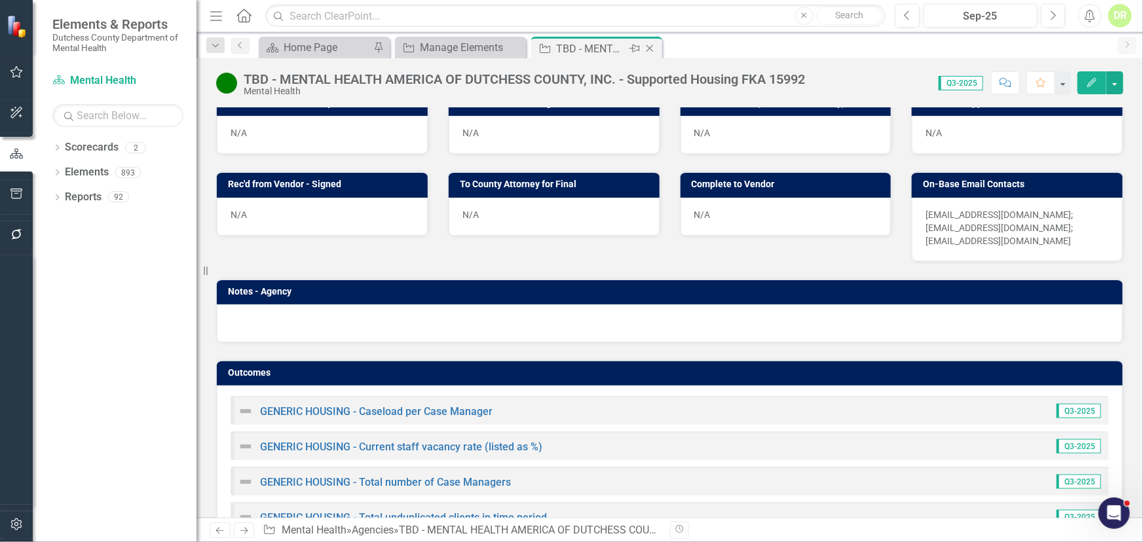
click at [655, 46] on icon "Close" at bounding box center [649, 48] width 13 height 10
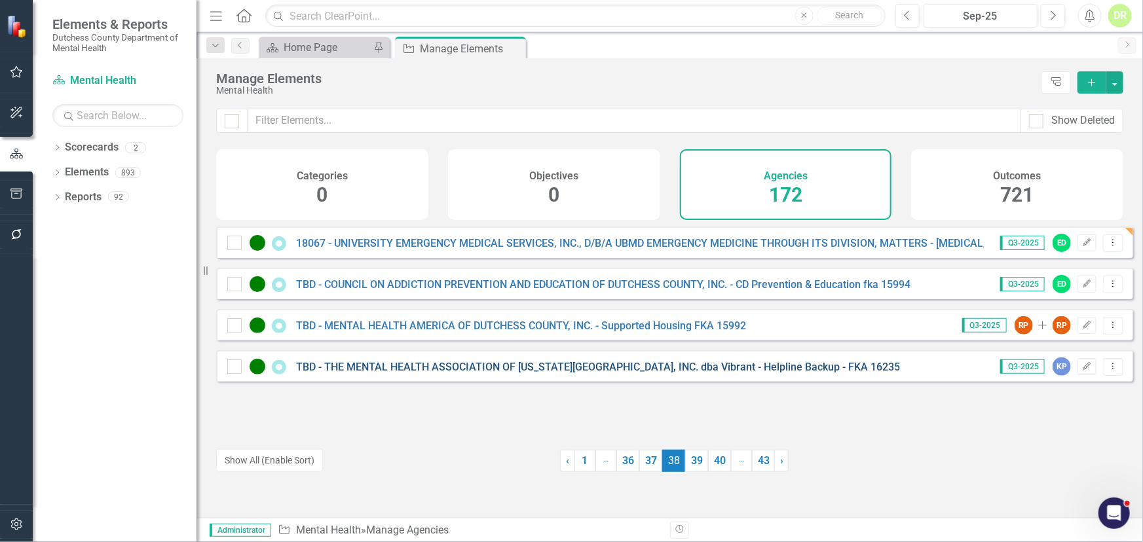
click at [498, 372] on link "TBD - THE MENTAL HEALTH ASSOCIATION OF [US_STATE][GEOGRAPHIC_DATA], INC. dba Vi…" at bounding box center [598, 367] width 604 height 12
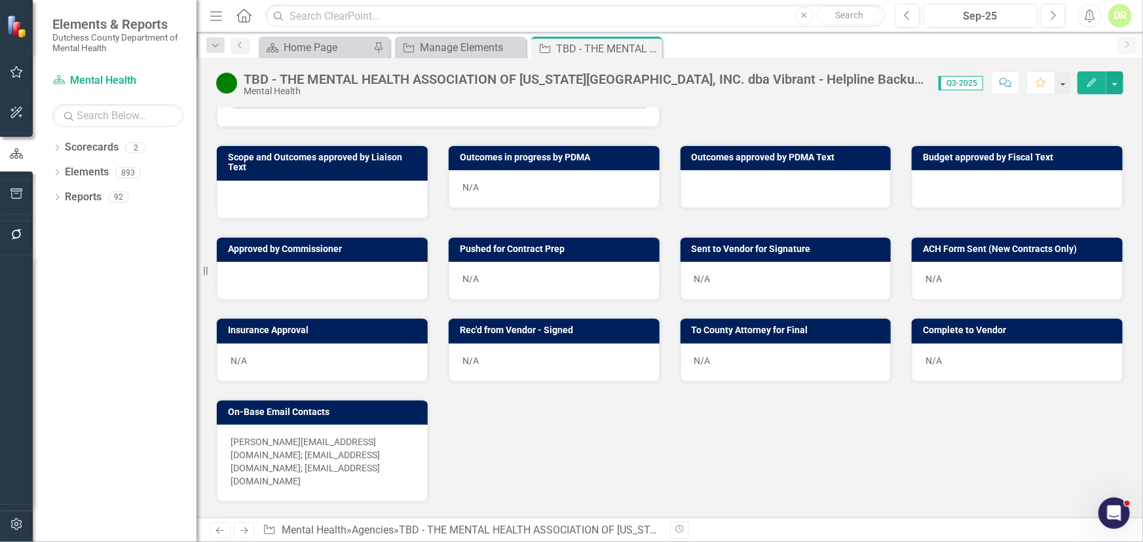
scroll to position [352, 0]
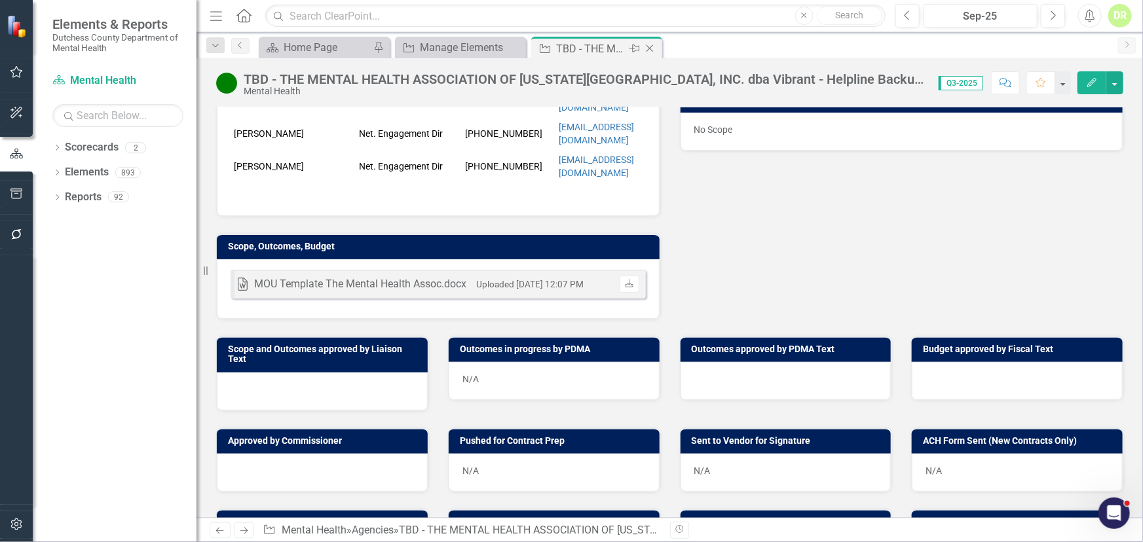
click at [652, 45] on icon "Close" at bounding box center [649, 48] width 13 height 10
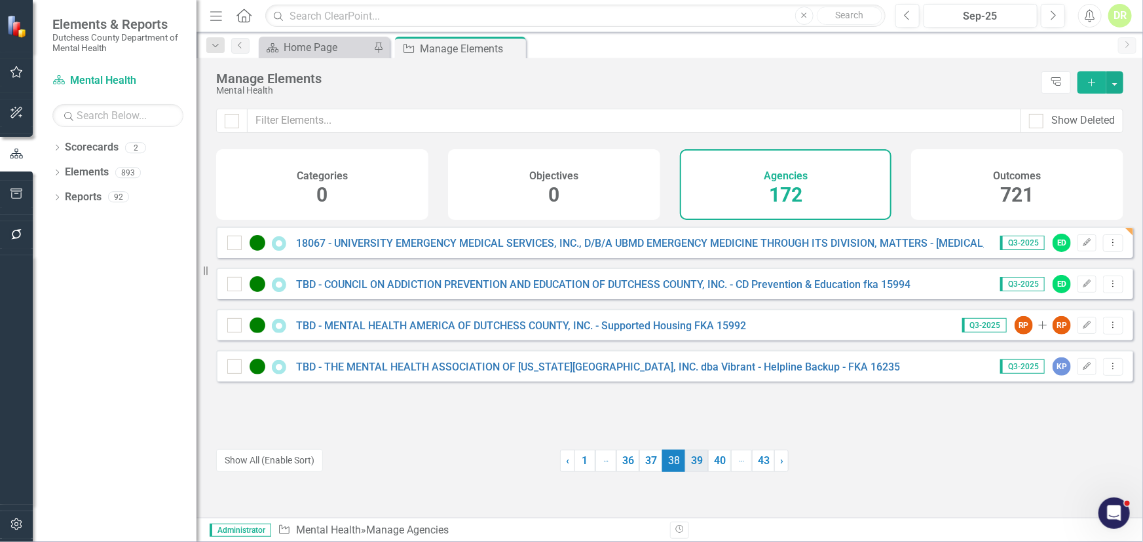
click at [690, 466] on link "39" at bounding box center [696, 461] width 23 height 22
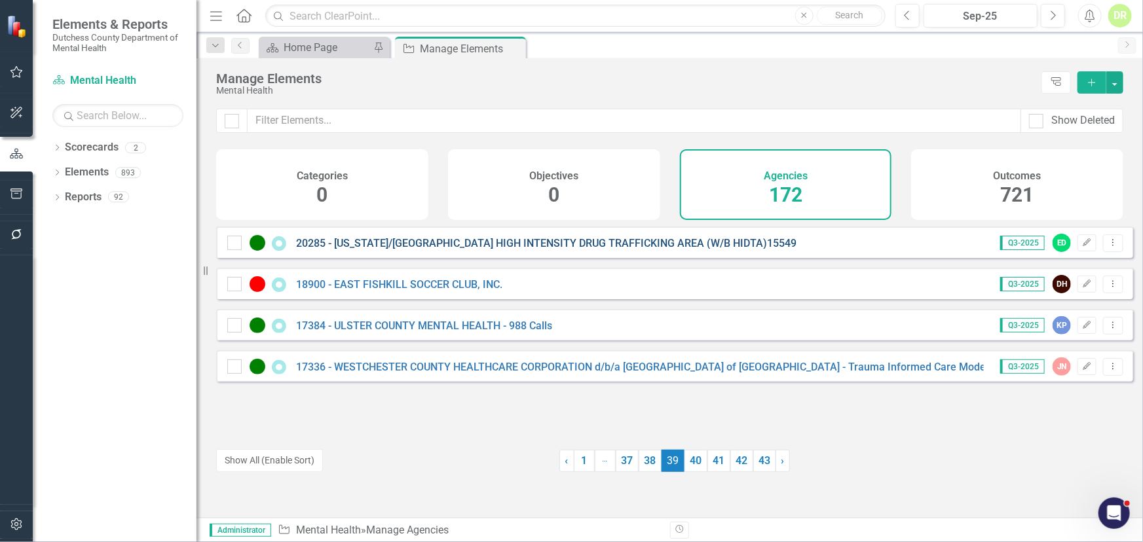
click at [540, 250] on link "20285 - [US_STATE]/[GEOGRAPHIC_DATA] HIGH INTENSITY DRUG TRAFFICKING AREA (W/B …" at bounding box center [546, 243] width 500 height 12
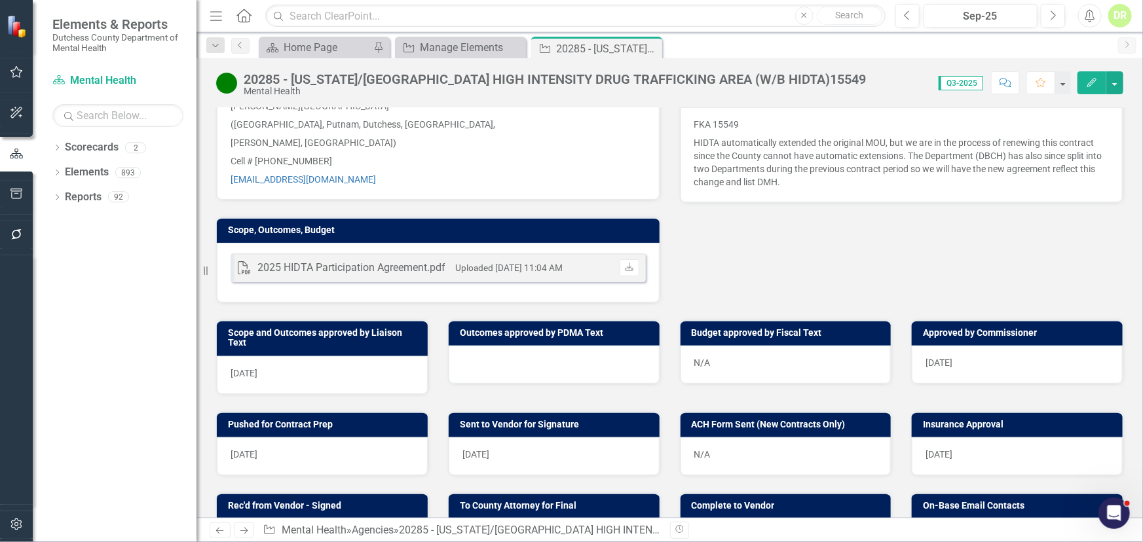
scroll to position [586, 0]
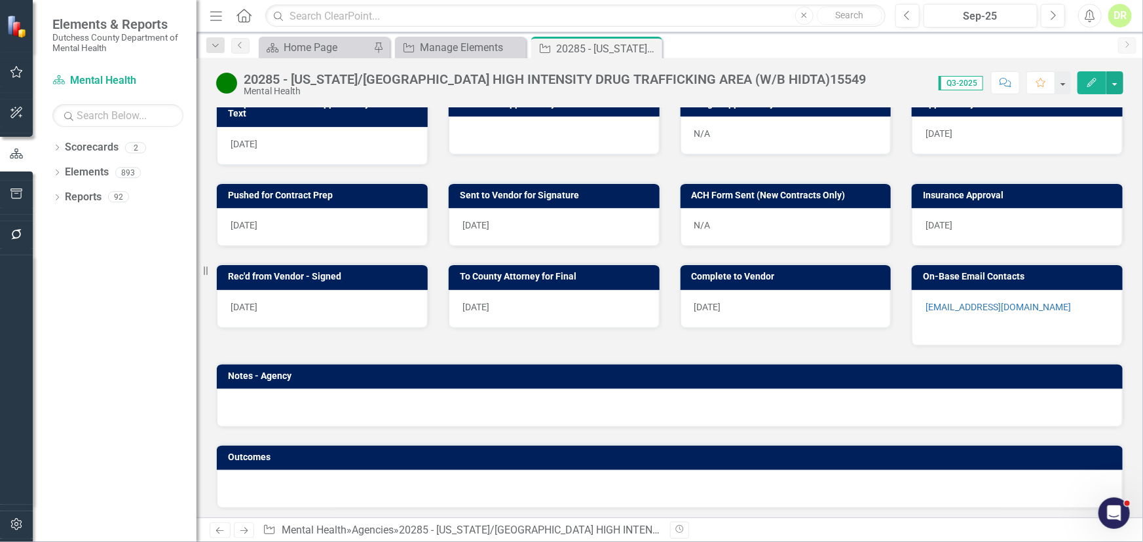
click at [505, 131] on div at bounding box center [554, 136] width 211 height 38
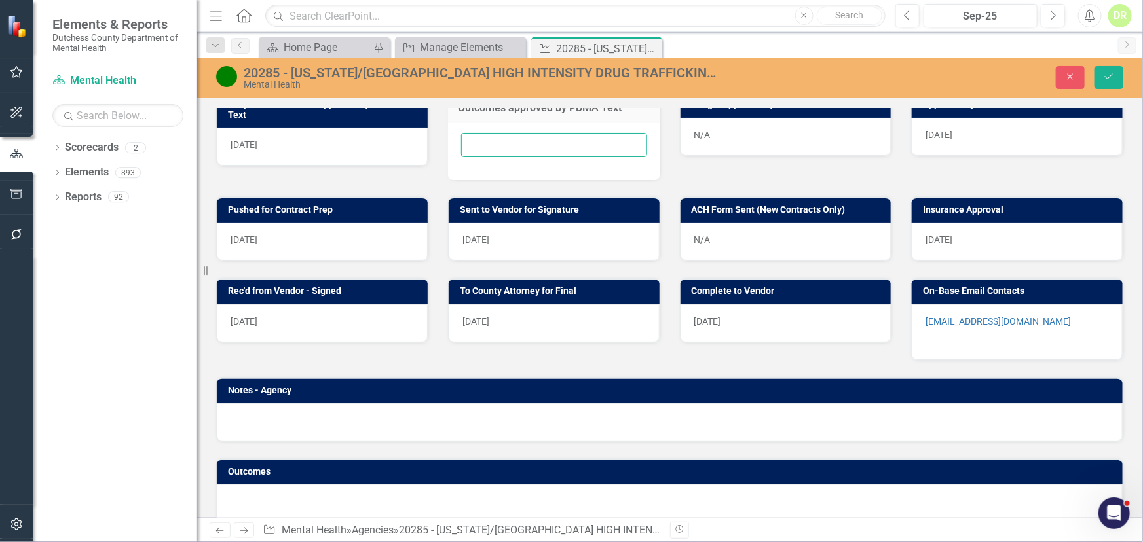
drag, startPoint x: 502, startPoint y: 149, endPoint x: 492, endPoint y: 143, distance: 11.5
click at [500, 147] on input "text" at bounding box center [554, 145] width 186 height 24
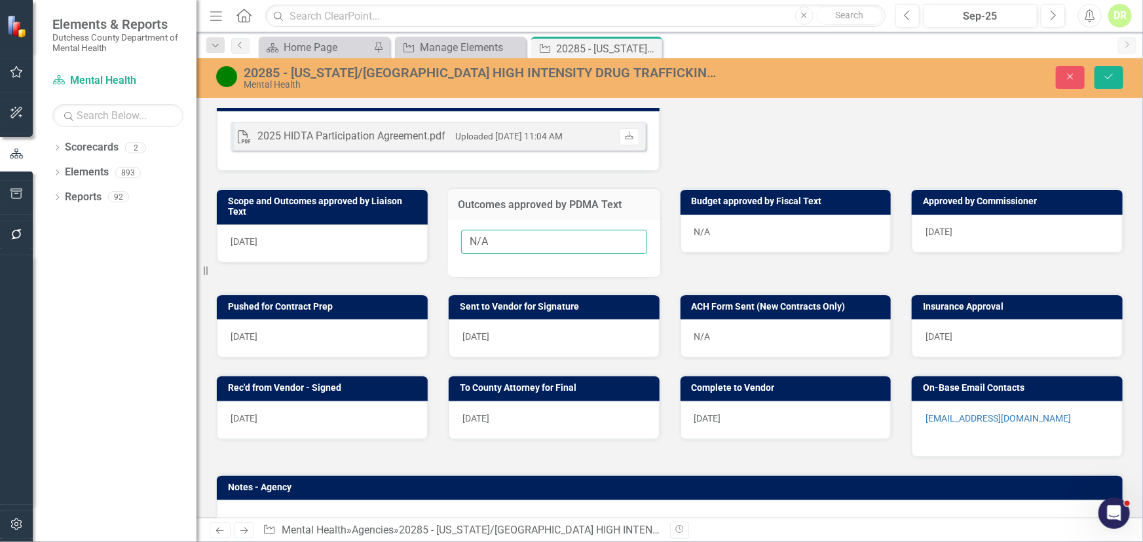
scroll to position [467, 0]
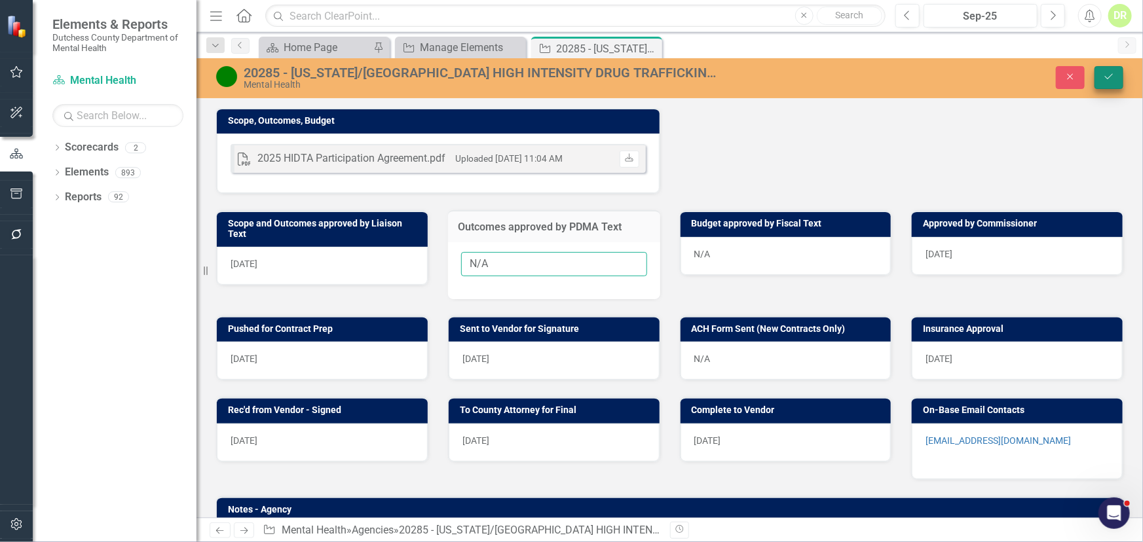
type input "N/A"
click at [1114, 75] on icon "Save" at bounding box center [1109, 76] width 12 height 9
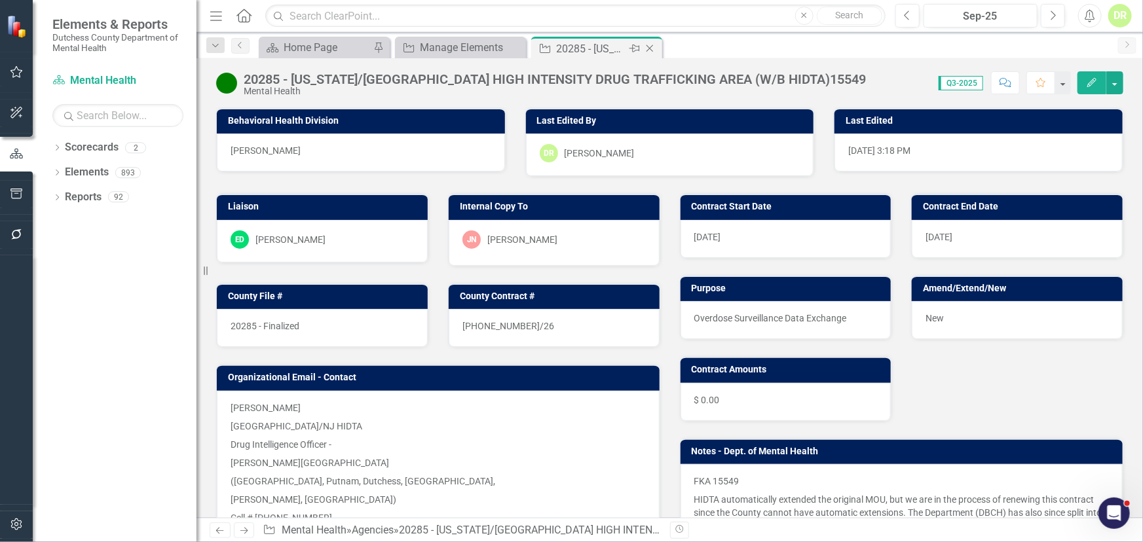
click at [652, 46] on icon "Close" at bounding box center [649, 48] width 13 height 10
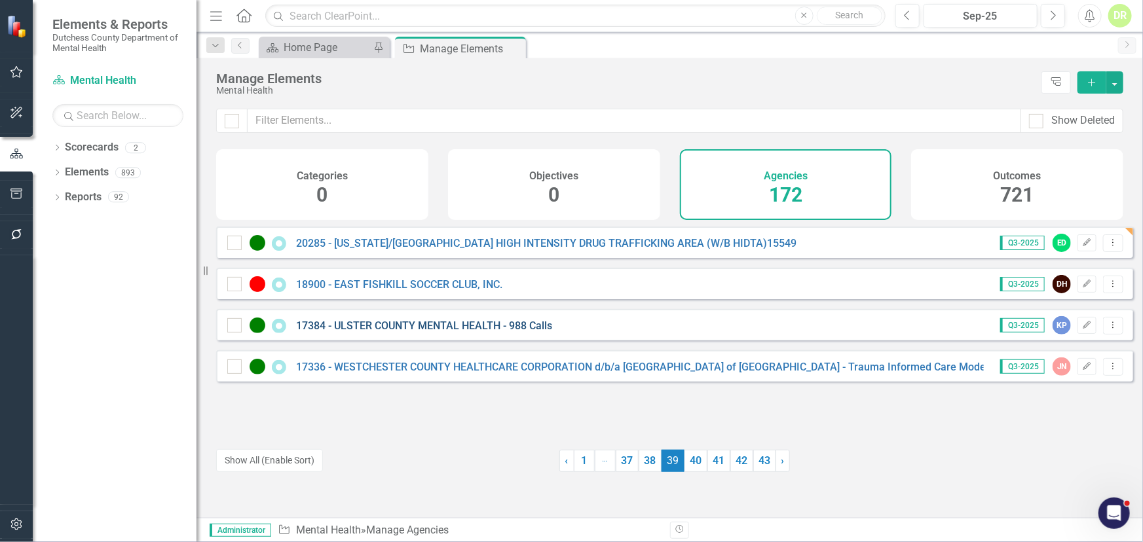
click at [440, 332] on link "17384 - ULSTER COUNTY MENTAL HEALTH - 988 Calls" at bounding box center [424, 326] width 256 height 12
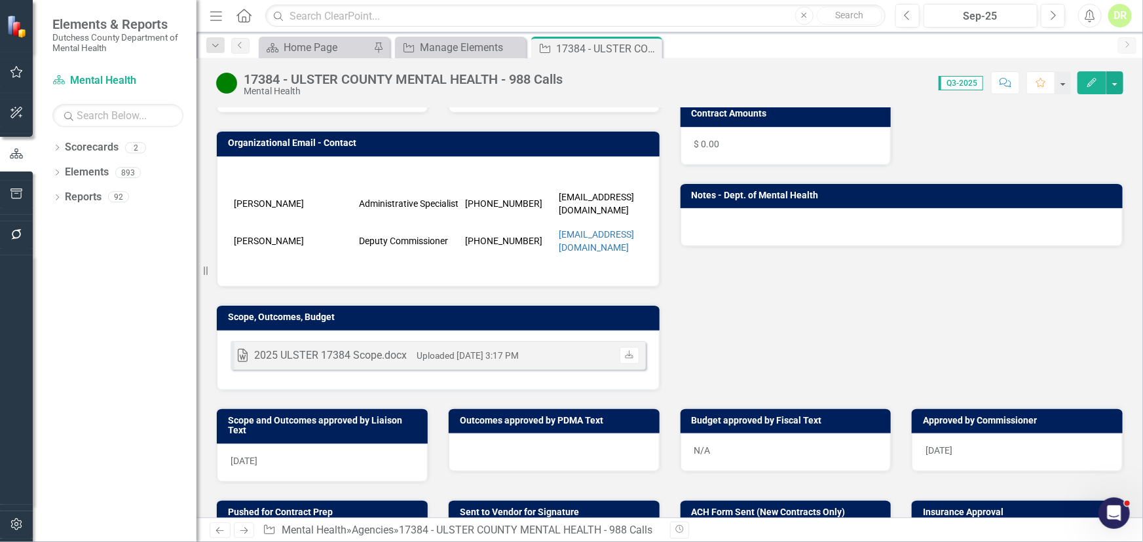
scroll to position [297, 0]
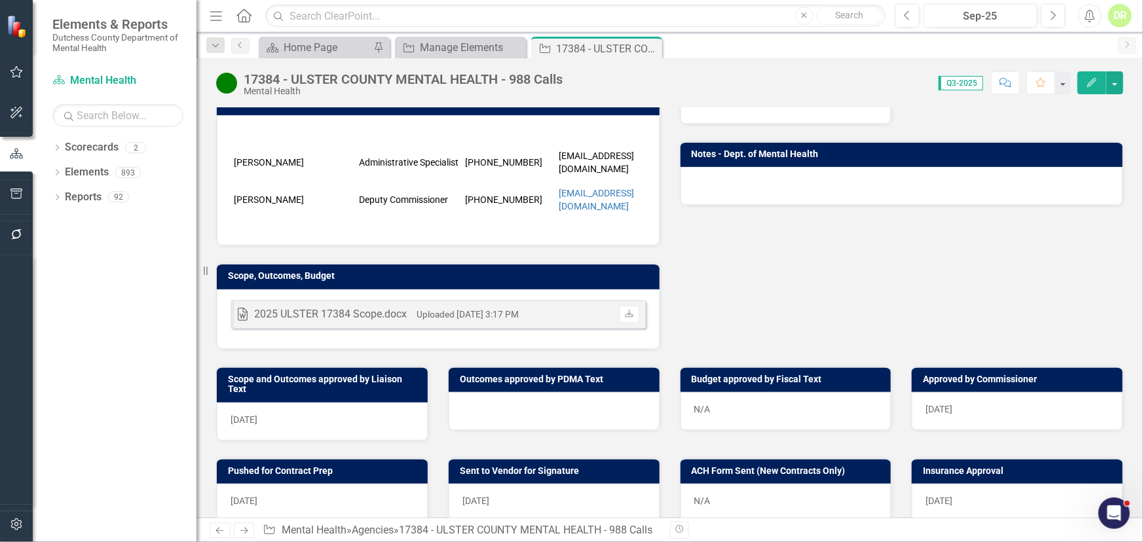
click at [487, 406] on div at bounding box center [554, 411] width 211 height 38
click at [487, 404] on div at bounding box center [554, 411] width 211 height 38
click at [482, 404] on div at bounding box center [554, 411] width 211 height 38
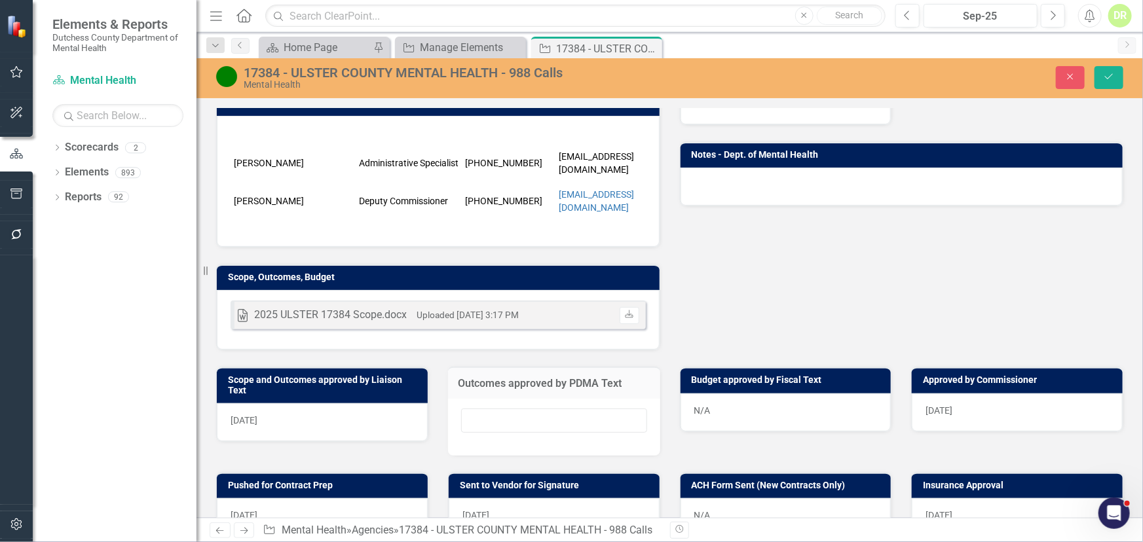
click at [482, 409] on input "text" at bounding box center [554, 421] width 186 height 24
type input "N/A"
drag, startPoint x: 1108, startPoint y: 75, endPoint x: 534, endPoint y: 132, distance: 576.6
click at [1106, 75] on icon "Save" at bounding box center [1109, 76] width 12 height 9
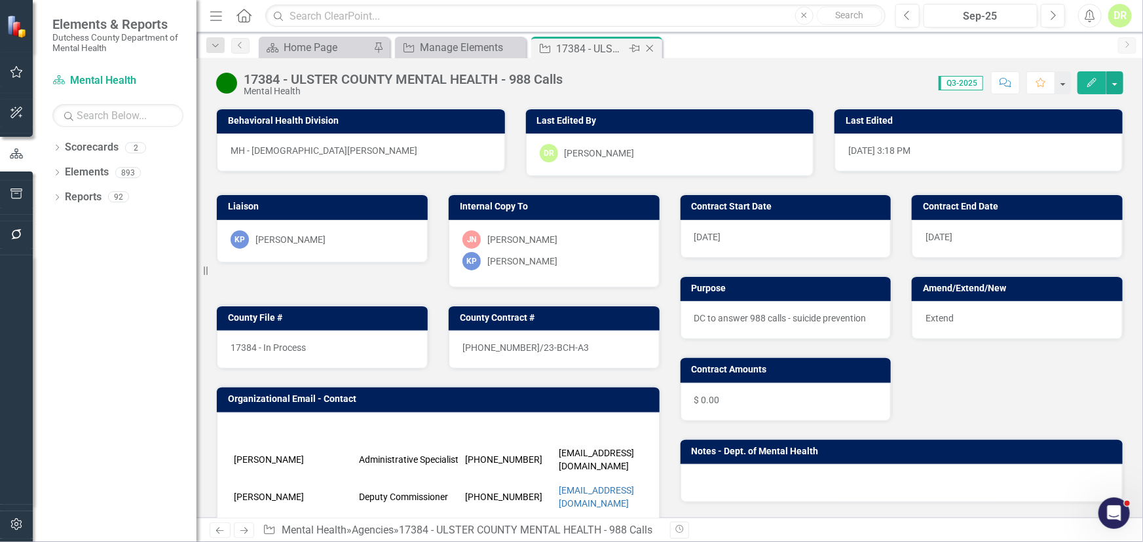
click at [653, 47] on icon "Close" at bounding box center [649, 48] width 13 height 10
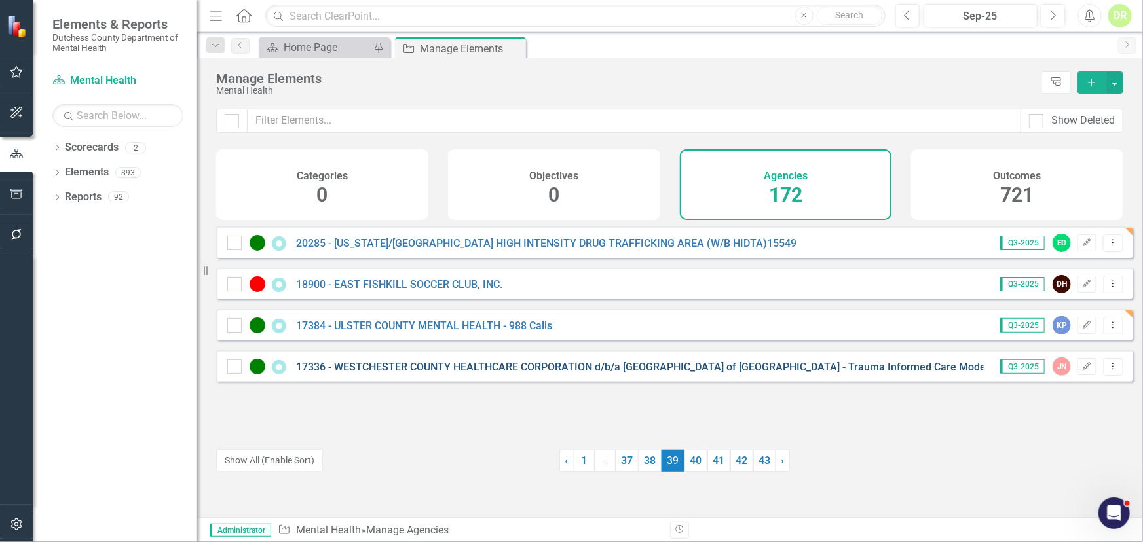
click at [464, 373] on link "17336 - WESTCHESTER COUNTY HEALTHCARE CORPORATION d/b/a [GEOGRAPHIC_DATA] of [G…" at bounding box center [642, 367] width 692 height 12
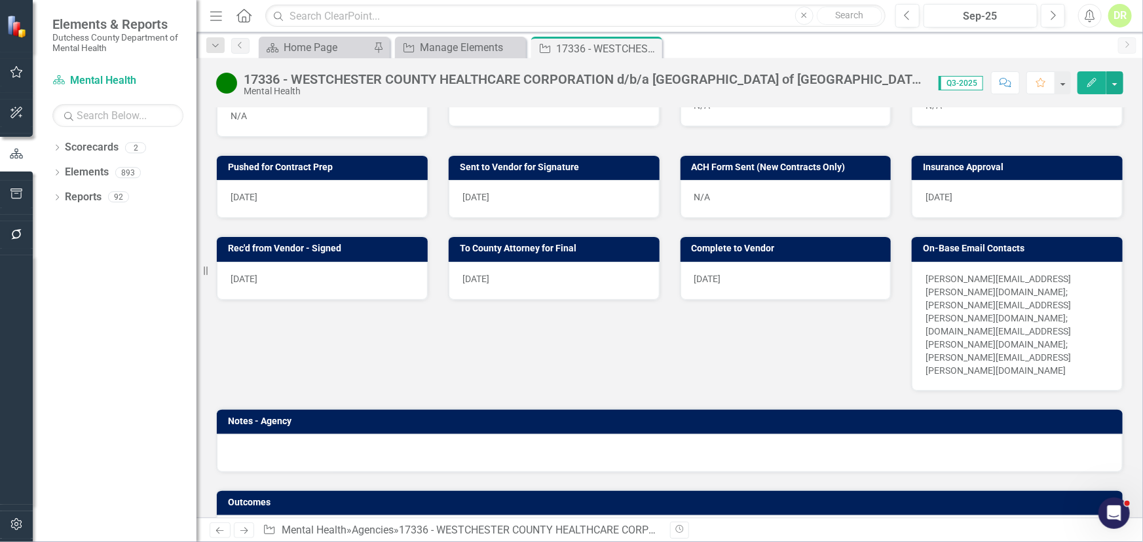
scroll to position [536, 0]
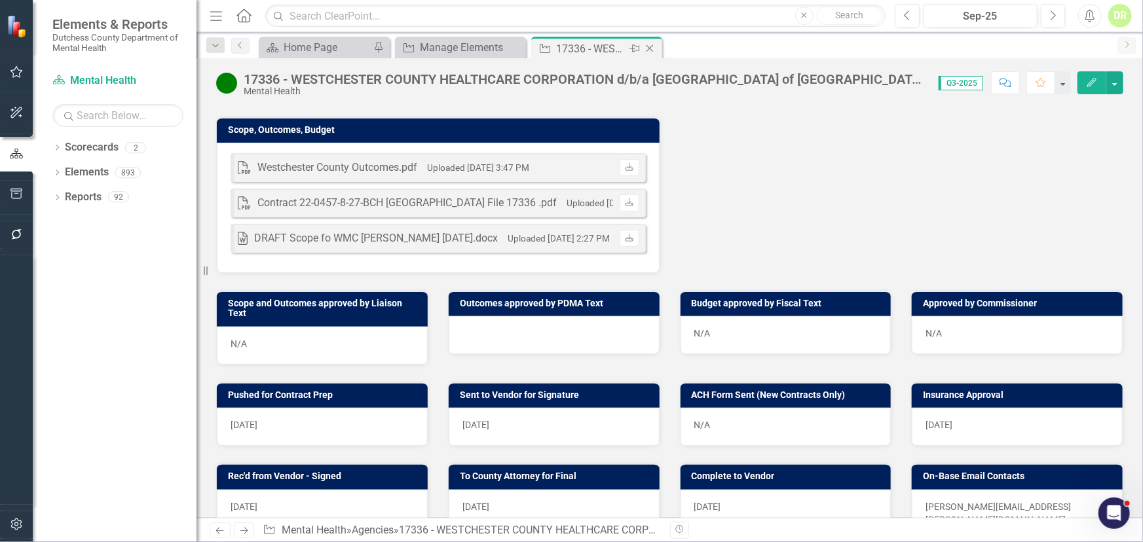
click at [654, 47] on icon "Close" at bounding box center [649, 48] width 13 height 10
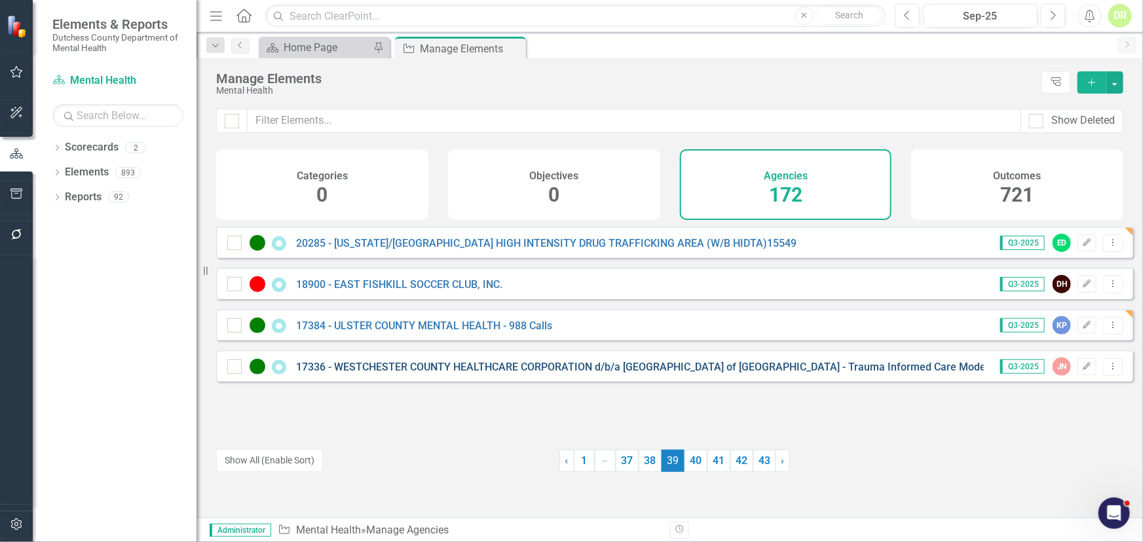
click at [553, 373] on link "17336 - WESTCHESTER COUNTY HEALTHCARE CORPORATION d/b/a [GEOGRAPHIC_DATA] of [G…" at bounding box center [642, 367] width 692 height 12
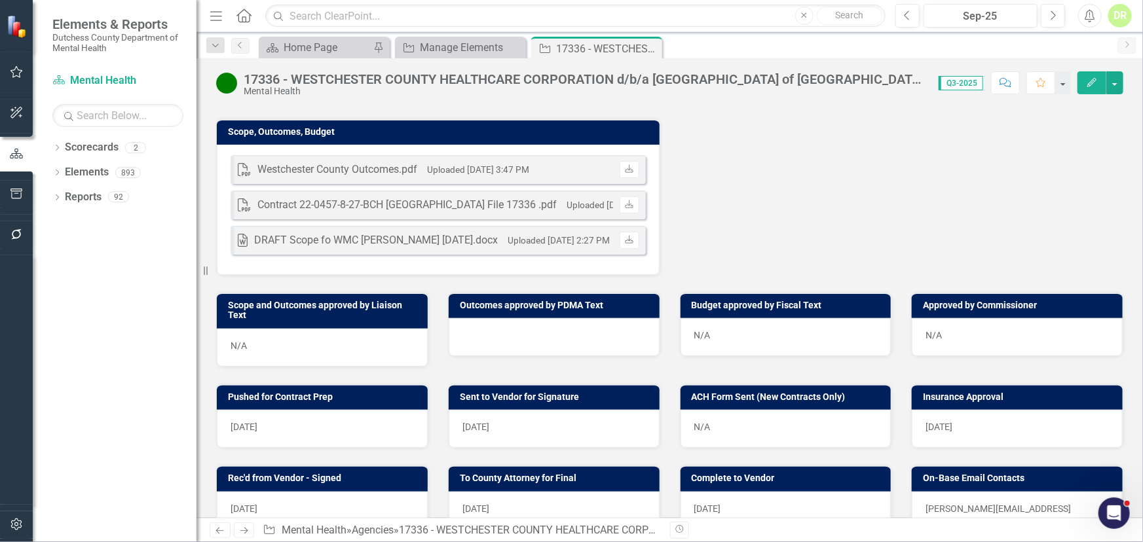
scroll to position [536, 0]
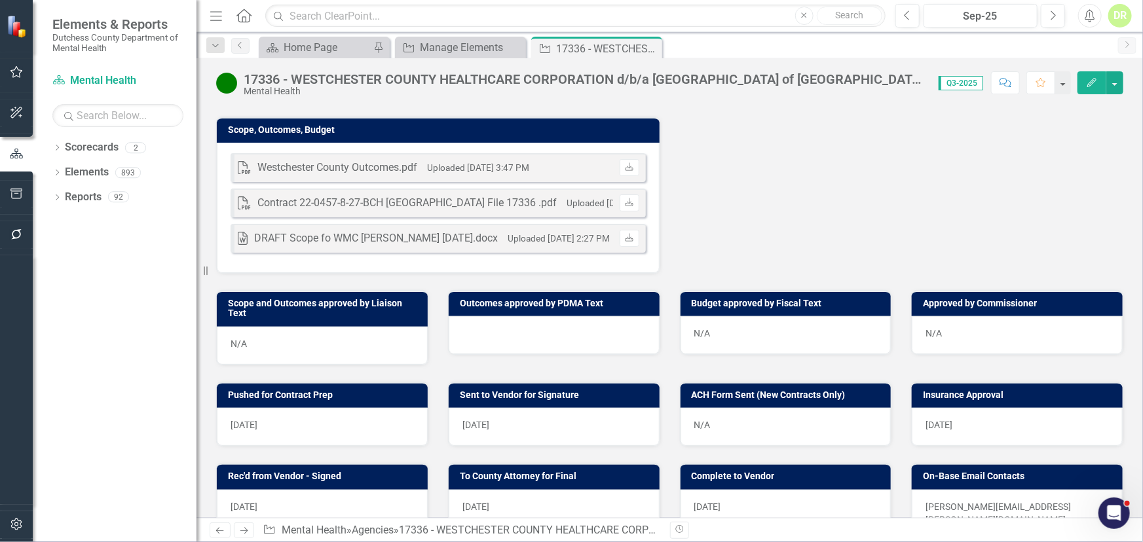
click at [518, 316] on div at bounding box center [554, 335] width 211 height 38
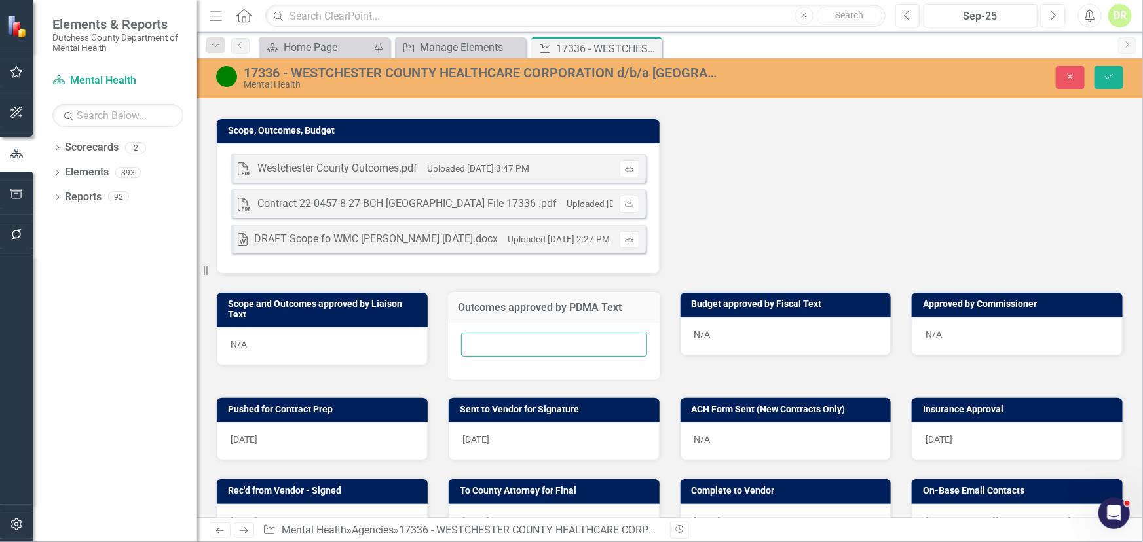
click at [482, 333] on input "text" at bounding box center [554, 345] width 186 height 24
type input "N/A"
click at [1104, 77] on icon "Save" at bounding box center [1109, 76] width 12 height 9
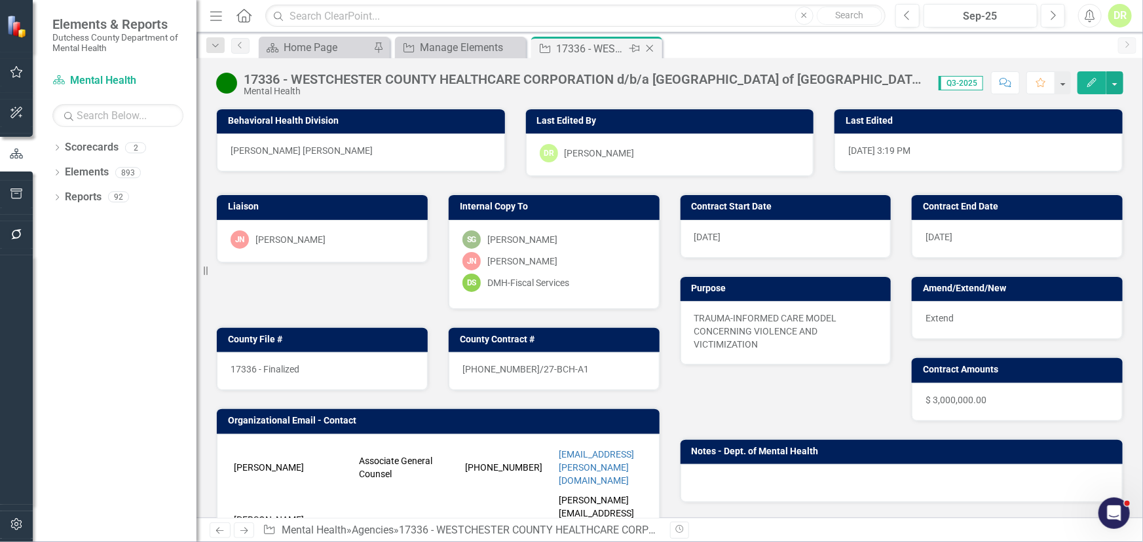
click at [652, 48] on icon "Close" at bounding box center [649, 48] width 13 height 10
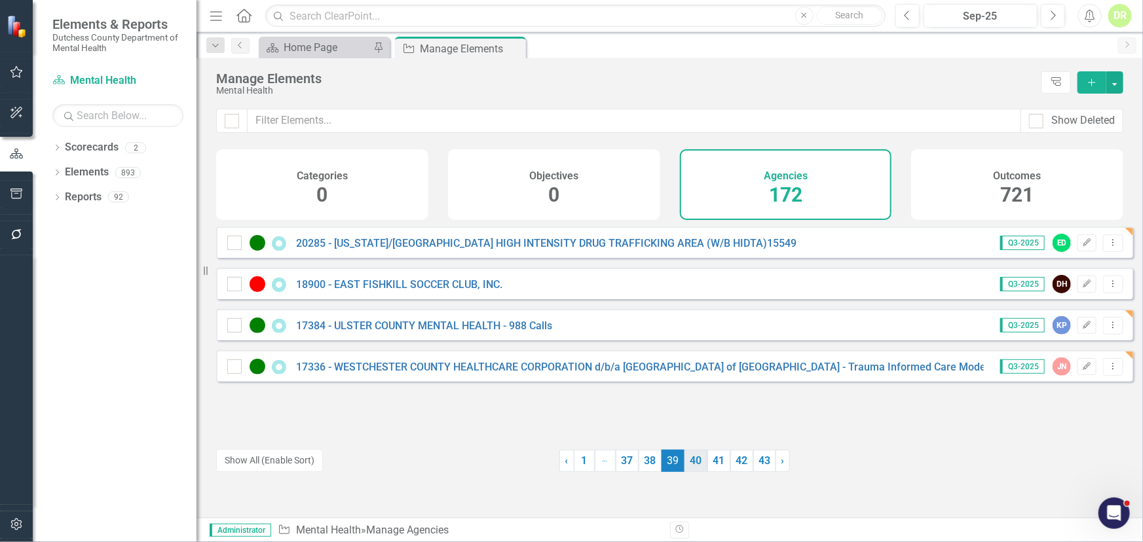
click at [685, 461] on link "40" at bounding box center [696, 461] width 23 height 22
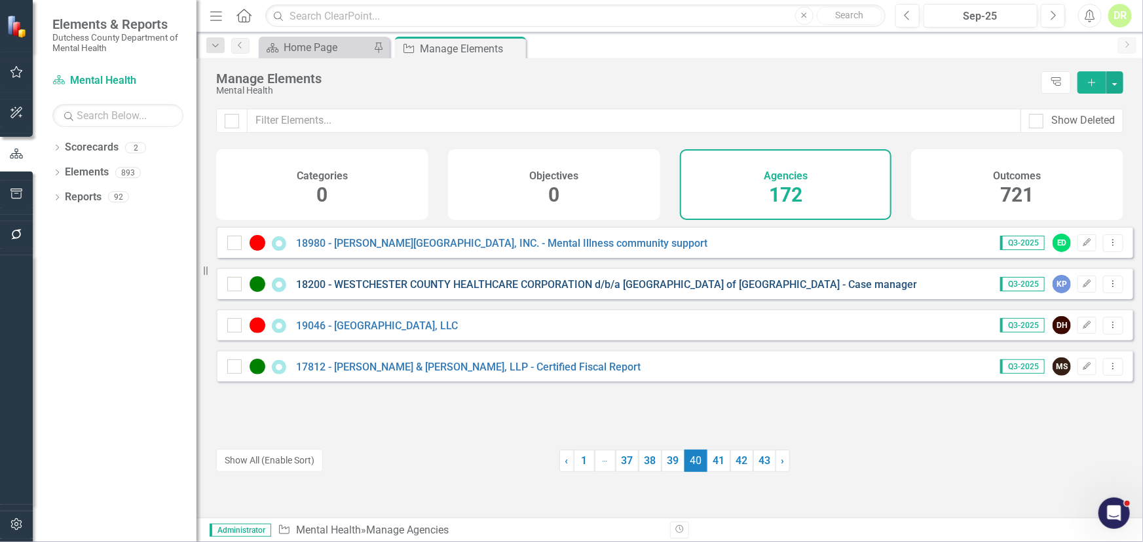
click at [386, 291] on link "18200 - WESTCHESTER COUNTY HEALTHCARE CORPORATION d/b/a [GEOGRAPHIC_DATA] of [G…" at bounding box center [606, 284] width 621 height 12
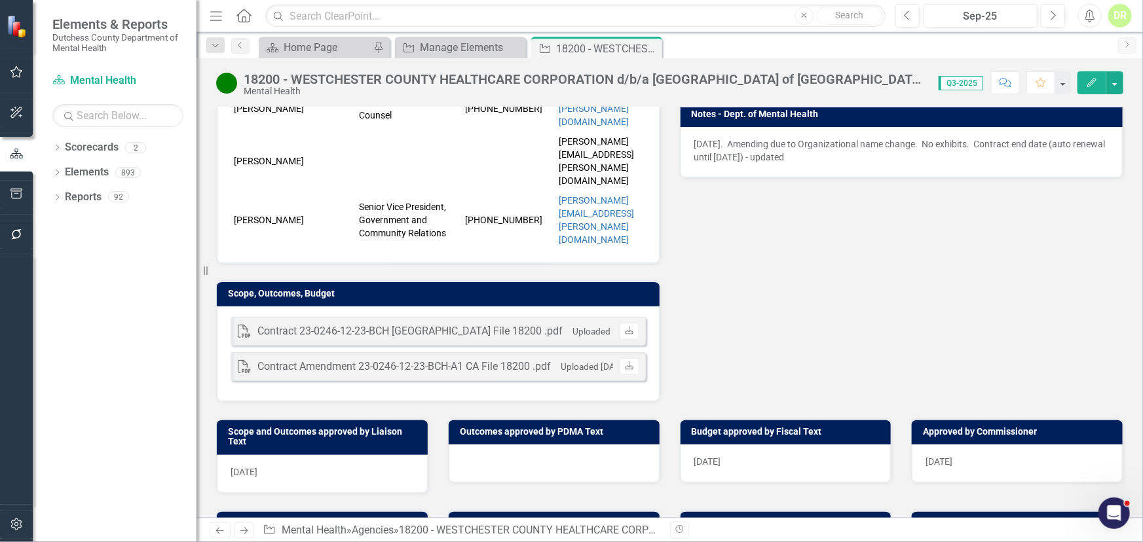
scroll to position [357, 0]
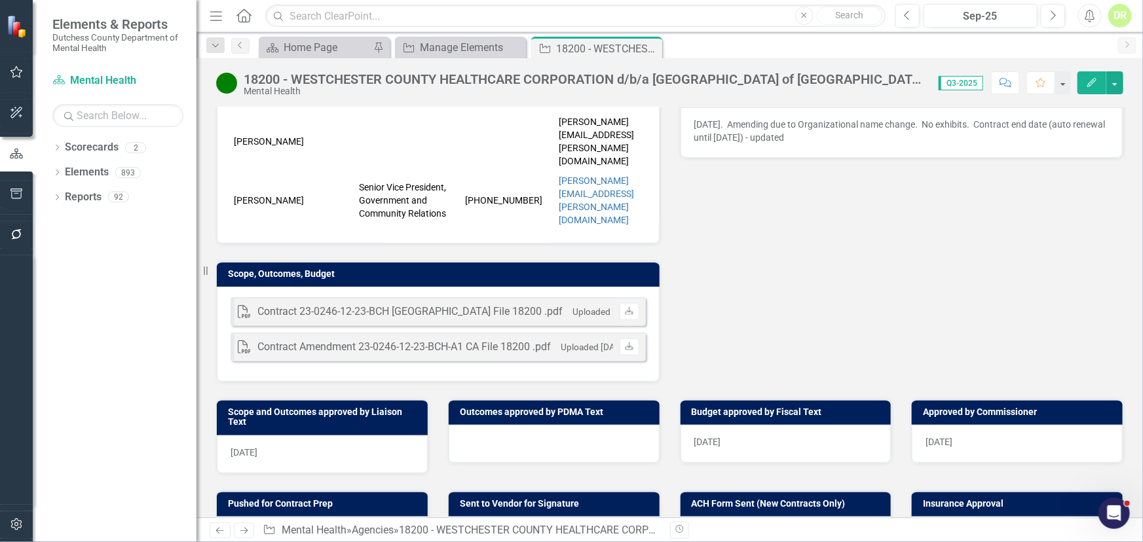
click at [468, 425] on div at bounding box center [554, 444] width 211 height 38
click at [467, 425] on div at bounding box center [554, 444] width 211 height 38
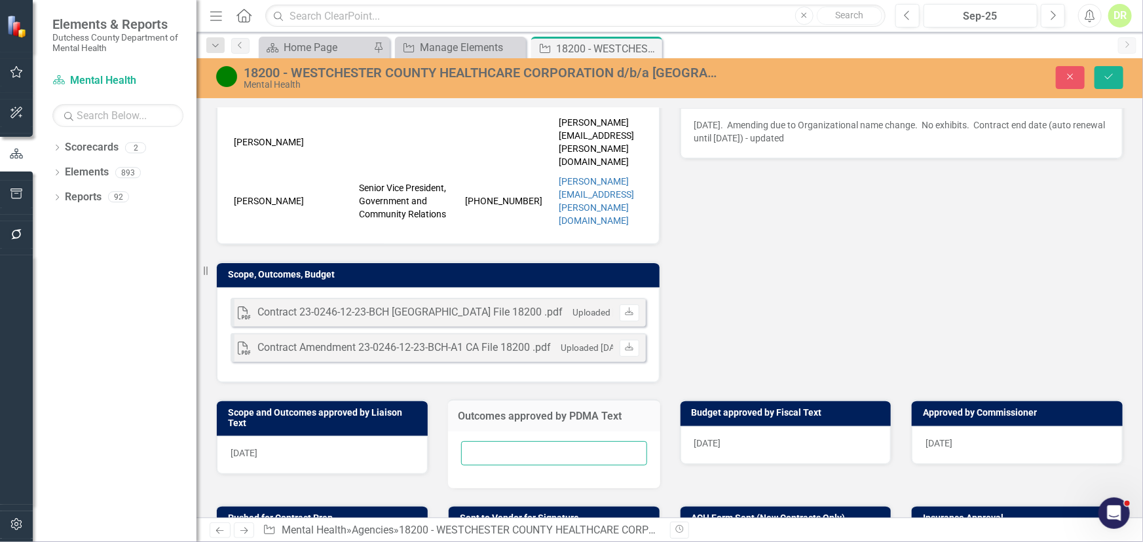
click at [465, 442] on input "text" at bounding box center [554, 454] width 186 height 24
type input "N/A"
click at [1106, 75] on icon "Save" at bounding box center [1109, 76] width 12 height 9
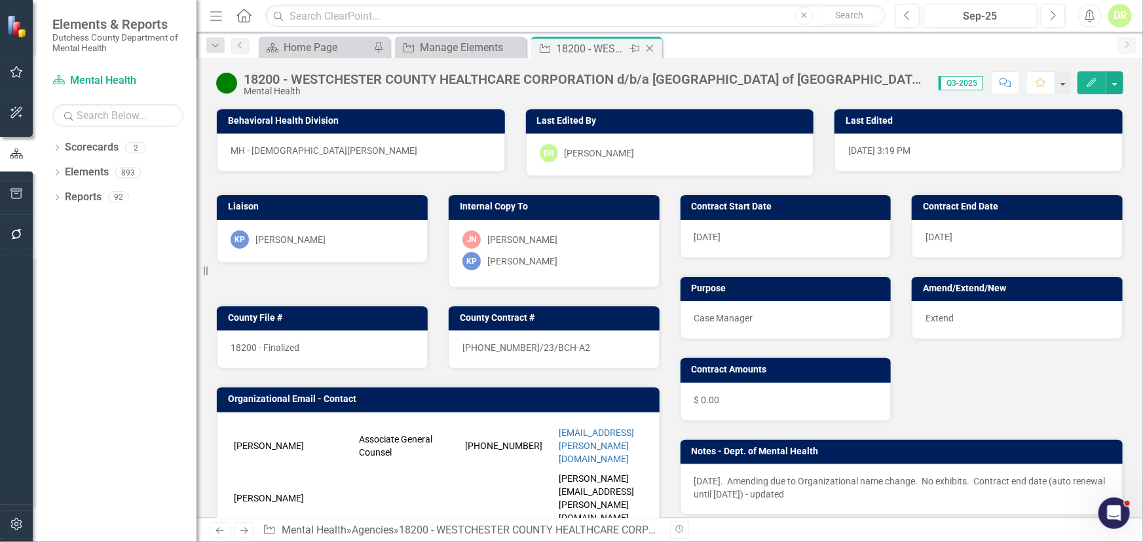
click at [652, 46] on icon "Close" at bounding box center [649, 48] width 13 height 10
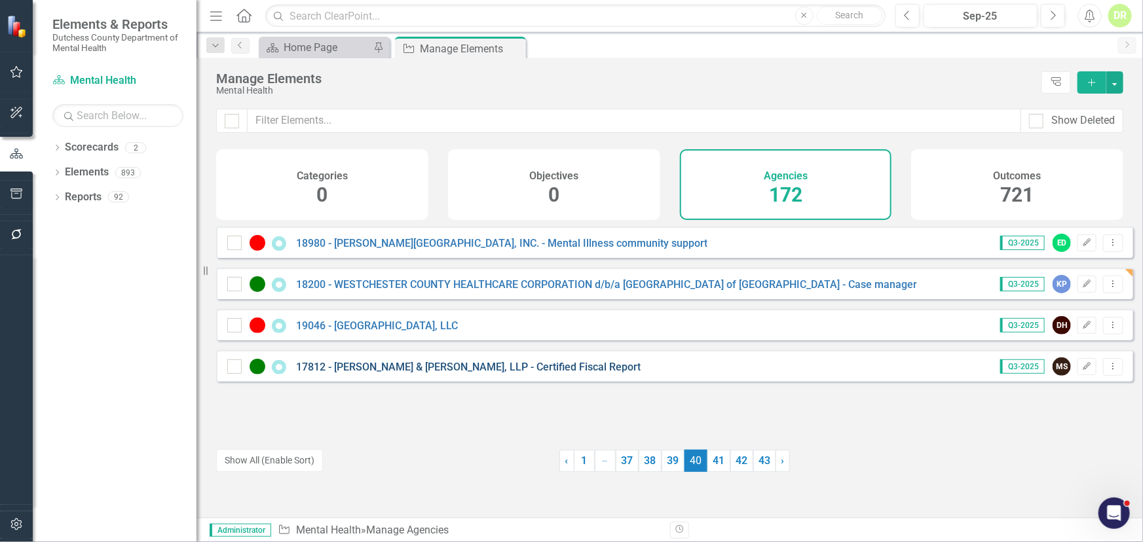
click at [454, 373] on link "17812 - [PERSON_NAME] & [PERSON_NAME], LLP - Certified Fiscal Report" at bounding box center [468, 367] width 345 height 12
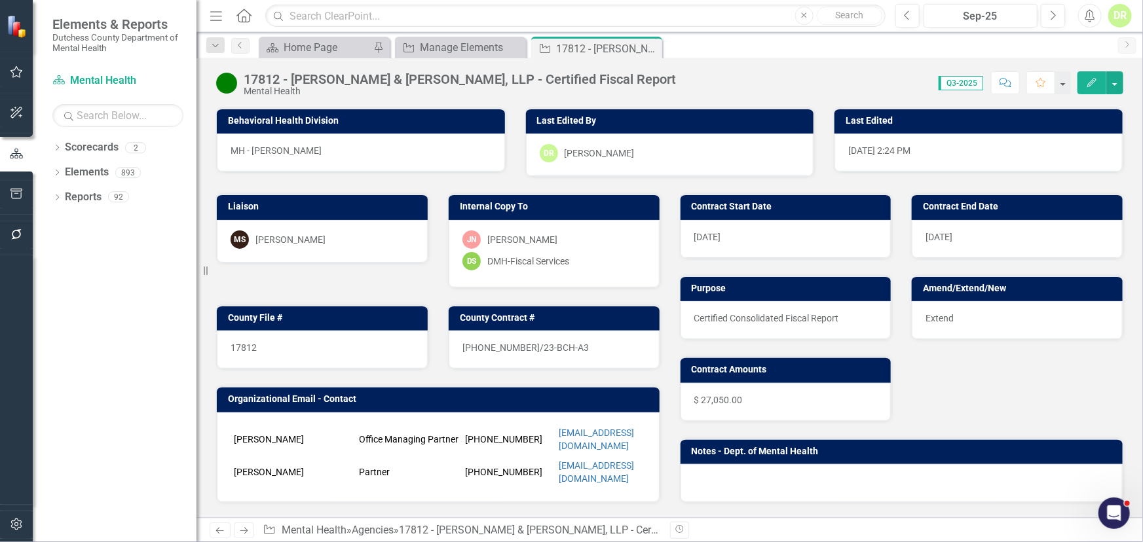
scroll to position [357, 0]
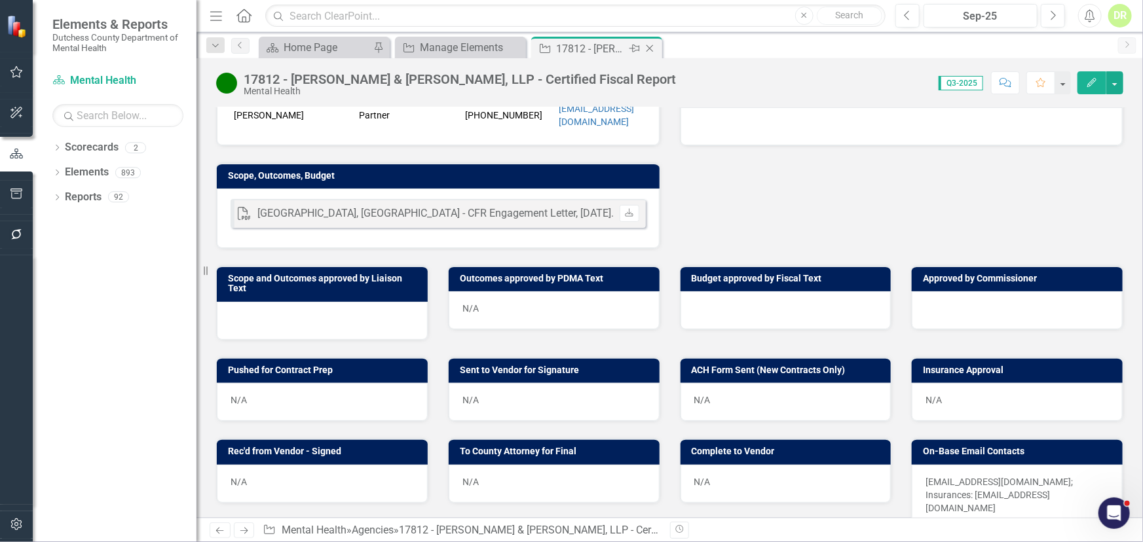
click at [652, 48] on icon "Close" at bounding box center [649, 48] width 13 height 10
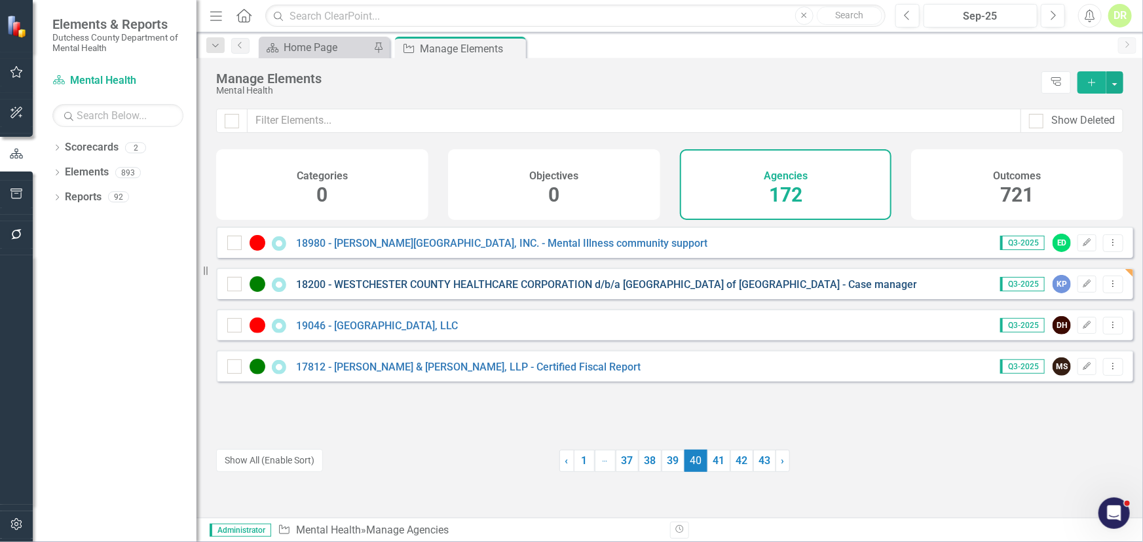
click at [527, 291] on link "18200 - WESTCHESTER COUNTY HEALTHCARE CORPORATION d/b/a [GEOGRAPHIC_DATA] of [G…" at bounding box center [606, 284] width 621 height 12
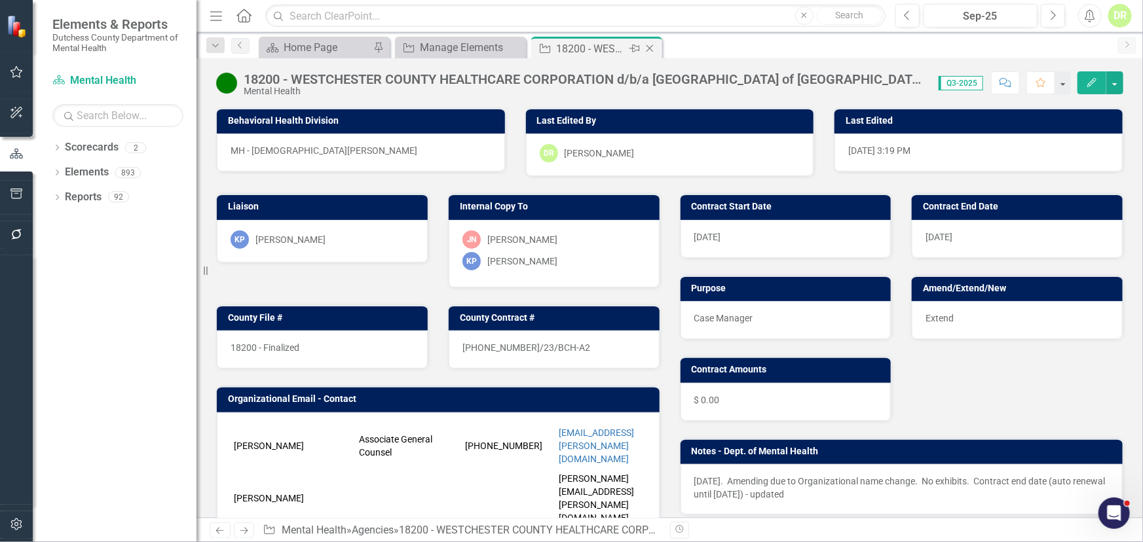
click at [649, 48] on icon at bounding box center [650, 48] width 7 height 7
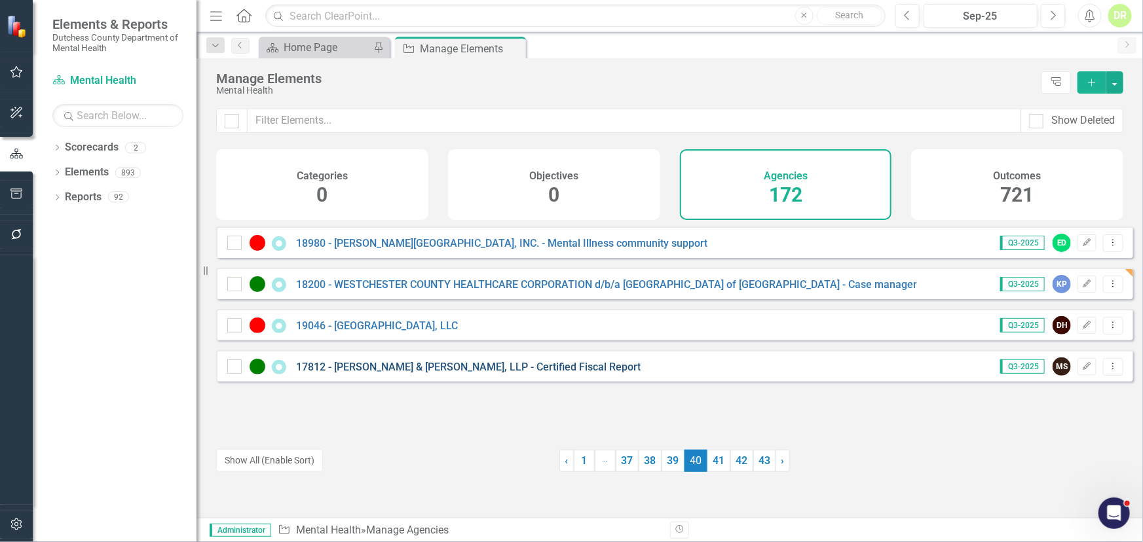
click at [386, 373] on link "17812 - [PERSON_NAME] & [PERSON_NAME], LLP - Certified Fiscal Report" at bounding box center [468, 367] width 345 height 12
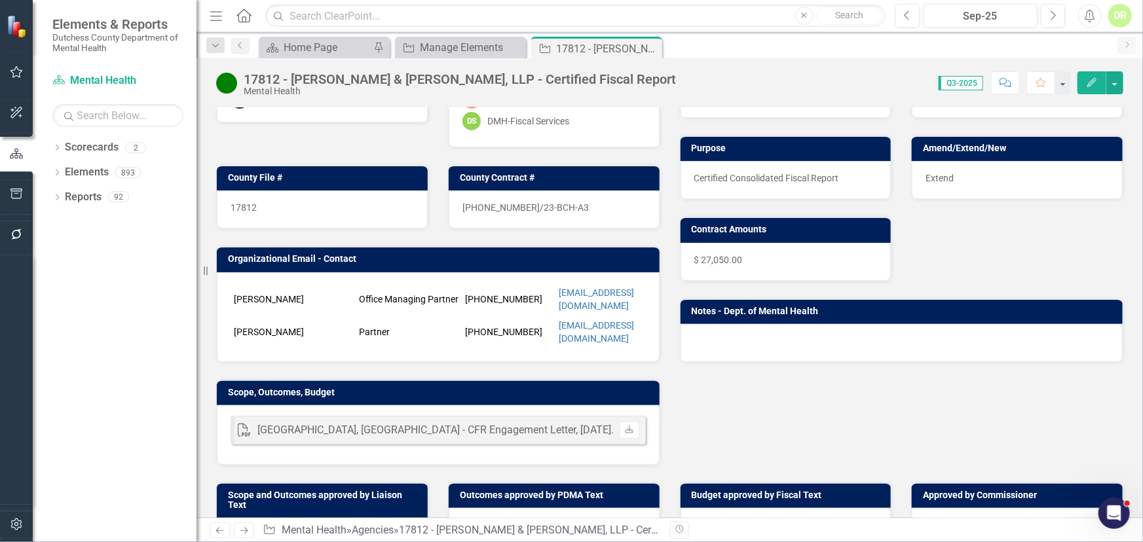
scroll to position [238, 0]
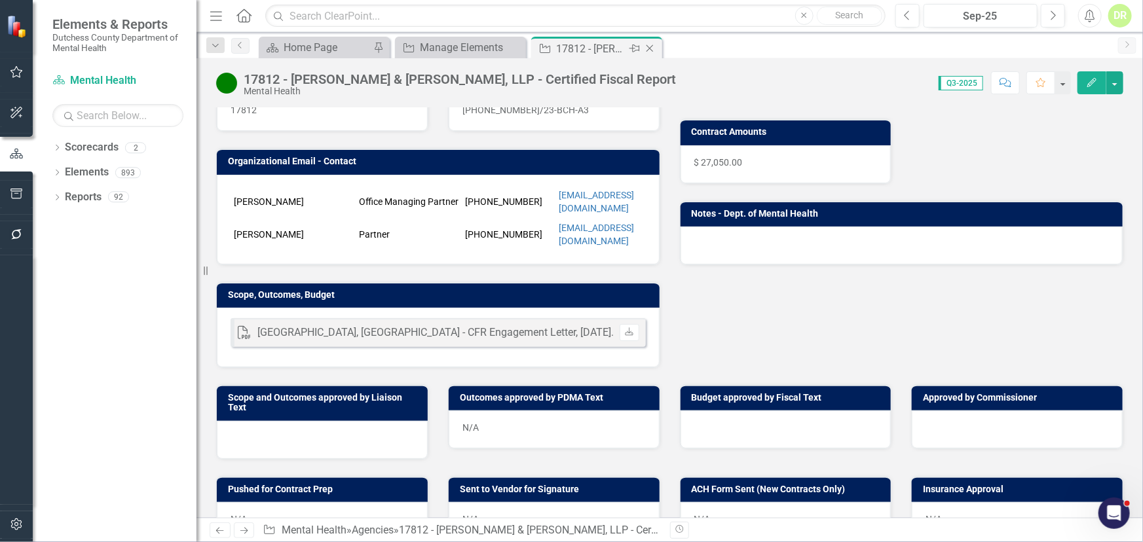
click at [652, 46] on icon "Close" at bounding box center [649, 48] width 13 height 10
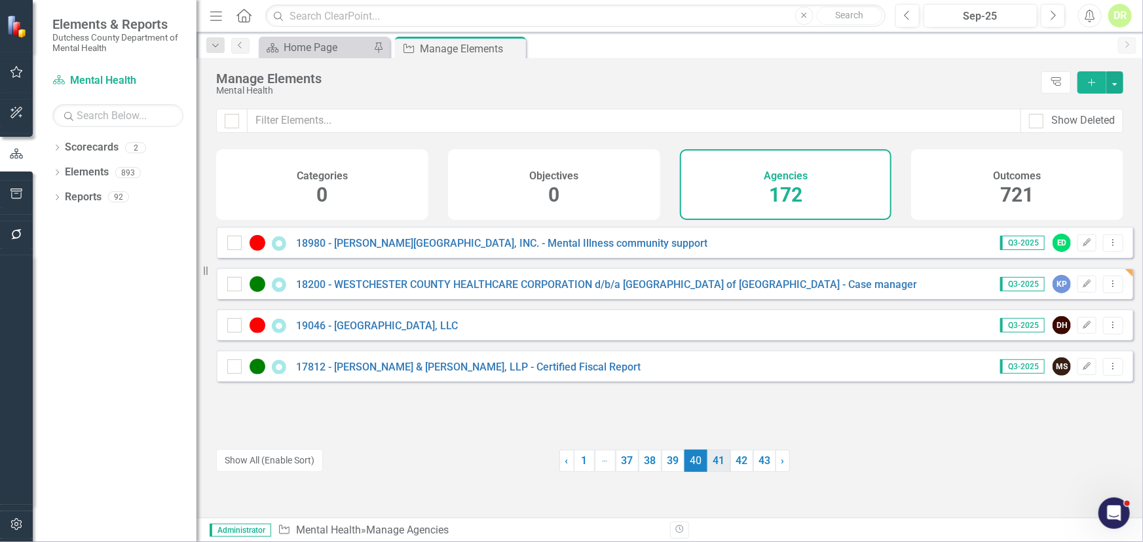
click at [709, 459] on link "41" at bounding box center [718, 461] width 23 height 22
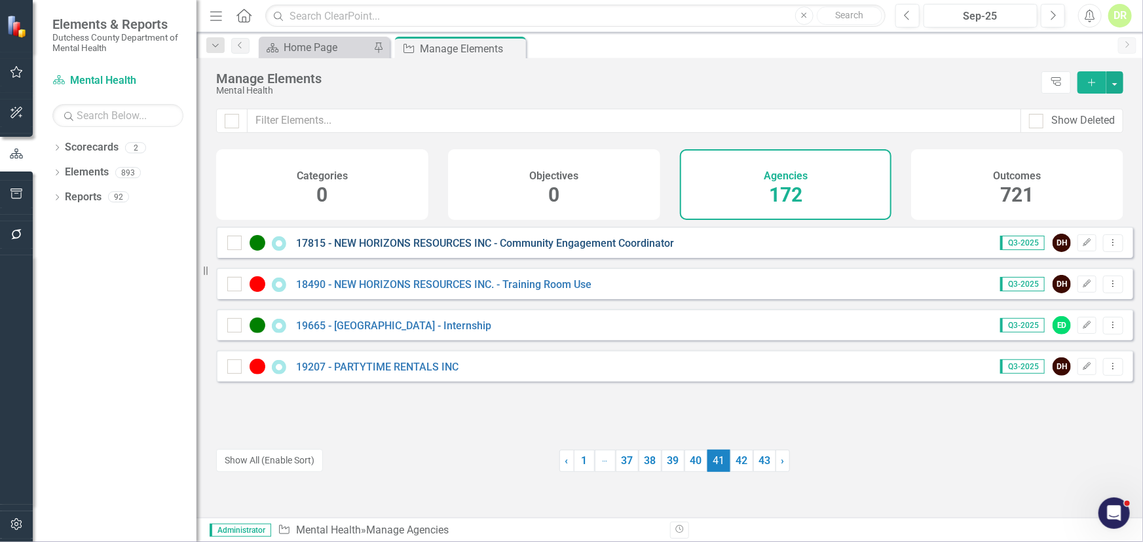
click at [418, 250] on link "17815 - NEW HORIZONS RESOURCES INC - Community Engagement Coordinator" at bounding box center [485, 243] width 378 height 12
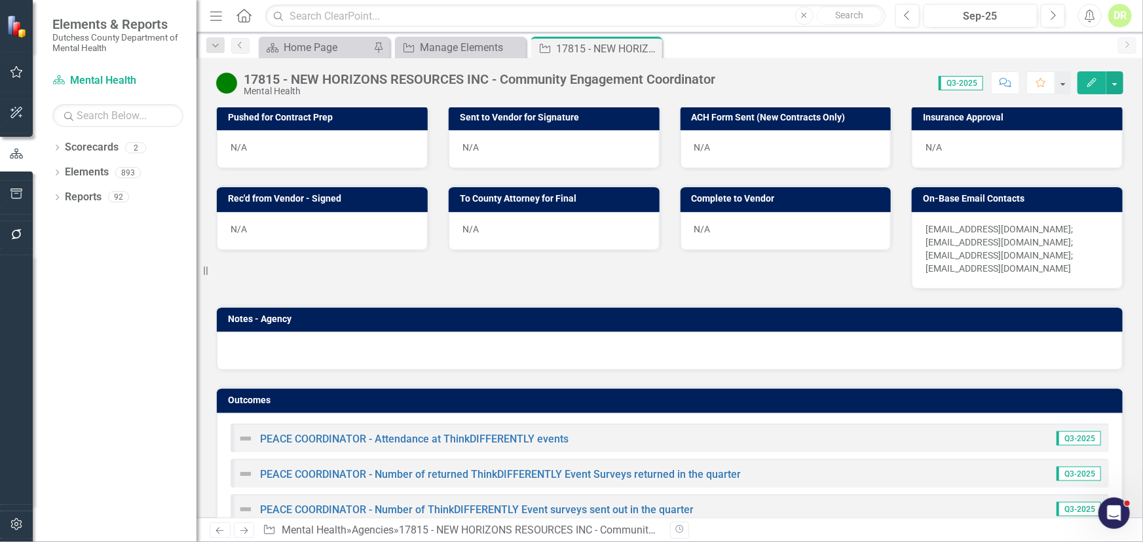
scroll to position [476, 0]
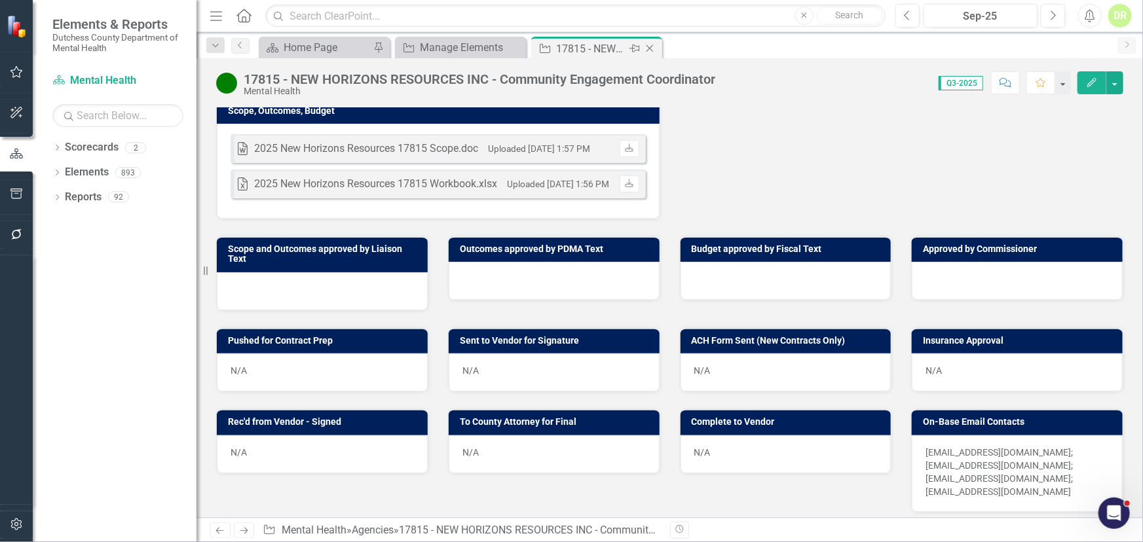
click at [649, 43] on icon "Close" at bounding box center [649, 48] width 13 height 10
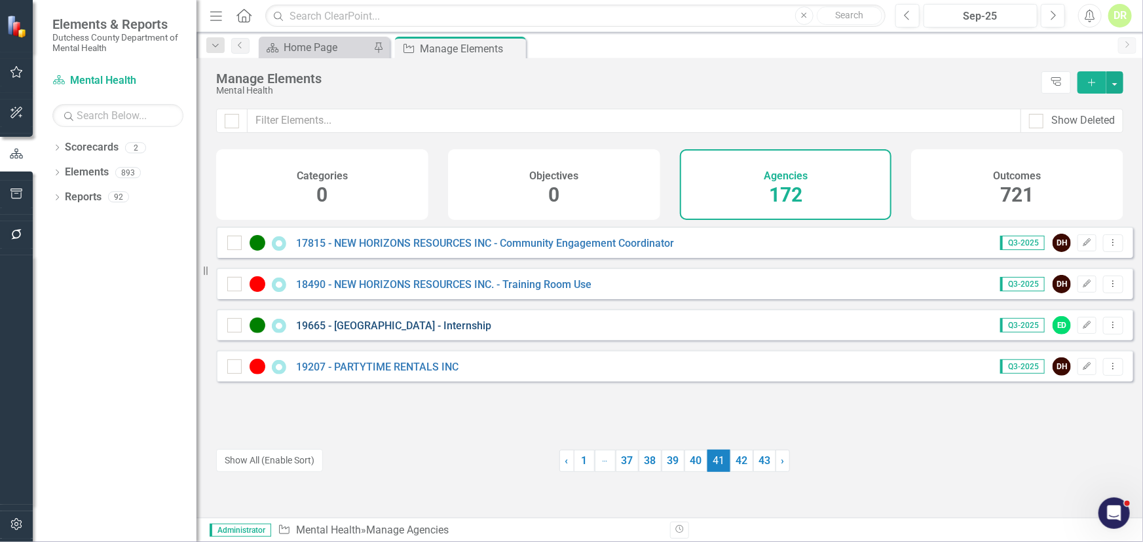
click at [421, 332] on link "19665 - [GEOGRAPHIC_DATA] - Internship" at bounding box center [393, 326] width 195 height 12
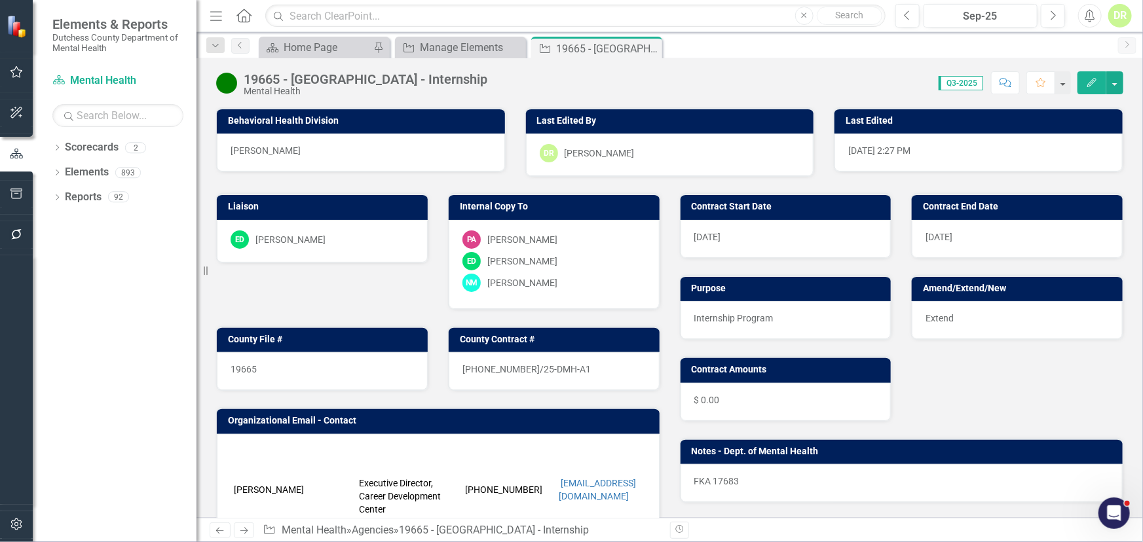
scroll to position [297, 0]
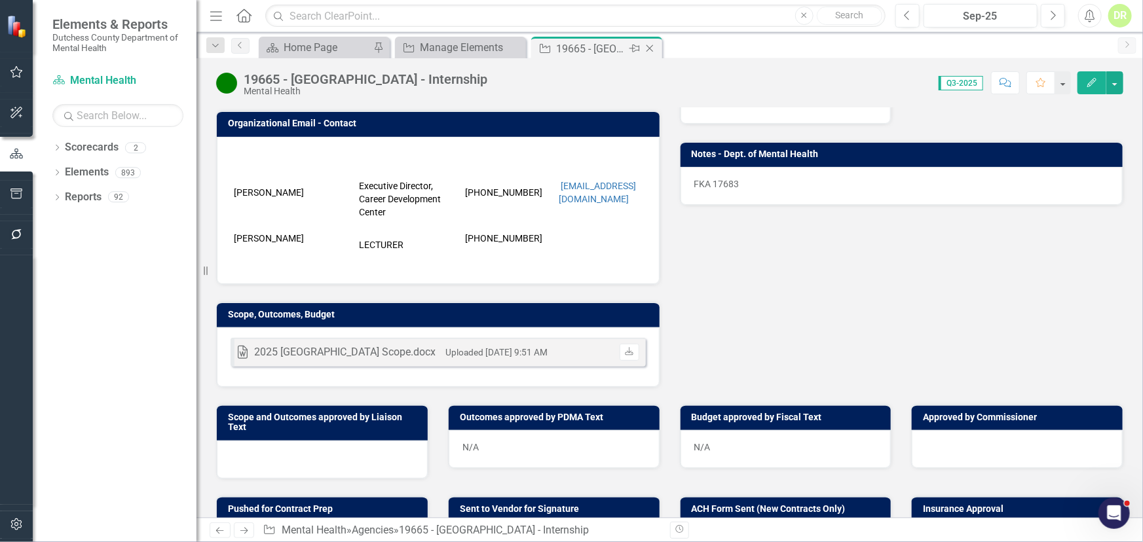
click at [648, 47] on icon "Close" at bounding box center [649, 48] width 13 height 10
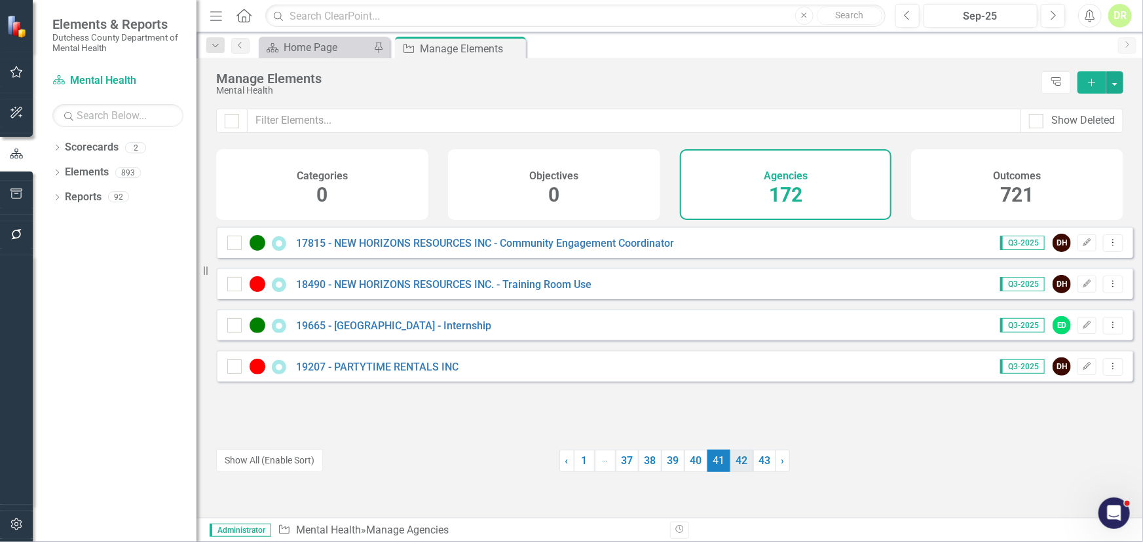
click at [738, 462] on link "42" at bounding box center [741, 461] width 23 height 22
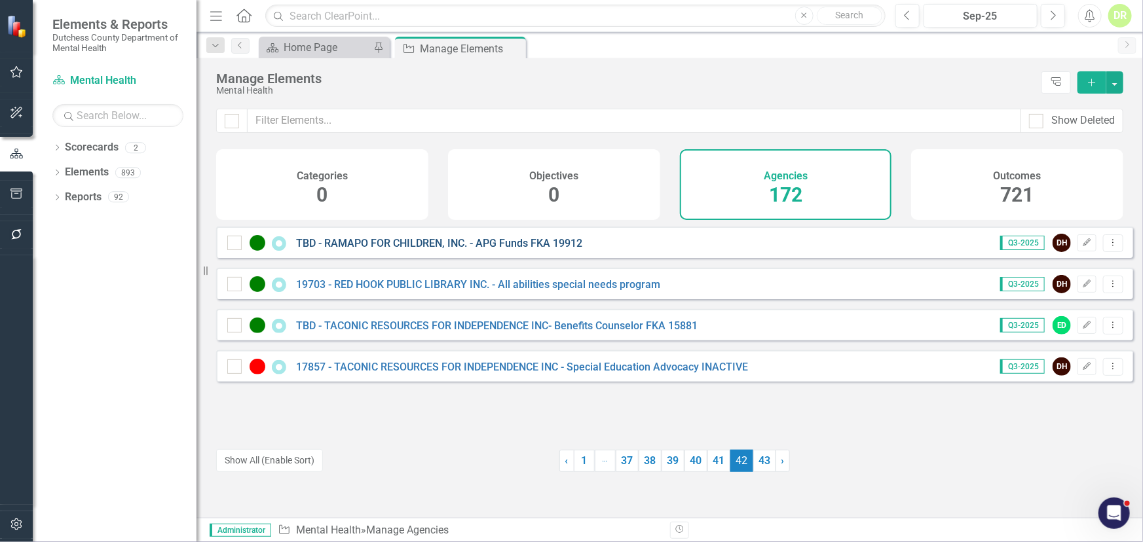
click at [471, 250] on link "TBD - RAMAPO FOR CHILDREN, INC. - APG Funds FKA 19912" at bounding box center [439, 243] width 286 height 12
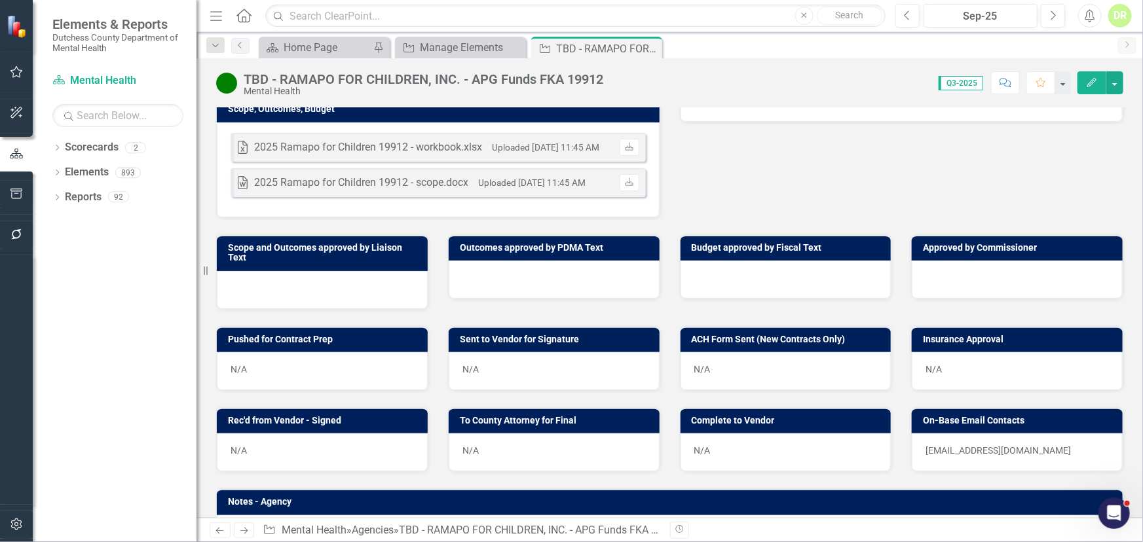
scroll to position [476, 0]
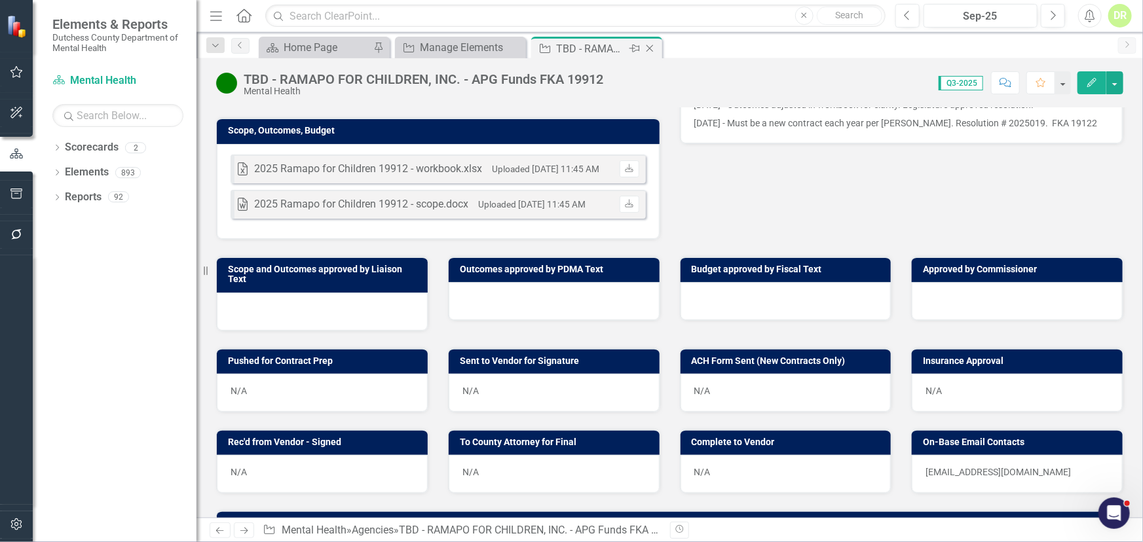
click at [650, 48] on icon "Close" at bounding box center [649, 48] width 13 height 10
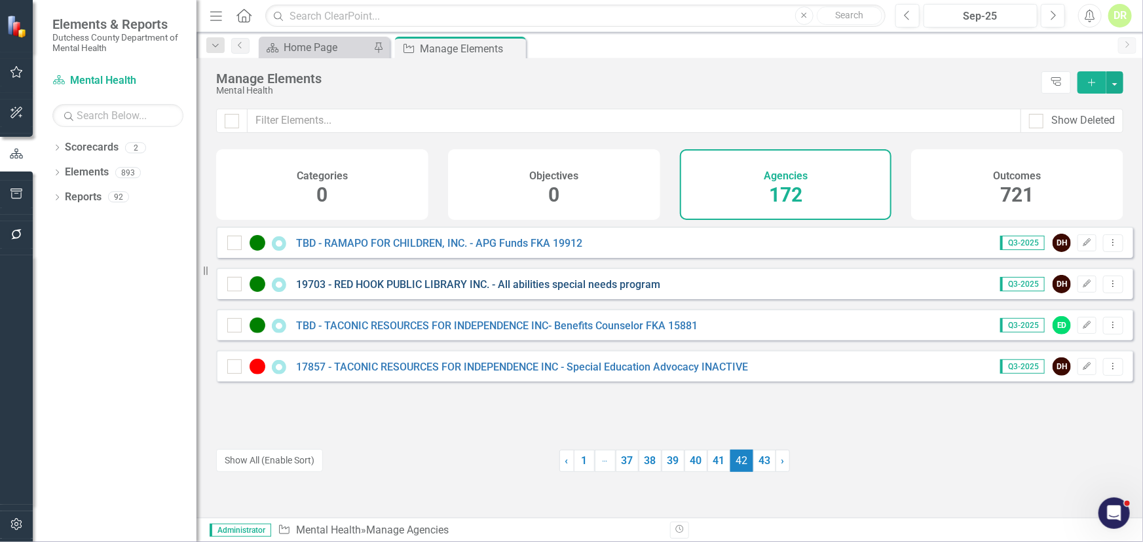
click at [415, 291] on link "19703 - RED HOOK PUBLIC LIBRARY INC. - All abilities special needs program" at bounding box center [478, 284] width 364 height 12
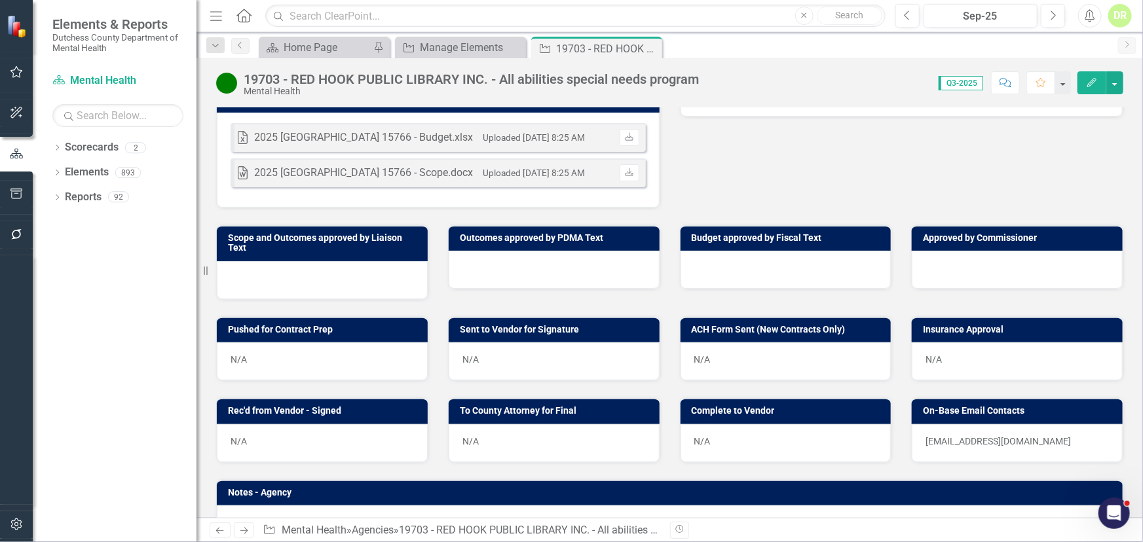
scroll to position [417, 0]
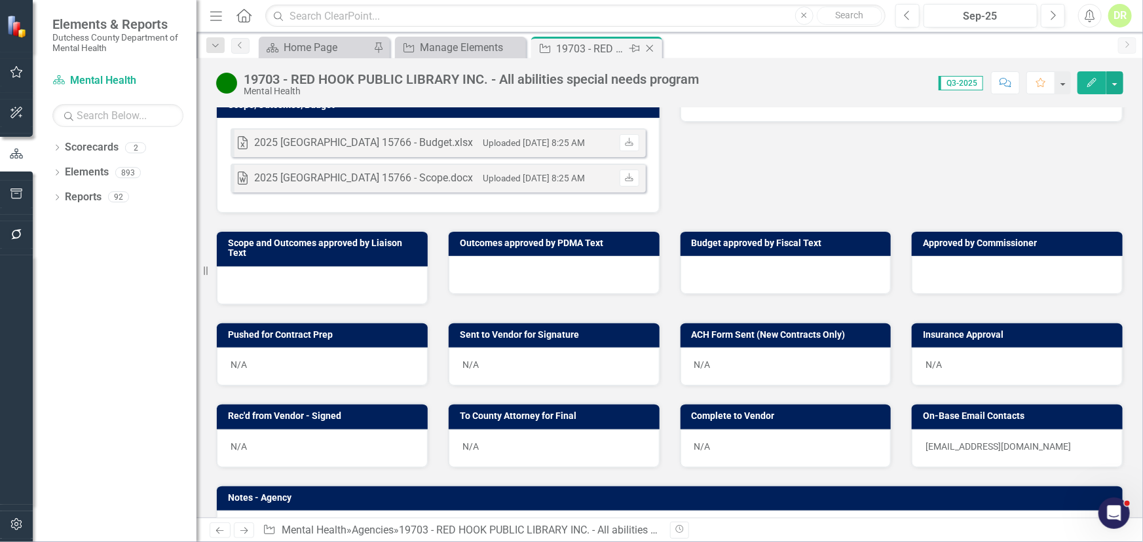
click at [650, 43] on icon "Close" at bounding box center [649, 48] width 13 height 10
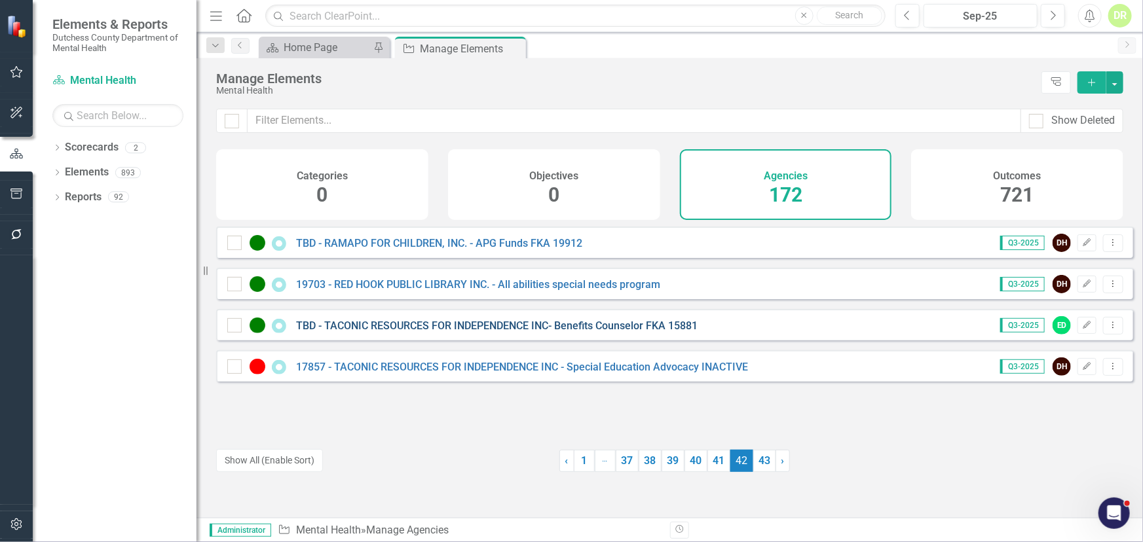
click at [457, 332] on link "TBD - TACONIC RESOURCES FOR INDEPENDENCE INC- Benefits Counselor FKA 15881" at bounding box center [497, 326] width 402 height 12
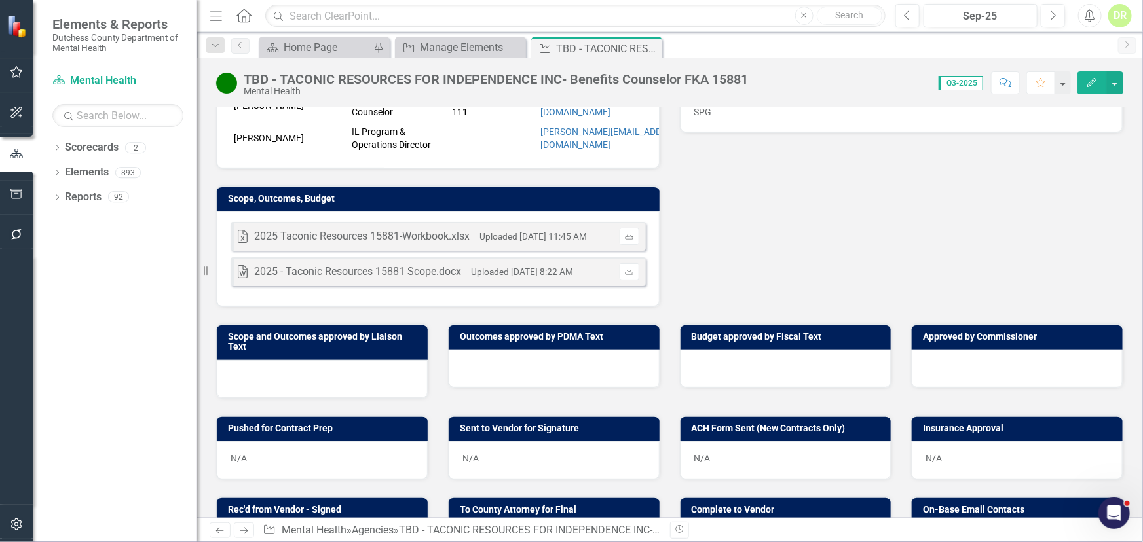
scroll to position [417, 0]
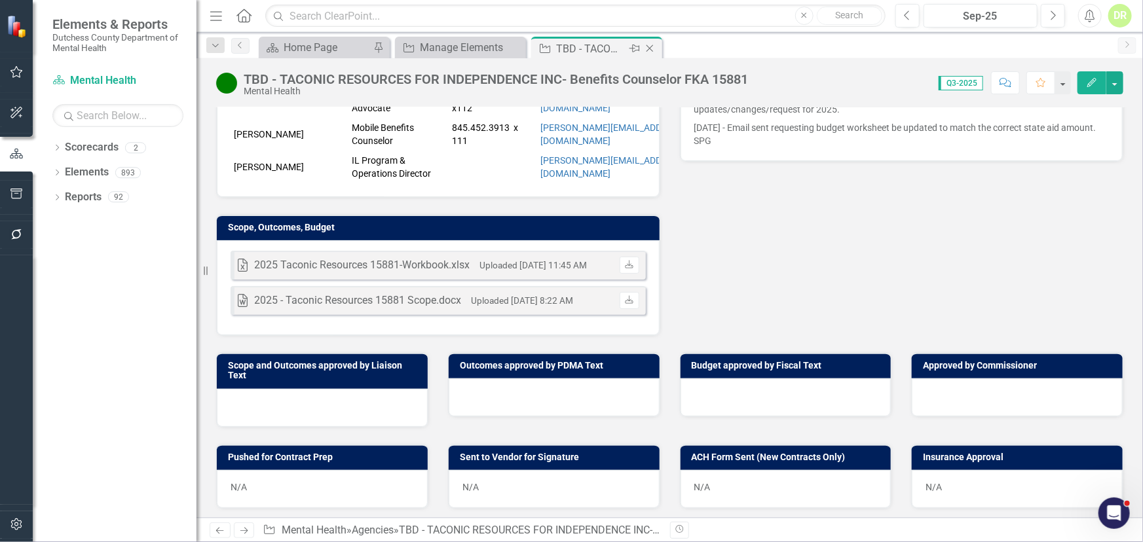
click at [650, 45] on icon "Close" at bounding box center [649, 48] width 13 height 10
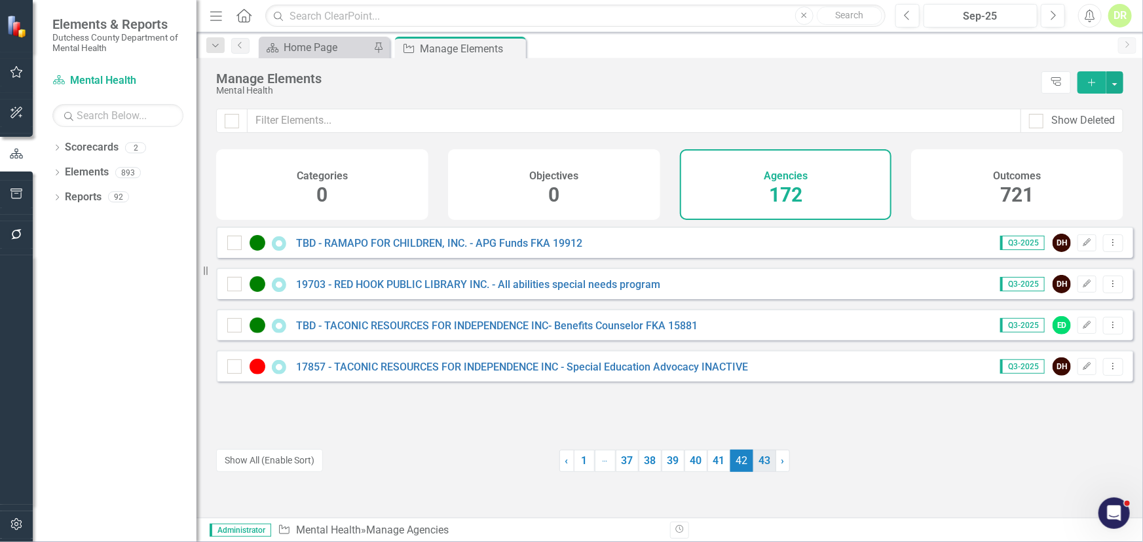
click at [757, 457] on link "43" at bounding box center [764, 461] width 23 height 22
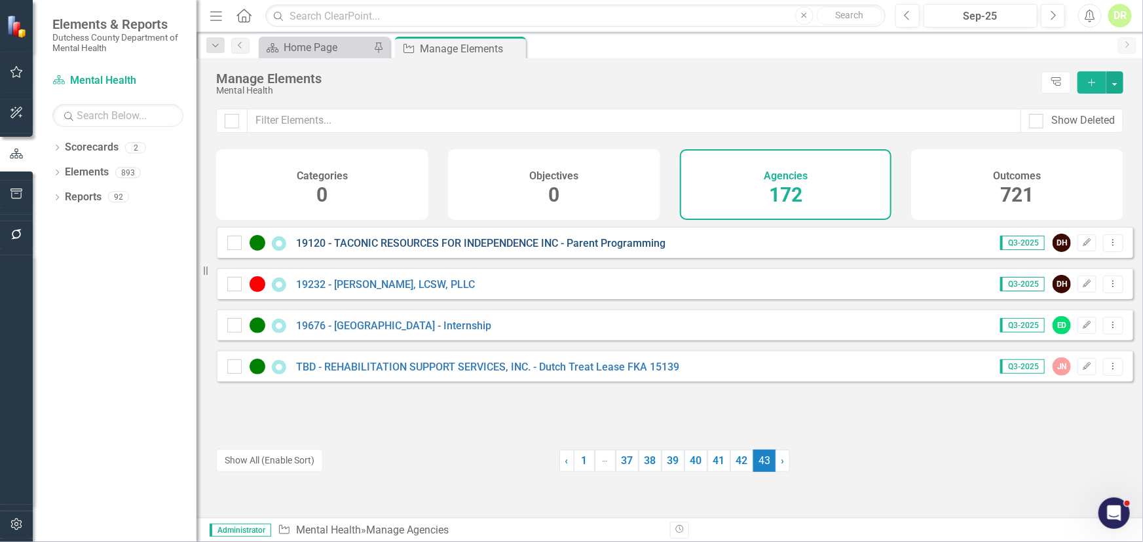
click at [434, 250] on link "19120 - TACONIC RESOURCES FOR INDEPENDENCE INC - Parent Programming" at bounding box center [480, 243] width 369 height 12
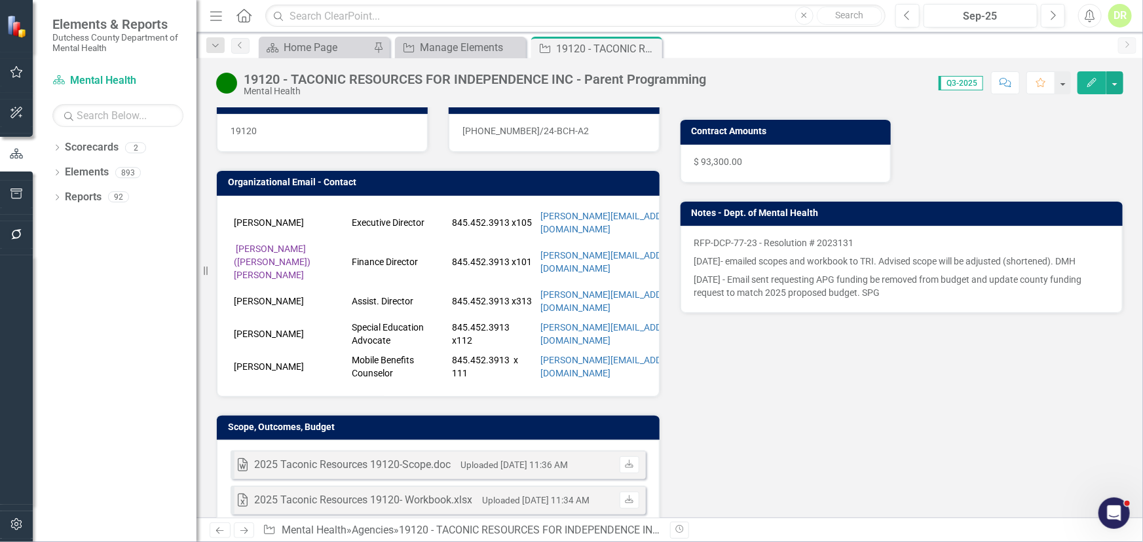
scroll to position [238, 0]
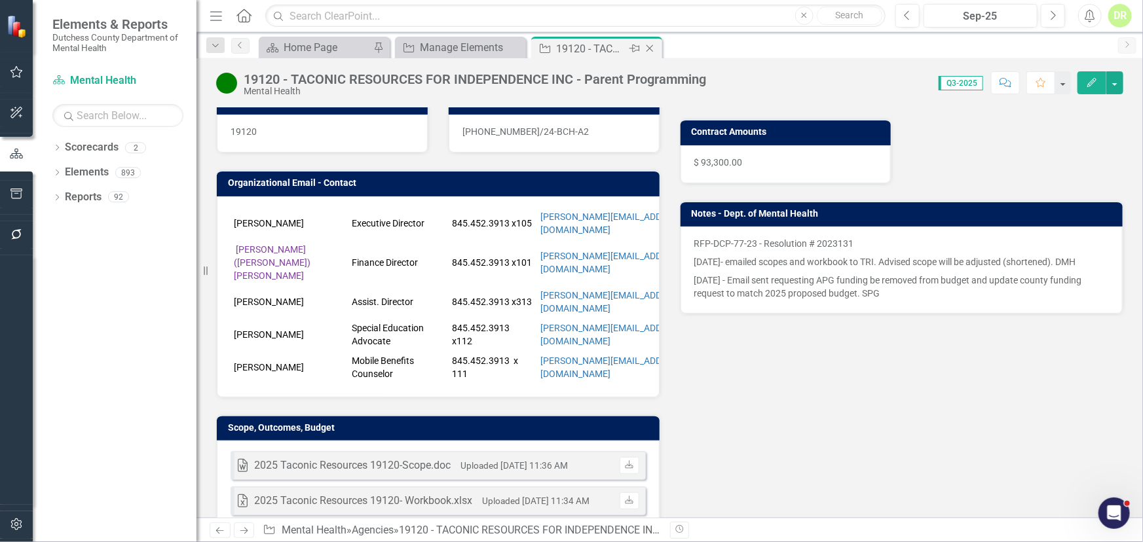
click at [649, 44] on icon "Close" at bounding box center [649, 48] width 13 height 10
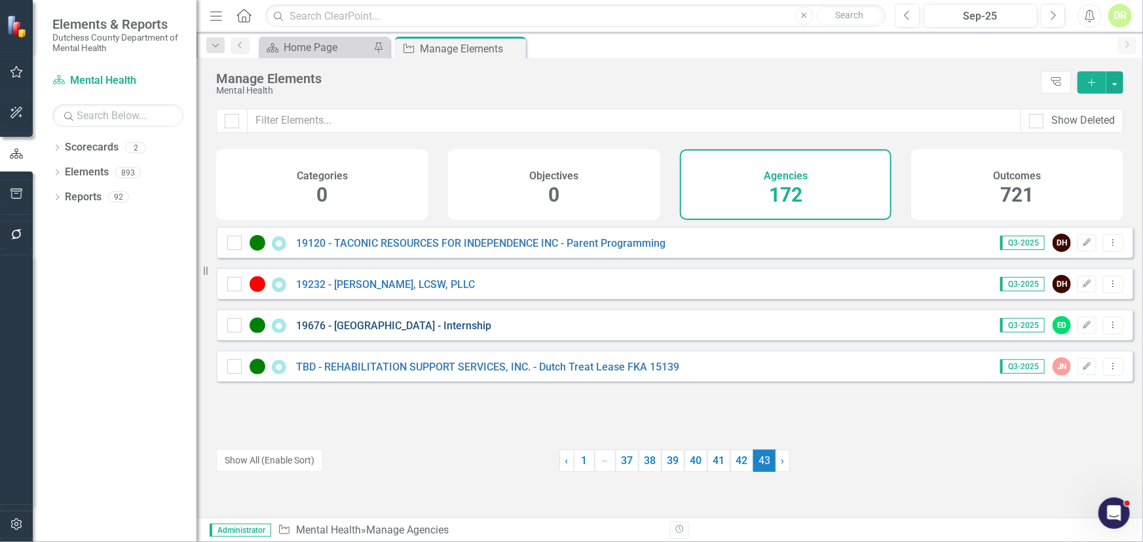
click at [432, 332] on link "19676 - [GEOGRAPHIC_DATA] - Internship" at bounding box center [393, 326] width 195 height 12
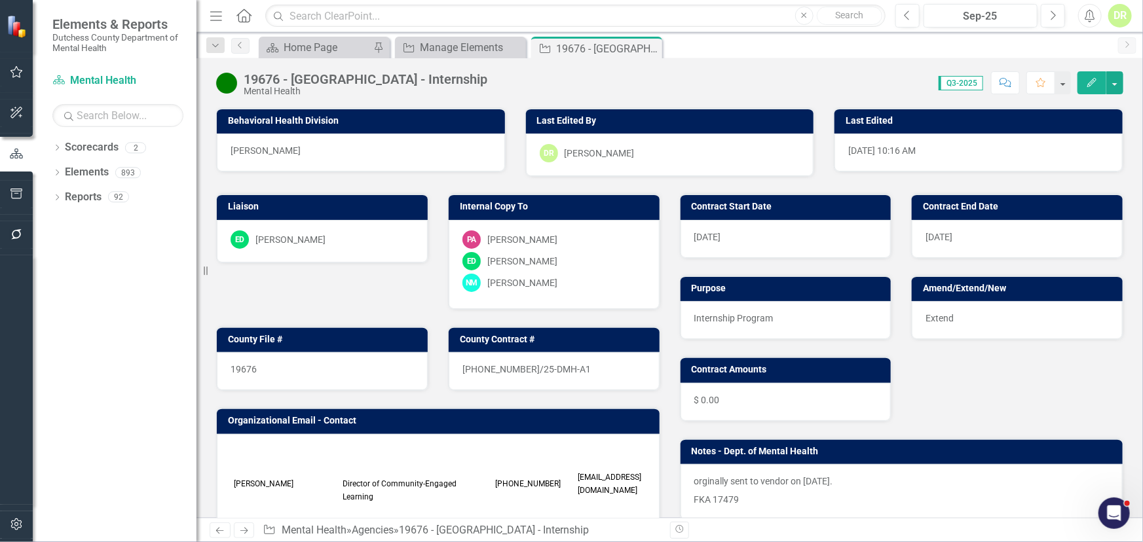
scroll to position [238, 0]
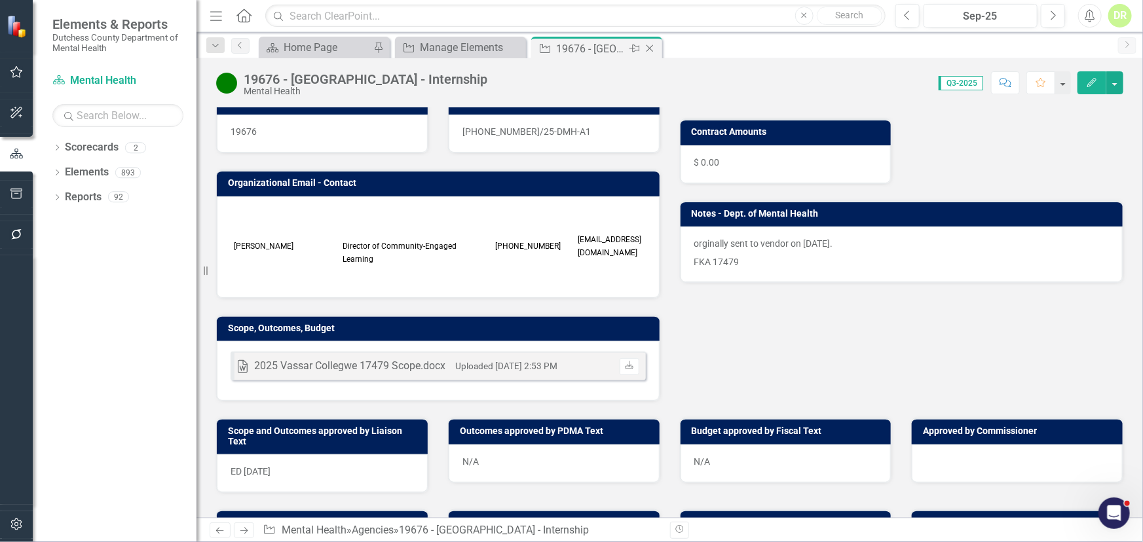
click at [650, 46] on icon "Close" at bounding box center [649, 48] width 13 height 10
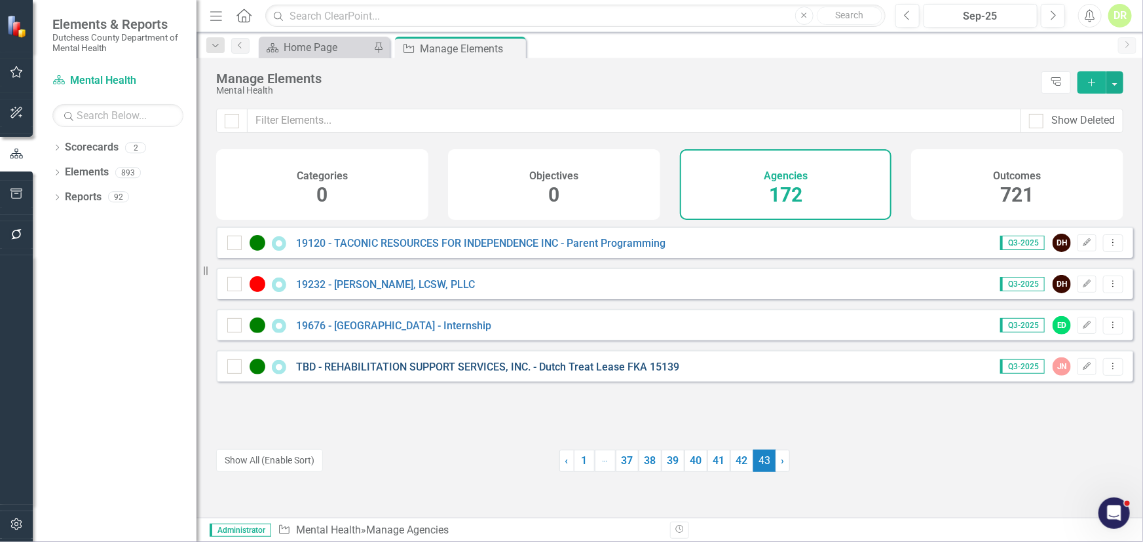
click at [443, 373] on link "TBD - REHABILITATION SUPPORT SERVICES, INC. - Dutch Treat Lease FKA 15139" at bounding box center [487, 367] width 383 height 12
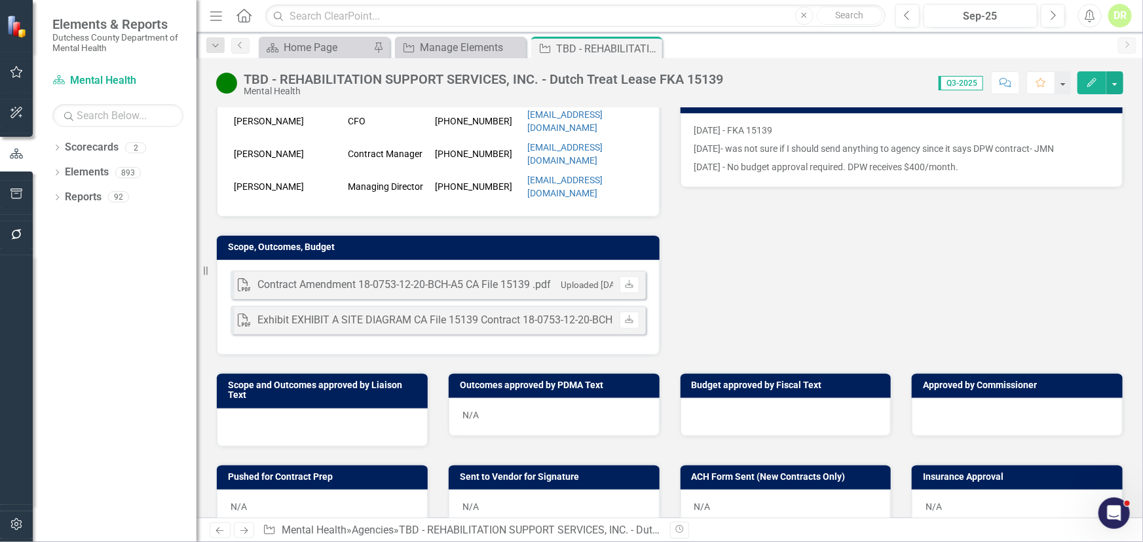
scroll to position [357, 0]
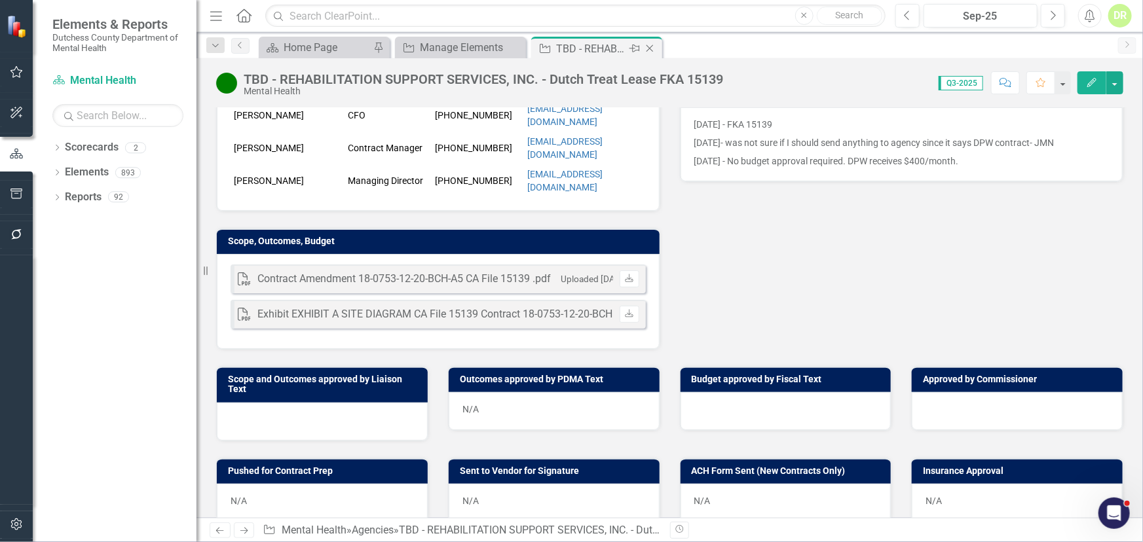
click at [649, 45] on icon "Close" at bounding box center [649, 48] width 13 height 10
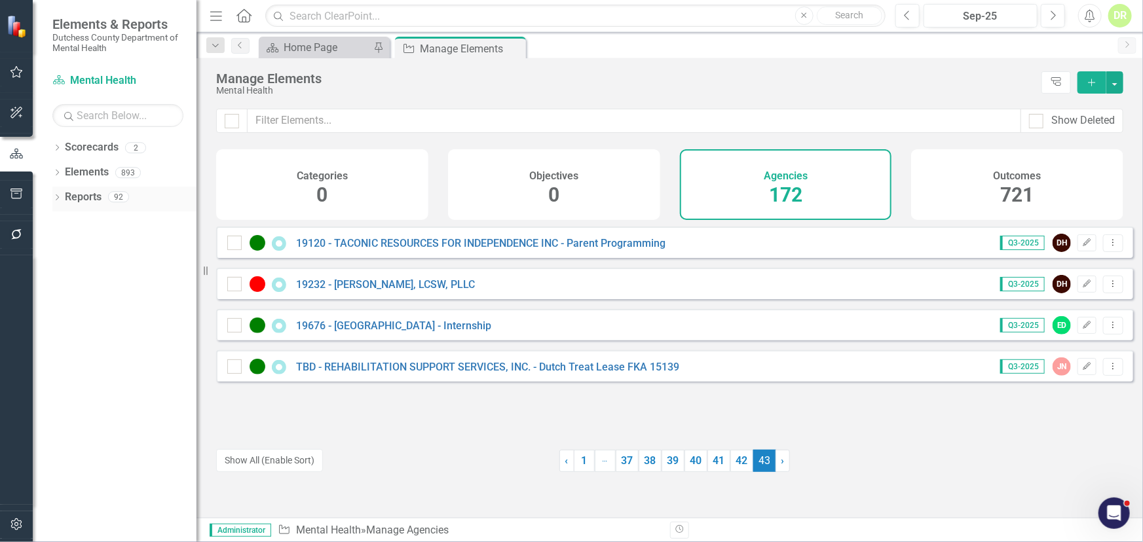
click at [86, 195] on link "Reports" at bounding box center [83, 197] width 37 height 15
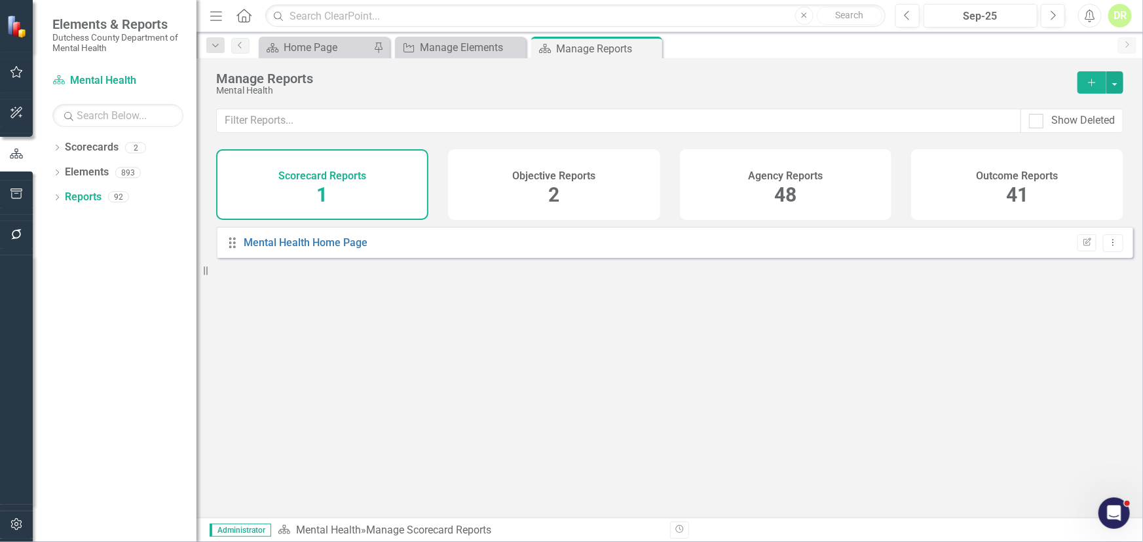
click at [790, 170] on h4 "Agency Reports" at bounding box center [785, 176] width 75 height 12
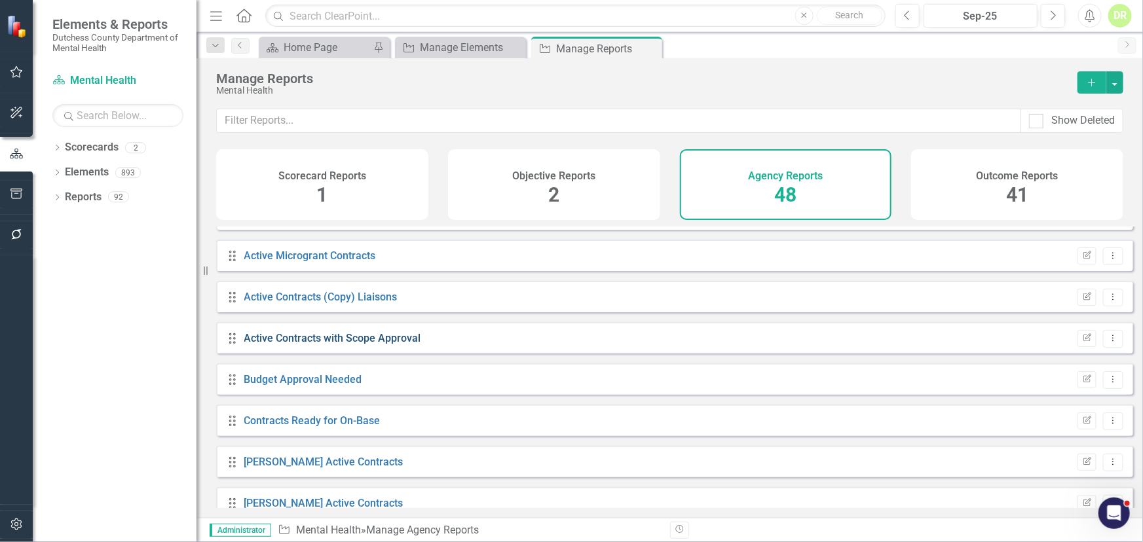
scroll to position [297, 0]
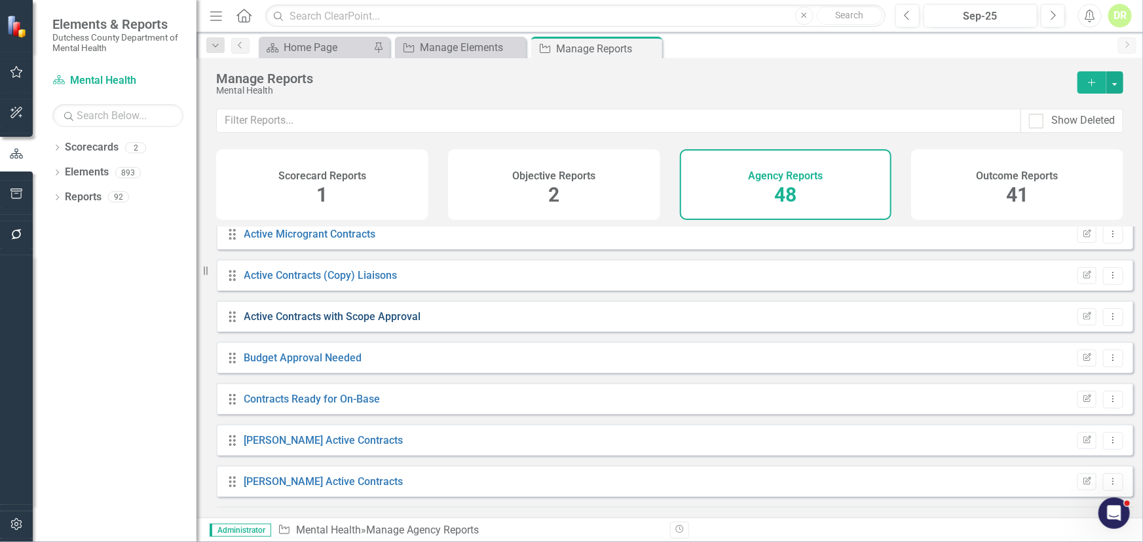
click at [318, 323] on link "Active Contracts with Scope Approval" at bounding box center [332, 317] width 177 height 12
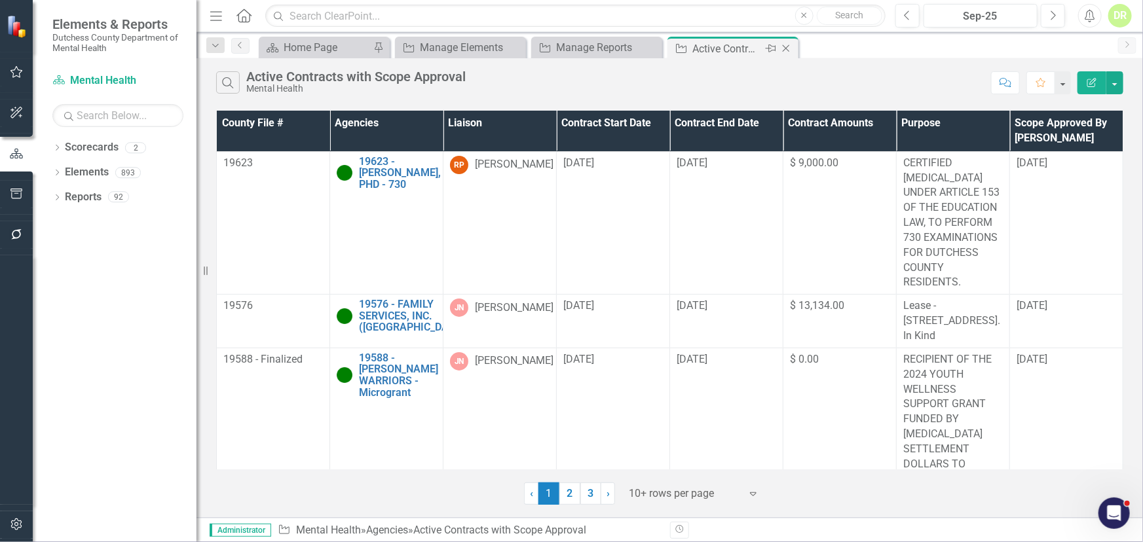
click at [787, 47] on icon "Close" at bounding box center [786, 48] width 13 height 10
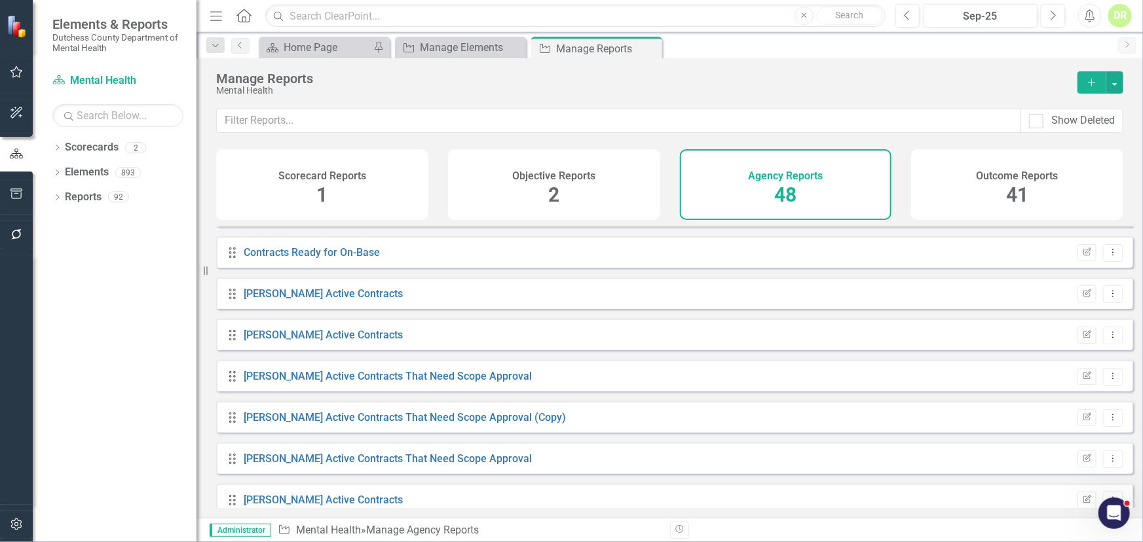
scroll to position [476, 0]
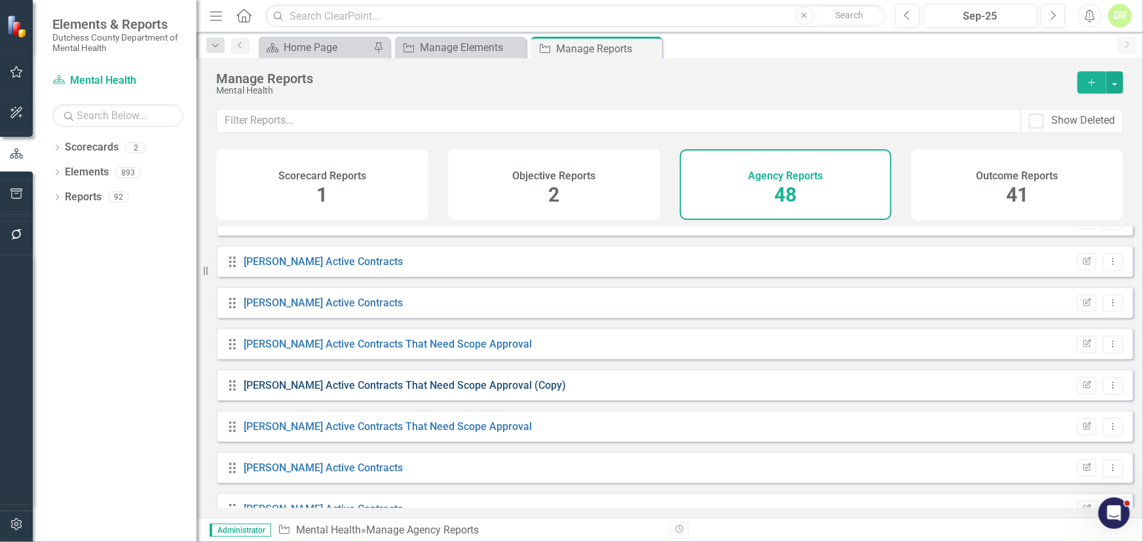
click at [378, 392] on link "[PERSON_NAME] Active Contracts That Need Scope Approval (Copy)" at bounding box center [405, 385] width 322 height 12
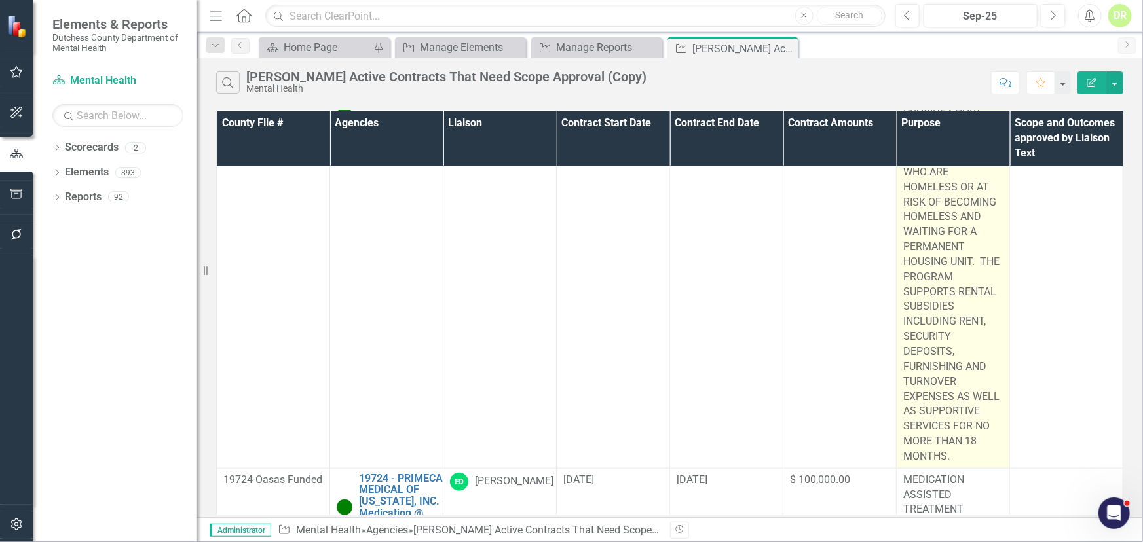
scroll to position [476, 0]
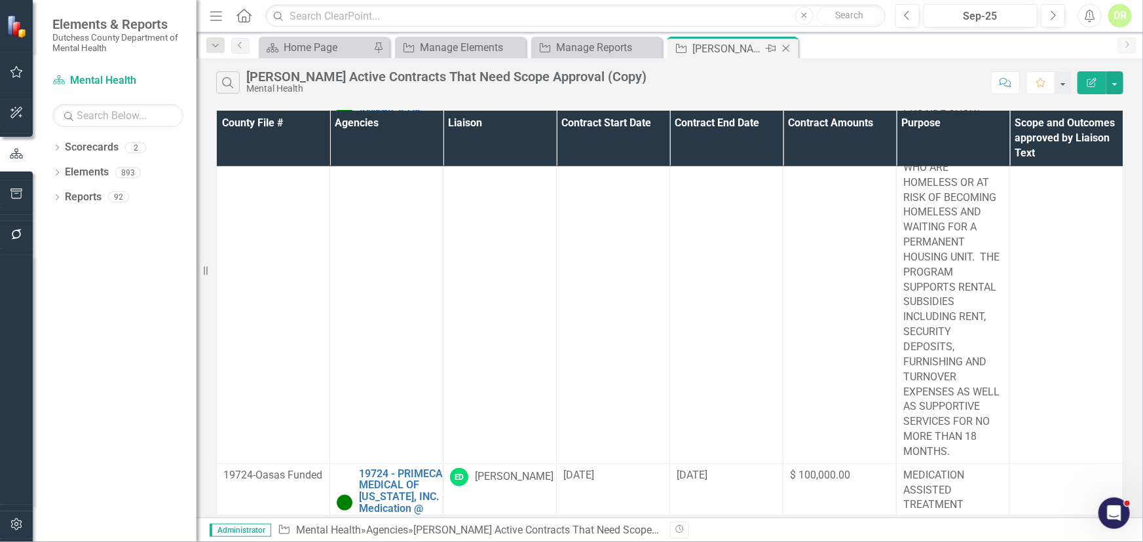
click at [787, 47] on icon at bounding box center [786, 48] width 7 height 7
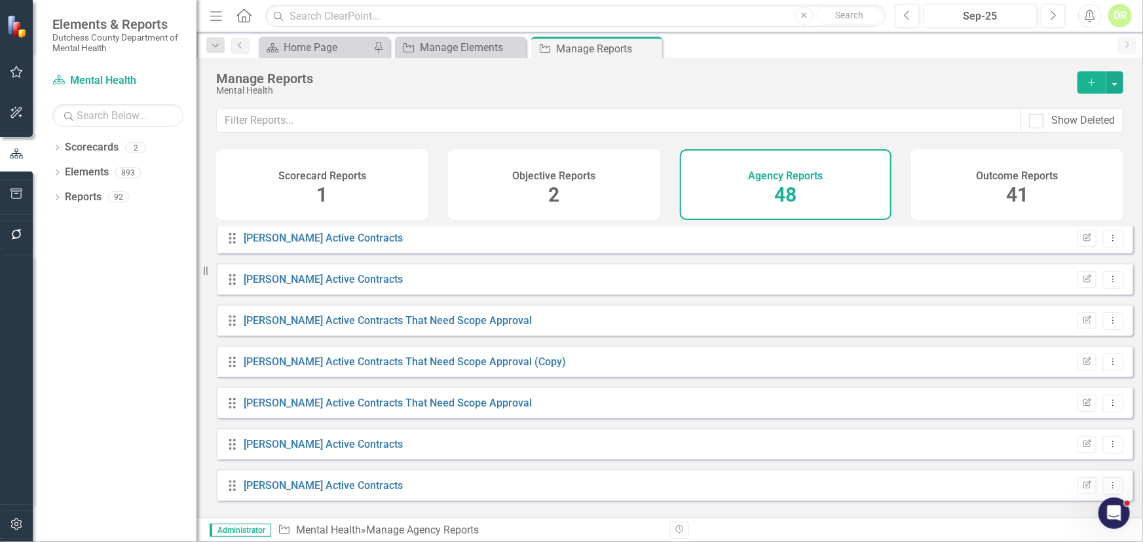
scroll to position [476, 0]
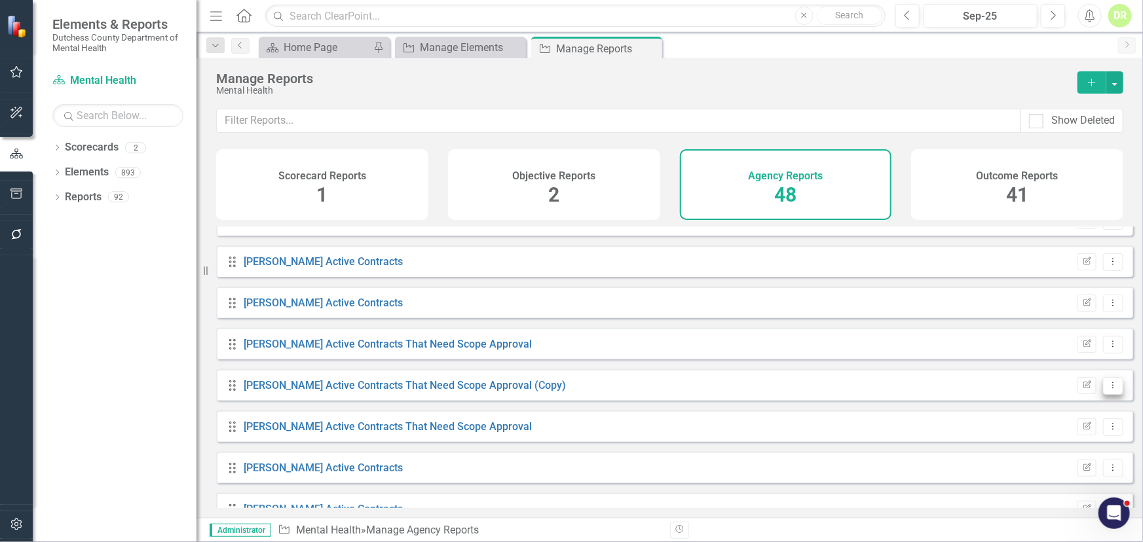
click at [1108, 390] on icon "Dropdown Menu" at bounding box center [1113, 385] width 11 height 9
click at [1042, 463] on link "Copy Duplicate Report" at bounding box center [1059, 465] width 108 height 24
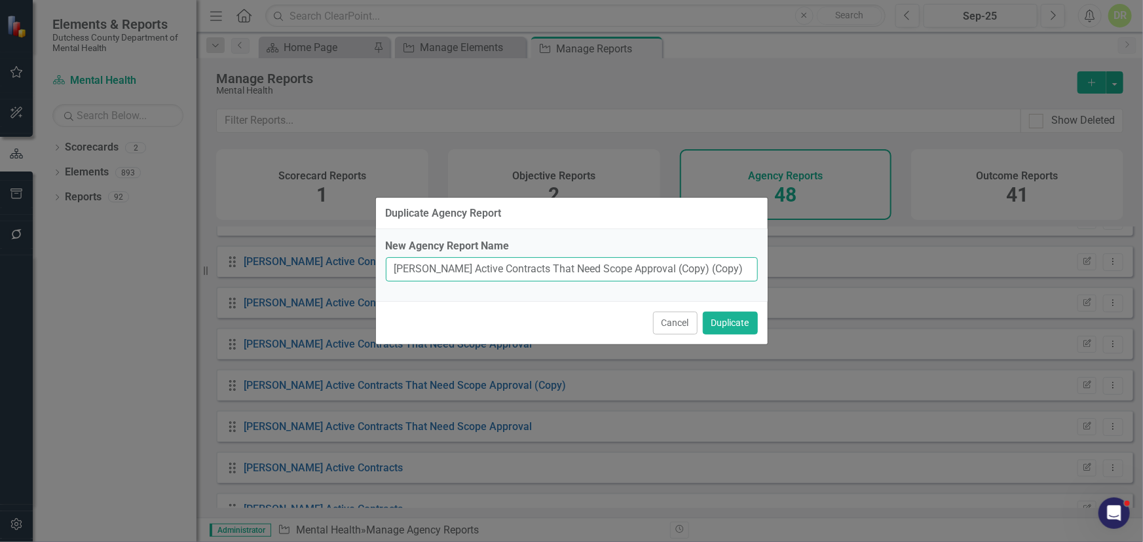
drag, startPoint x: 413, startPoint y: 273, endPoint x: 356, endPoint y: 265, distance: 57.4
click at [356, 265] on div "Duplicate Agency Report New Agency Report Name Eric Active Contracts That Need …" at bounding box center [571, 271] width 1143 height 542
drag, startPoint x: 563, startPoint y: 265, endPoint x: 749, endPoint y: 228, distance: 190.4
click at [747, 237] on div "New Agency Report Name PDMA - Active Contracts That Need Scope Approval (Copy) …" at bounding box center [572, 265] width 392 height 72
type input "PDMA - Active Contracts That Need Outcome Approval"
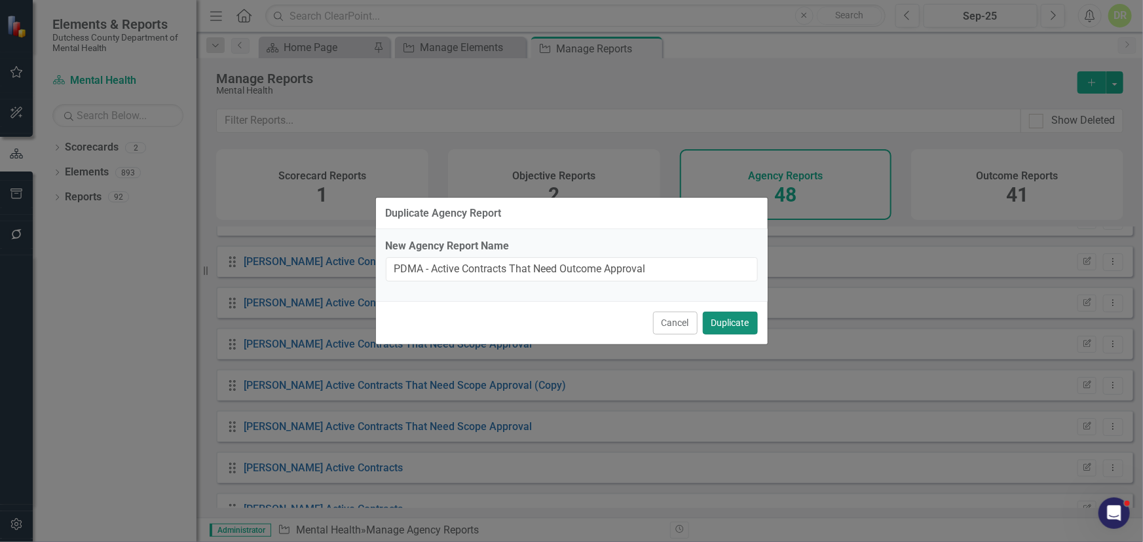
click at [719, 318] on button "Duplicate" at bounding box center [730, 323] width 55 height 23
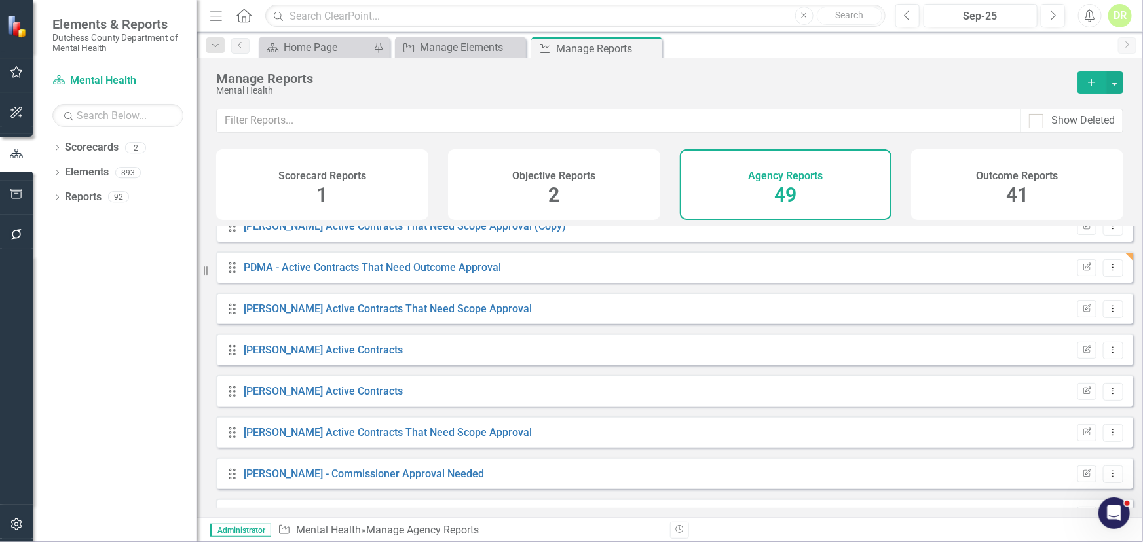
scroll to position [609, 0]
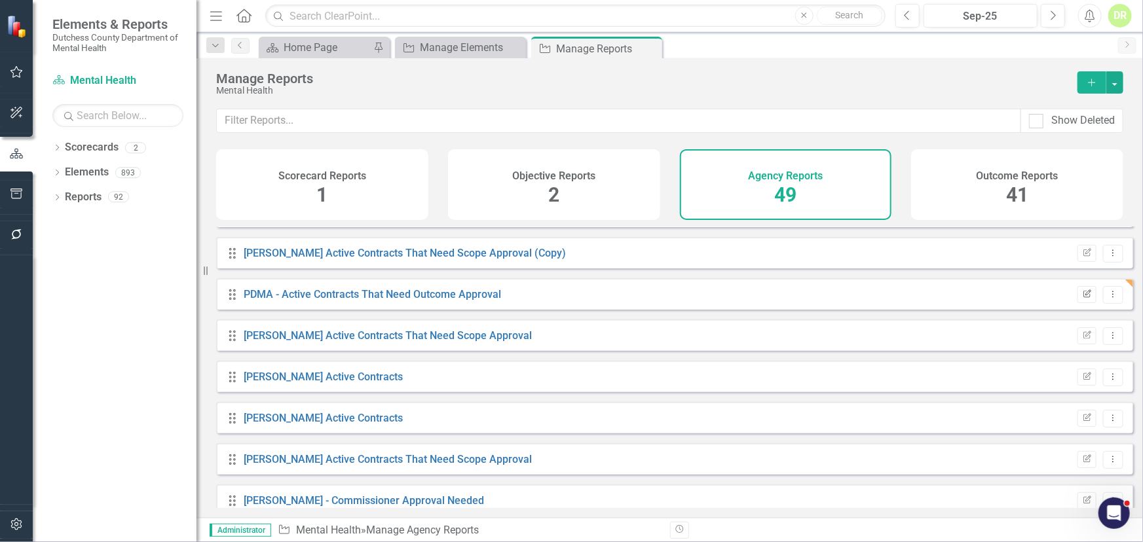
click at [1082, 299] on icon "Edit Report" at bounding box center [1087, 295] width 10 height 8
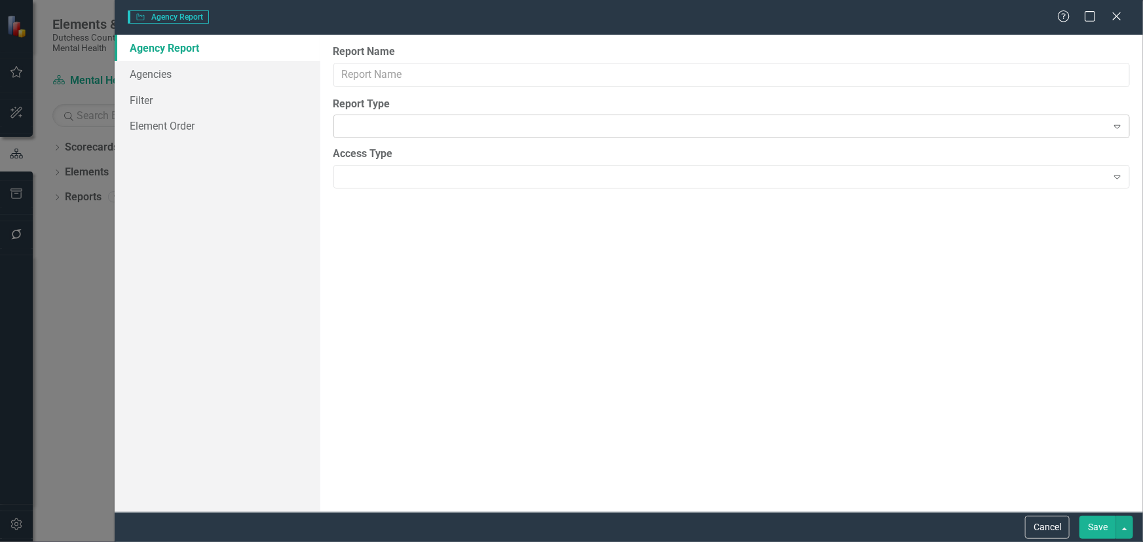
type input "PDMA - Active Contracts That Need Outcome Approval"
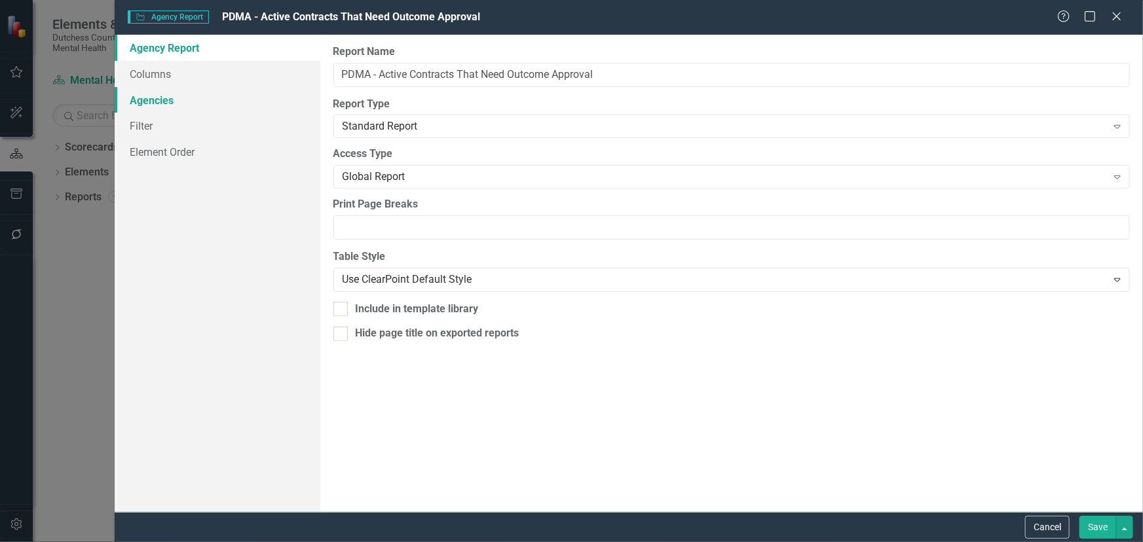
click at [148, 95] on link "Agencies" at bounding box center [218, 100] width 206 height 26
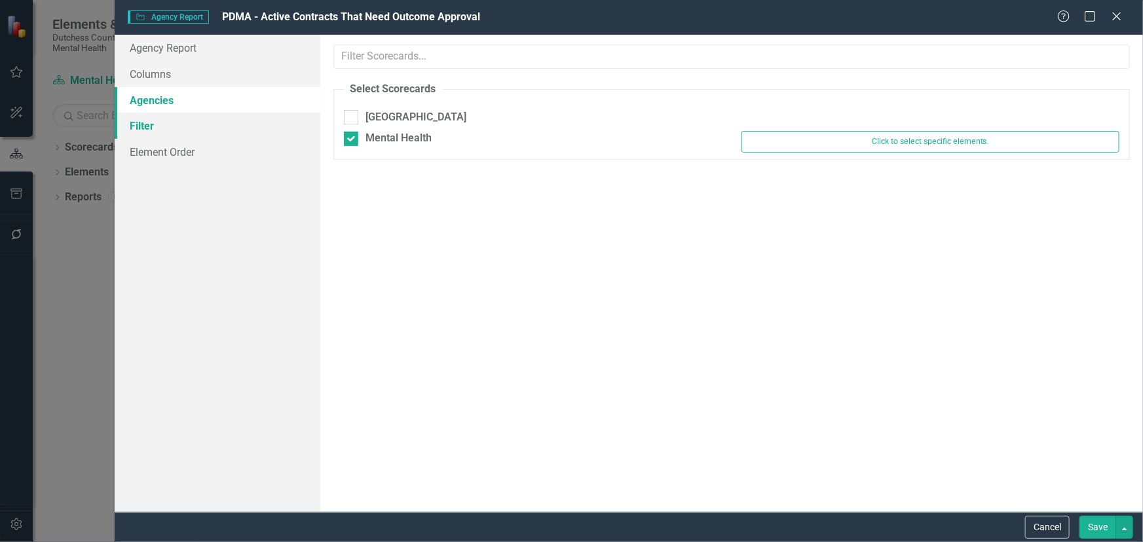
click at [139, 126] on link "Filter" at bounding box center [218, 126] width 206 height 26
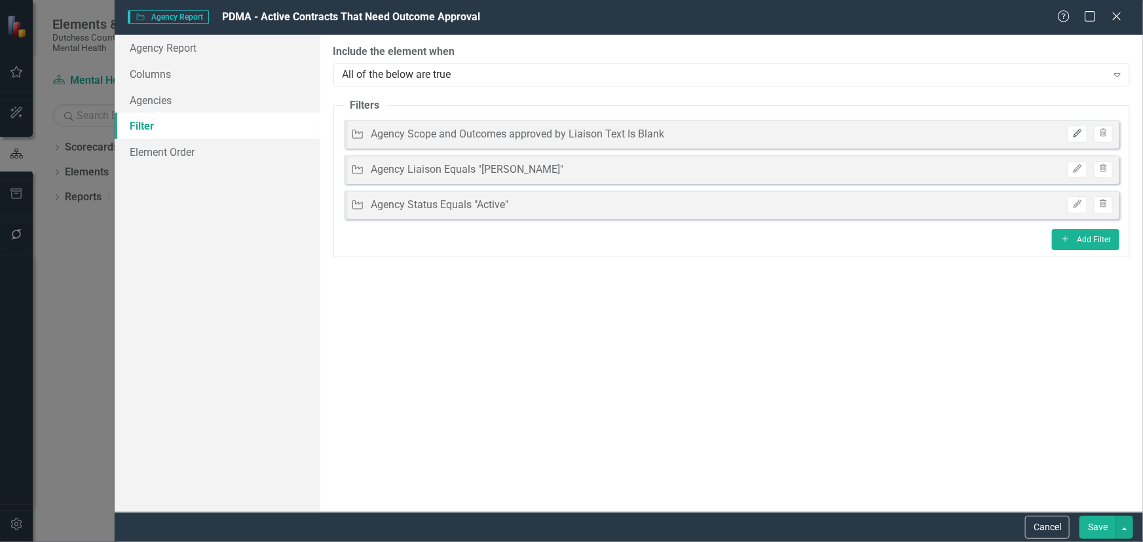
click at [1079, 134] on icon "button" at bounding box center [1078, 134] width 8 height 8
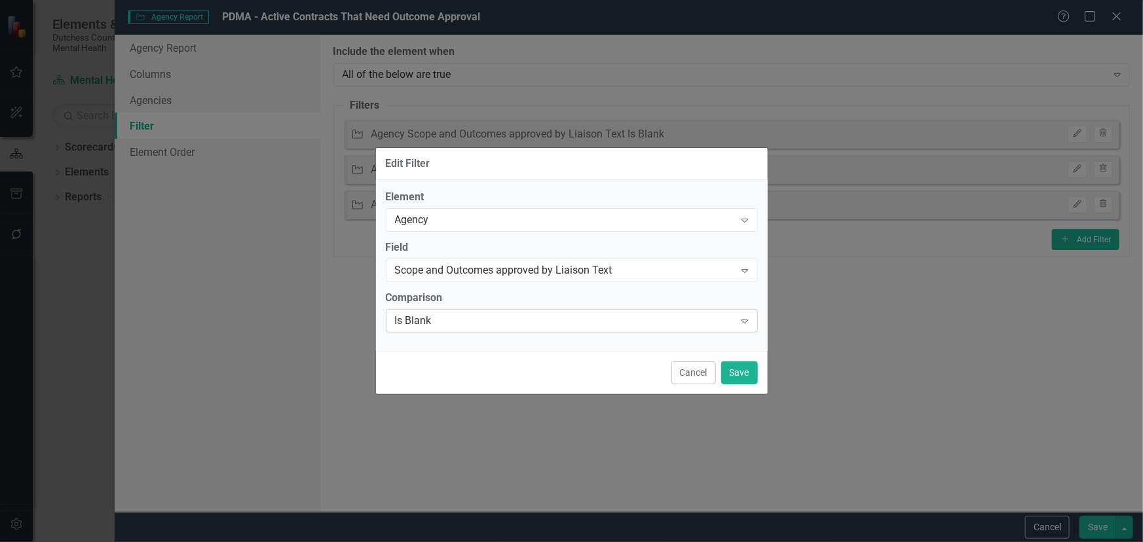
click at [455, 312] on div "Is Blank Expand" at bounding box center [572, 321] width 372 height 24
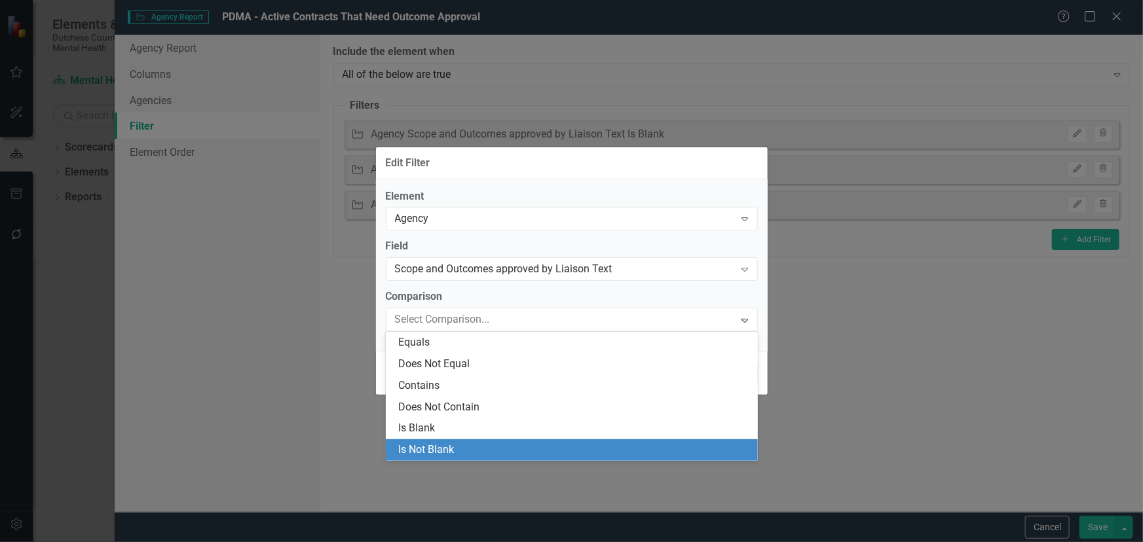
click at [445, 445] on div "Is Not Blank" at bounding box center [574, 450] width 351 height 15
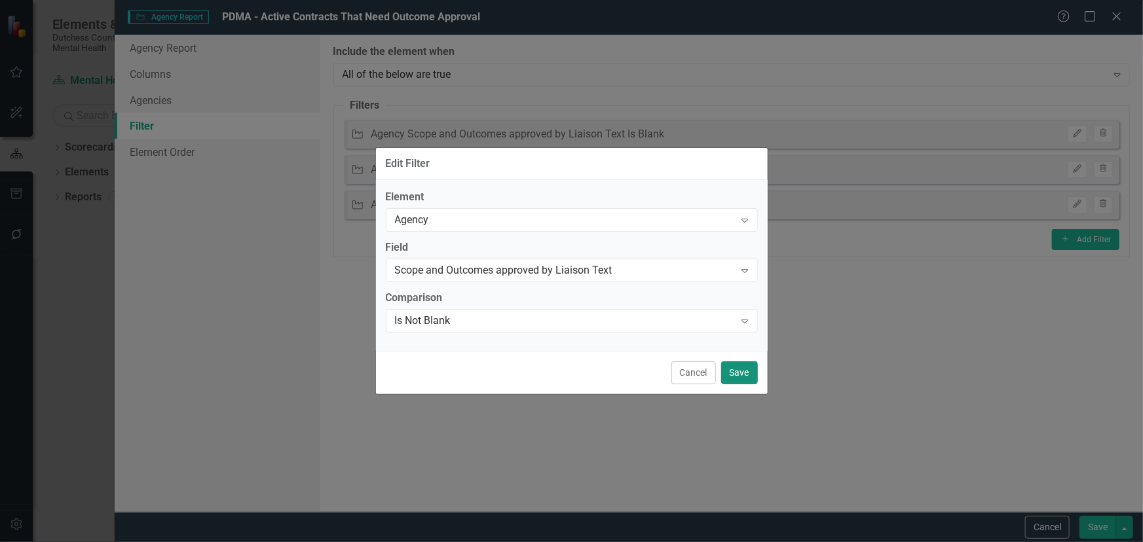
click at [737, 369] on button "Save" at bounding box center [739, 373] width 37 height 23
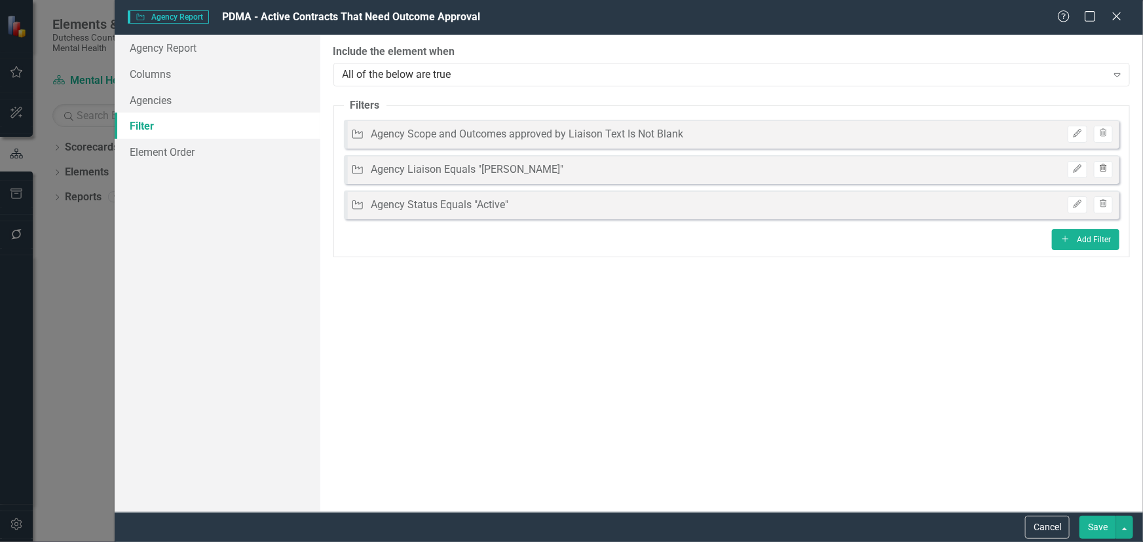
click at [1108, 167] on icon "Trash" at bounding box center [1104, 169] width 10 height 8
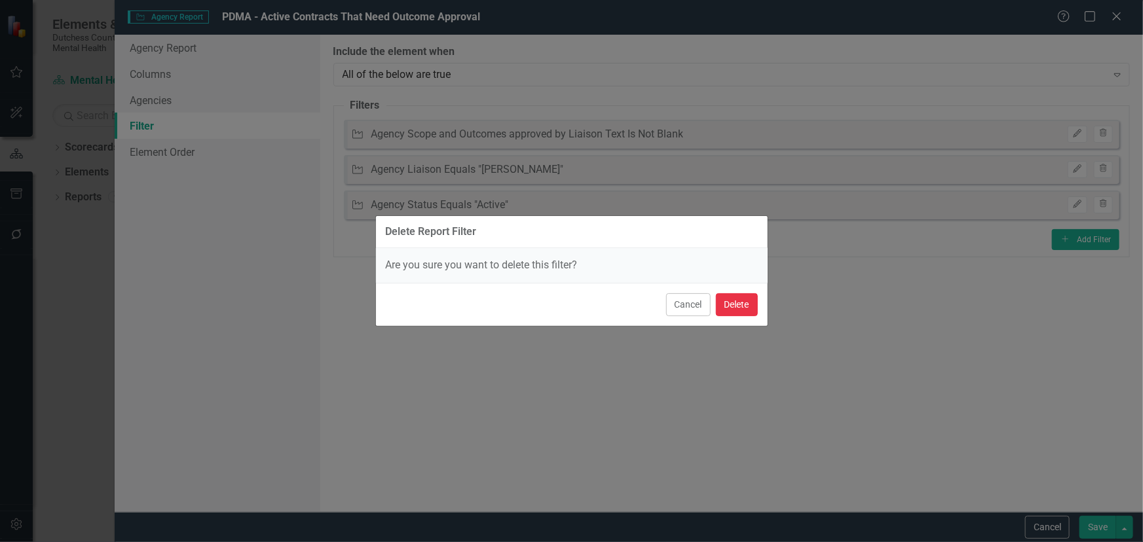
click at [750, 300] on button "Delete" at bounding box center [737, 304] width 42 height 23
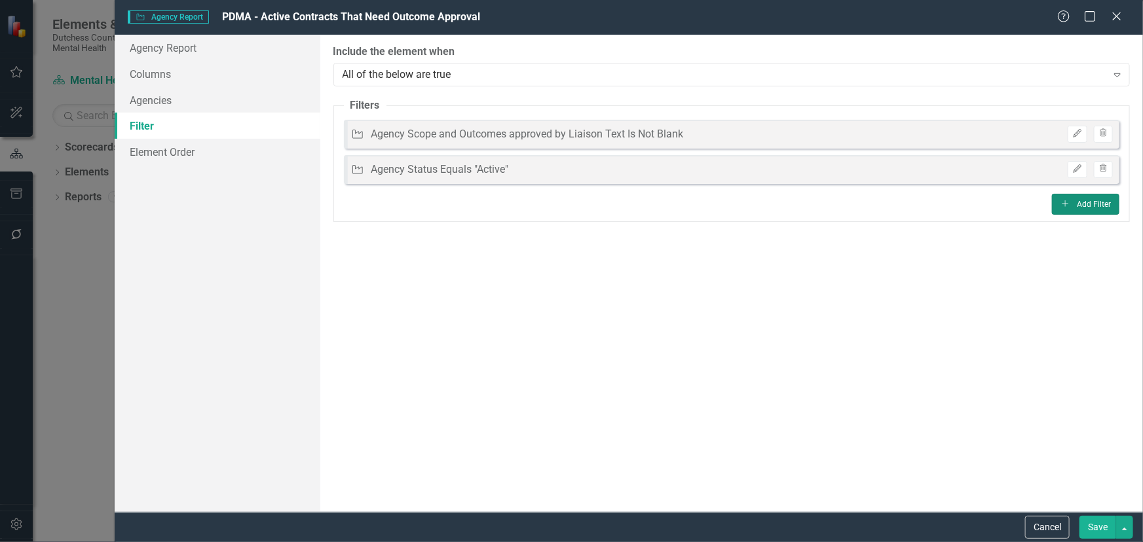
click at [1074, 203] on button "Add Add Filter" at bounding box center [1085, 204] width 67 height 21
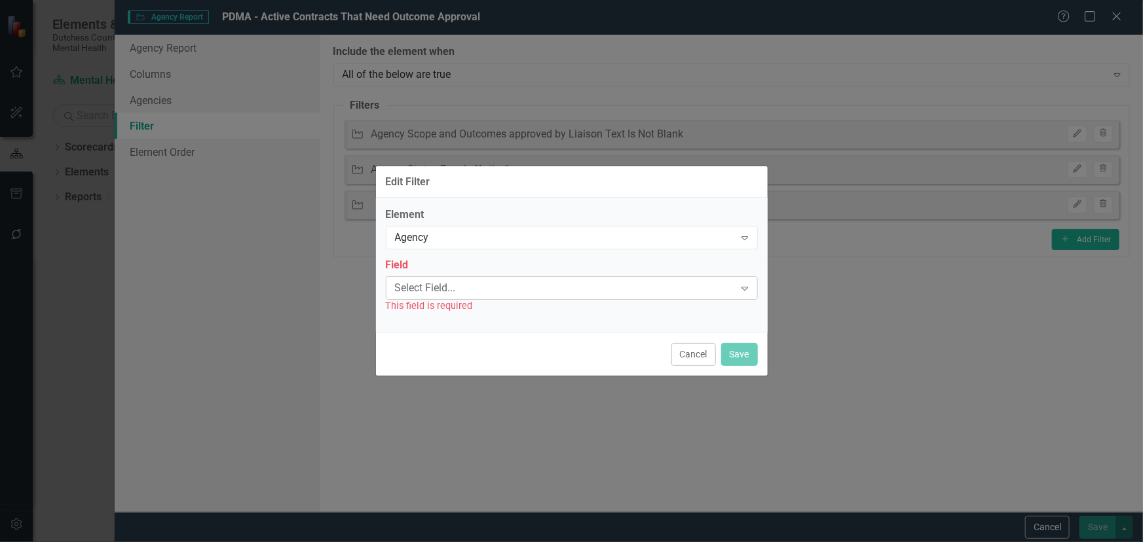
click at [439, 286] on div "Select Field..." at bounding box center [565, 287] width 340 height 15
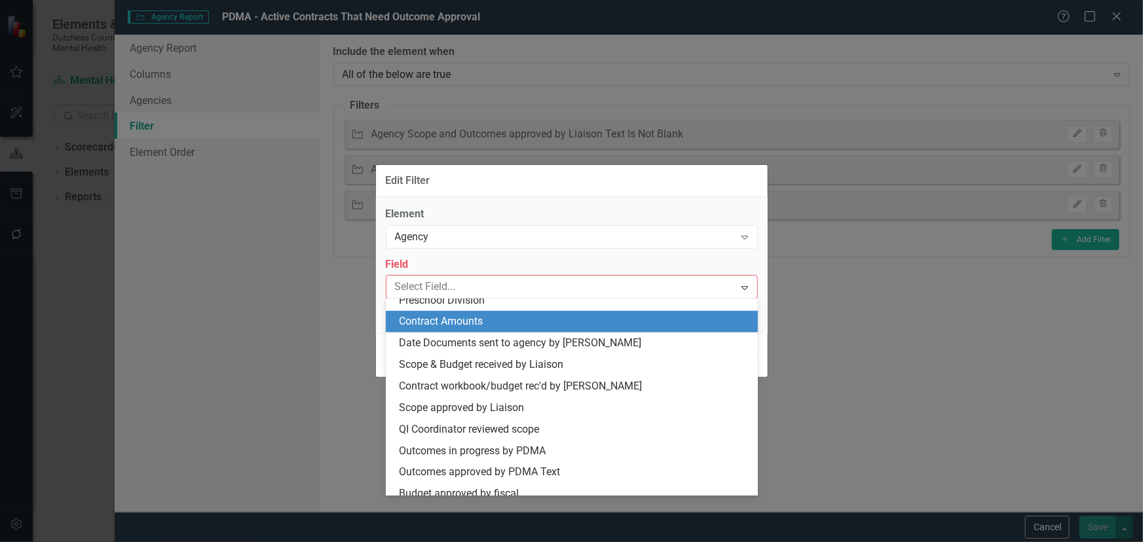
scroll to position [714, 0]
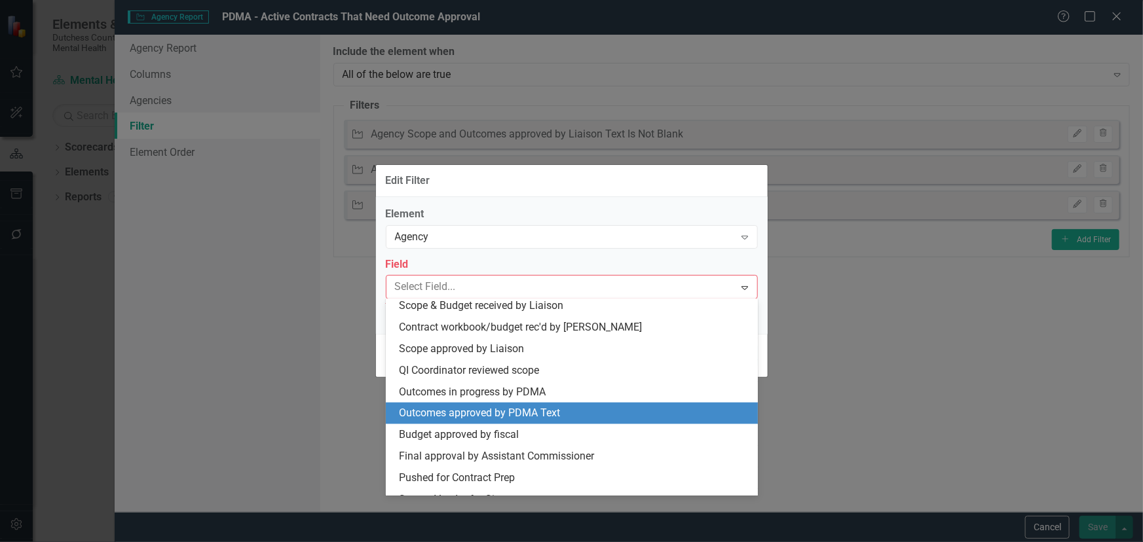
click at [472, 407] on div "Outcomes approved by PDMA Text" at bounding box center [574, 413] width 351 height 15
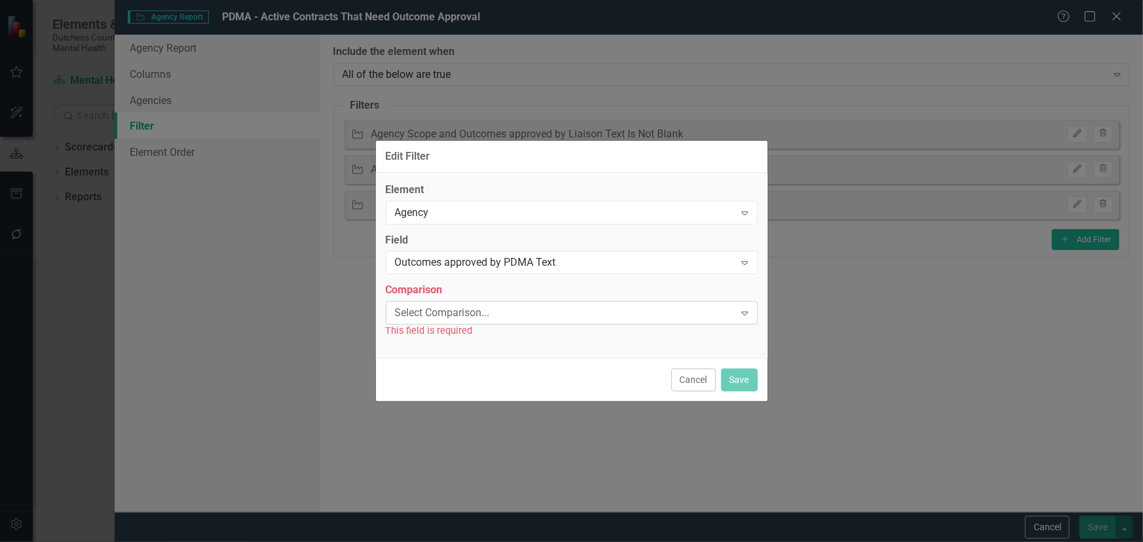
click at [443, 314] on div "Select Comparison..." at bounding box center [565, 313] width 340 height 15
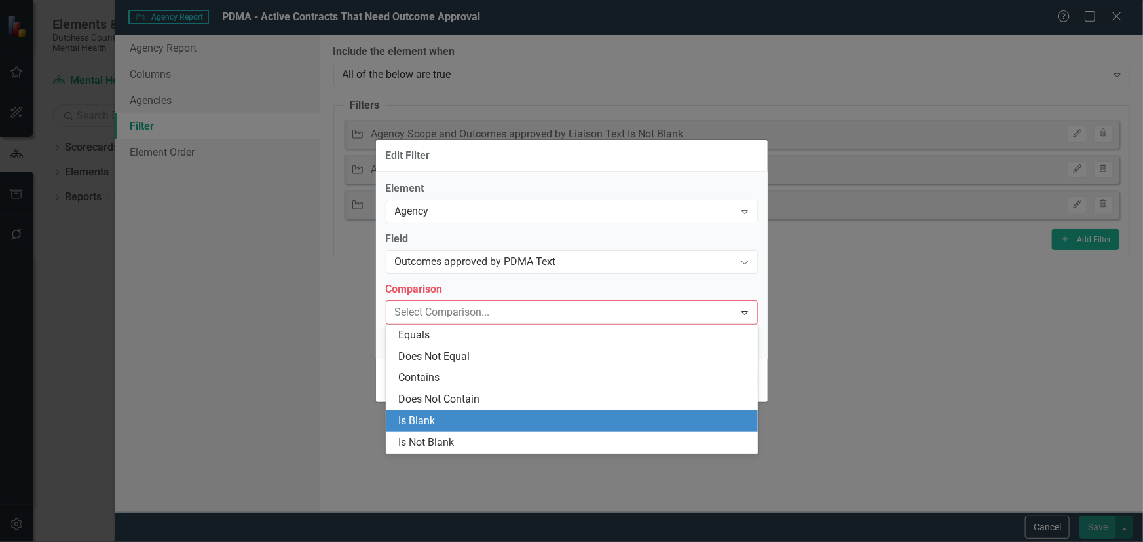
click at [443, 415] on div "Is Blank" at bounding box center [574, 421] width 351 height 15
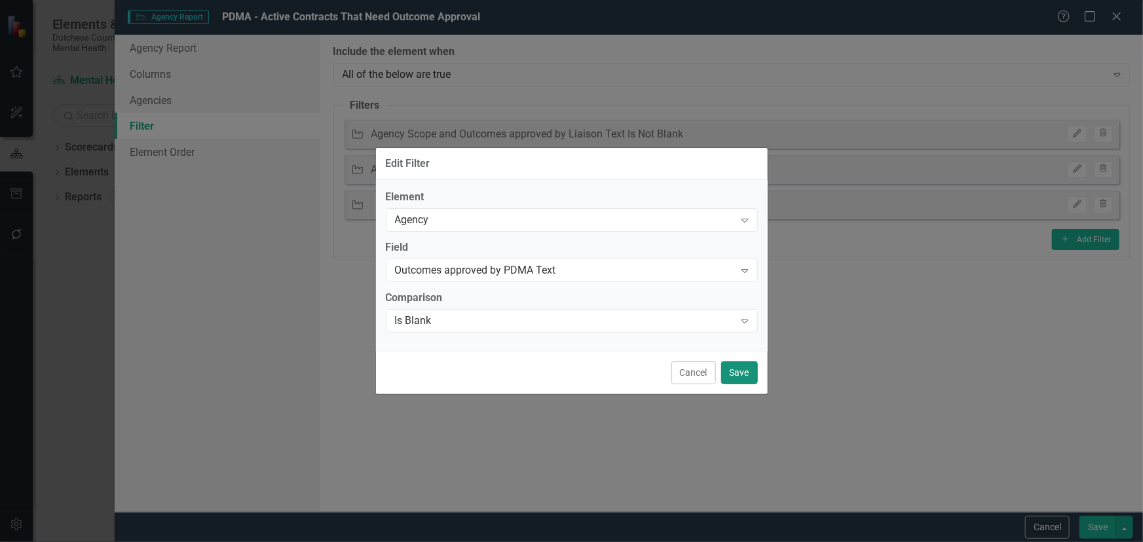
click at [748, 372] on button "Save" at bounding box center [739, 373] width 37 height 23
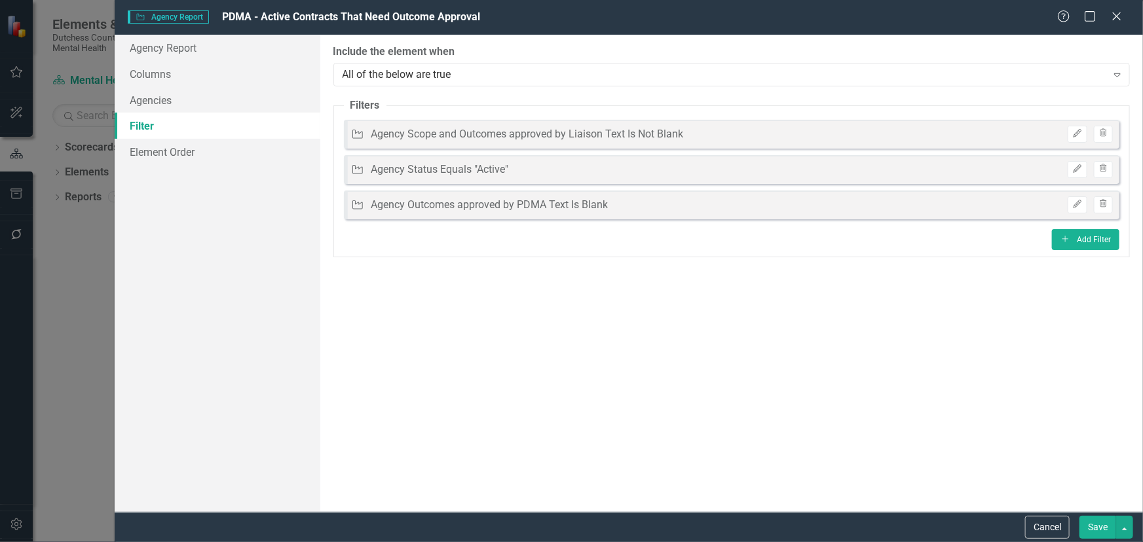
click at [1098, 526] on button "Save" at bounding box center [1098, 527] width 37 height 23
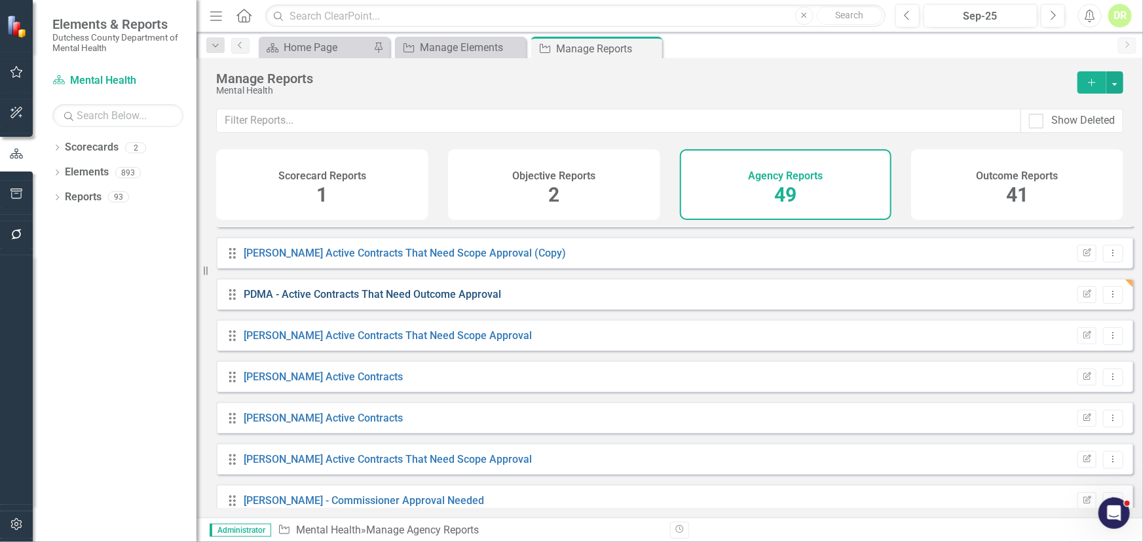
click at [381, 300] on link "PDMA - Active Contracts That Need Outcome Approval" at bounding box center [372, 294] width 257 height 12
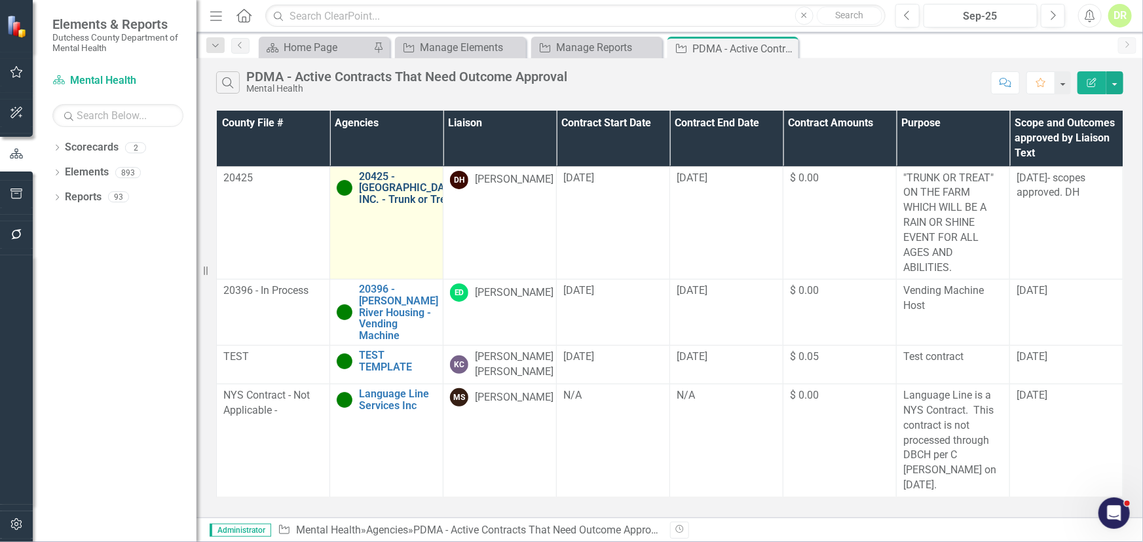
click at [383, 190] on link "20425 - [GEOGRAPHIC_DATA], INC. - Trunk or Treat" at bounding box center [411, 188] width 104 height 35
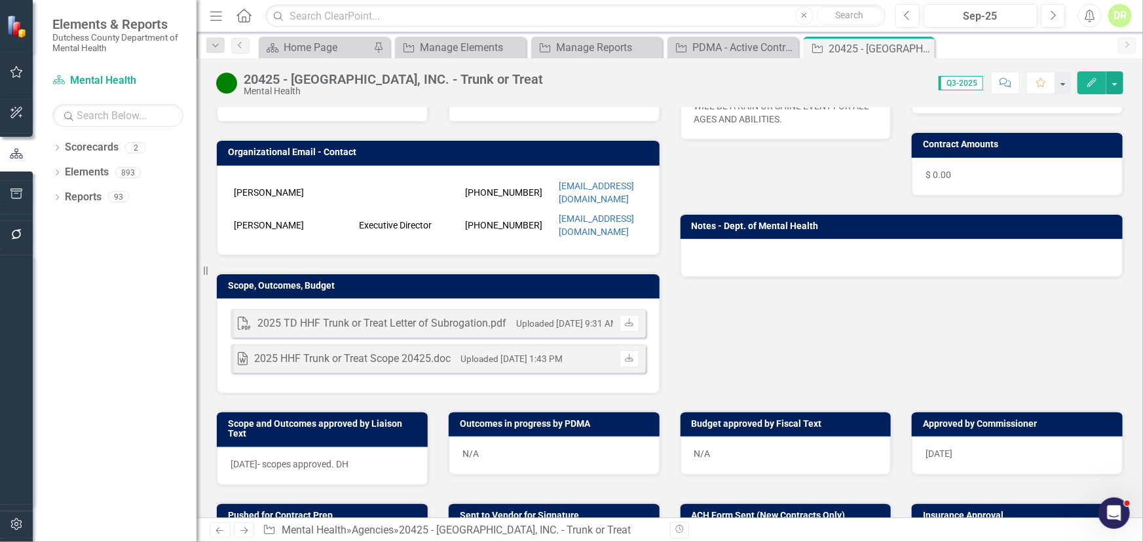
scroll to position [238, 0]
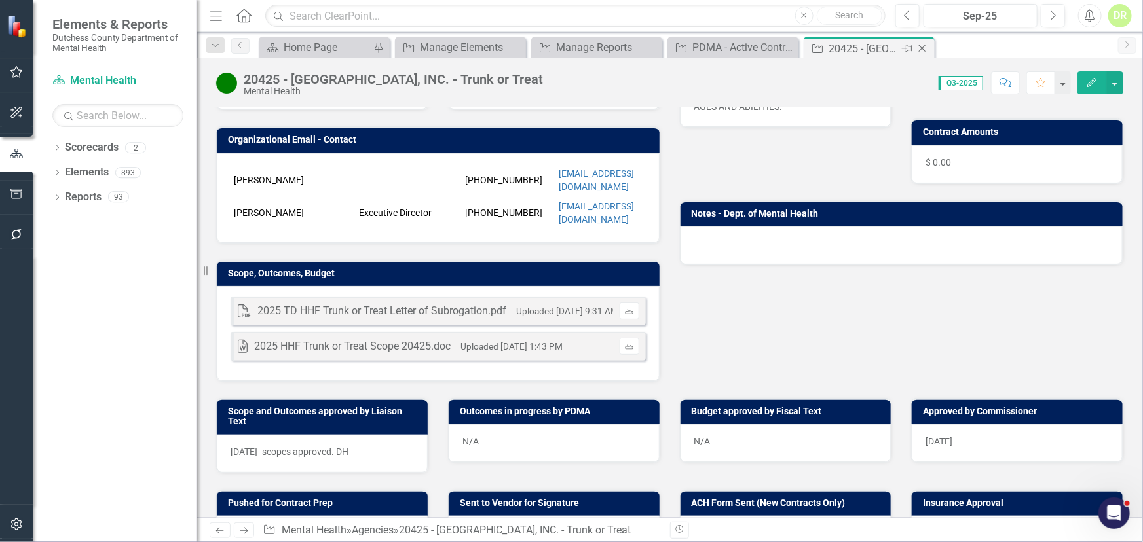
click at [923, 45] on icon "Close" at bounding box center [922, 48] width 13 height 10
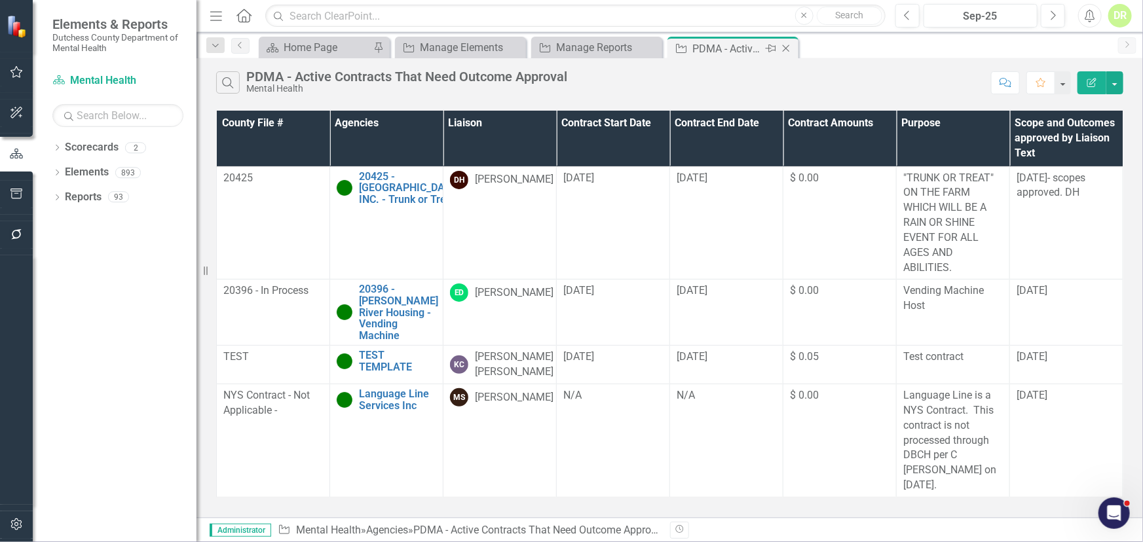
click at [786, 46] on icon "Close" at bounding box center [786, 48] width 13 height 10
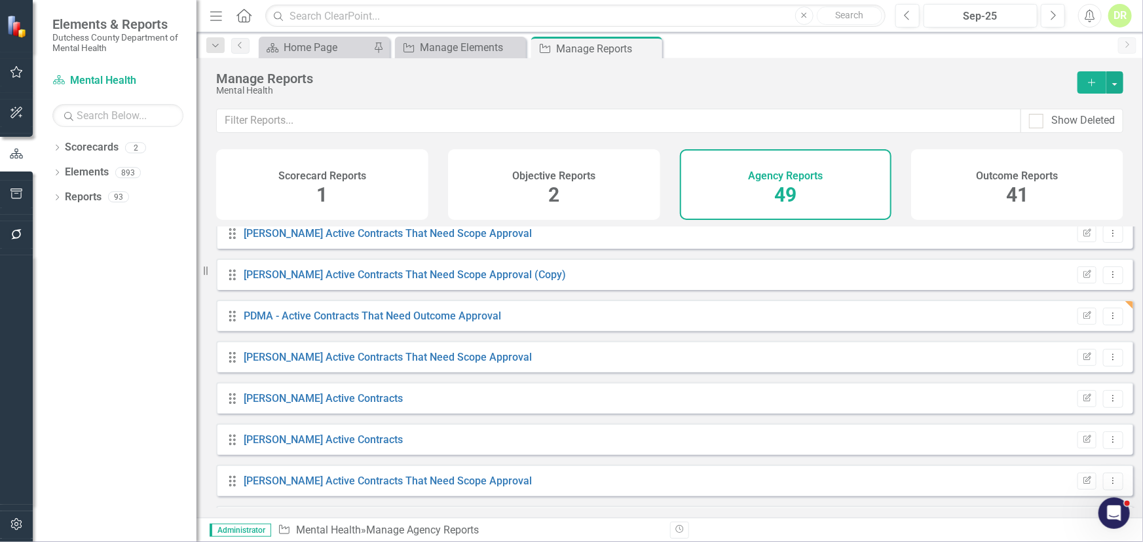
scroll to position [595, 0]
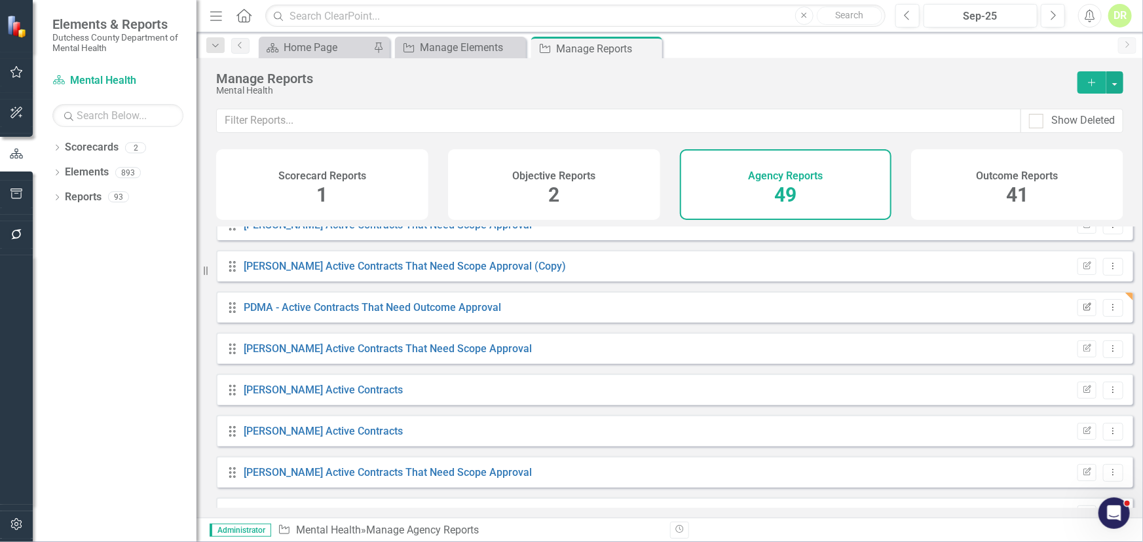
click at [1082, 312] on icon "Edit Report" at bounding box center [1087, 308] width 10 height 8
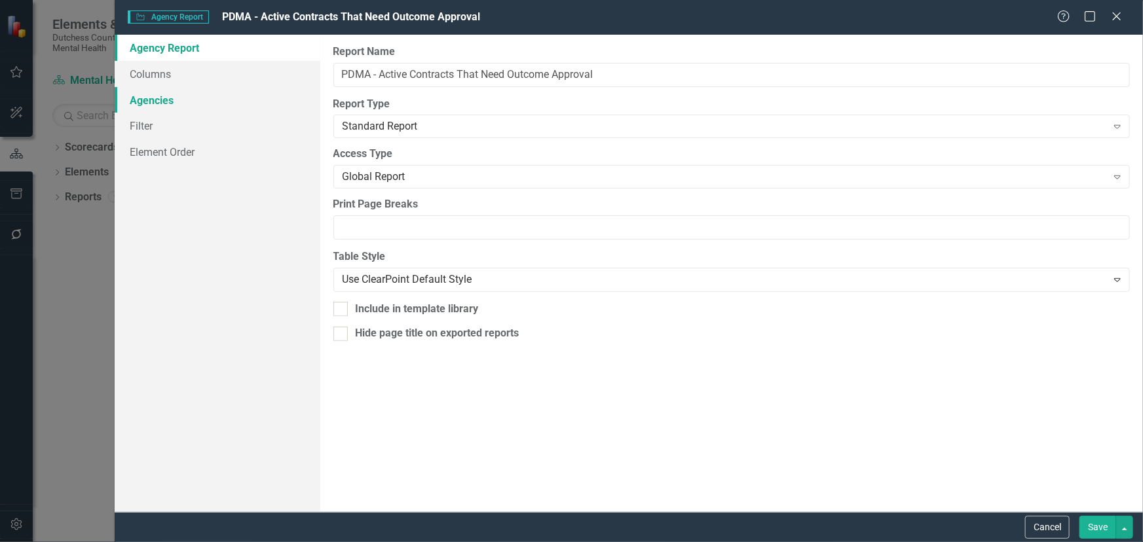
click at [155, 98] on link "Agencies" at bounding box center [218, 100] width 206 height 26
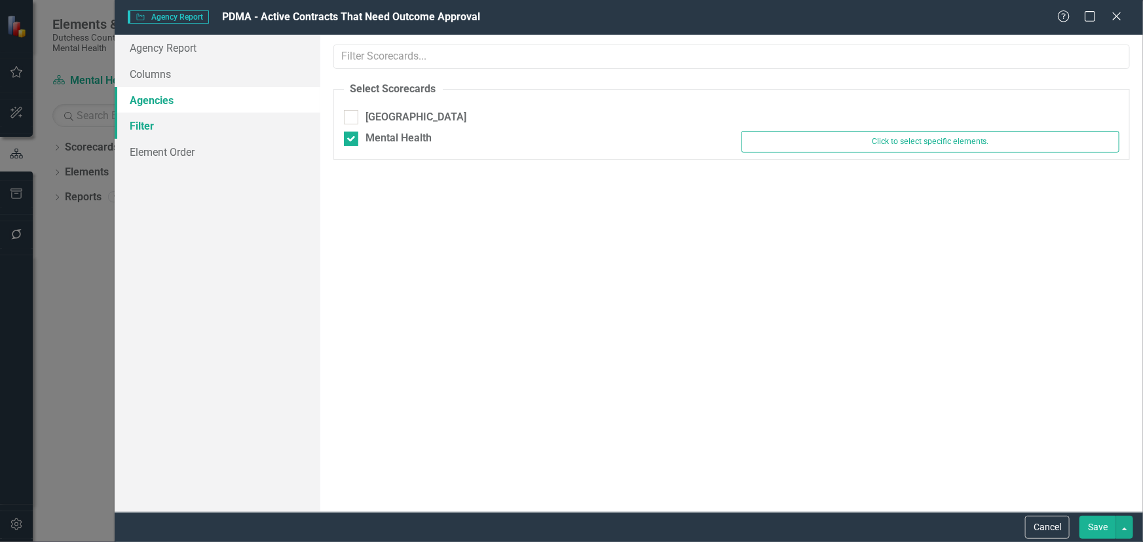
click at [141, 122] on link "Filter" at bounding box center [218, 126] width 206 height 26
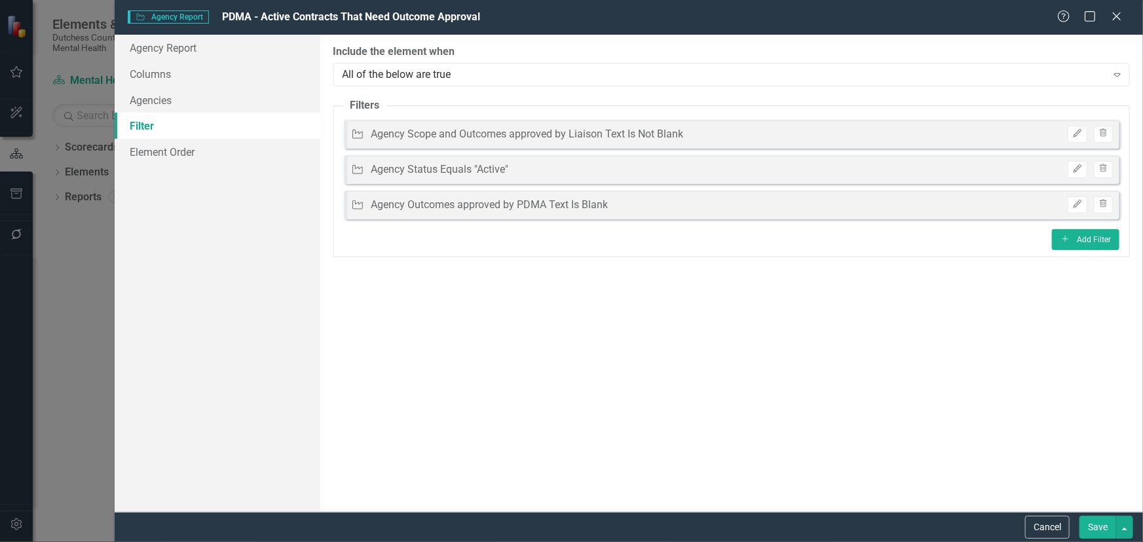
click at [1095, 524] on button "Save" at bounding box center [1098, 527] width 37 height 23
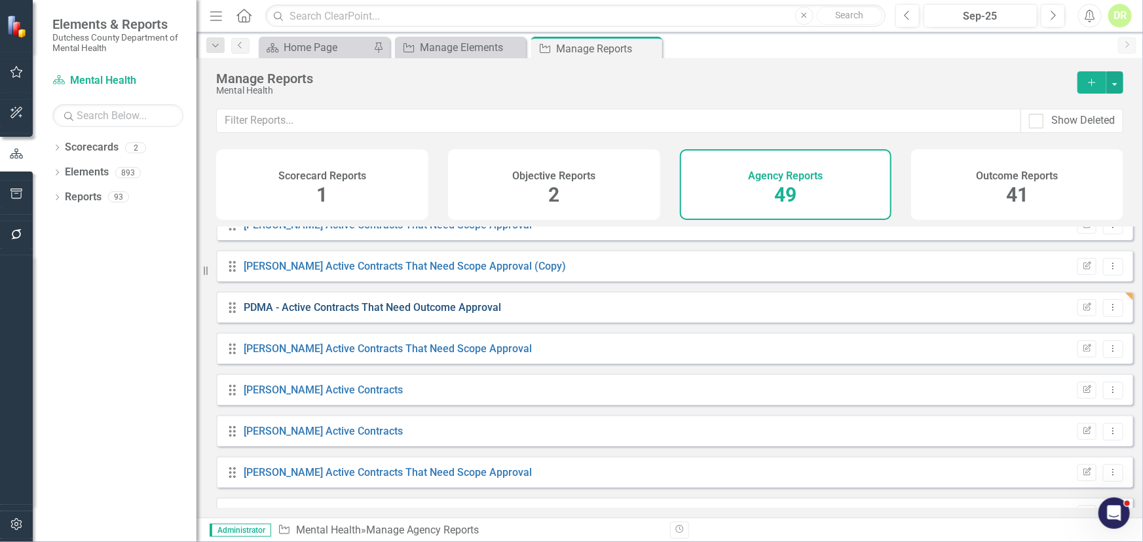
click at [360, 314] on link "PDMA - Active Contracts That Need Outcome Approval" at bounding box center [372, 307] width 257 height 12
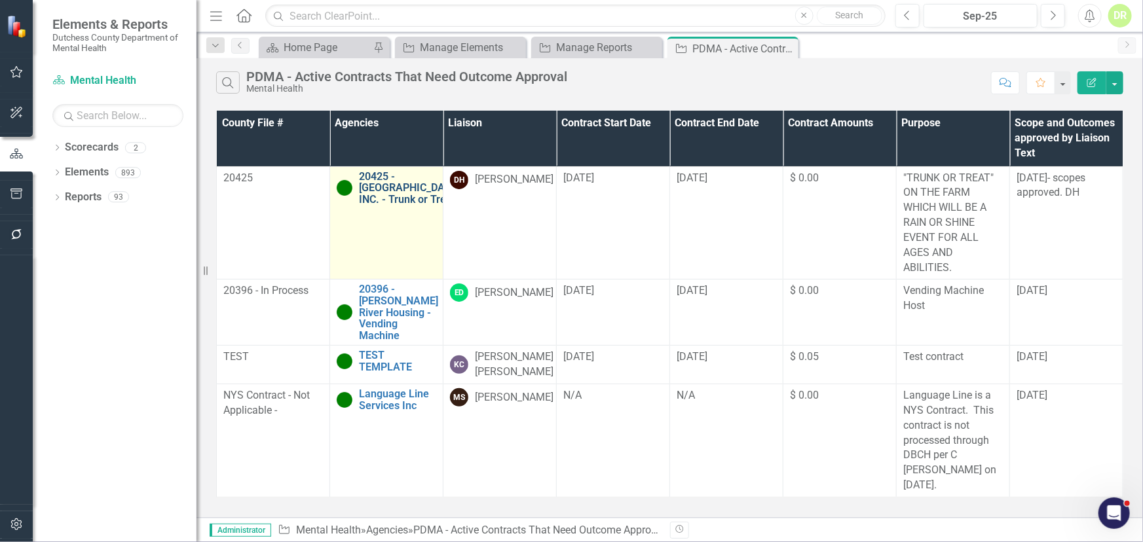
click at [373, 187] on link "20425 - [GEOGRAPHIC_DATA], INC. - Trunk or Treat" at bounding box center [411, 188] width 104 height 35
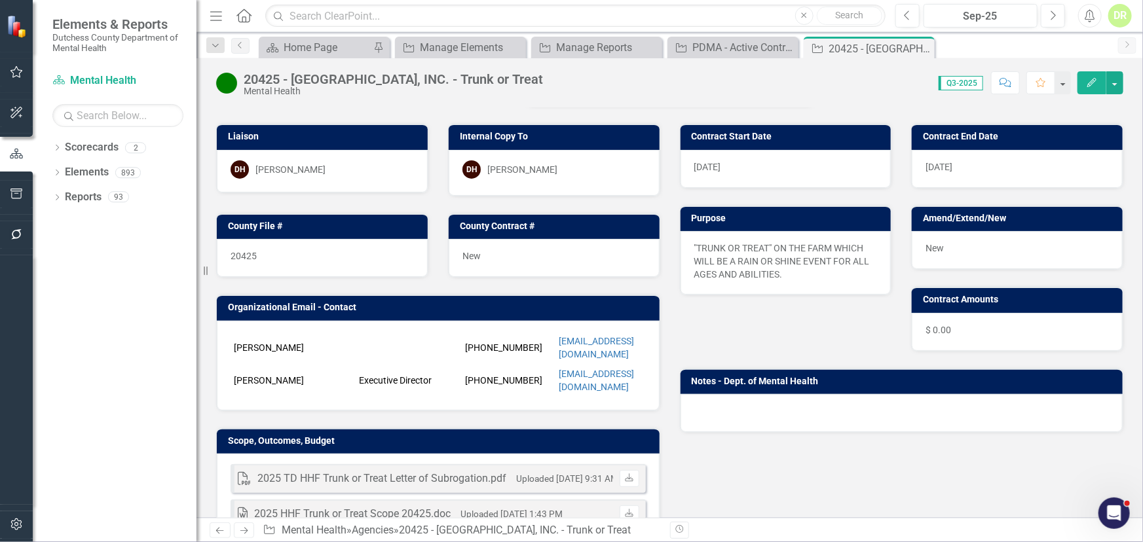
scroll to position [59, 0]
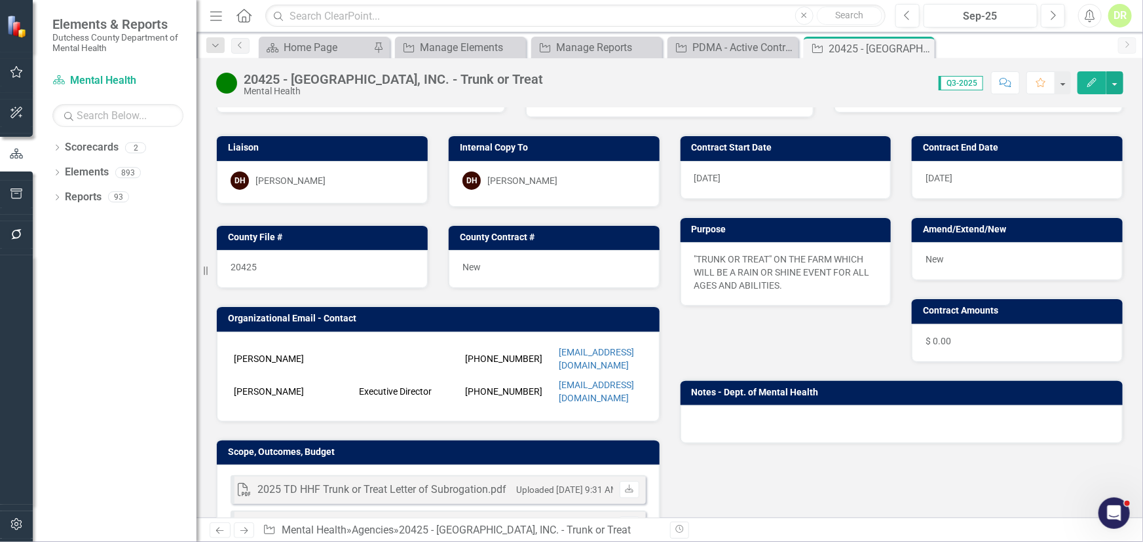
click at [278, 260] on div "20425" at bounding box center [322, 269] width 211 height 38
click at [275, 264] on div "20425" at bounding box center [322, 269] width 211 height 38
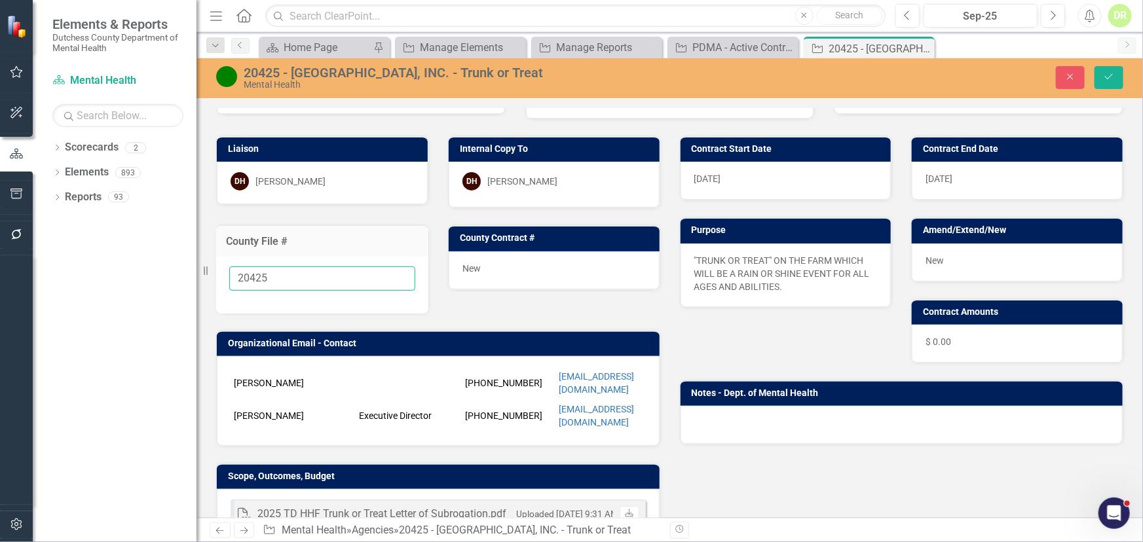
click at [272, 275] on input "20425" at bounding box center [322, 279] width 186 height 24
type input "20425 - In process"
click at [1111, 77] on icon "Save" at bounding box center [1109, 76] width 12 height 9
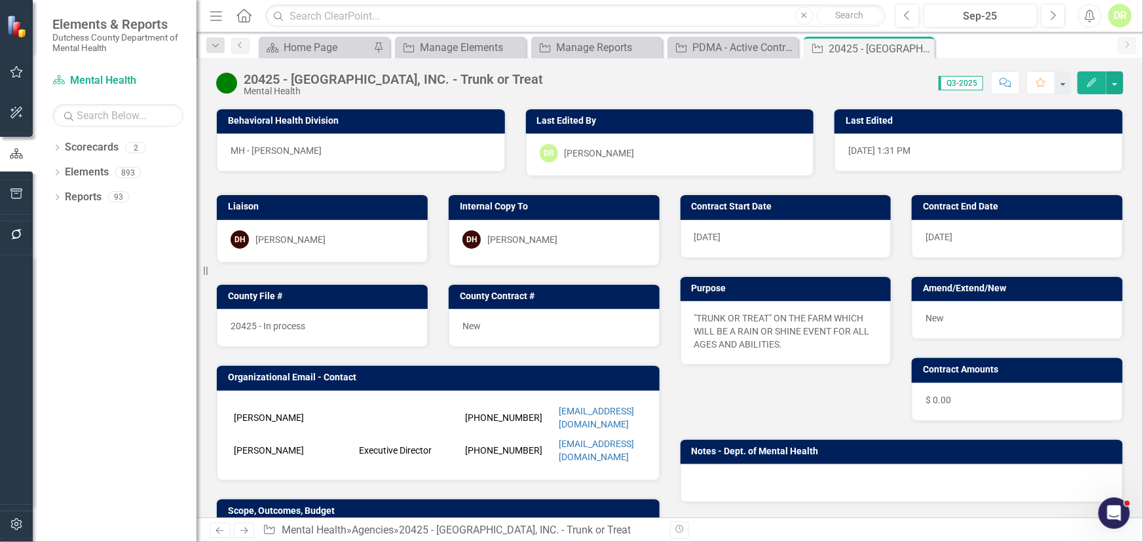
scroll to position [238, 0]
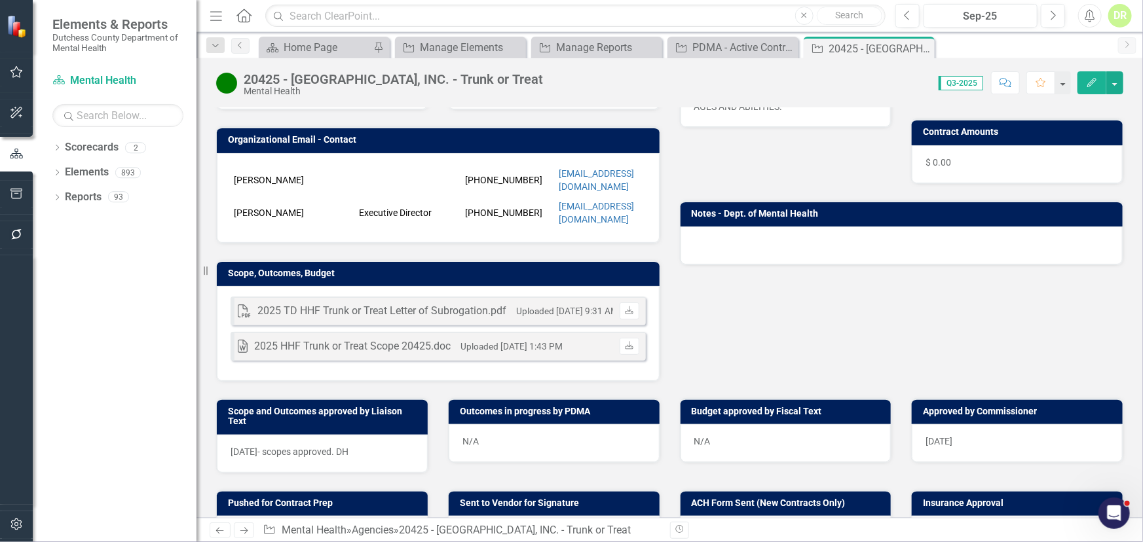
click at [277, 447] on span "9/15/25- scopes approved. DH" at bounding box center [290, 452] width 118 height 10
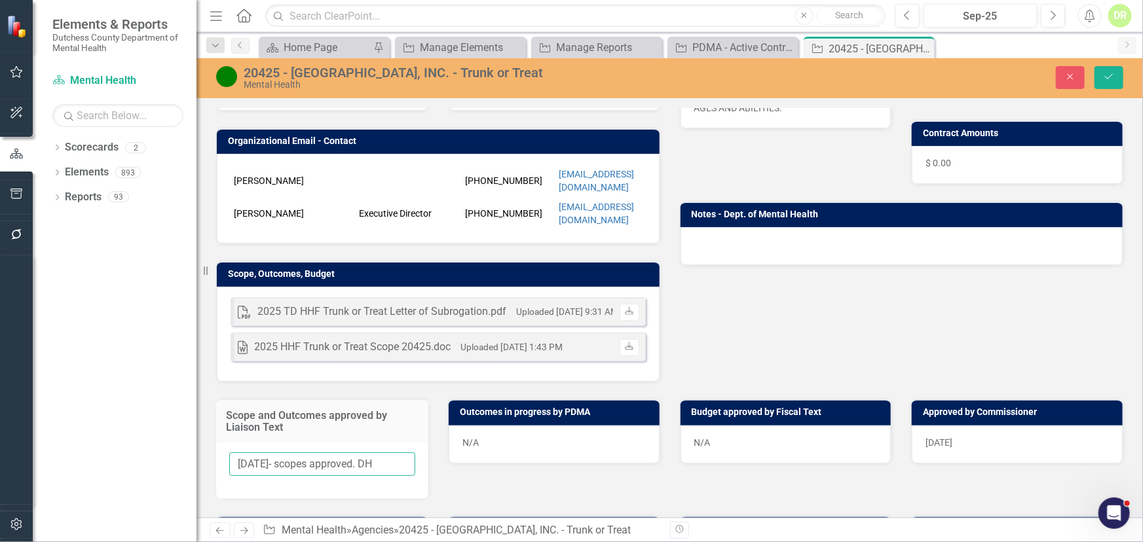
drag, startPoint x: 391, startPoint y: 447, endPoint x: 276, endPoint y: 449, distance: 114.7
click at [276, 453] on input "9/15/25- scopes approved. DH" at bounding box center [322, 465] width 186 height 24
type input "9/15/25"
click at [1109, 74] on icon "Save" at bounding box center [1109, 76] width 12 height 9
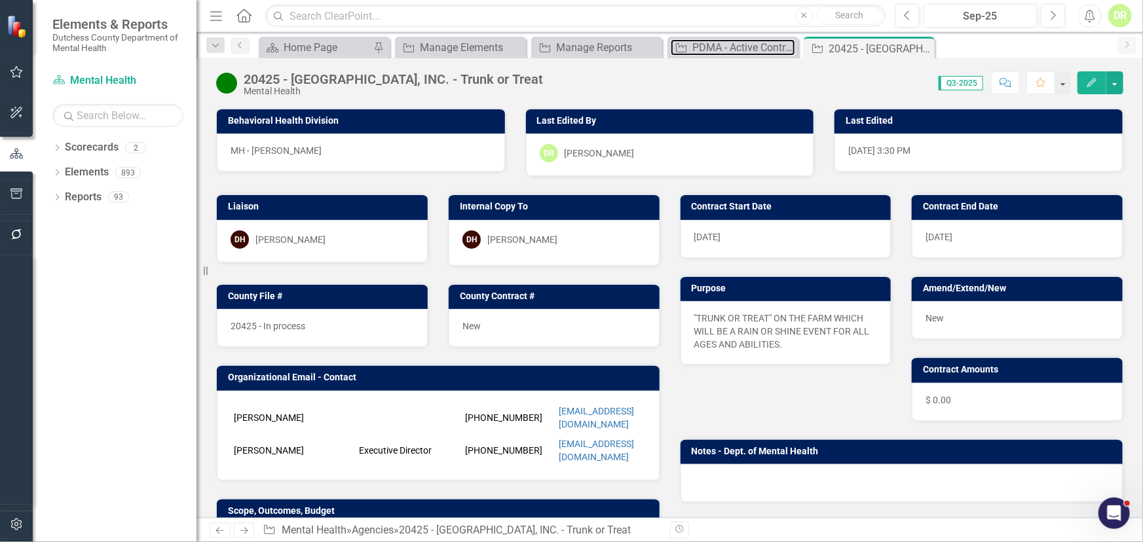
drag, startPoint x: 715, startPoint y: 43, endPoint x: 707, endPoint y: 62, distance: 21.2
click at [715, 43] on div "PDMA - Active Contracts That Need Outcome Approval" at bounding box center [743, 47] width 103 height 16
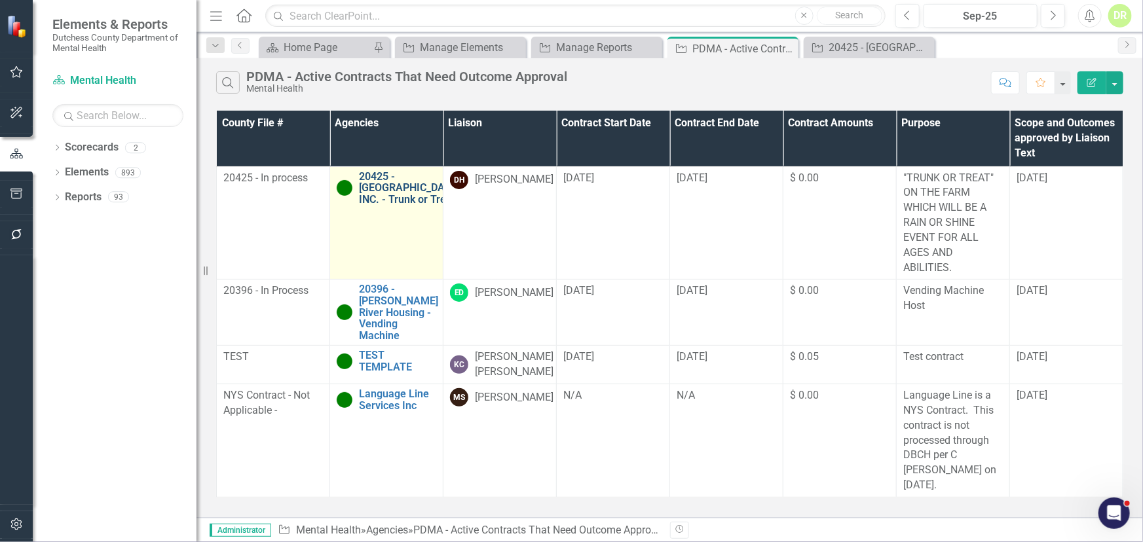
click at [373, 197] on link "20425 - [GEOGRAPHIC_DATA], INC. - Trunk or Treat" at bounding box center [411, 188] width 104 height 35
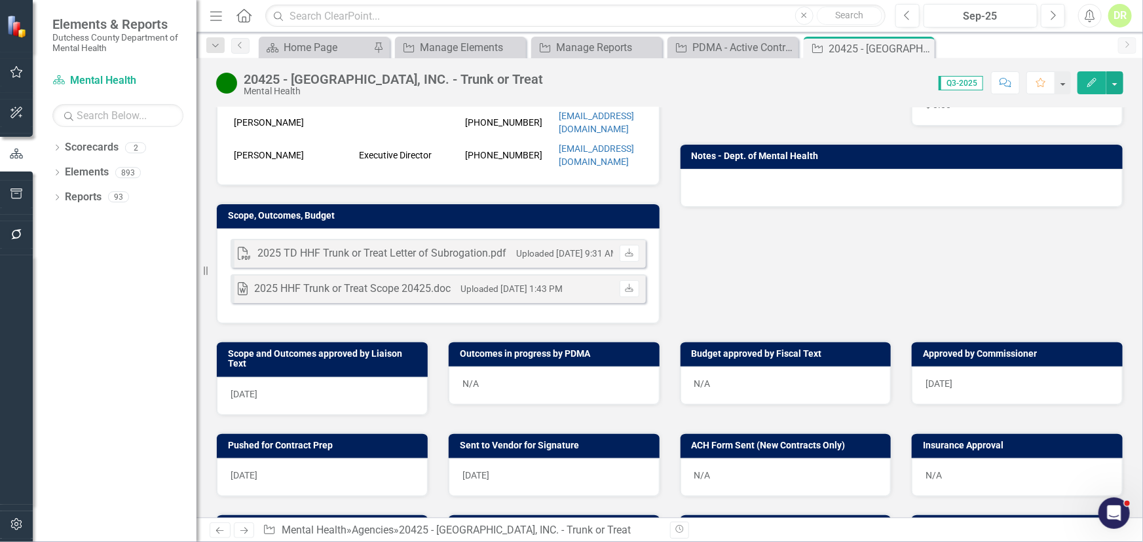
scroll to position [297, 0]
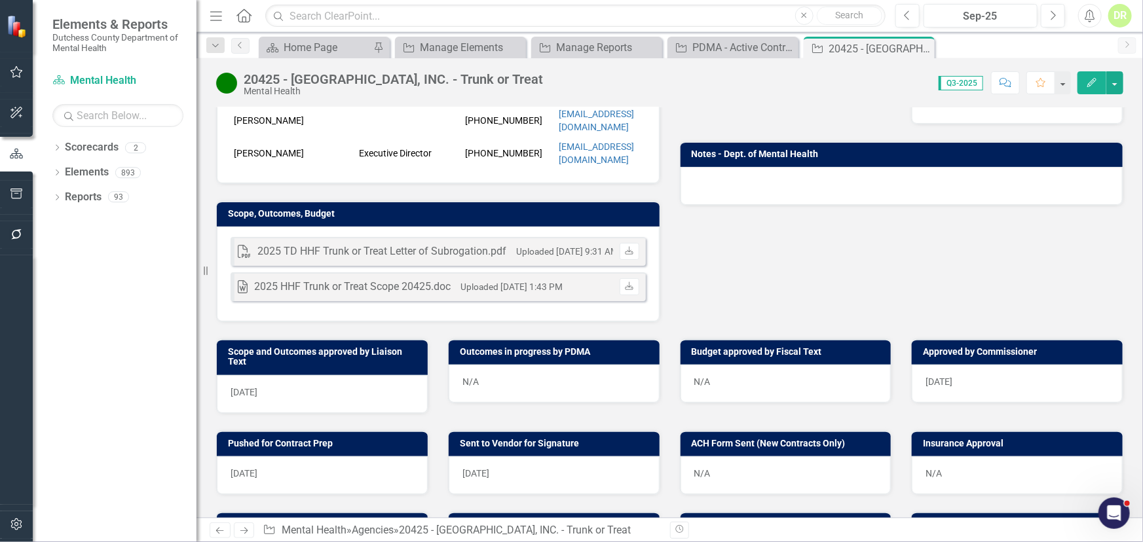
click at [511, 365] on div "N/A" at bounding box center [554, 384] width 211 height 38
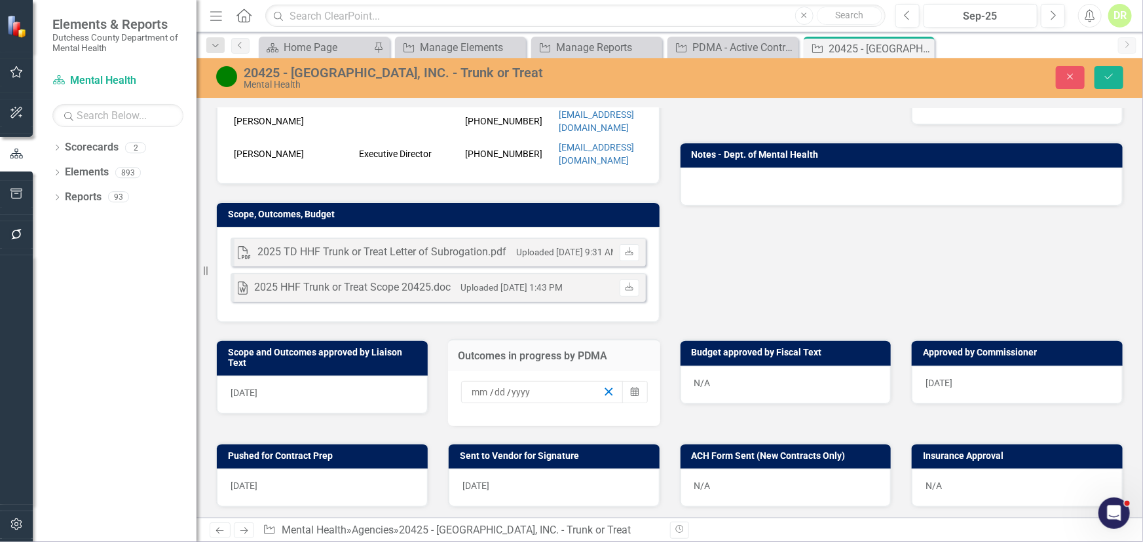
click at [604, 386] on icon "button" at bounding box center [609, 392] width 12 height 12
click at [1067, 75] on icon "Close" at bounding box center [1071, 76] width 12 height 9
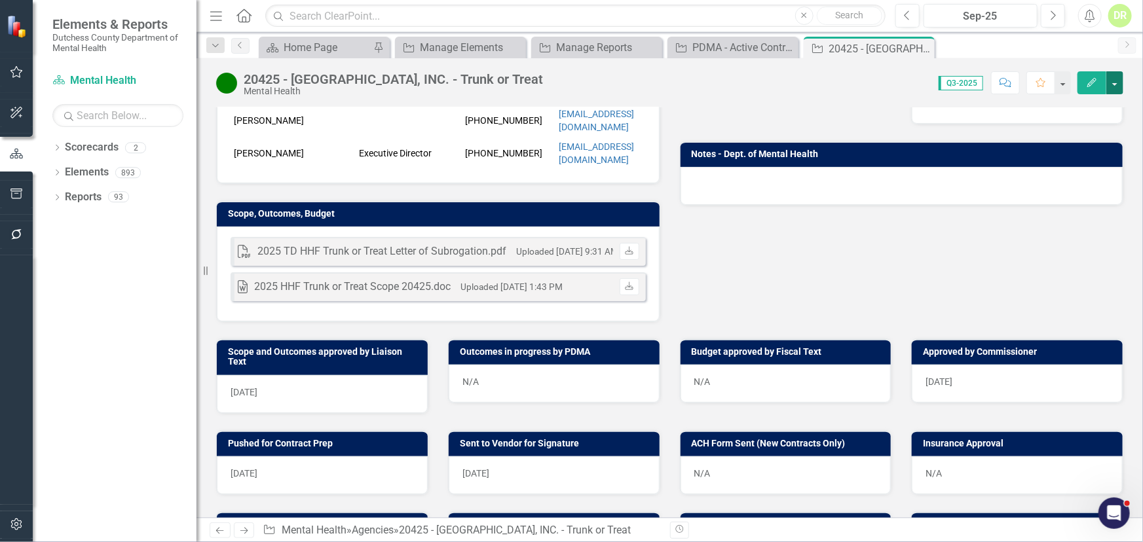
click at [1118, 80] on button "button" at bounding box center [1114, 82] width 17 height 23
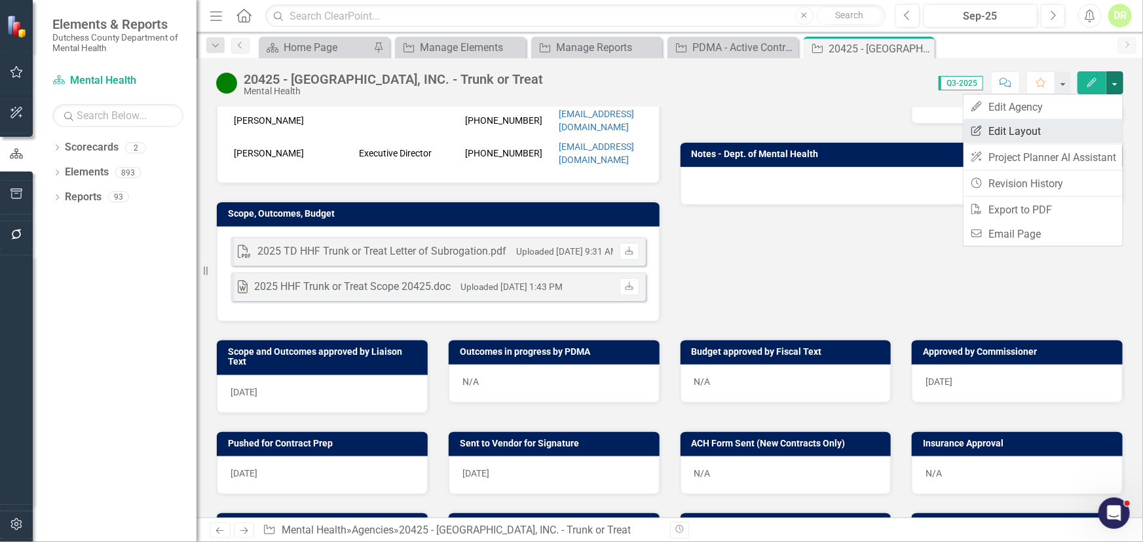
click at [1032, 127] on link "Edit Report Edit Layout" at bounding box center [1043, 131] width 159 height 24
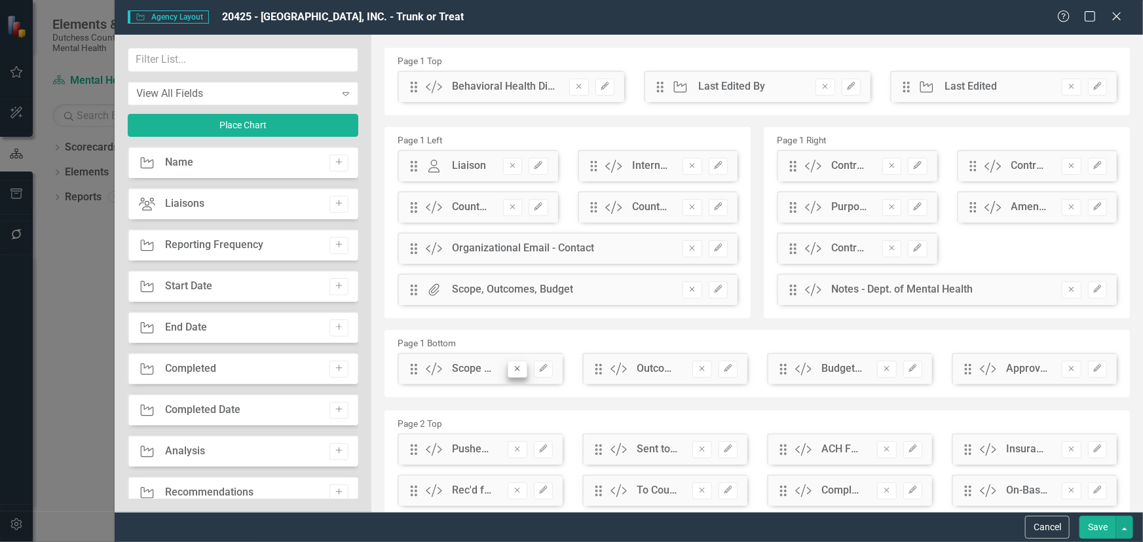
drag, startPoint x: 699, startPoint y: 366, endPoint x: 515, endPoint y: 367, distance: 184.1
click at [699, 366] on icon "Remove" at bounding box center [702, 369] width 10 height 8
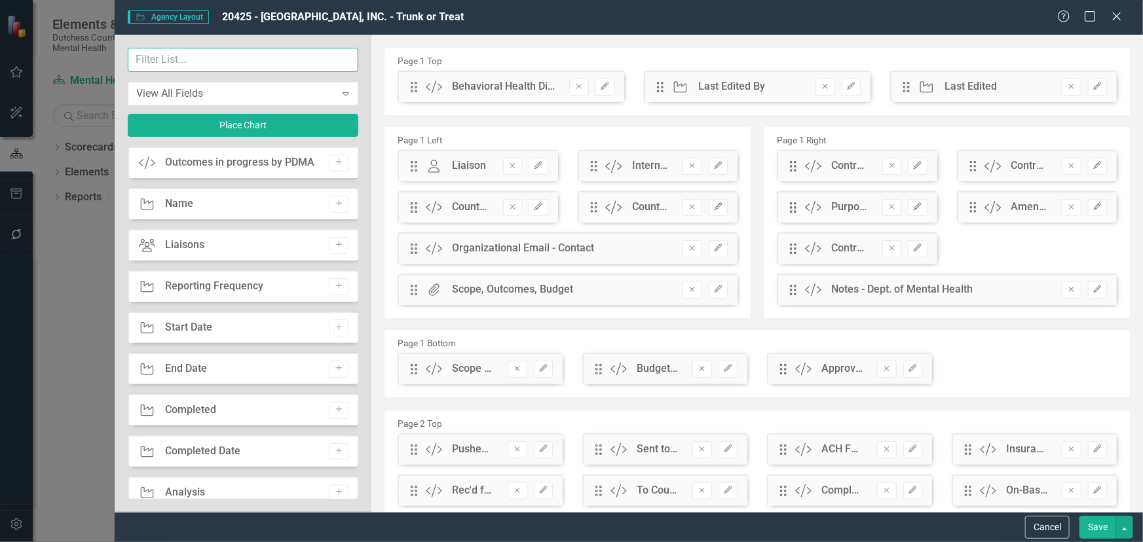
click at [169, 62] on input "text" at bounding box center [243, 60] width 231 height 24
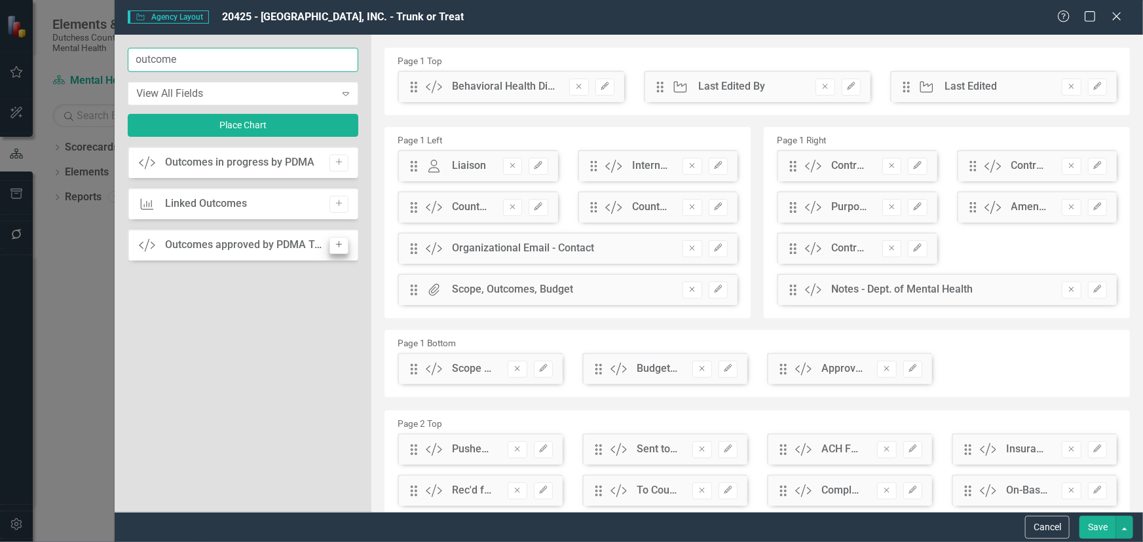
type input "outcome"
click at [337, 244] on icon "Add" at bounding box center [339, 245] width 10 height 8
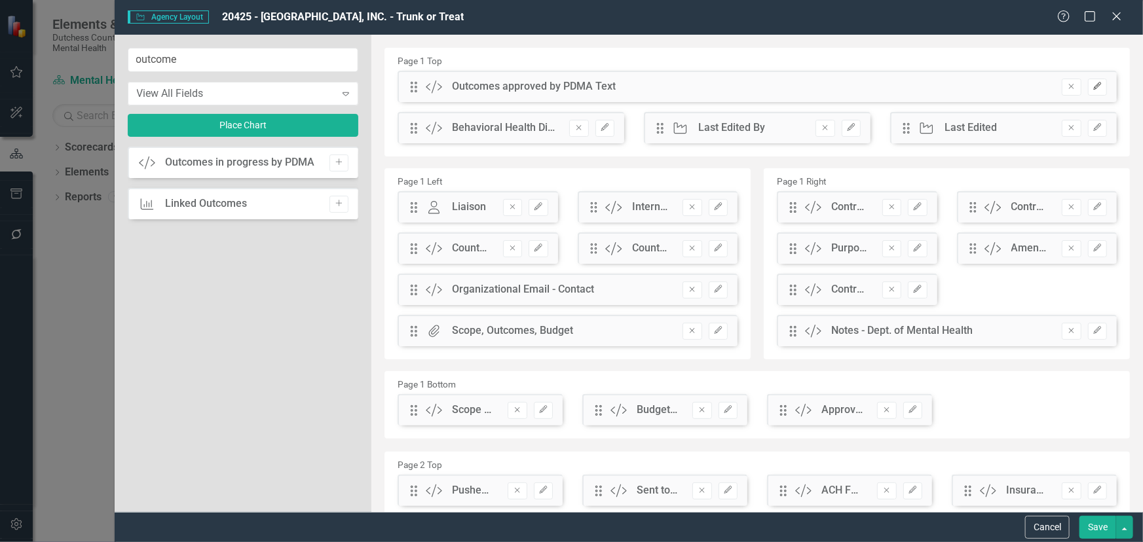
click at [1093, 86] on icon "Edit" at bounding box center [1098, 87] width 10 height 8
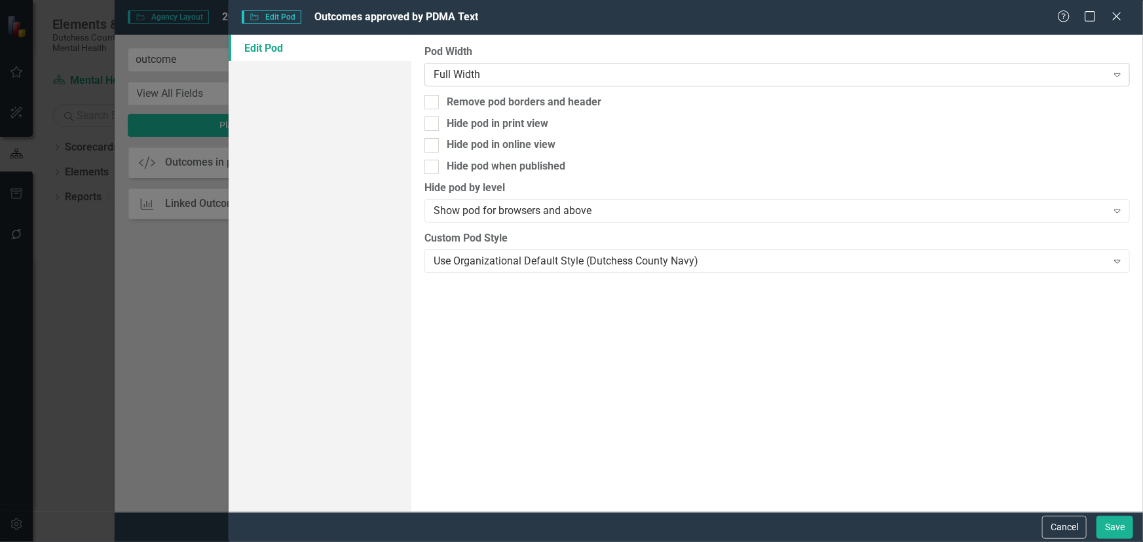
click at [565, 71] on div "Full Width" at bounding box center [770, 74] width 673 height 15
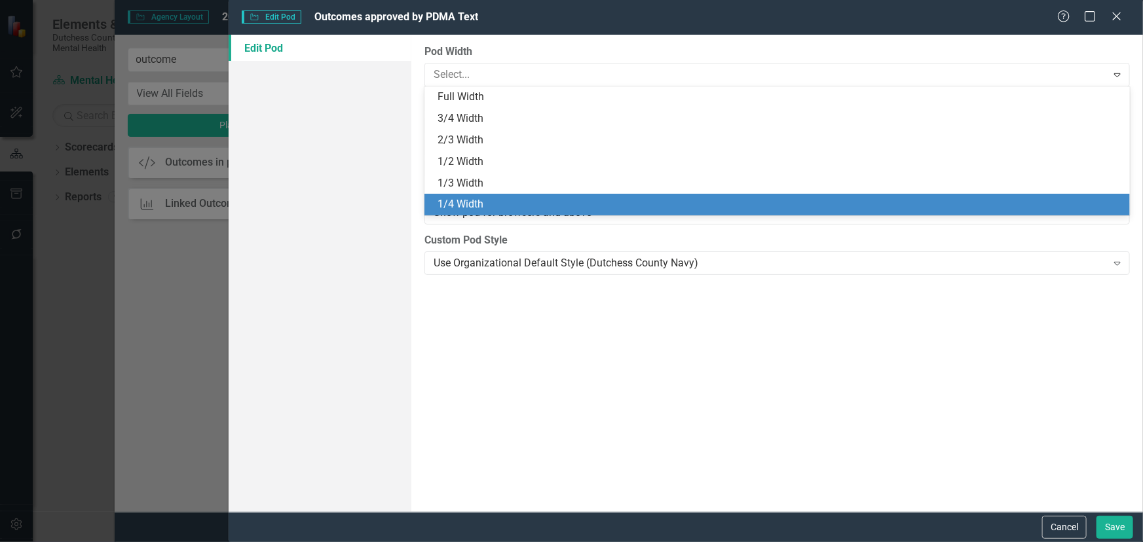
click at [479, 199] on div "1/4 Width" at bounding box center [780, 204] width 685 height 15
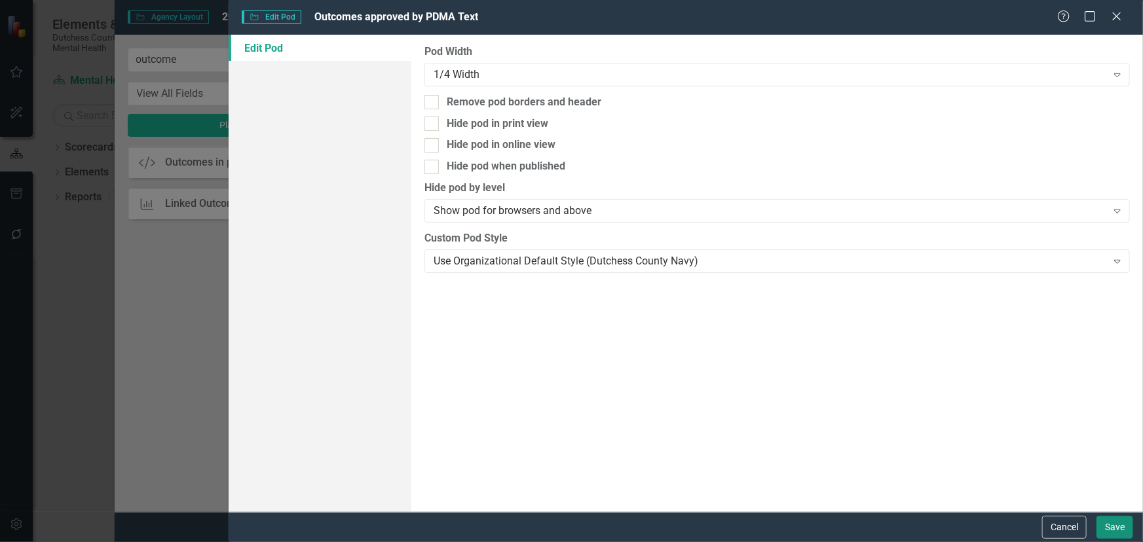
drag, startPoint x: 1121, startPoint y: 525, endPoint x: 1074, endPoint y: 497, distance: 54.4
click at [1120, 523] on button "Save" at bounding box center [1115, 527] width 37 height 23
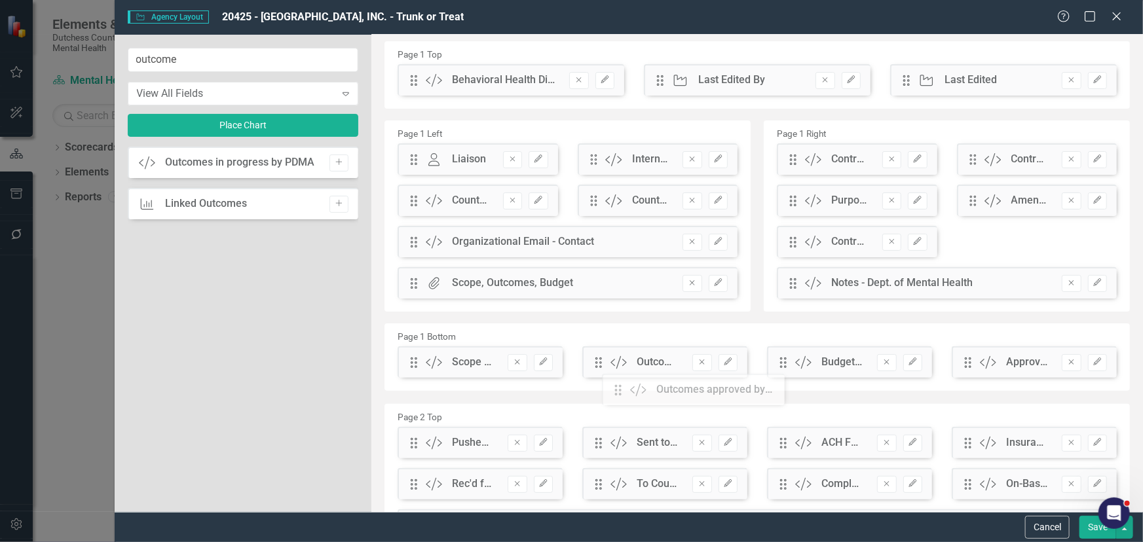
scroll to position [7, 0]
drag, startPoint x: 413, startPoint y: 89, endPoint x: 604, endPoint y: 374, distance: 342.8
click at [1087, 519] on button "Save" at bounding box center [1098, 527] width 37 height 23
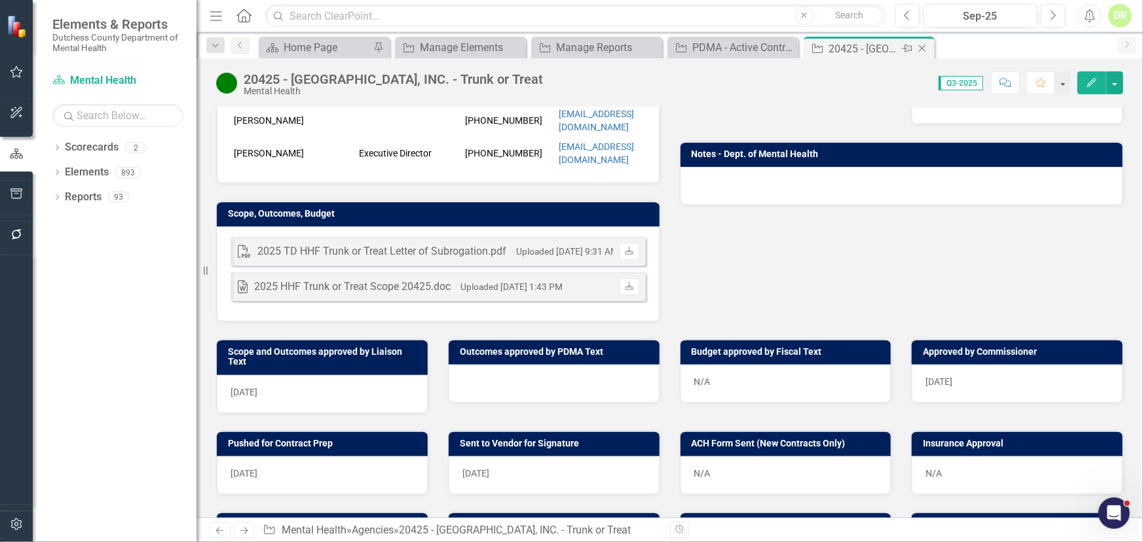
click at [922, 47] on icon at bounding box center [922, 48] width 7 height 7
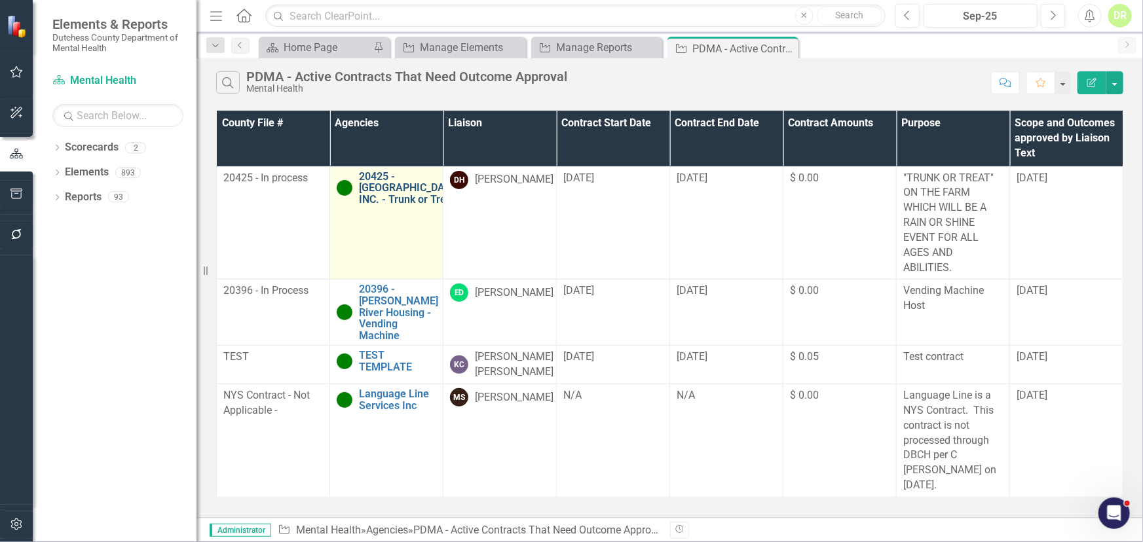
click at [401, 206] on link "20425 - [GEOGRAPHIC_DATA], INC. - Trunk or Treat" at bounding box center [411, 188] width 104 height 35
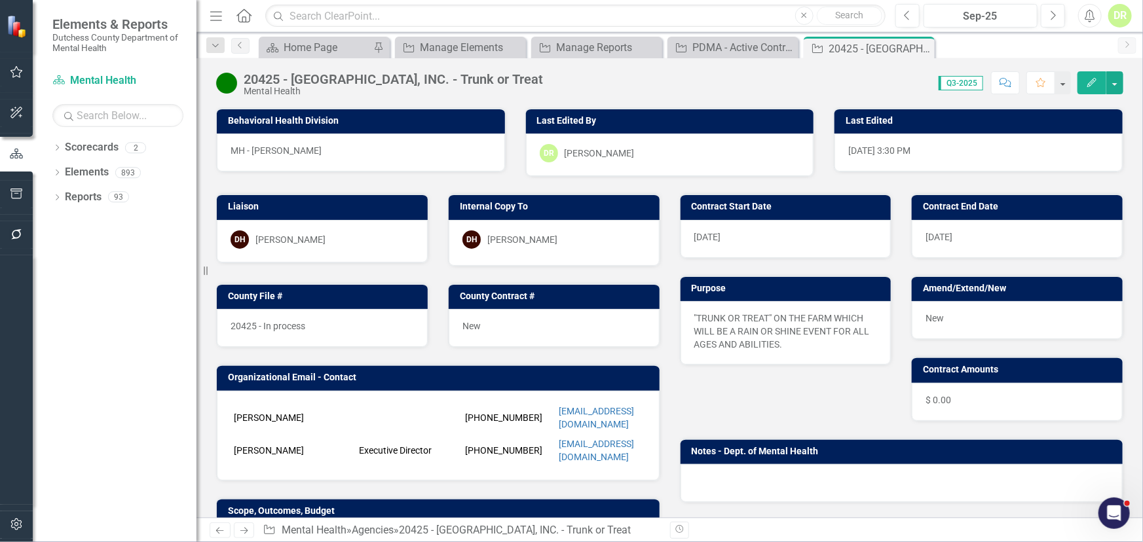
scroll to position [297, 0]
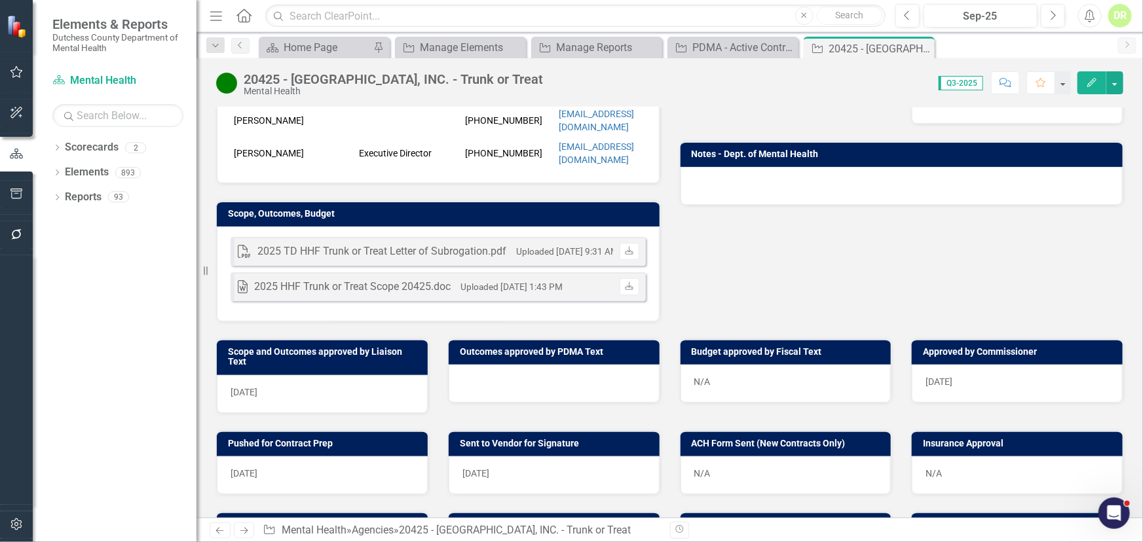
click at [508, 365] on div at bounding box center [554, 384] width 211 height 38
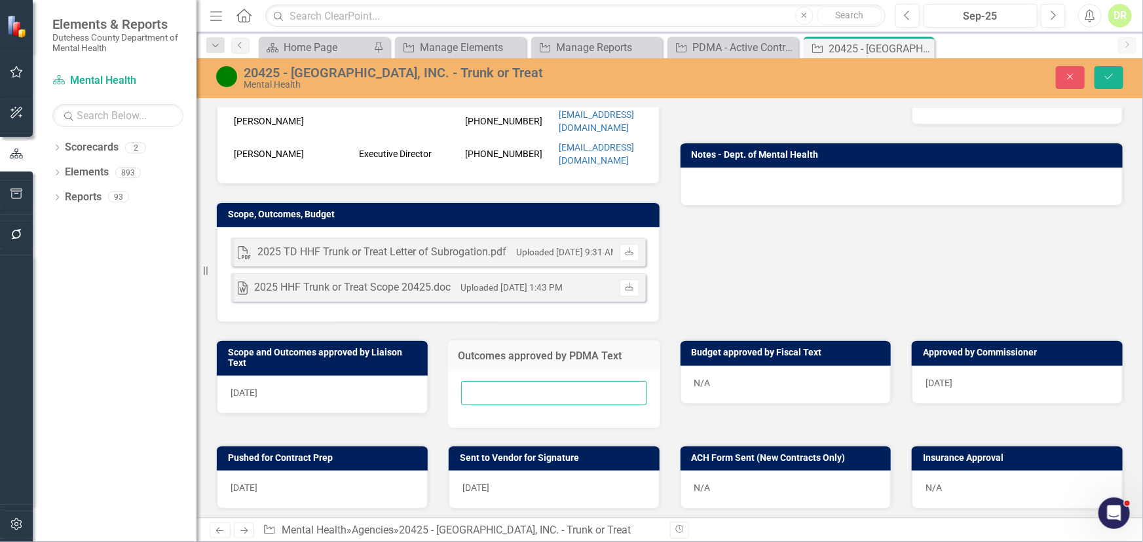
click at [482, 381] on input "text" at bounding box center [554, 393] width 186 height 24
type input "N/A"
click at [1114, 77] on icon "Save" at bounding box center [1109, 76] width 12 height 9
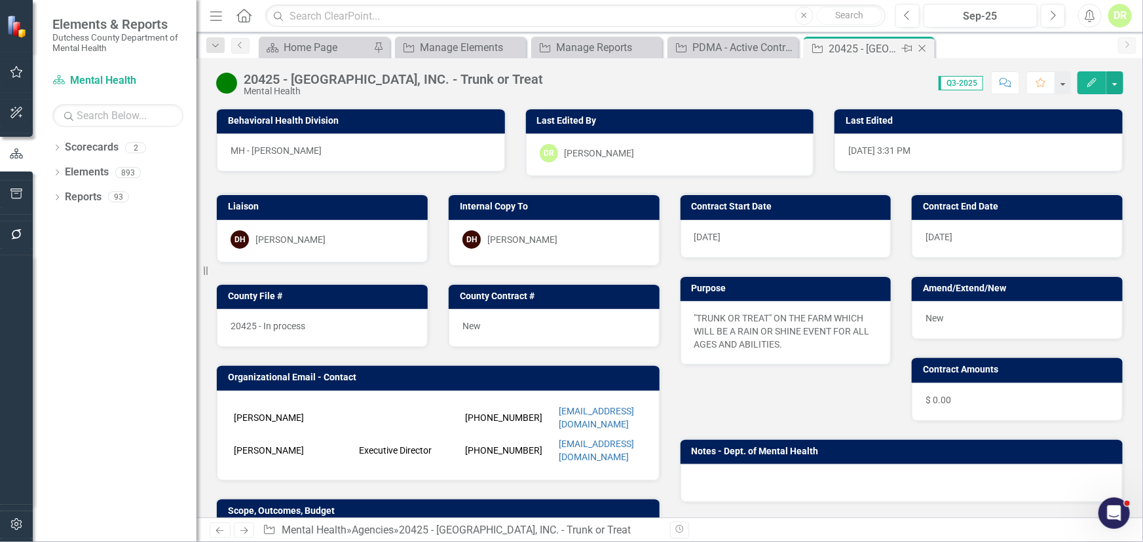
click at [926, 46] on icon "Close" at bounding box center [922, 48] width 13 height 10
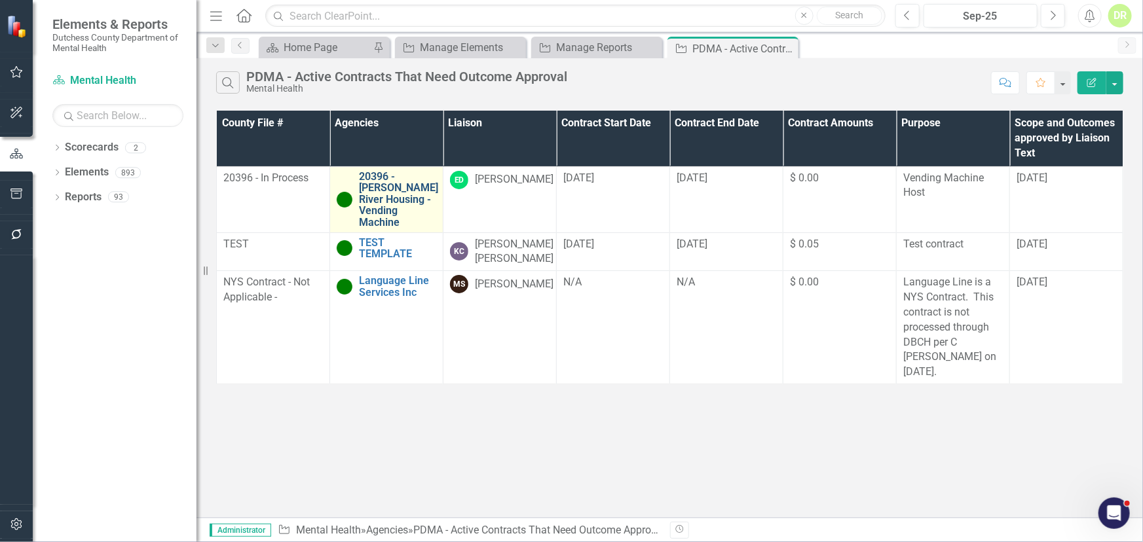
click at [409, 183] on link "20396 - [PERSON_NAME] River Housing - Vending Machine" at bounding box center [398, 200] width 79 height 58
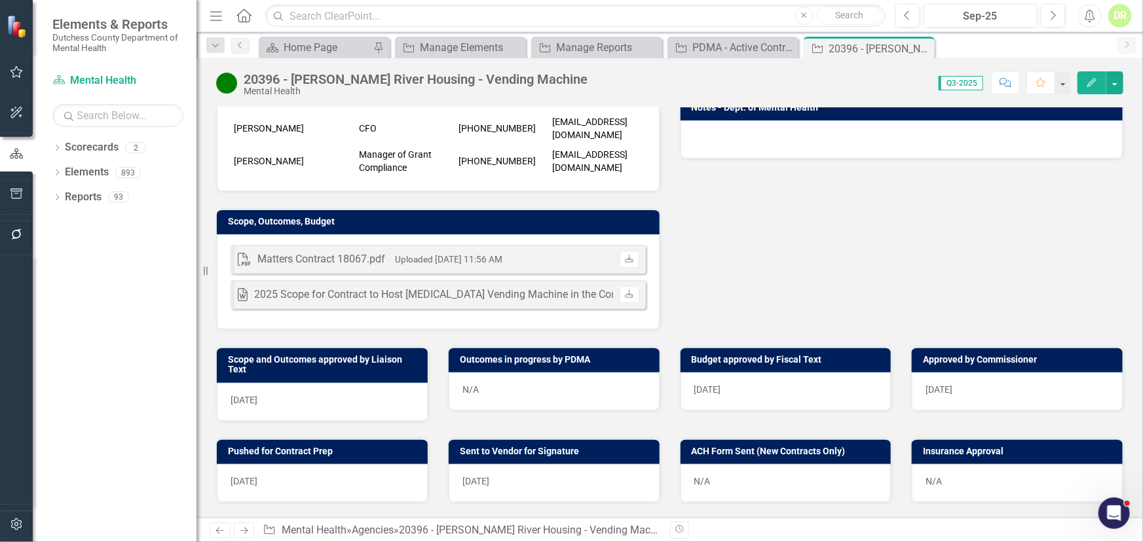
scroll to position [357, 0]
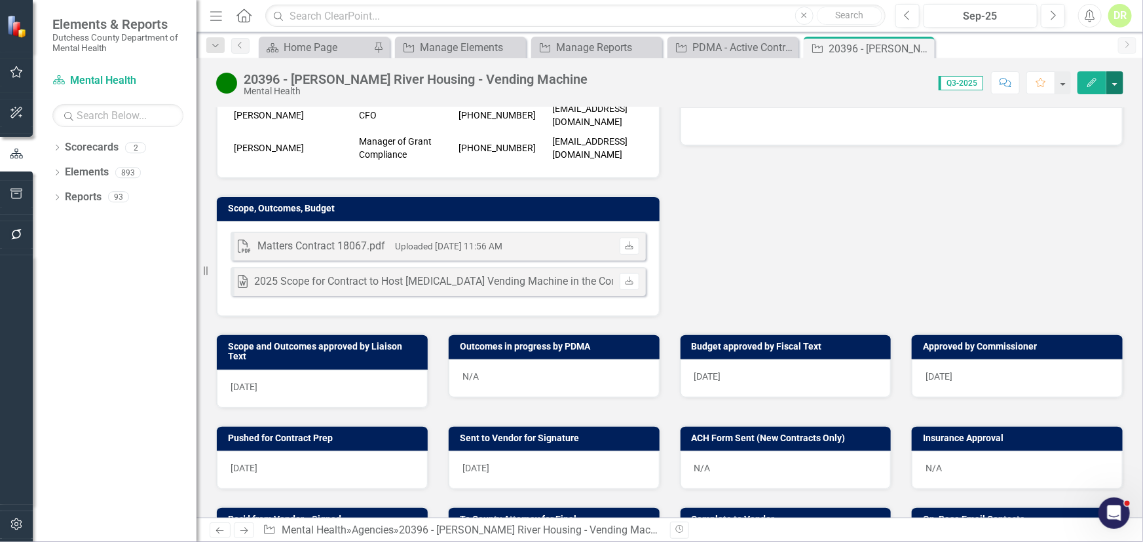
click at [1121, 81] on button "button" at bounding box center [1114, 82] width 17 height 23
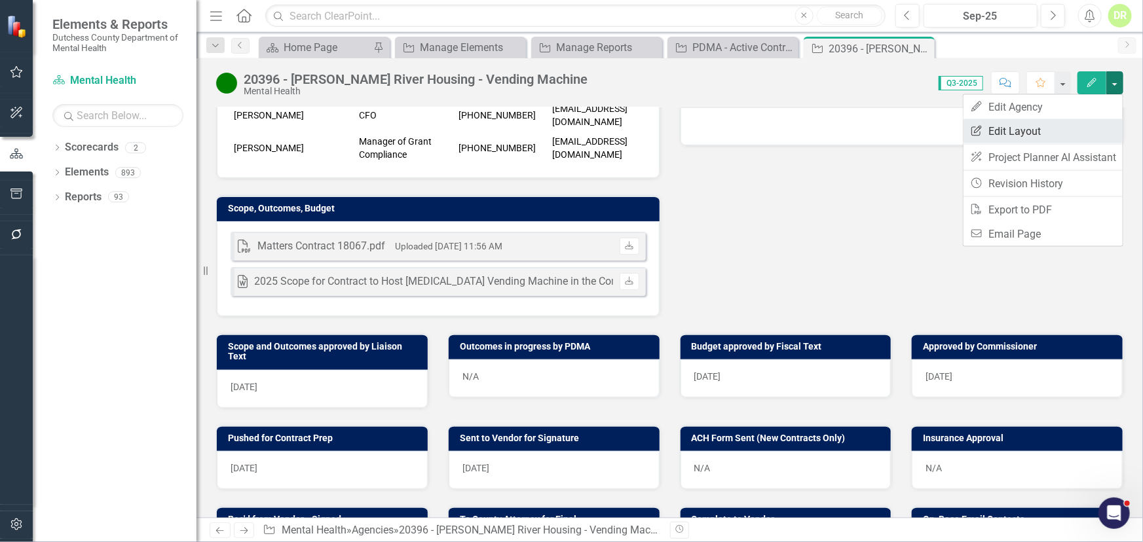
click at [1023, 136] on link "Edit Report Edit Layout" at bounding box center [1043, 131] width 159 height 24
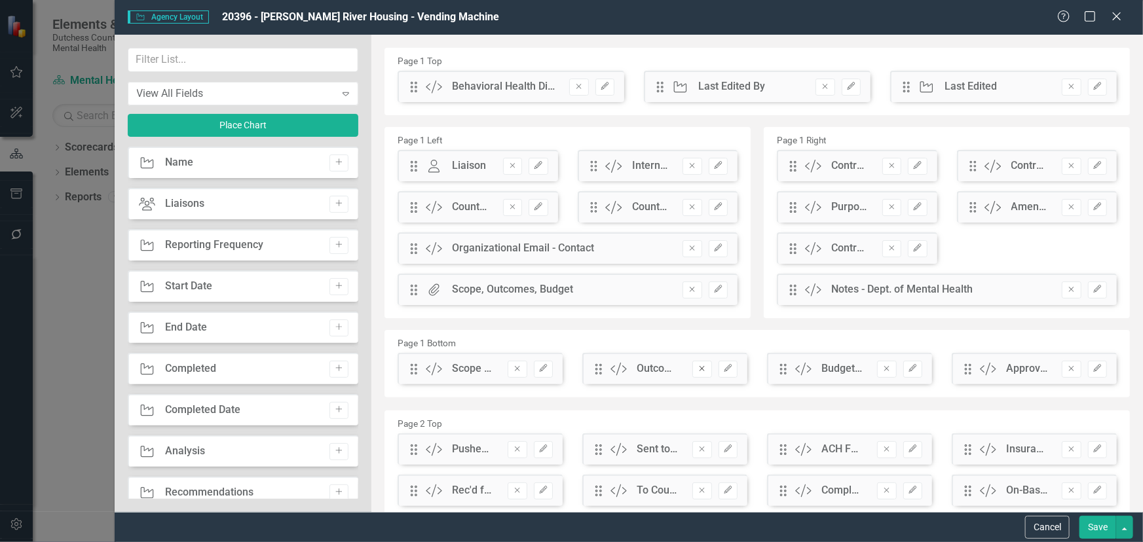
click at [697, 368] on icon "Remove" at bounding box center [702, 369] width 10 height 8
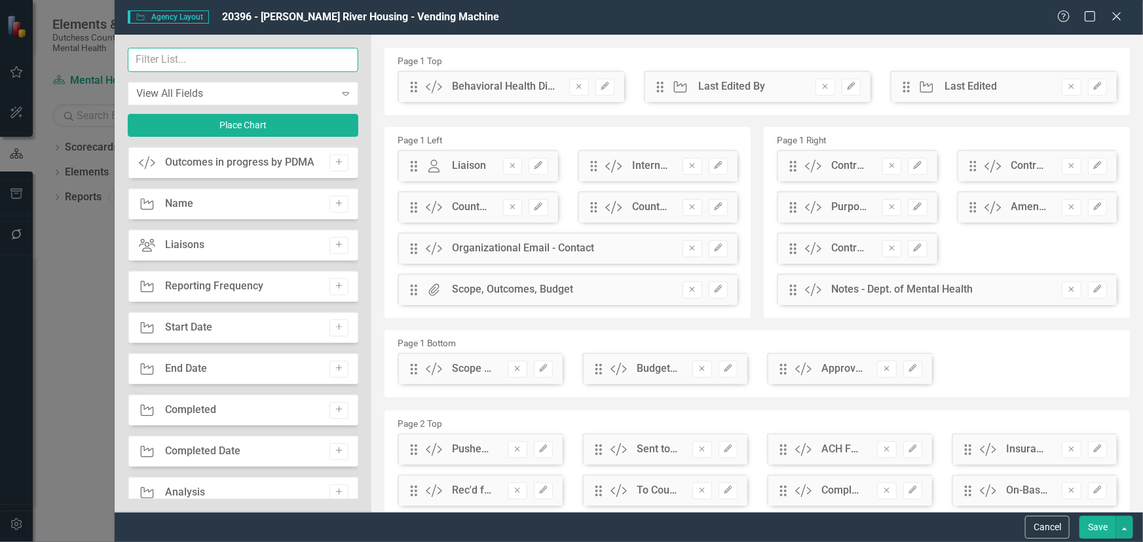
click at [151, 58] on input "text" at bounding box center [243, 60] width 231 height 24
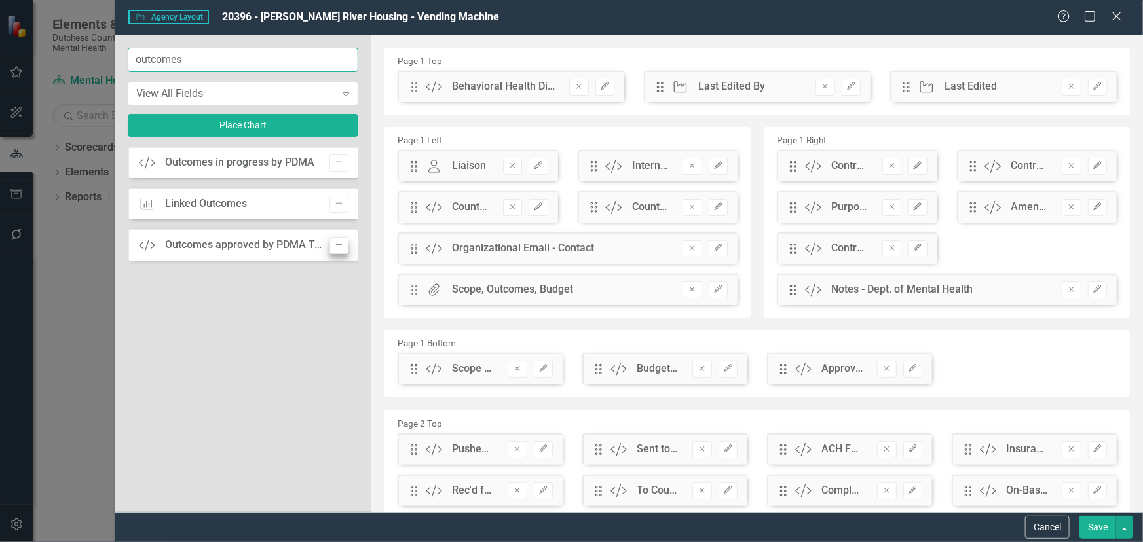
type input "outcomes"
click at [335, 242] on button "Add" at bounding box center [339, 245] width 19 height 17
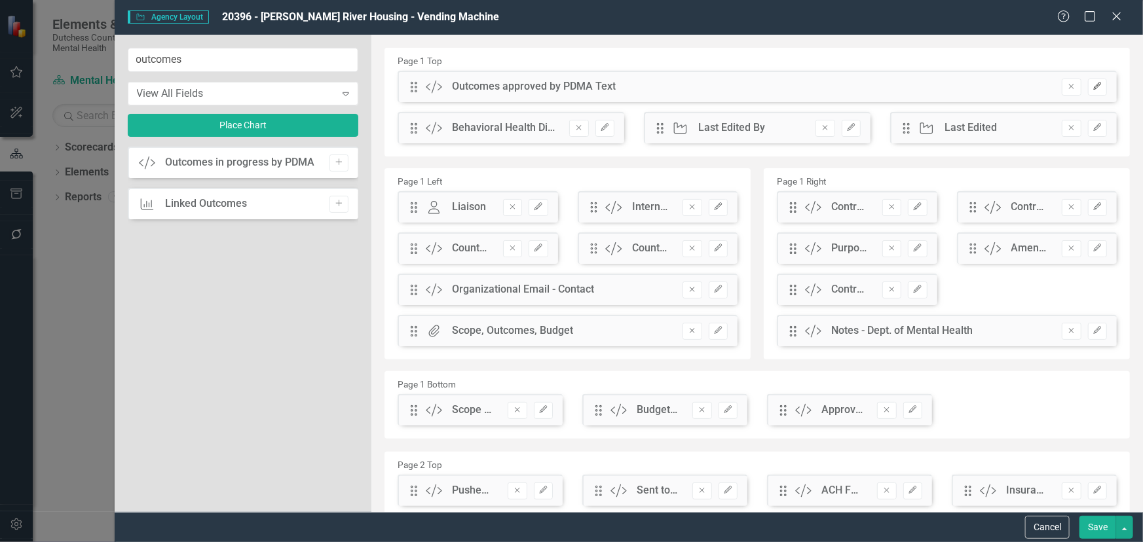
click at [1093, 83] on icon "Edit" at bounding box center [1098, 87] width 10 height 8
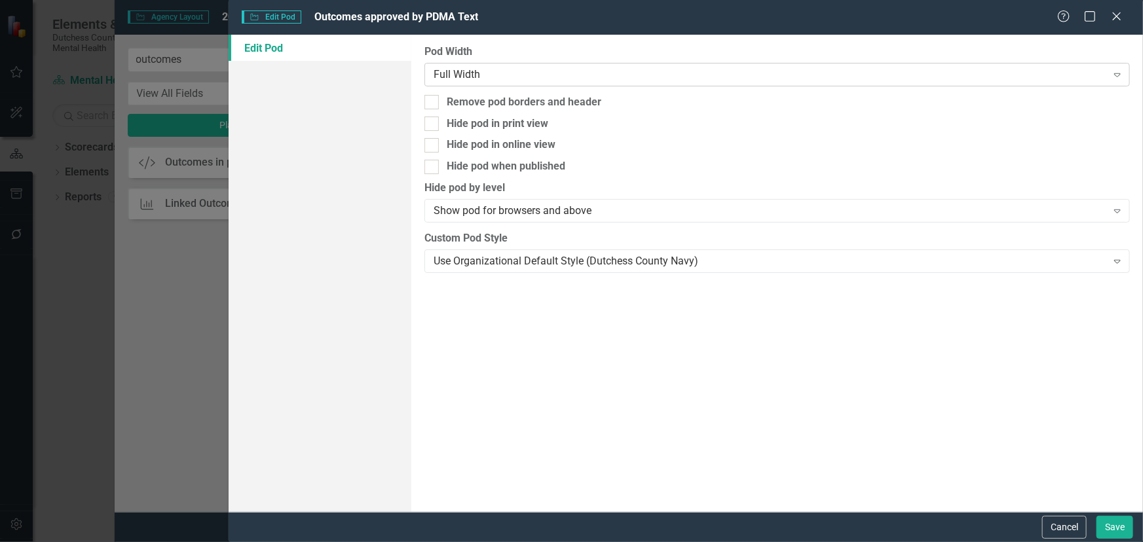
click at [469, 72] on div "Full Width" at bounding box center [770, 74] width 673 height 15
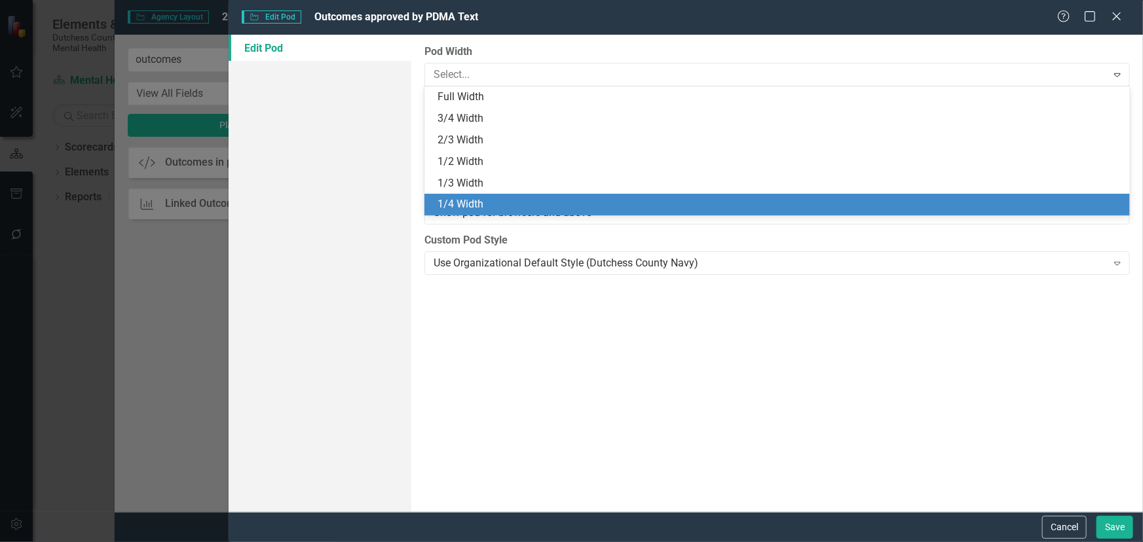
click at [473, 201] on div "1/4 Width" at bounding box center [780, 204] width 685 height 15
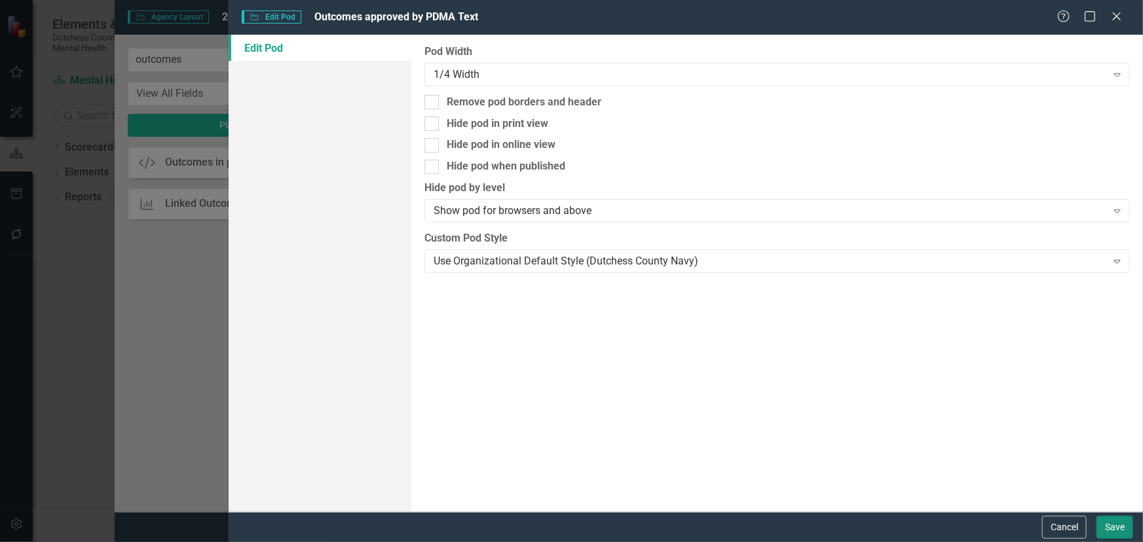
click at [1125, 527] on button "Save" at bounding box center [1115, 527] width 37 height 23
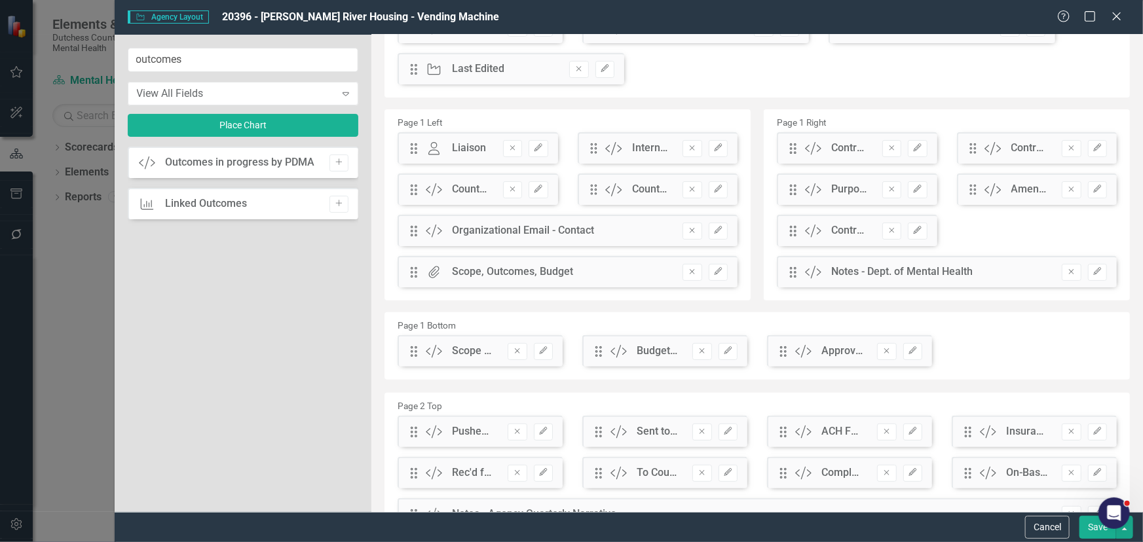
scroll to position [0, 0]
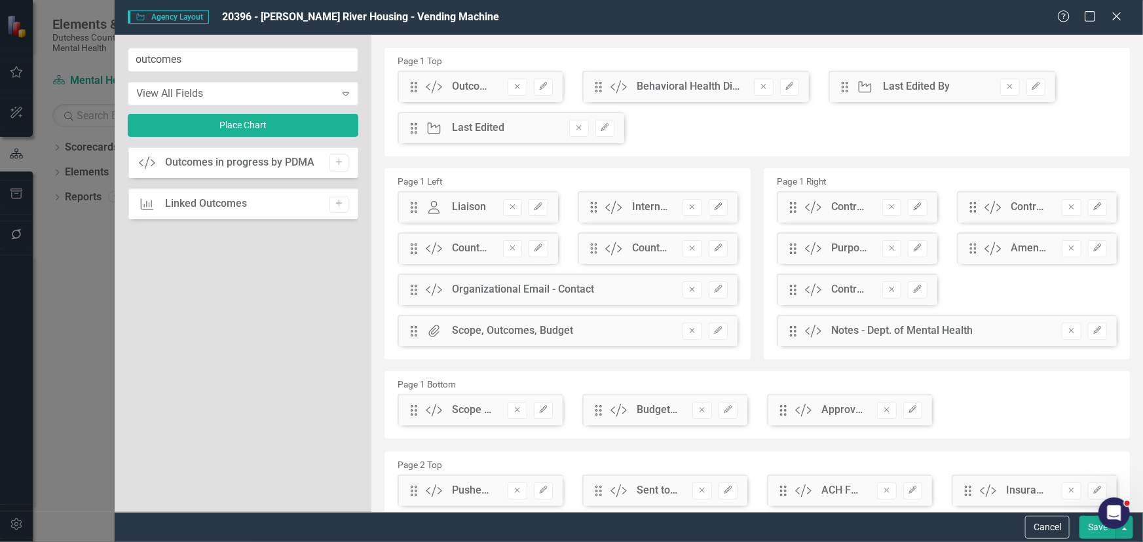
drag, startPoint x: 414, startPoint y: 94, endPoint x: 529, endPoint y: 320, distance: 253.4
click at [529, 320] on div "Page 1 Top Drag Custom Outcomes approved by PDMA Text Remove Edit Drag Custom B…" at bounding box center [757, 243] width 745 height 391
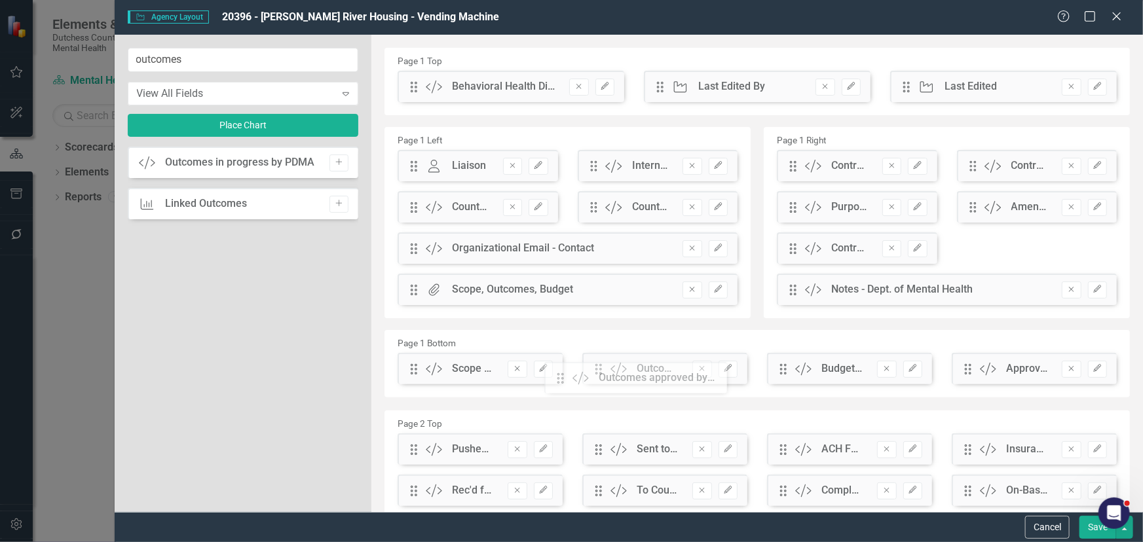
drag, startPoint x: 415, startPoint y: 87, endPoint x: 571, endPoint y: 379, distance: 330.9
click at [1091, 525] on button "Save" at bounding box center [1098, 527] width 37 height 23
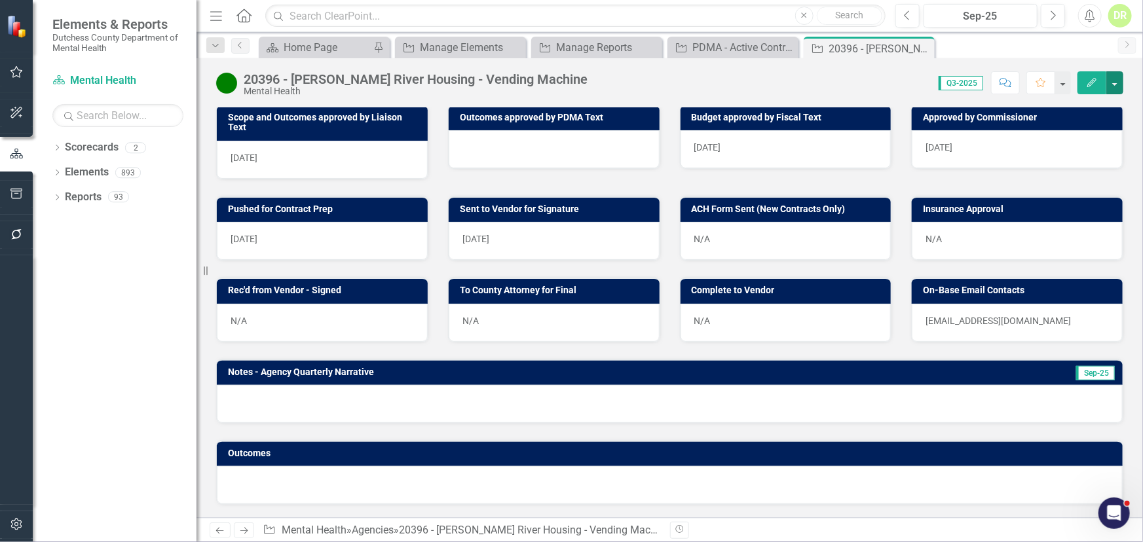
scroll to position [413, 0]
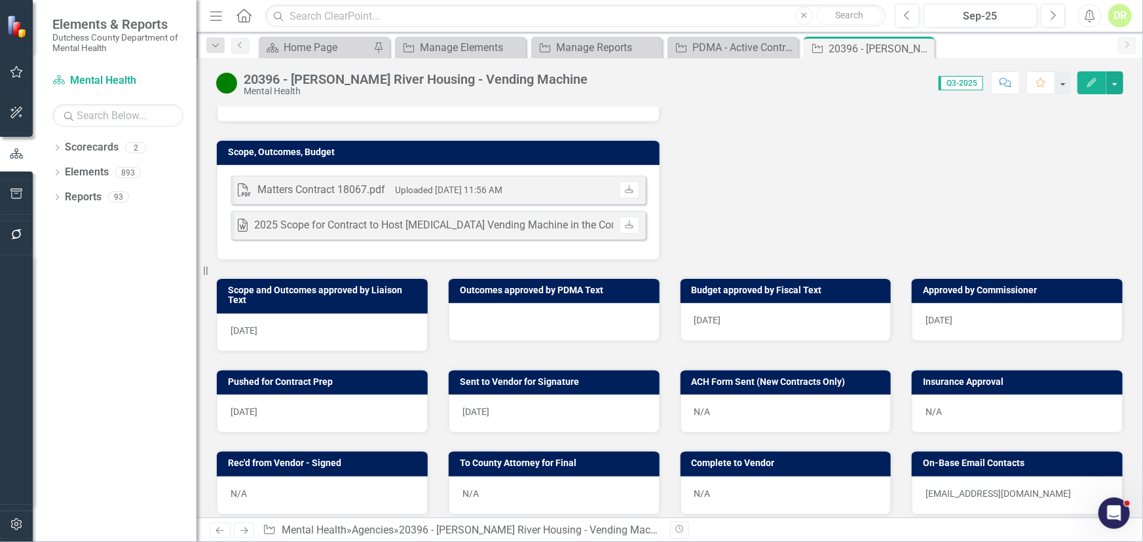
click at [500, 327] on div at bounding box center [554, 322] width 211 height 38
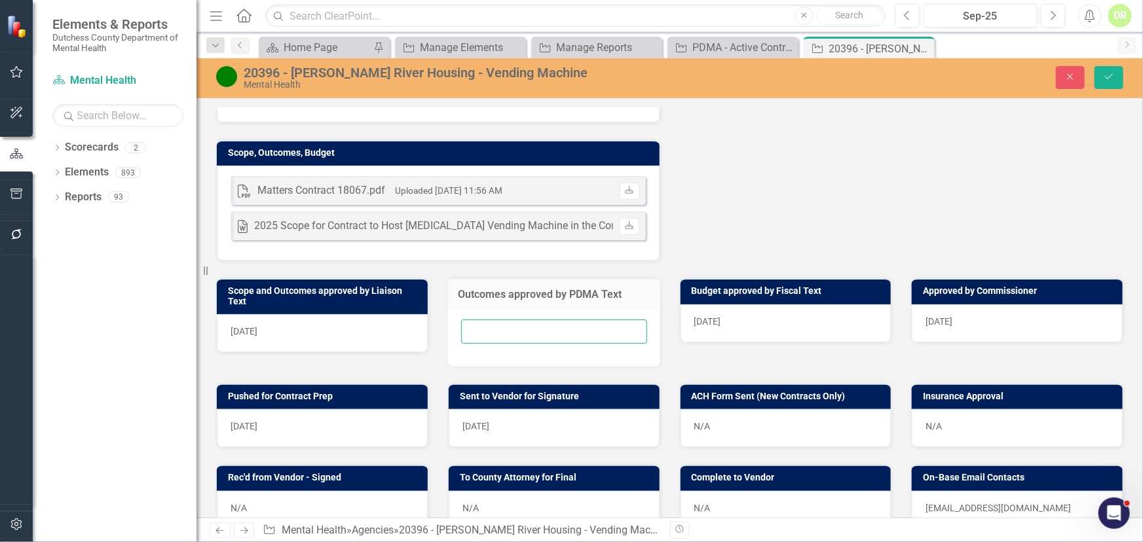
click at [472, 336] on input "text" at bounding box center [554, 332] width 186 height 24
type input "N/A"
drag, startPoint x: 1113, startPoint y: 78, endPoint x: 1067, endPoint y: 98, distance: 50.2
click at [1113, 78] on icon "Save" at bounding box center [1109, 76] width 12 height 9
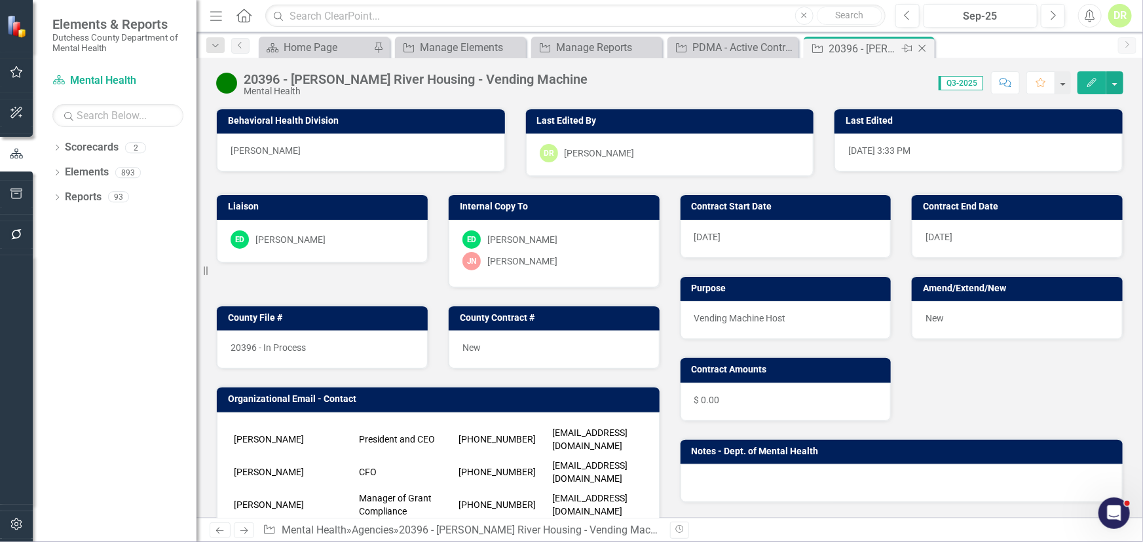
click at [923, 46] on icon "Close" at bounding box center [922, 48] width 13 height 10
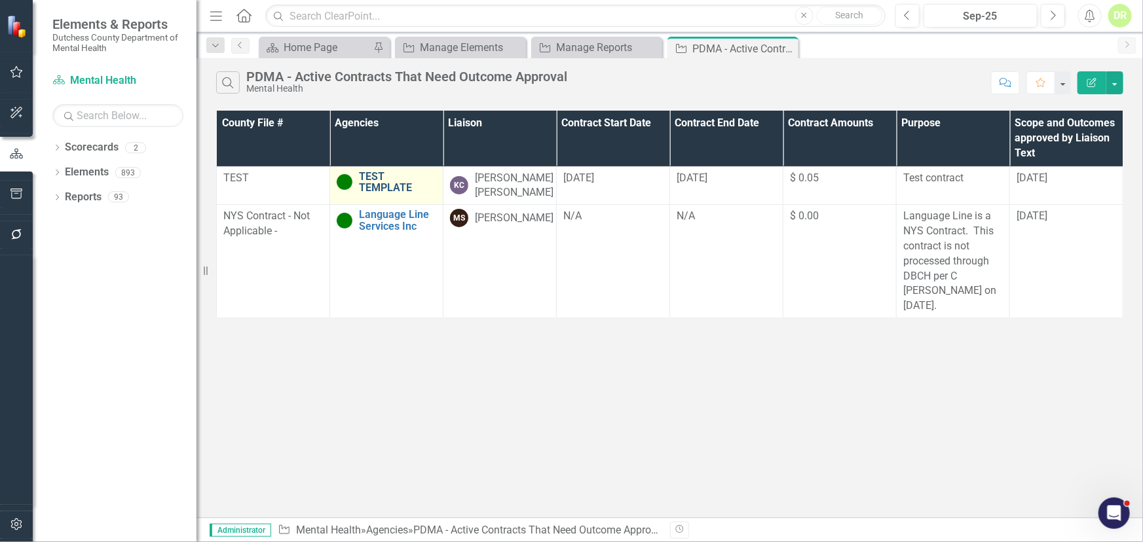
click at [370, 184] on link "TEST TEMPLATE" at bounding box center [397, 182] width 77 height 23
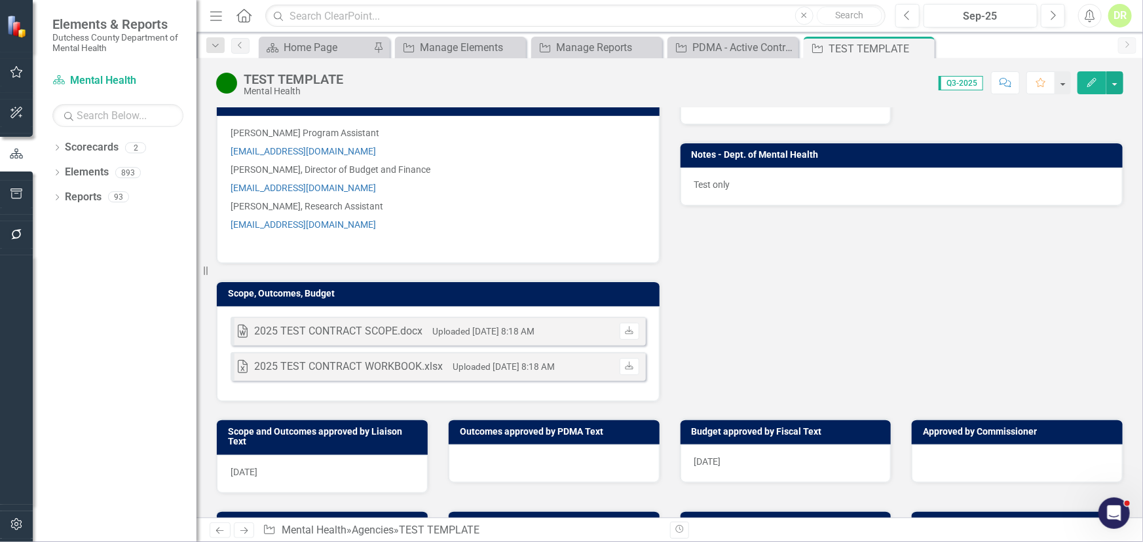
scroll to position [297, 0]
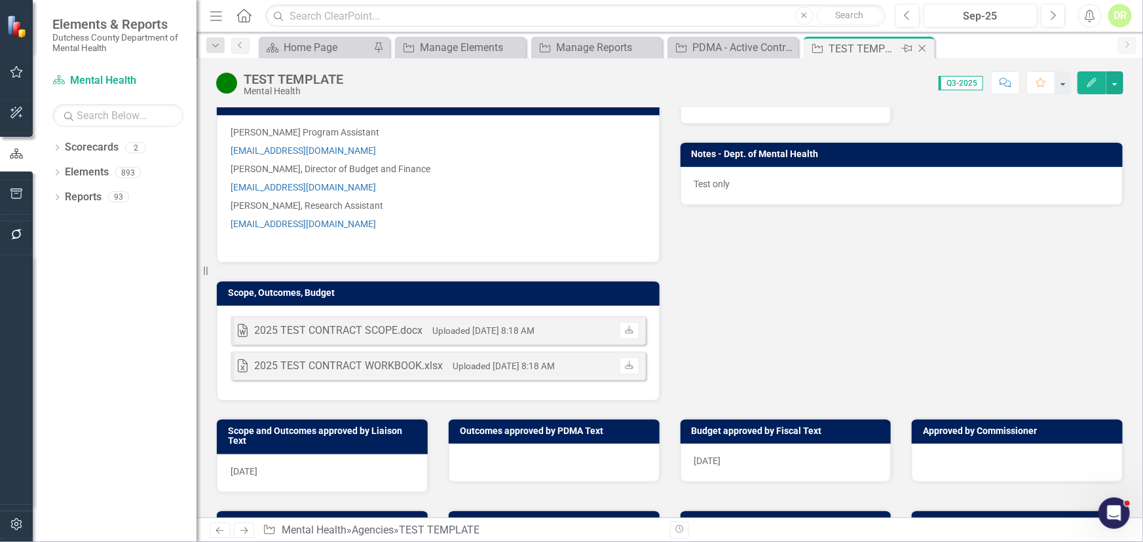
click at [924, 46] on icon "Close" at bounding box center [922, 48] width 13 height 10
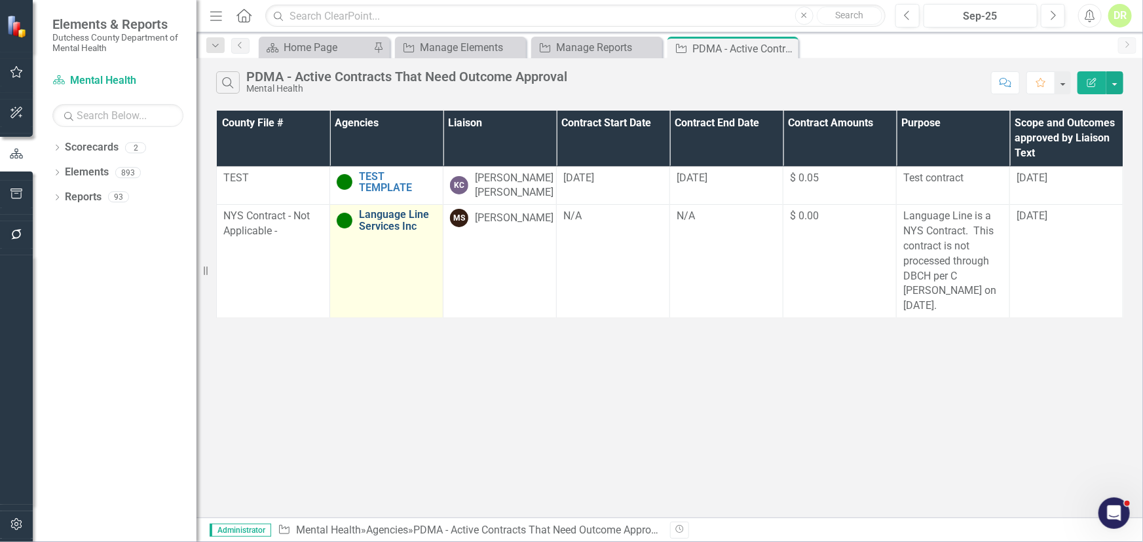
click at [374, 225] on link "Language Line Services Inc" at bounding box center [397, 220] width 77 height 23
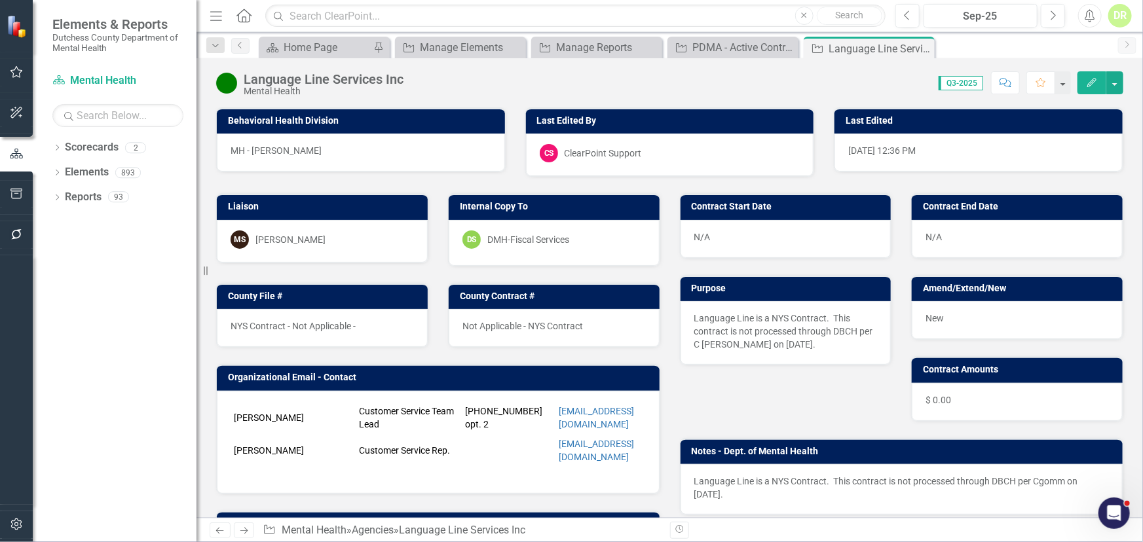
scroll to position [178, 0]
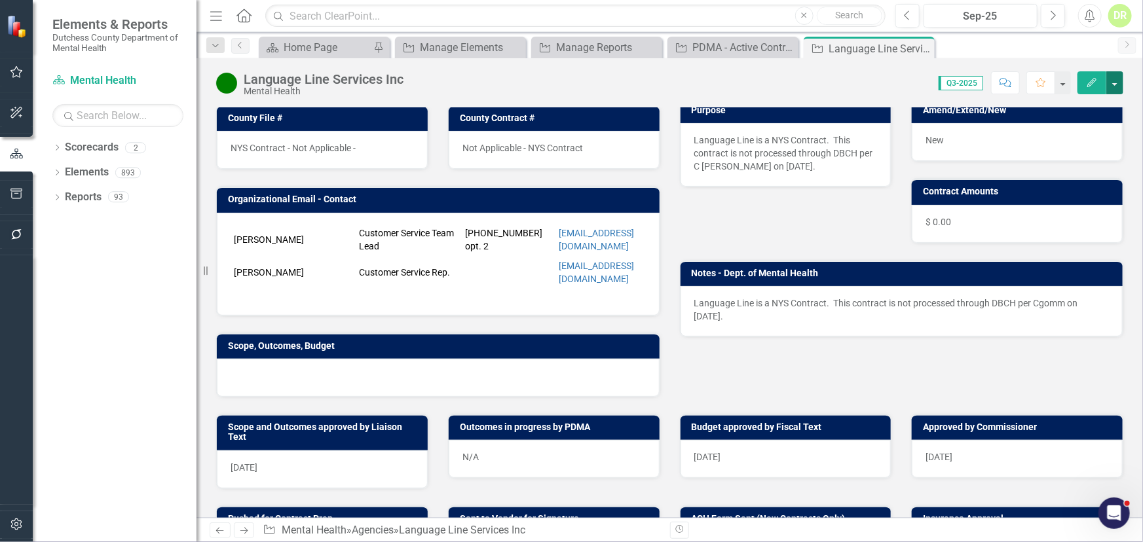
click at [1119, 79] on button "button" at bounding box center [1114, 82] width 17 height 23
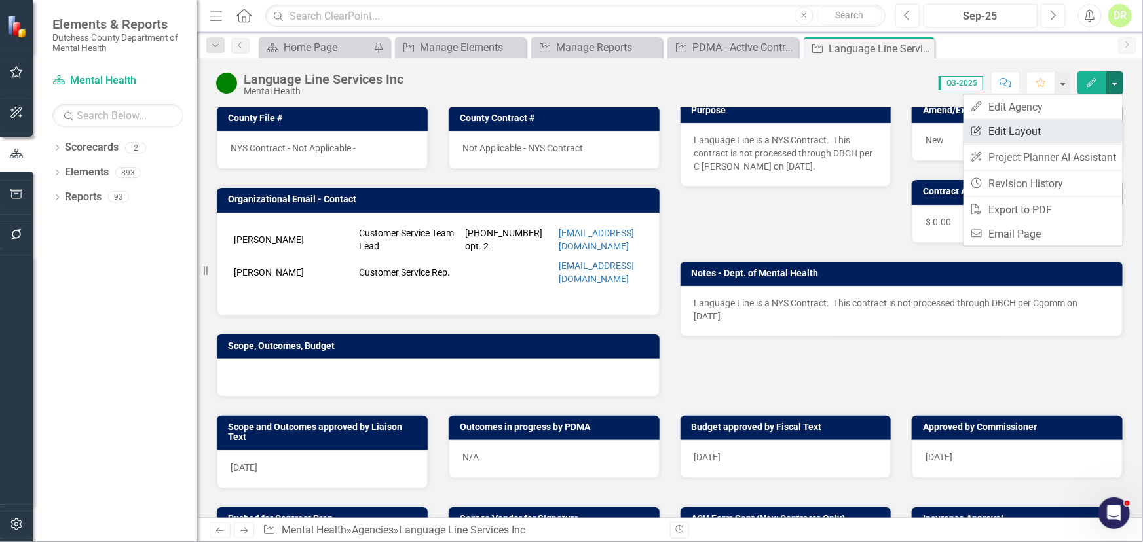
click at [1034, 130] on link "Edit Report Edit Layout" at bounding box center [1043, 131] width 159 height 24
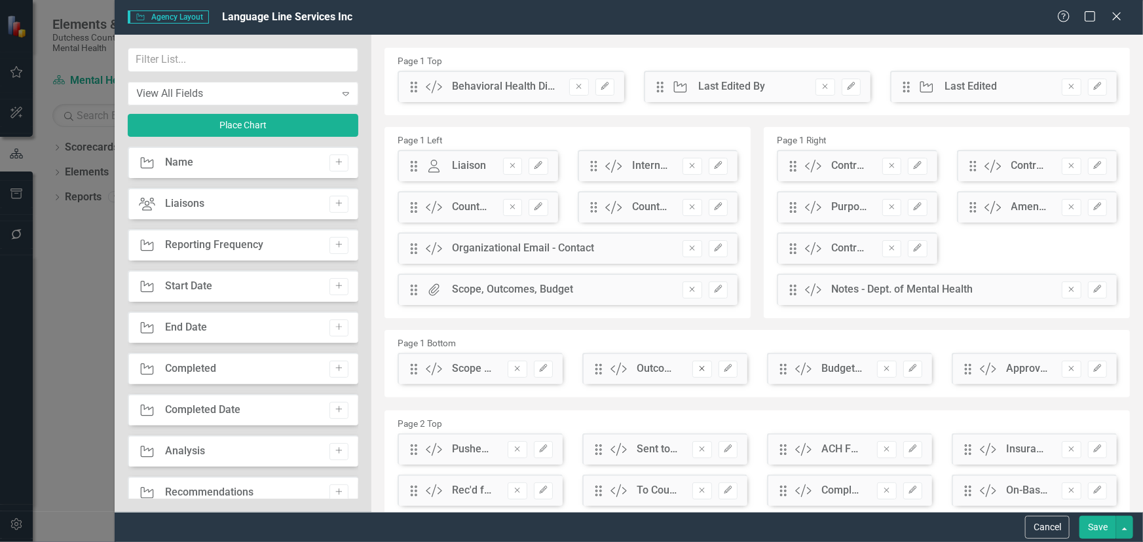
click at [700, 369] on icon "button" at bounding box center [702, 369] width 5 height 5
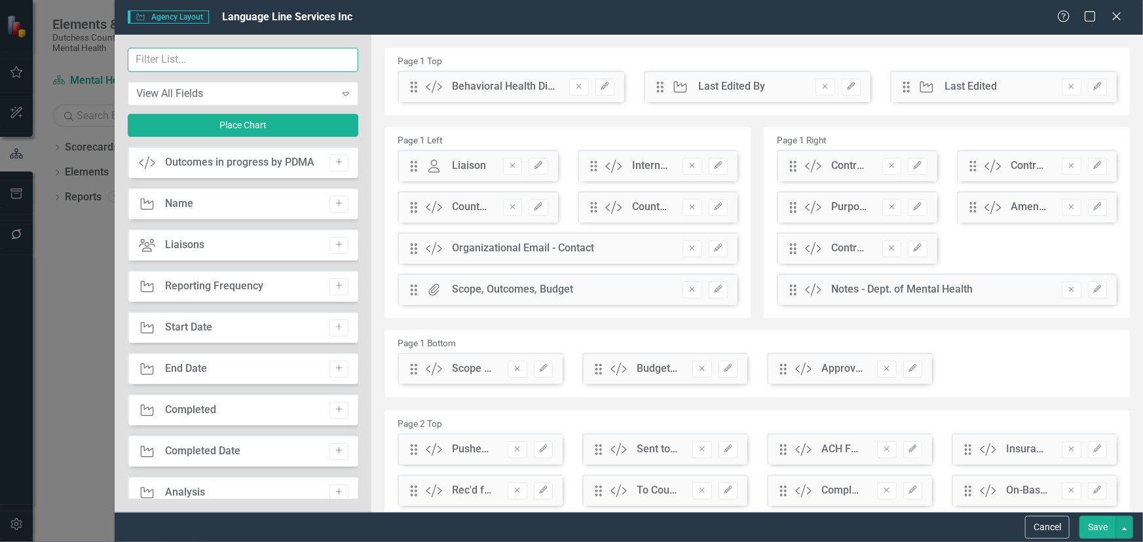
click at [144, 60] on input "text" at bounding box center [243, 60] width 231 height 24
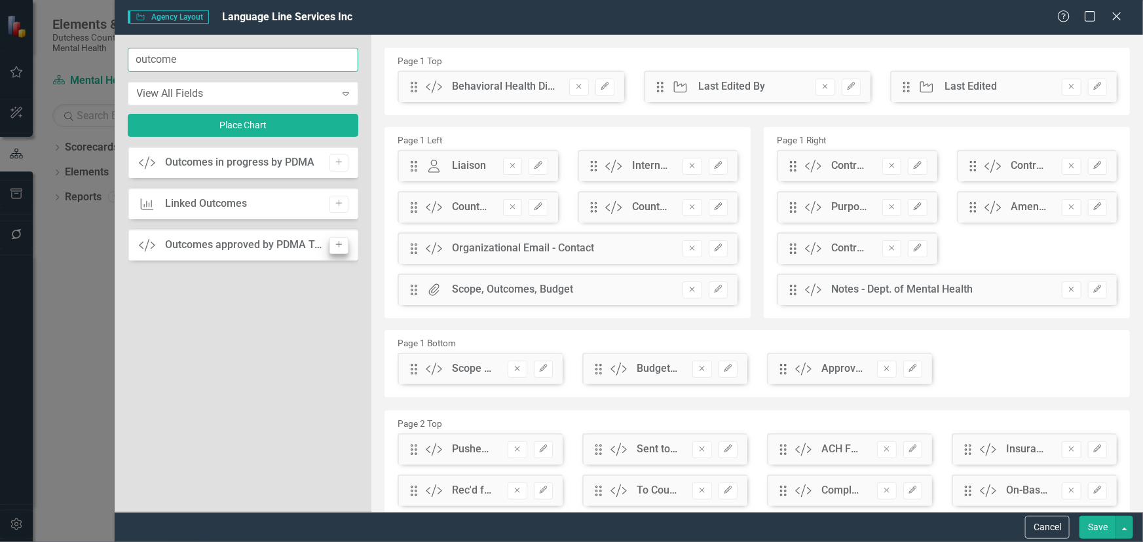
type input "outcome"
click at [344, 242] on button "Add" at bounding box center [339, 245] width 19 height 17
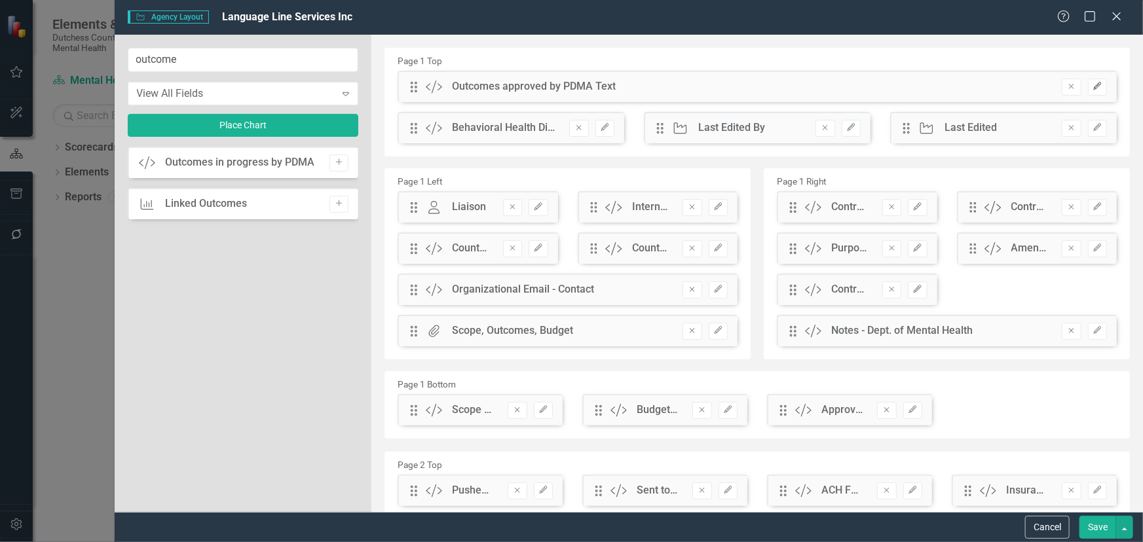
click at [1093, 87] on icon "button" at bounding box center [1097, 87] width 8 height 8
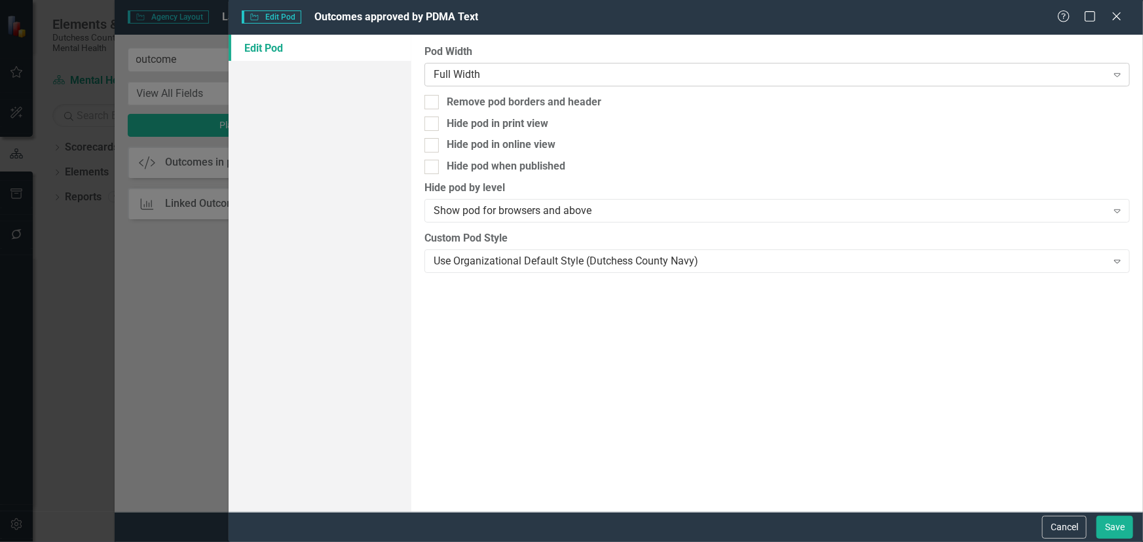
click at [450, 76] on div "Full Width" at bounding box center [770, 74] width 673 height 15
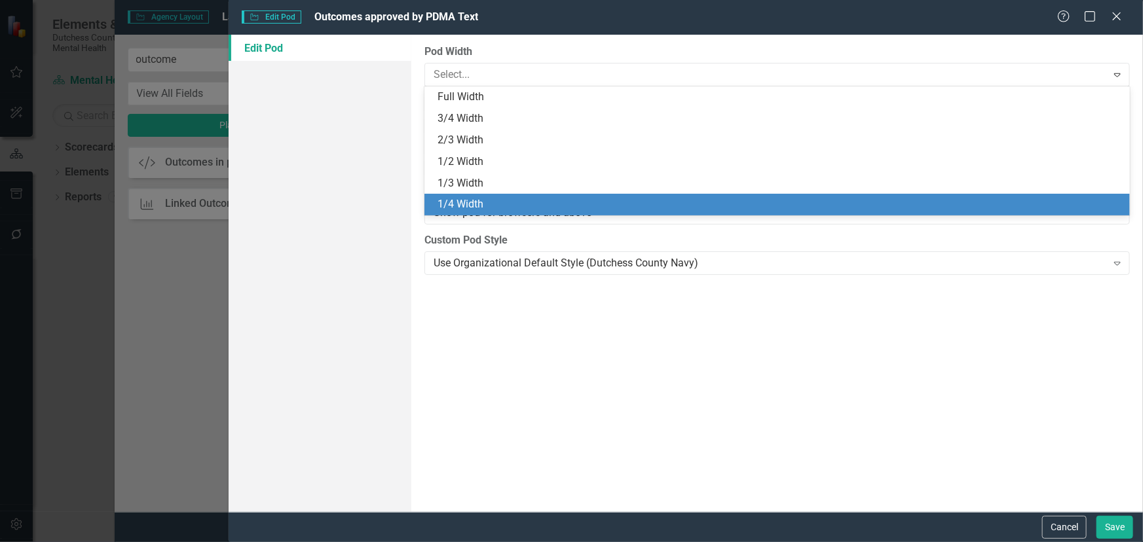
click at [478, 201] on div "1/4 Width" at bounding box center [780, 204] width 685 height 15
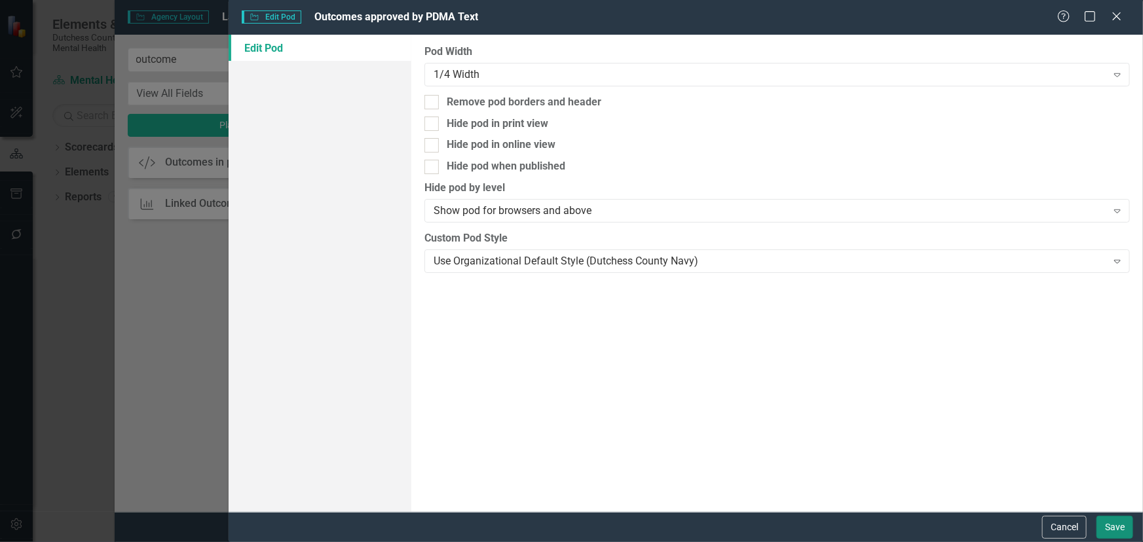
click at [1122, 519] on button "Save" at bounding box center [1115, 527] width 37 height 23
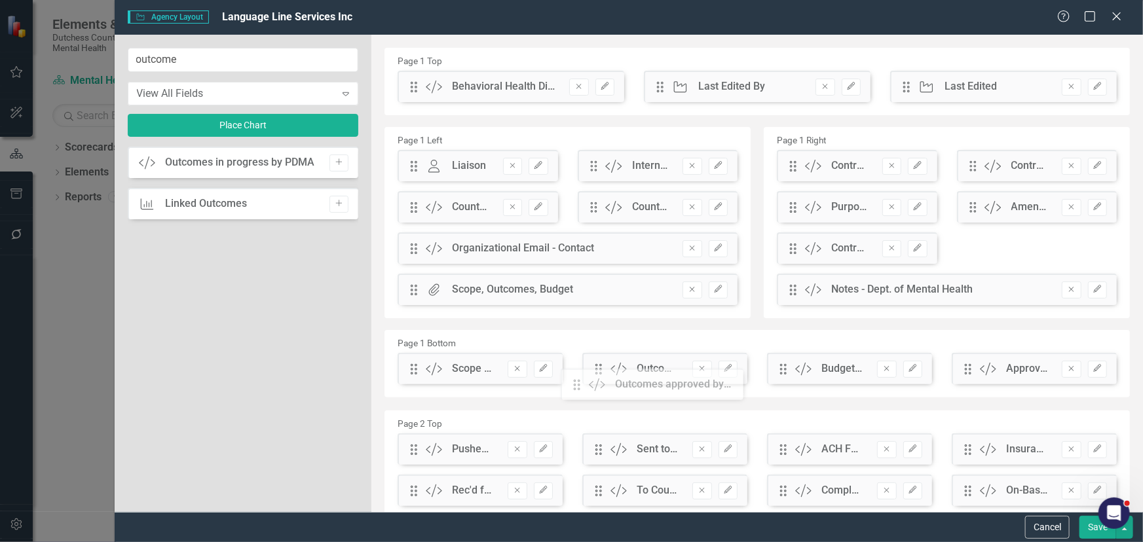
drag, startPoint x: 434, startPoint y: 138, endPoint x: 589, endPoint y: 386, distance: 292.8
click at [1089, 530] on button "Save" at bounding box center [1098, 527] width 37 height 23
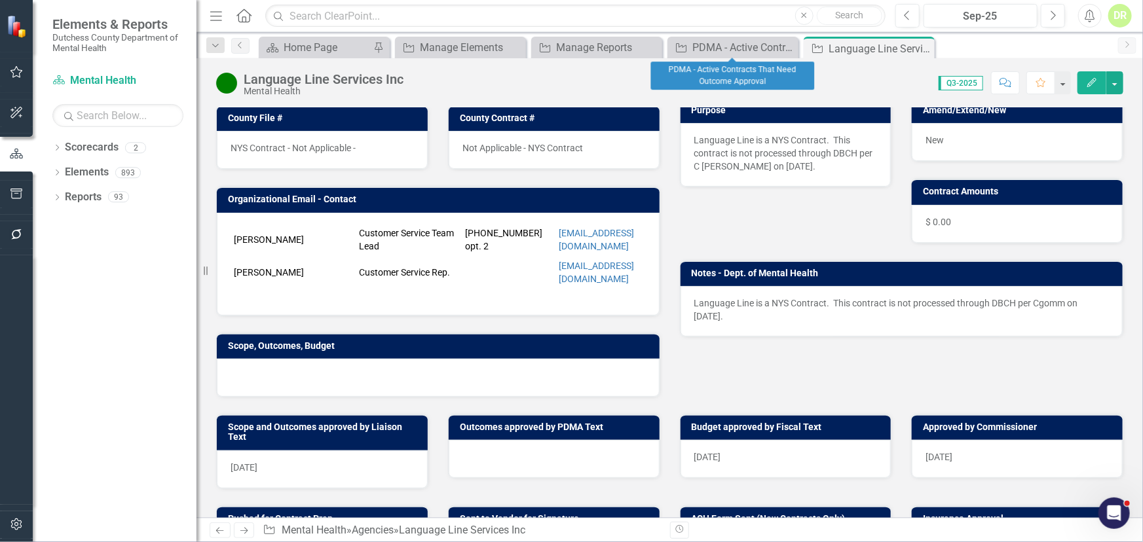
drag, startPoint x: 787, startPoint y: 45, endPoint x: 740, endPoint y: 108, distance: 79.1
click at [0, 0] on icon "Close" at bounding box center [0, 0] width 0 height 0
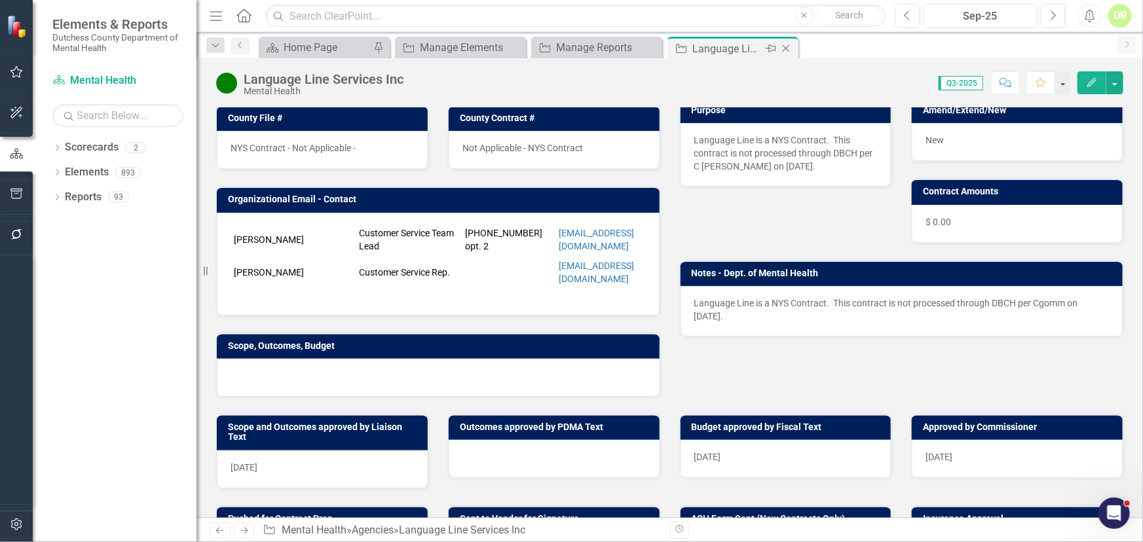
click at [790, 47] on icon "Close" at bounding box center [786, 48] width 13 height 10
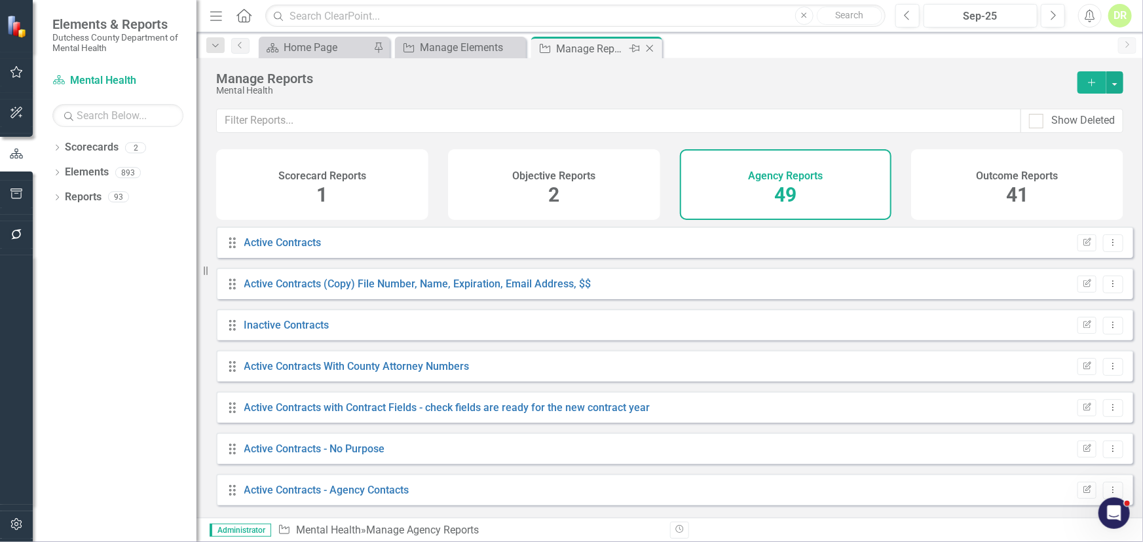
click at [608, 54] on div "Manage Reports" at bounding box center [591, 49] width 70 height 16
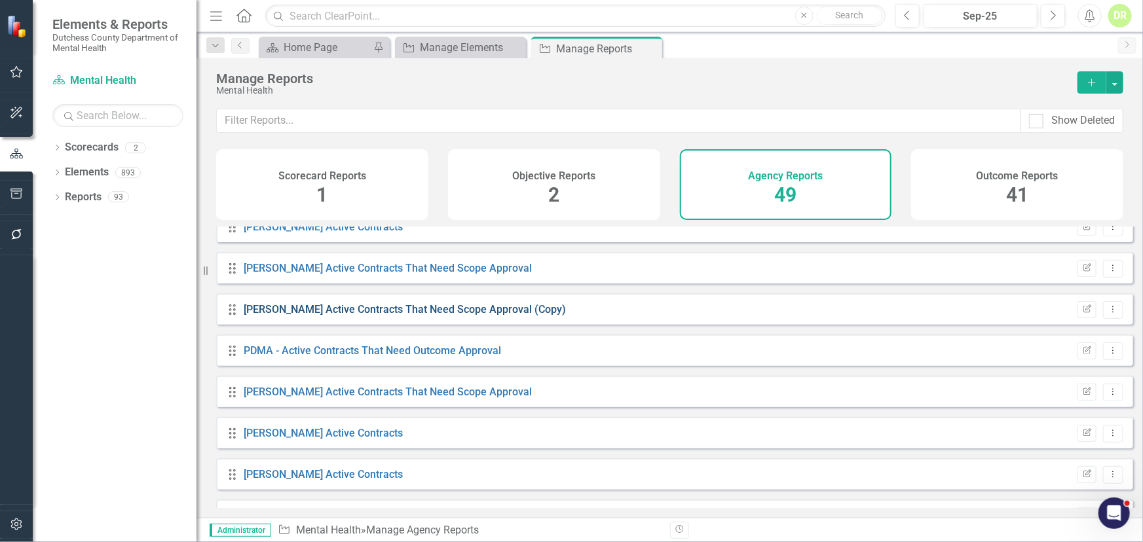
scroll to position [536, 0]
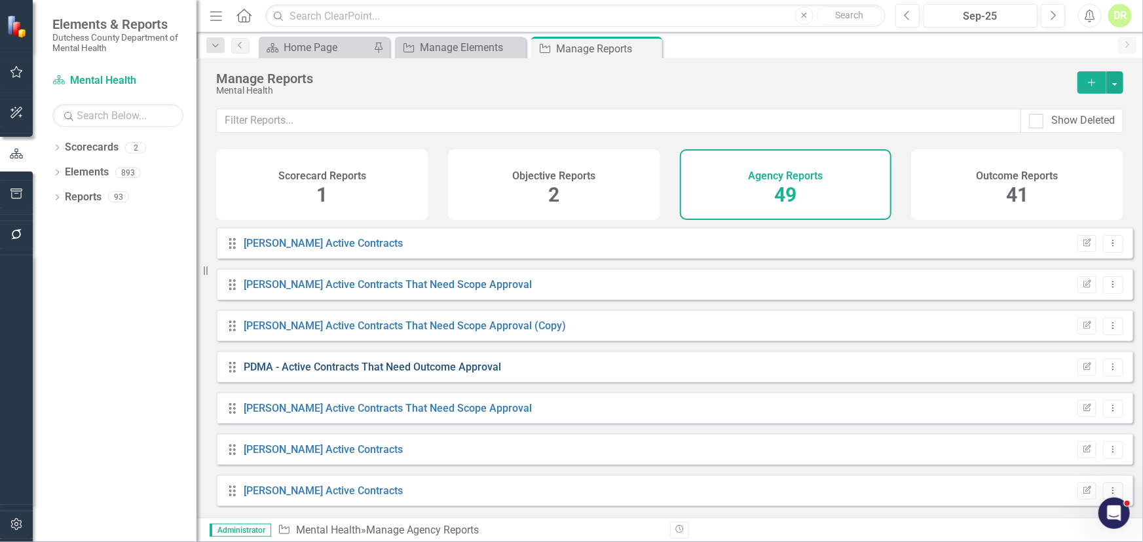
click at [312, 373] on link "PDMA - Active Contracts That Need Outcome Approval" at bounding box center [372, 367] width 257 height 12
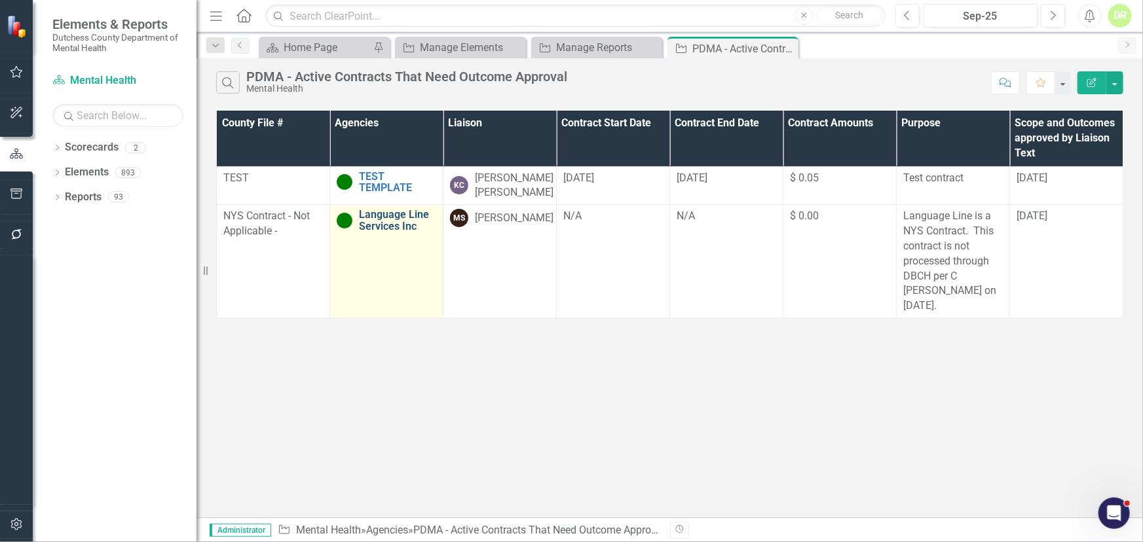
click at [366, 227] on link "Language Line Services Inc" at bounding box center [397, 220] width 77 height 23
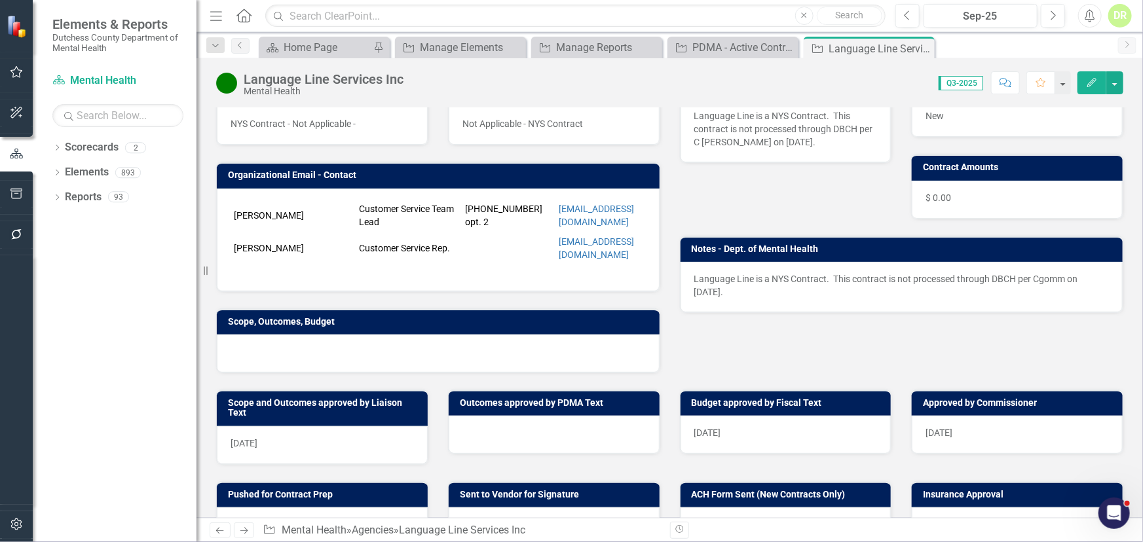
scroll to position [238, 0]
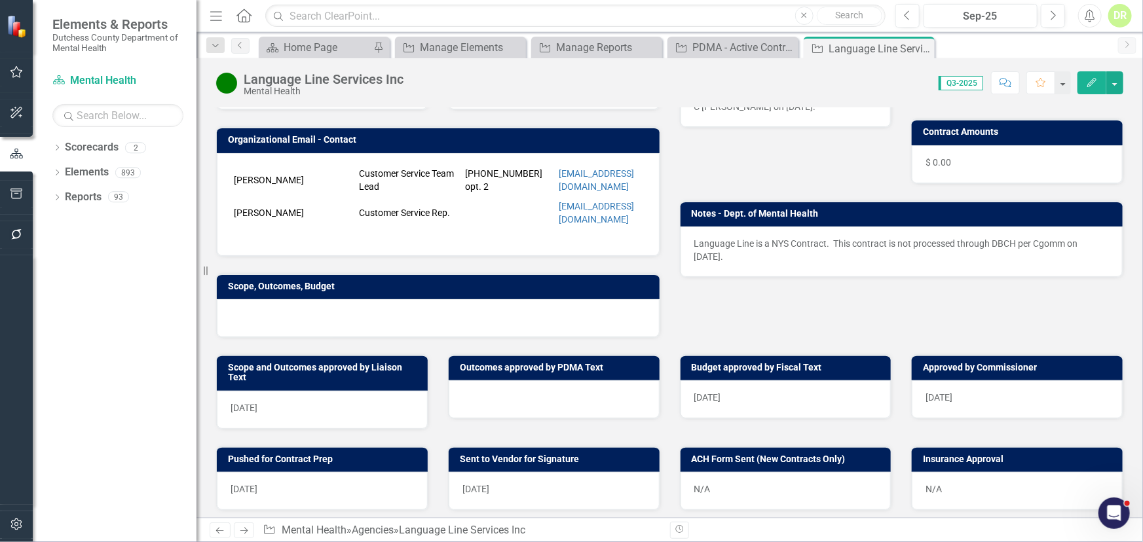
click at [476, 389] on div at bounding box center [554, 400] width 211 height 38
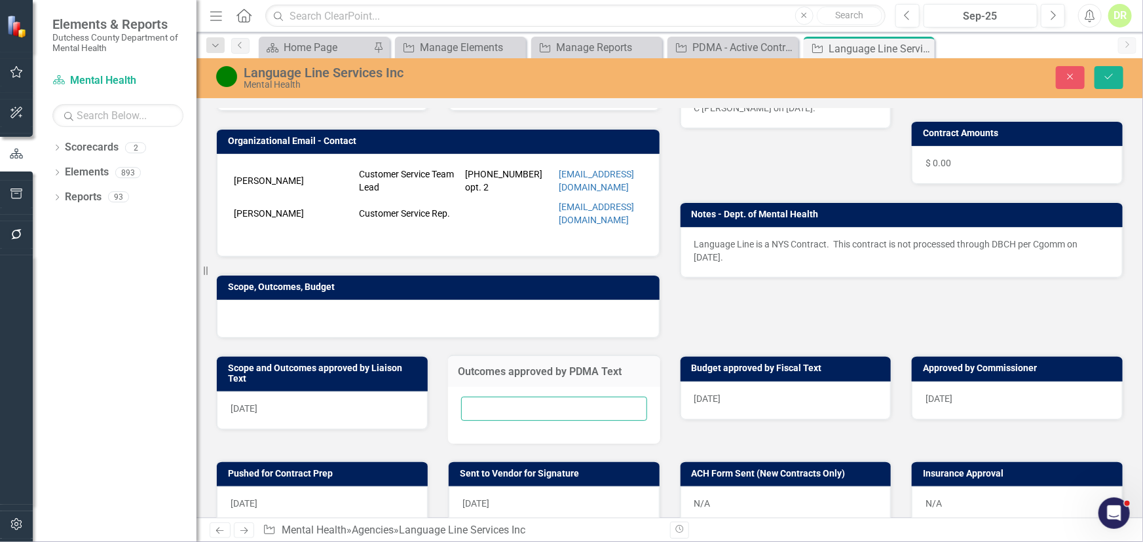
click at [474, 404] on input "text" at bounding box center [554, 409] width 186 height 24
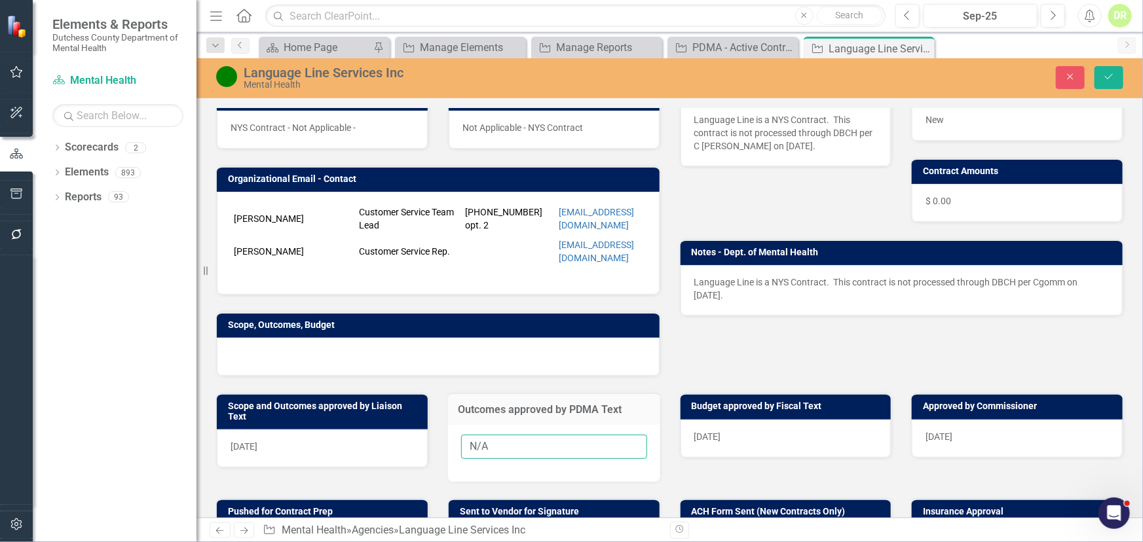
scroll to position [178, 0]
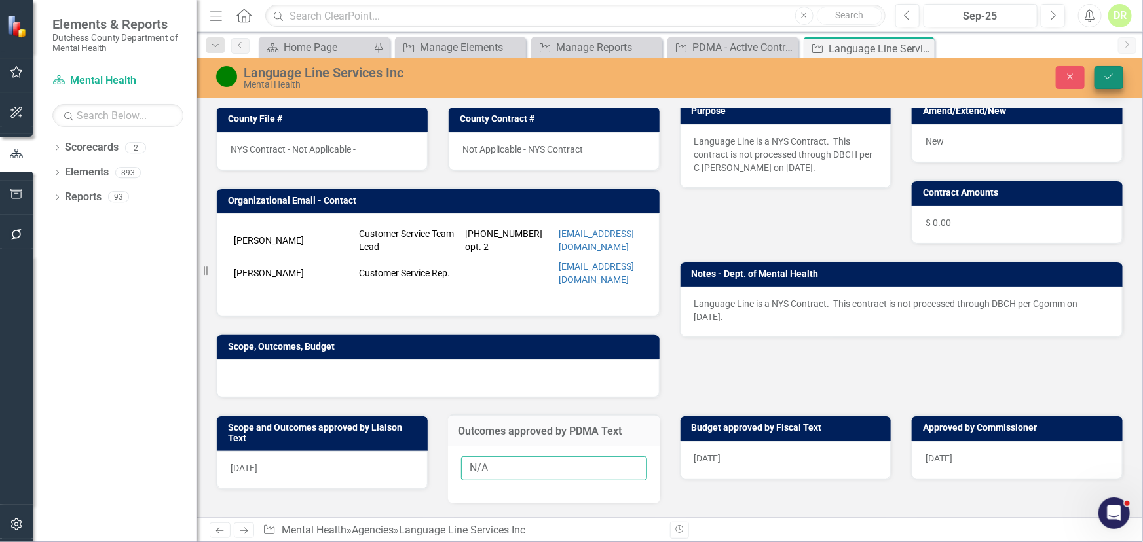
type input "N/A"
click at [1114, 77] on icon "Save" at bounding box center [1109, 76] width 12 height 9
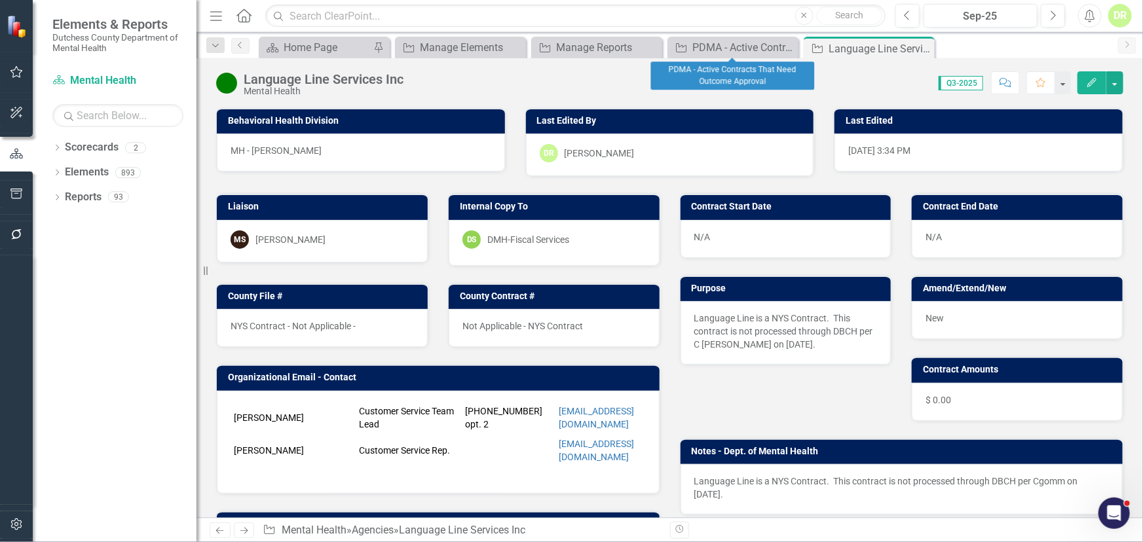
drag, startPoint x: 786, startPoint y: 46, endPoint x: 768, endPoint y: 78, distance: 37.0
click at [0, 0] on icon "Close" at bounding box center [0, 0] width 0 height 0
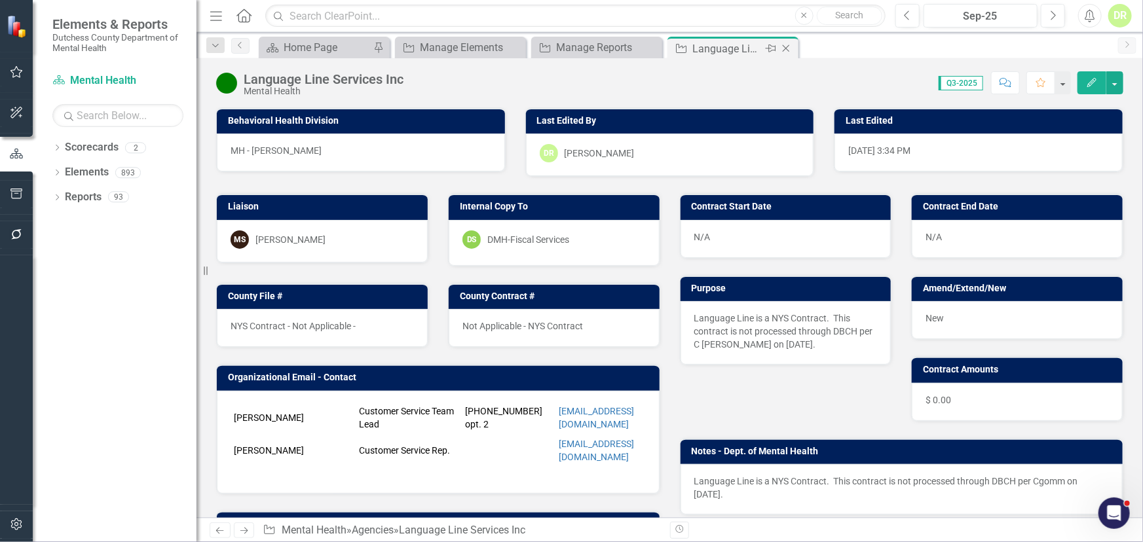
click at [780, 46] on icon "Close" at bounding box center [786, 48] width 13 height 10
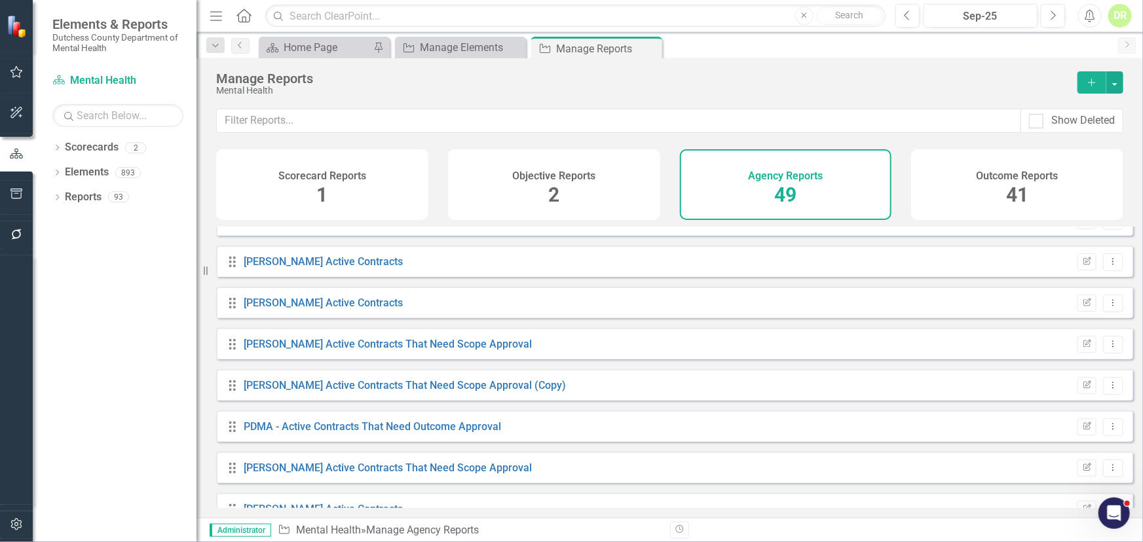
scroll to position [536, 0]
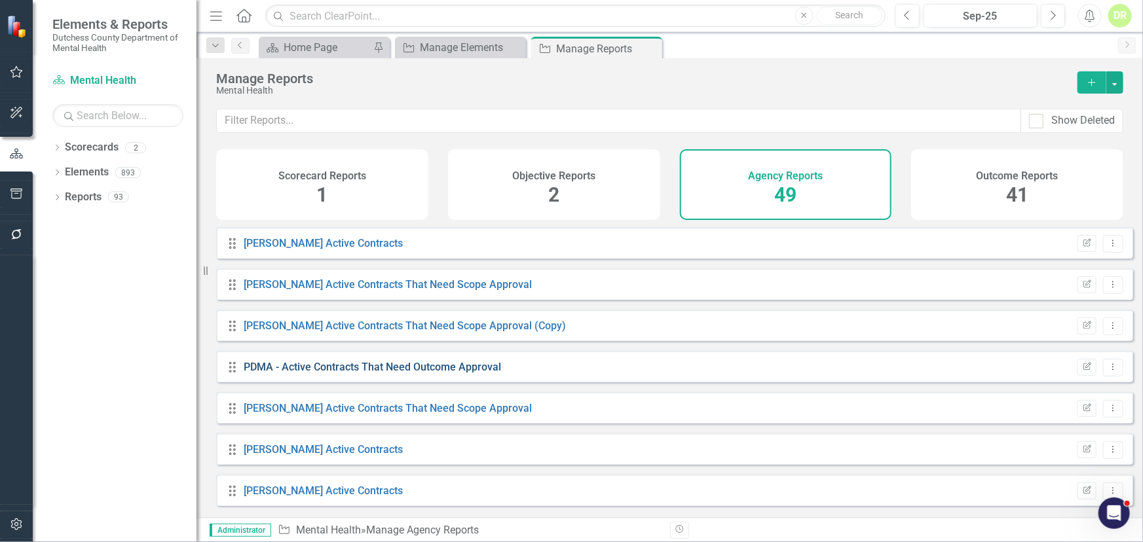
click at [343, 373] on link "PDMA - Active Contracts That Need Outcome Approval" at bounding box center [372, 367] width 257 height 12
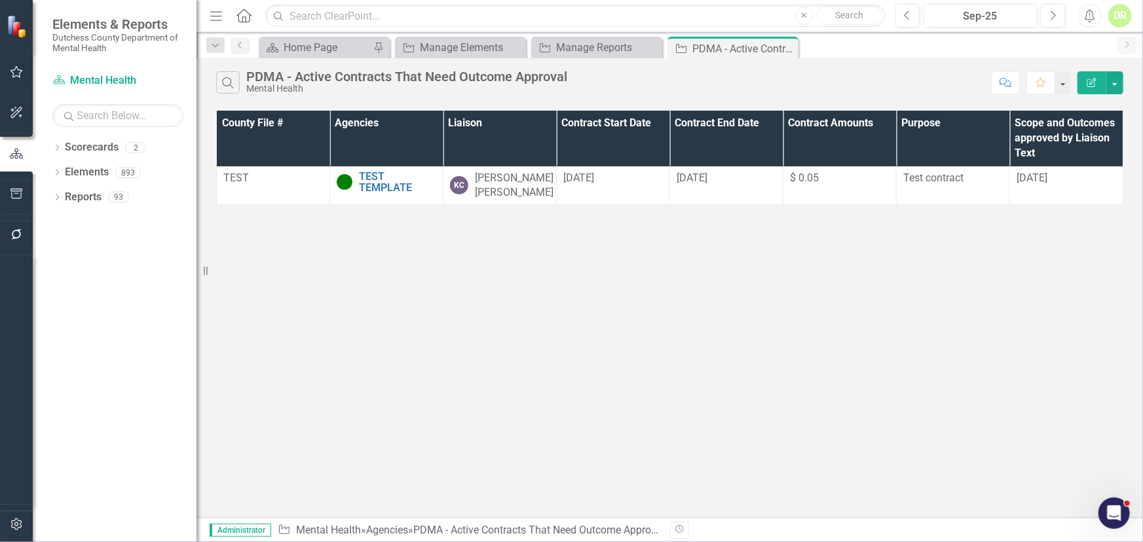
drag, startPoint x: 787, startPoint y: 46, endPoint x: 668, endPoint y: 43, distance: 118.6
click at [0, 0] on icon "Close" at bounding box center [0, 0] width 0 height 0
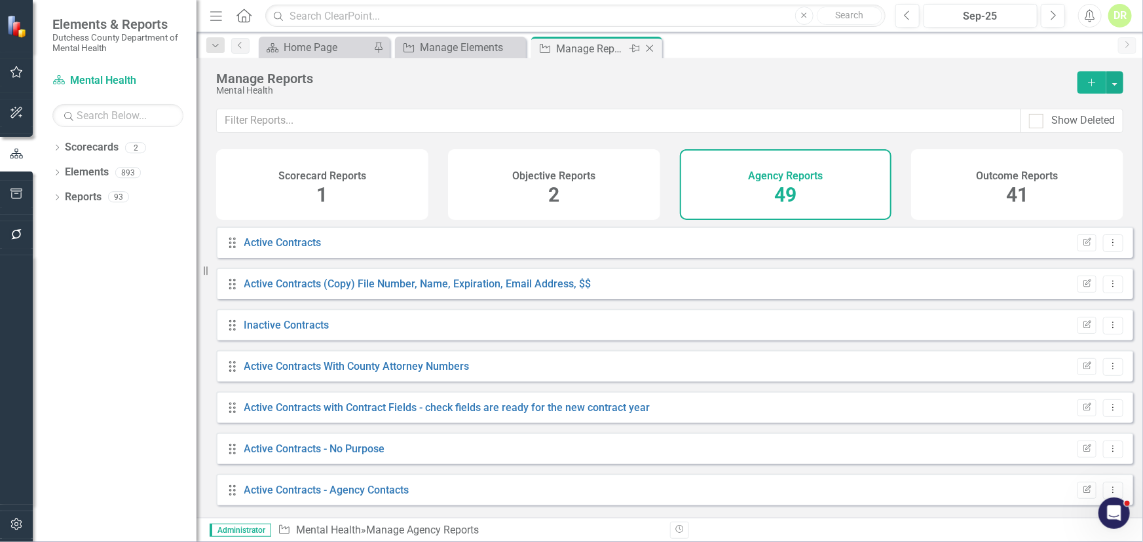
click at [651, 48] on icon "Close" at bounding box center [649, 48] width 13 height 10
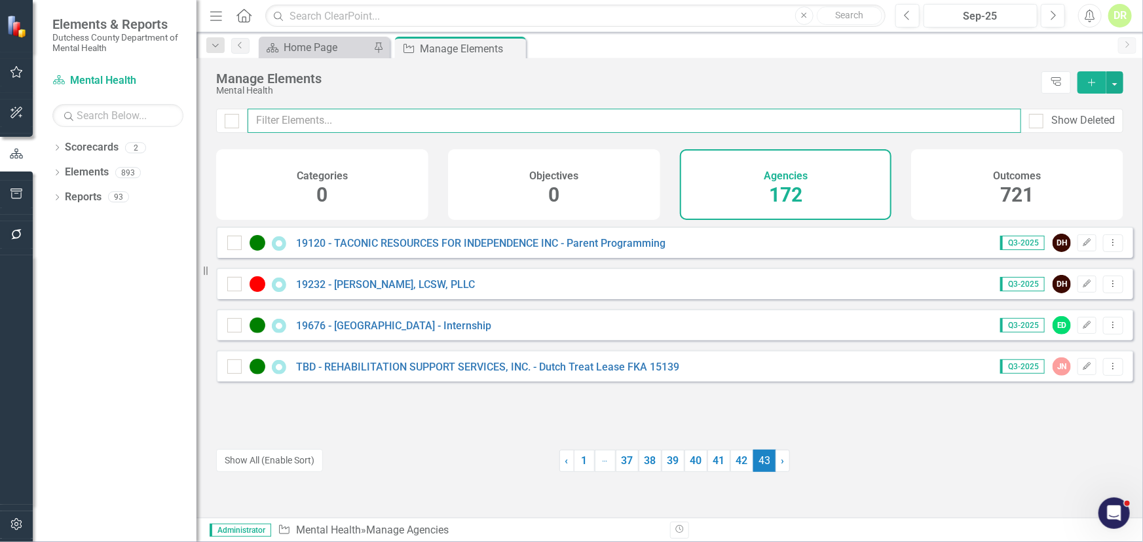
click at [378, 120] on input "text" at bounding box center [635, 121] width 774 height 24
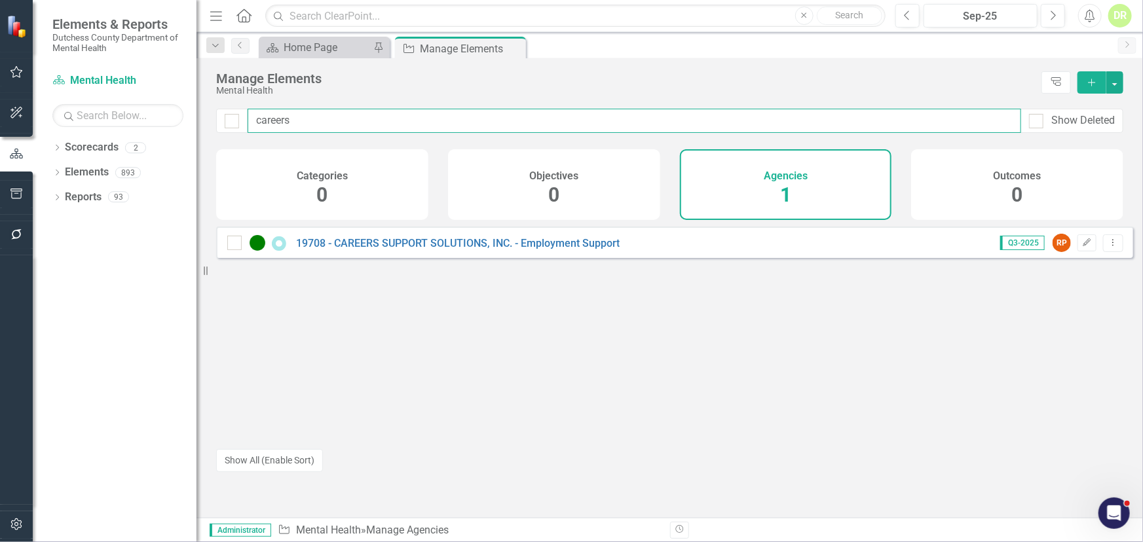
type input "careers"
drag, startPoint x: 309, startPoint y: 123, endPoint x: 170, endPoint y: 109, distance: 138.9
click at [198, 118] on div "Elements & Reports Dutchess County Department of Mental Health Scorecard Mental…" at bounding box center [571, 271] width 1143 height 542
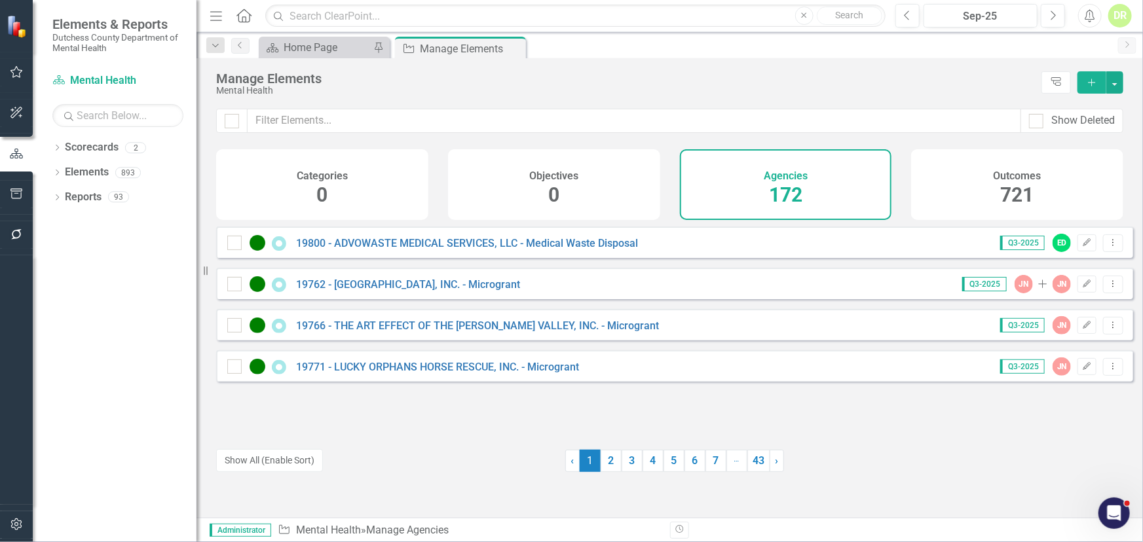
click at [1126, 13] on div "DR" at bounding box center [1120, 16] width 24 height 24
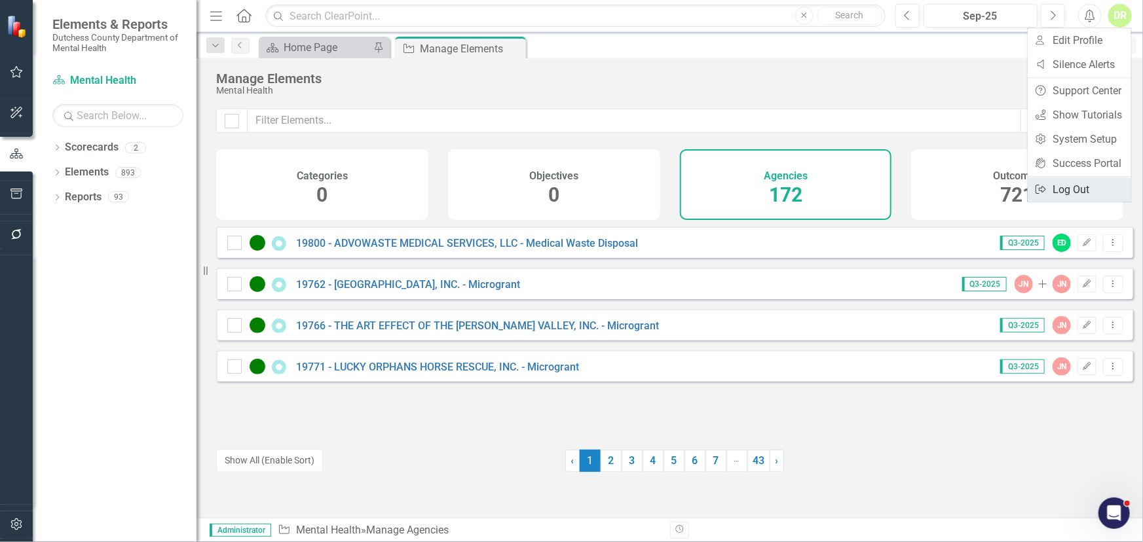
click at [1093, 185] on link "Logout Log Out" at bounding box center [1080, 190] width 104 height 24
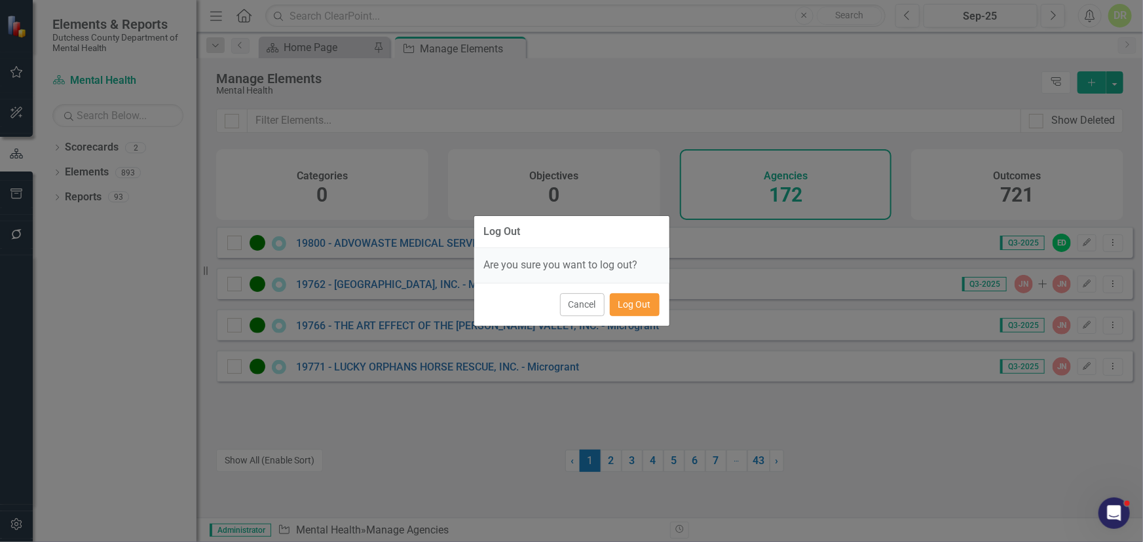
click at [649, 294] on button "Log Out" at bounding box center [635, 304] width 50 height 23
